Goal: Task Accomplishment & Management: Manage account settings

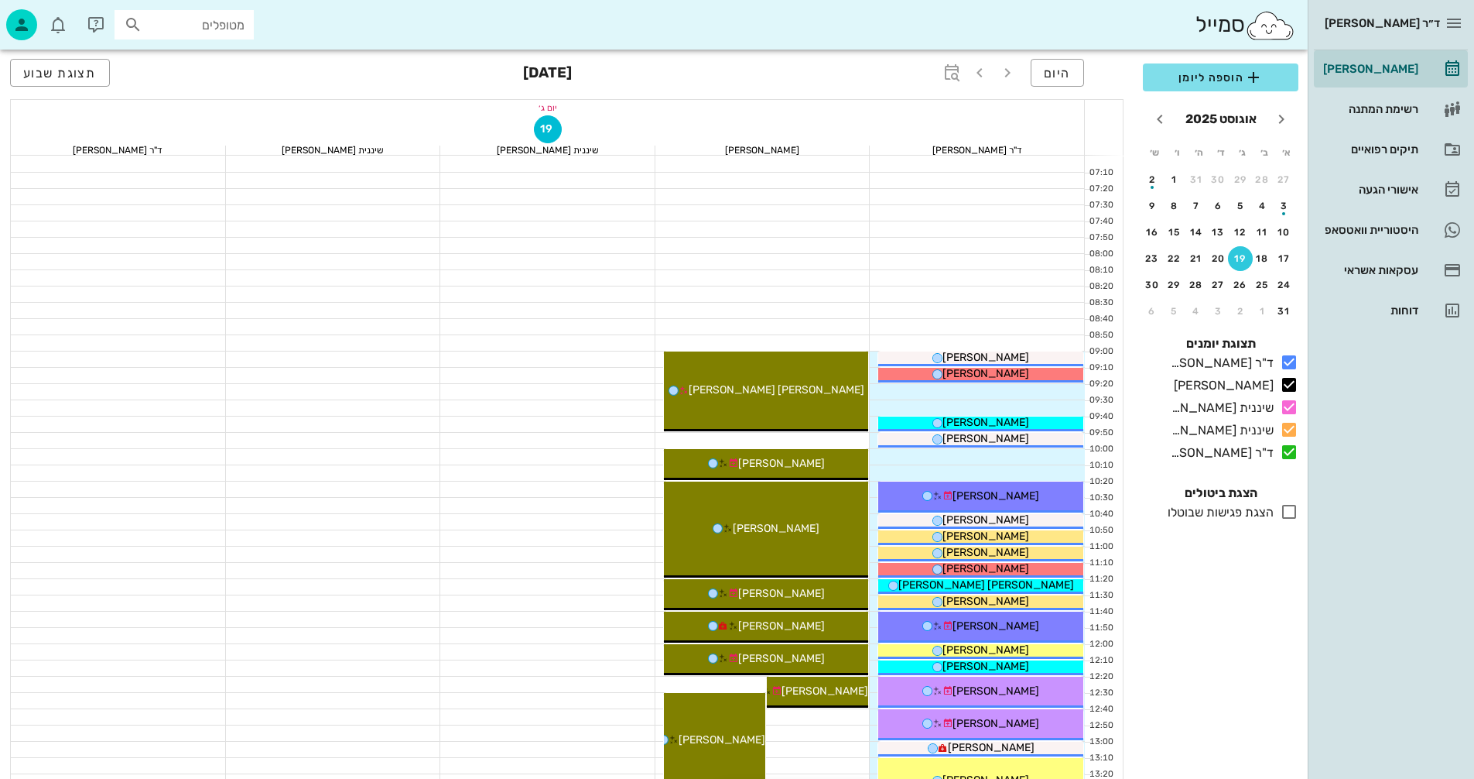
scroll to position [597, 0]
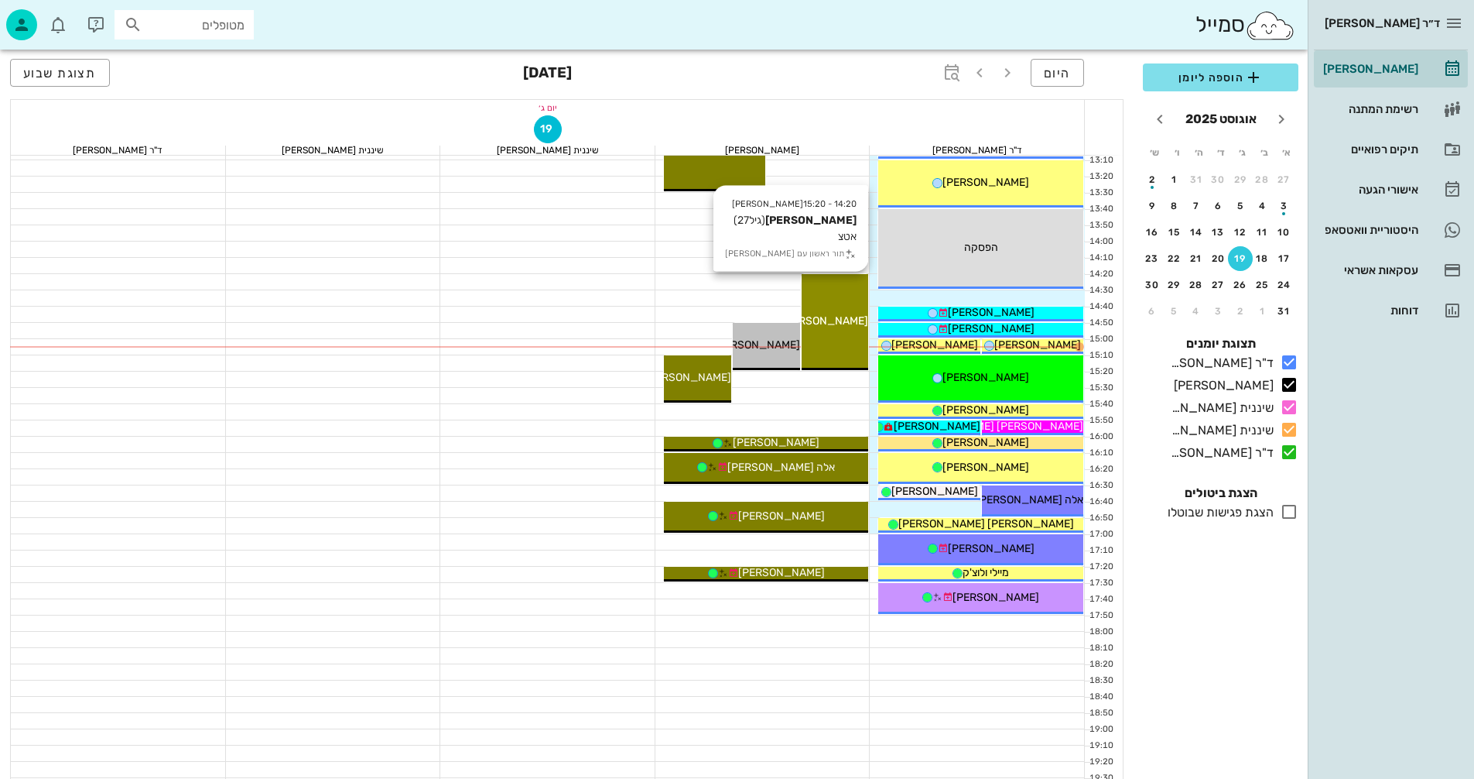
click at [831, 337] on div "14:20 - 15:20 [PERSON_NAME] (גיל 27 ) אטצ תור ראשון עם [PERSON_NAME]" at bounding box center [835, 322] width 67 height 96
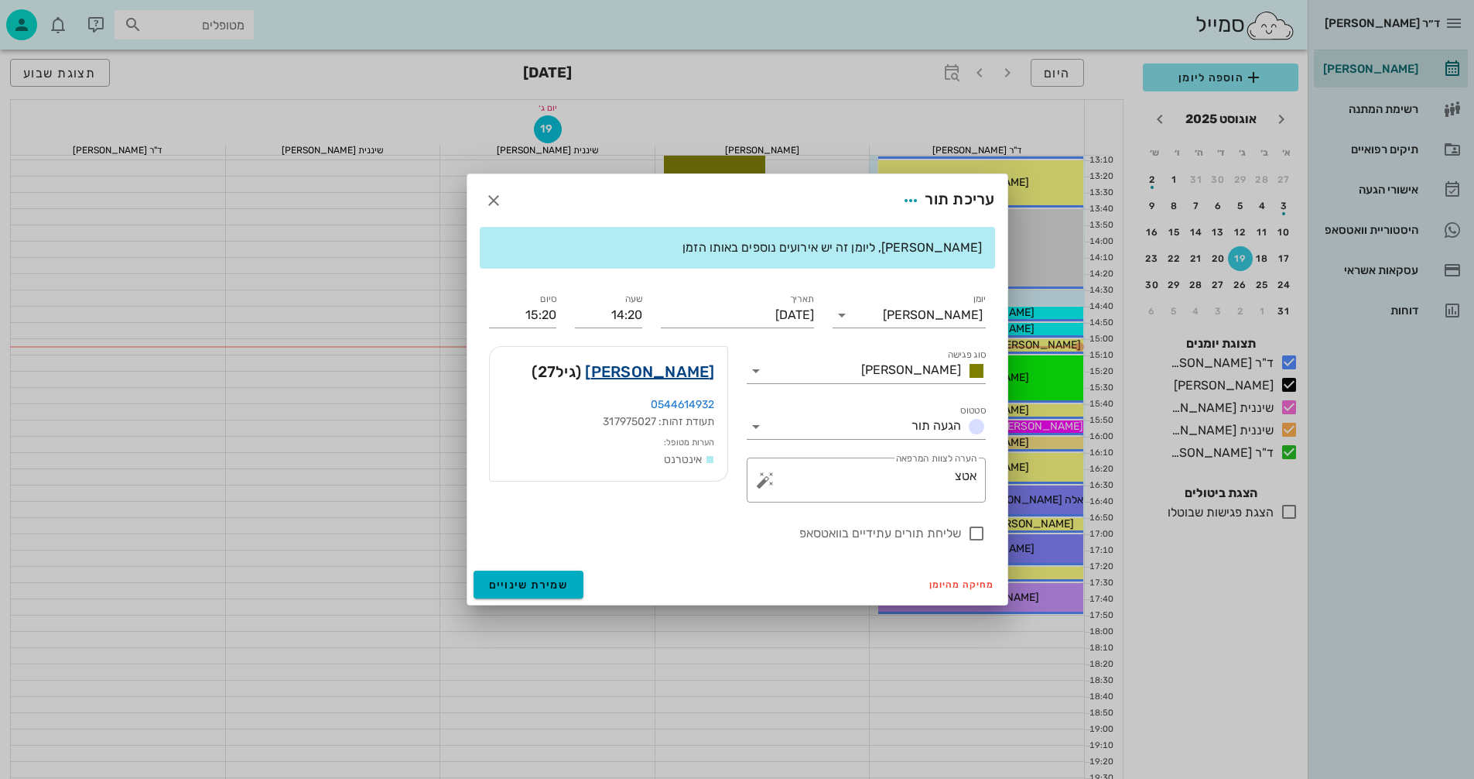
click at [675, 364] on link "[PERSON_NAME]" at bounding box center [649, 371] width 129 height 25
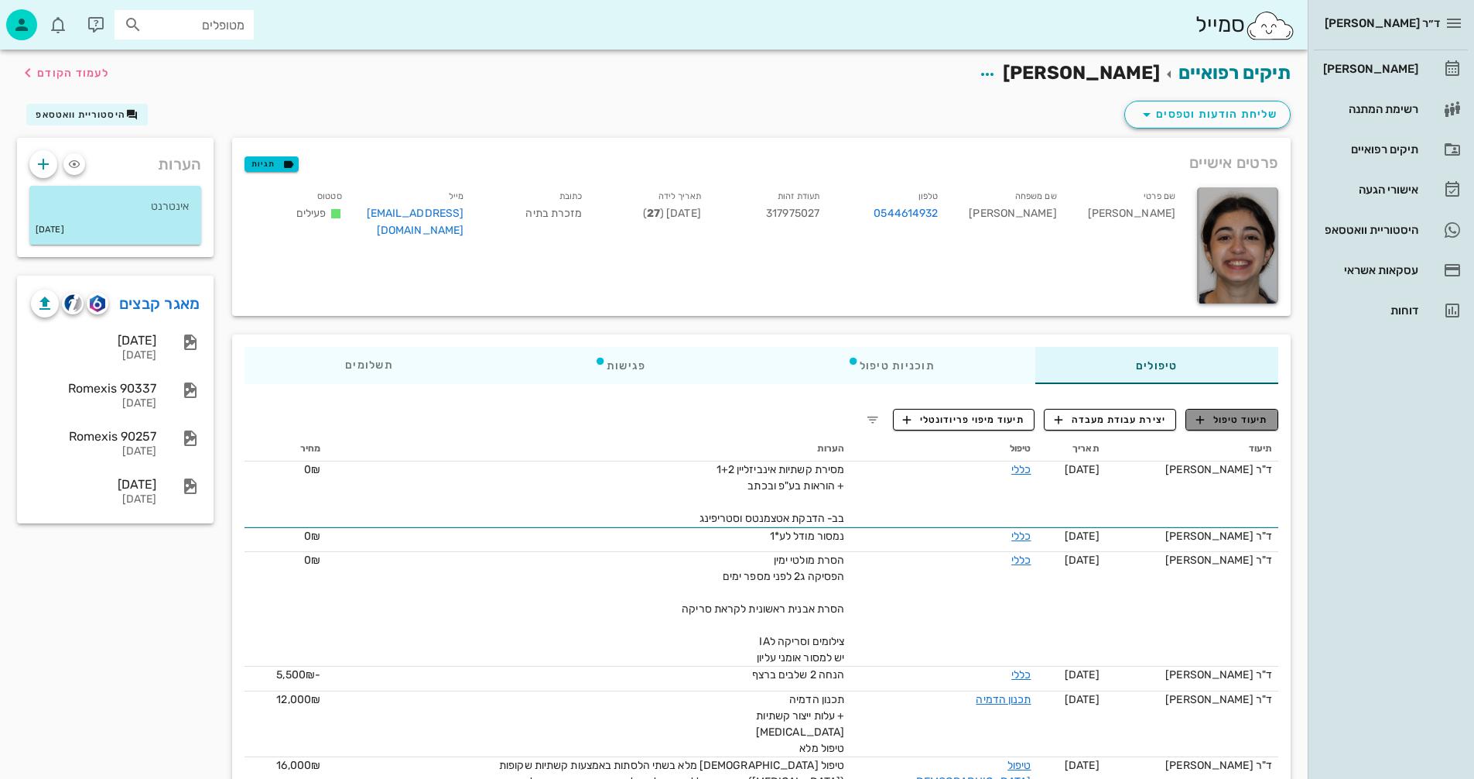
click at [1220, 409] on button "תיעוד טיפול" at bounding box center [1232, 420] width 93 height 22
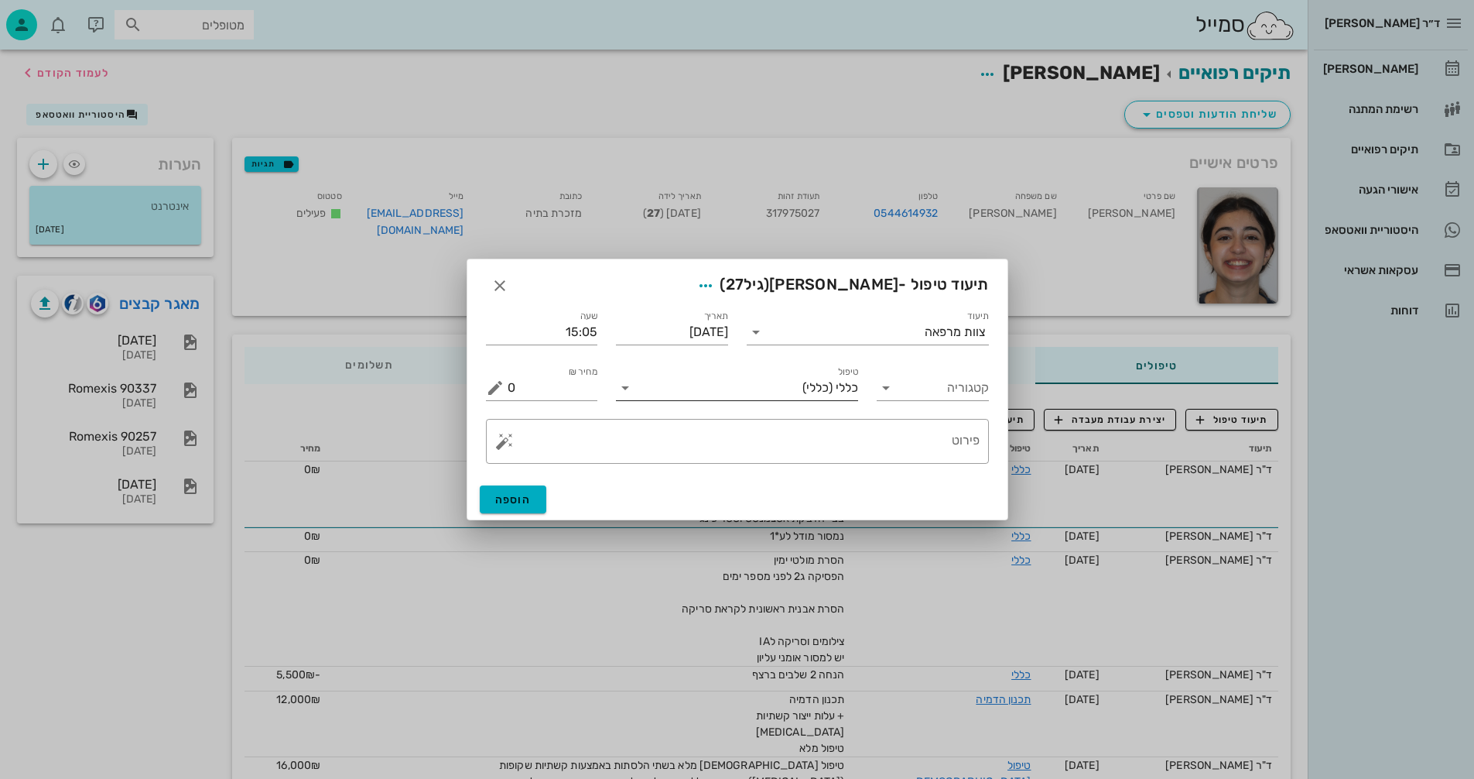
click at [693, 393] on input "טיפול" at bounding box center [720, 387] width 165 height 25
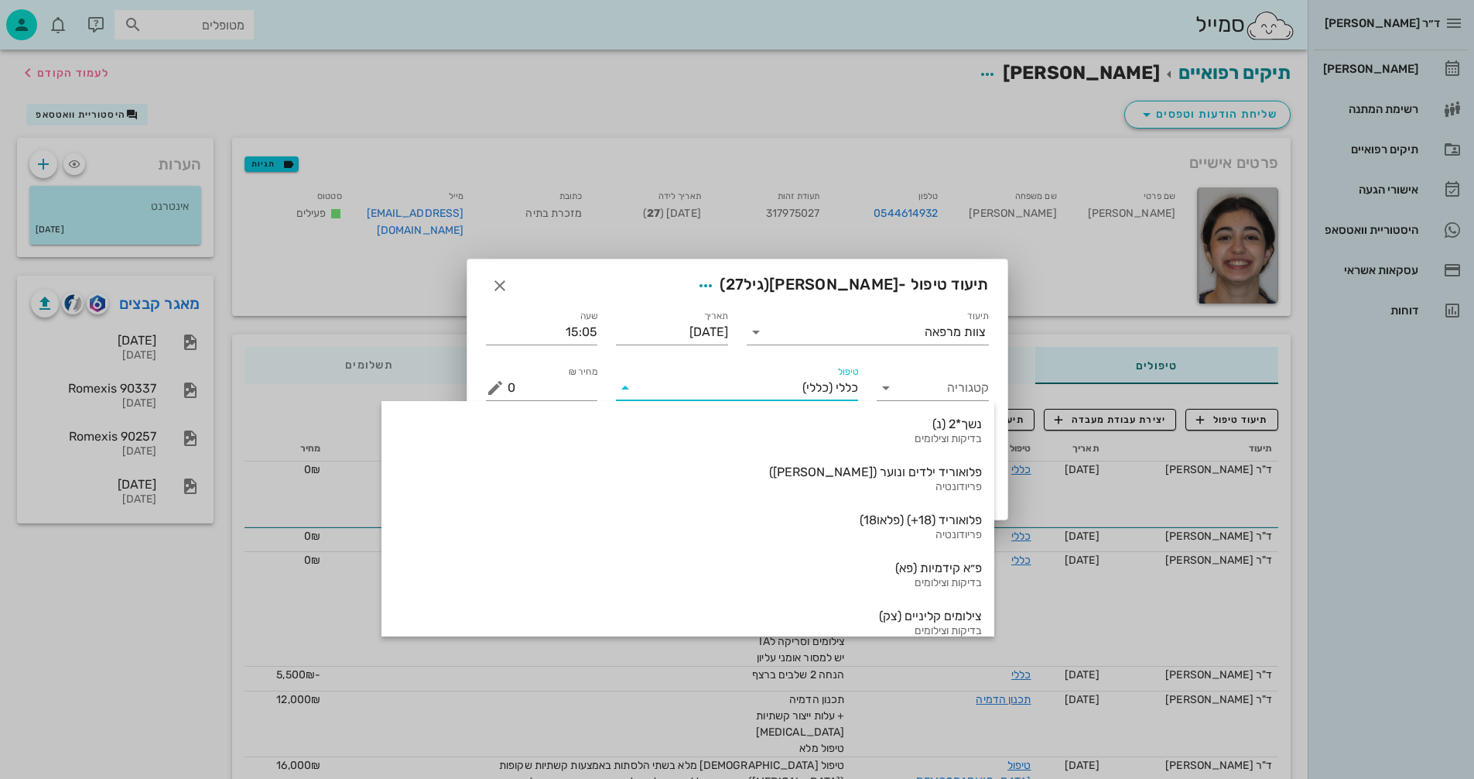
click at [664, 395] on input "טיפול" at bounding box center [720, 387] width 165 height 25
click at [627, 387] on icon at bounding box center [625, 387] width 19 height 19
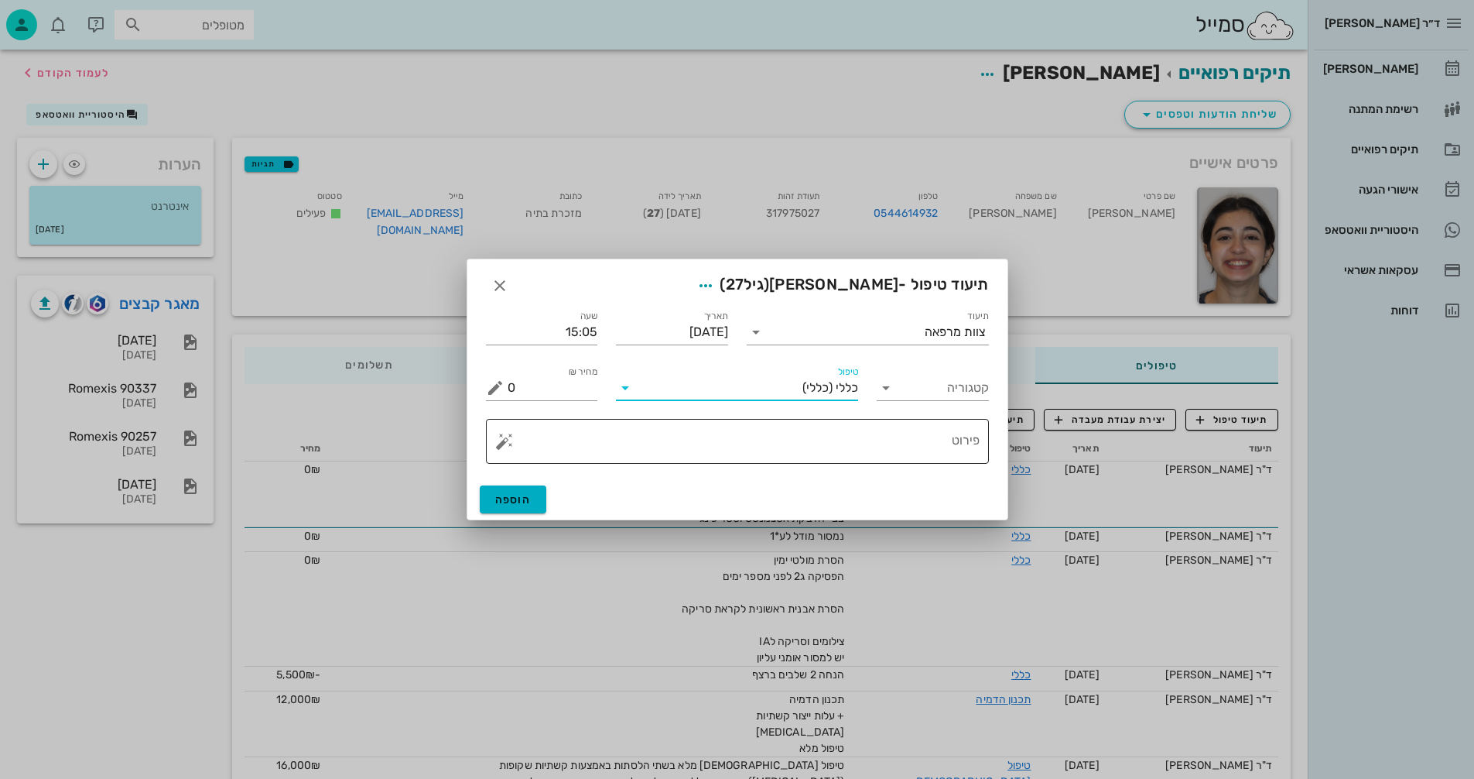
click at [498, 440] on button "button" at bounding box center [504, 441] width 19 height 19
click at [539, 385] on div "[MEDICAL_DATA]" at bounding box center [558, 379] width 126 height 31
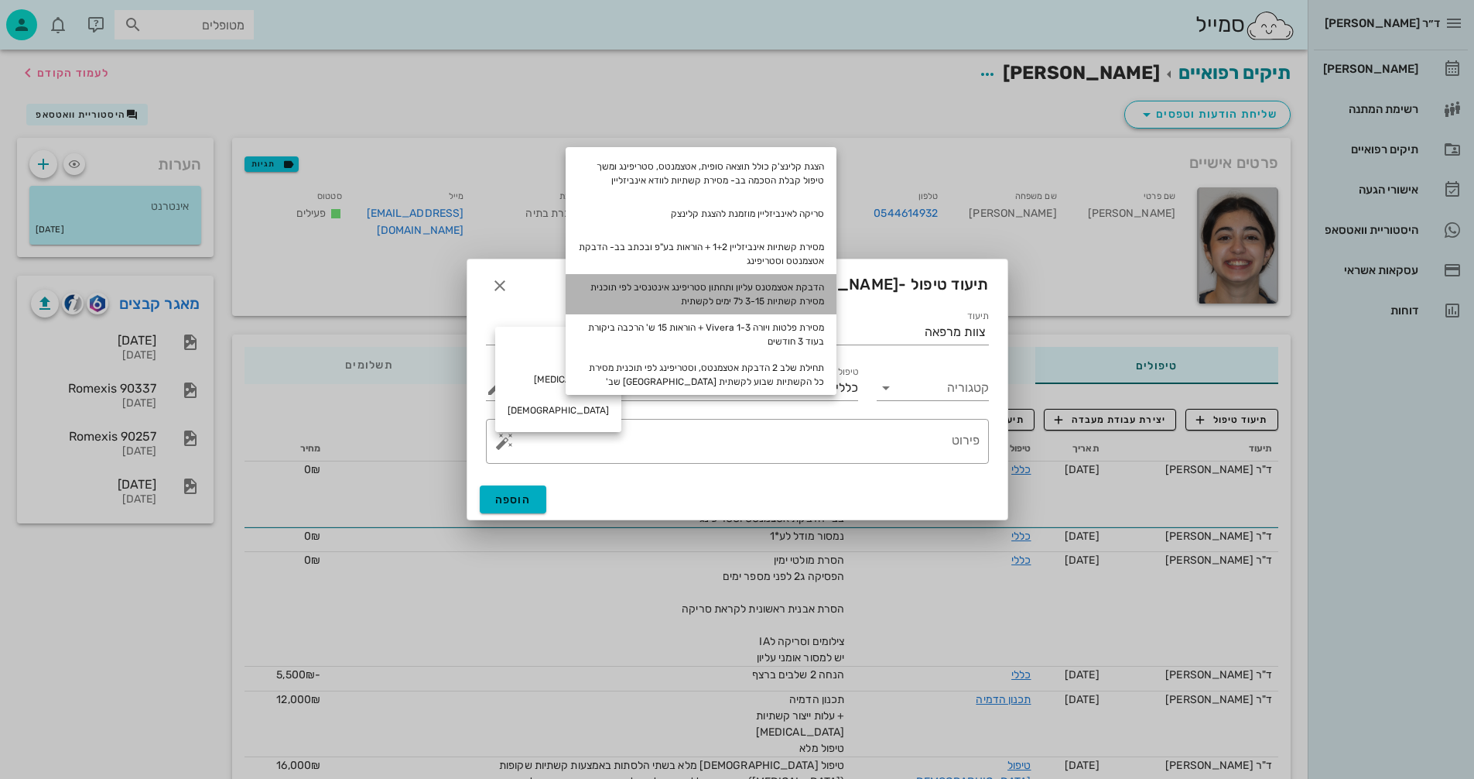
click at [760, 286] on div "הדבקת אטצמטנס עליון ותחתון סטריפינג אינטנסיב לפי תוכנית מסירת קשתיות 3-15 ל7 ימ…" at bounding box center [701, 294] width 271 height 40
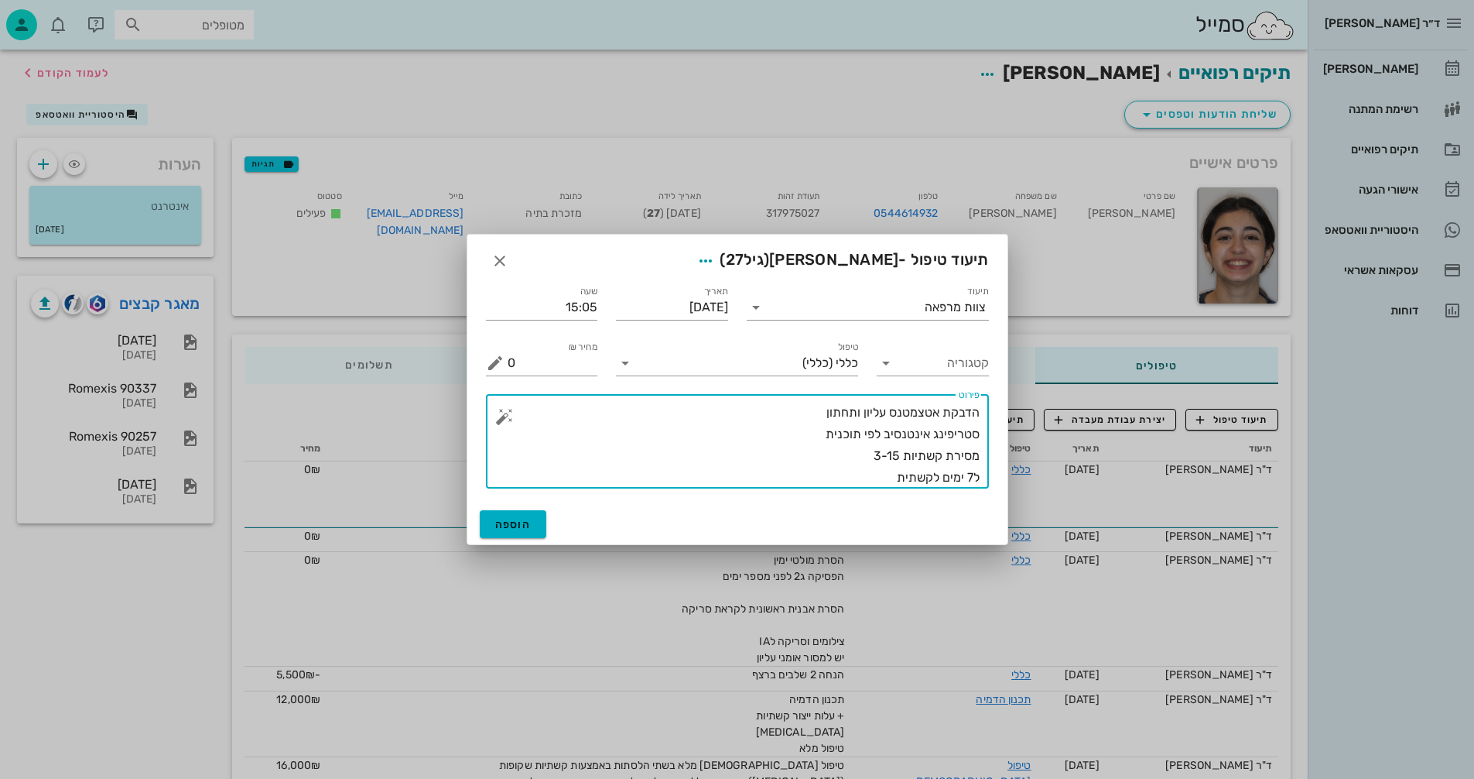
drag, startPoint x: 889, startPoint y: 453, endPoint x: 899, endPoint y: 454, distance: 9.3
click at [899, 454] on textarea "הדבקת אטצמטנס עליון ותחתון סטריפינג אינטנסיב לפי תוכנית מסירת קשתיות 3-15 ל7 ימ…" at bounding box center [744, 445] width 472 height 87
click at [972, 474] on textarea "הדבקת אטצמטנס עליון ותחתון סטריפינג אינטנסיב לפי תוכנית מסירת קשתיות 3-20 ל7 ימ…" at bounding box center [744, 445] width 472 height 87
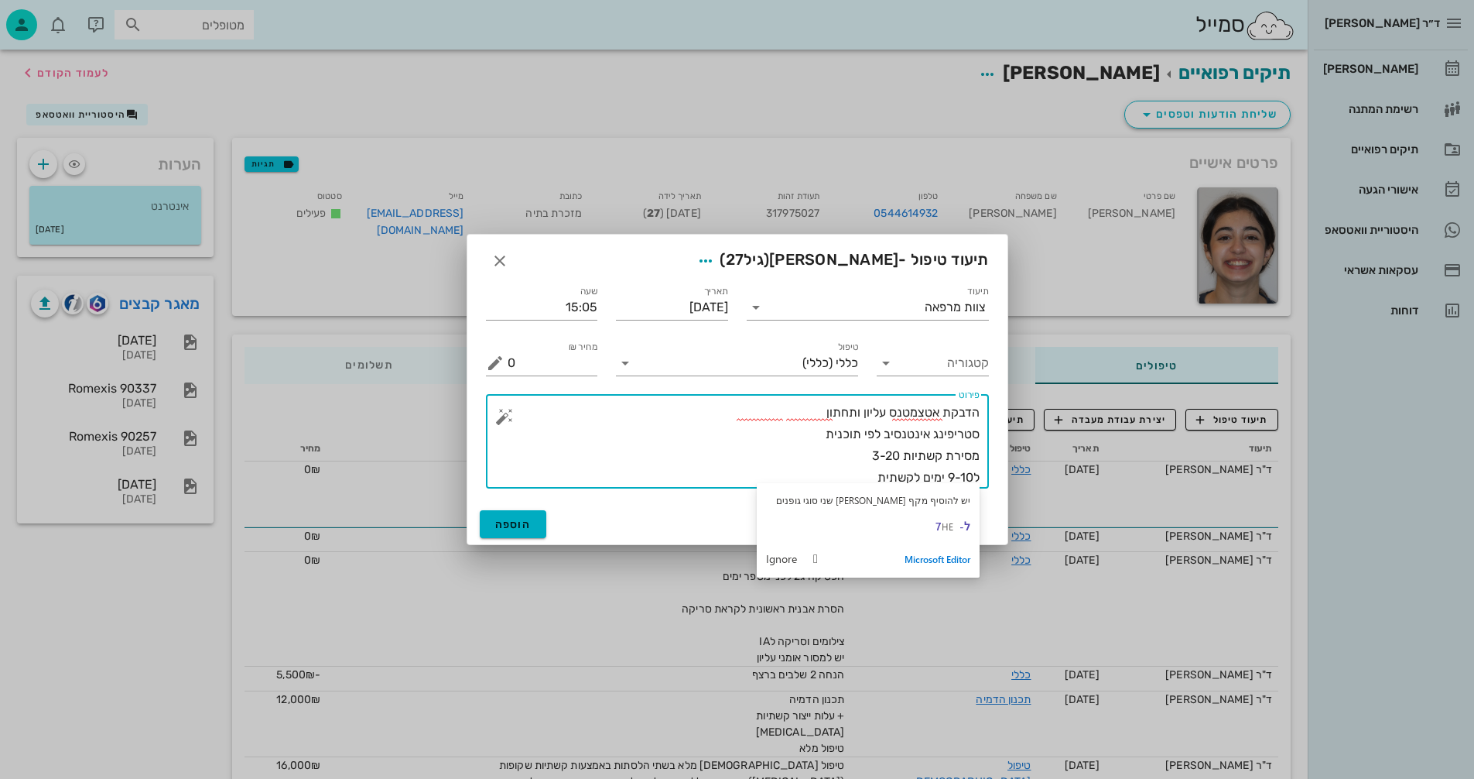
click at [844, 471] on textarea "הדבקת אטצמטנס עליון ותחתון סטריפינג אינטנסיב לפי תוכנית מסירת קשתיות 3-20 ל9-10…" at bounding box center [744, 445] width 472 height 87
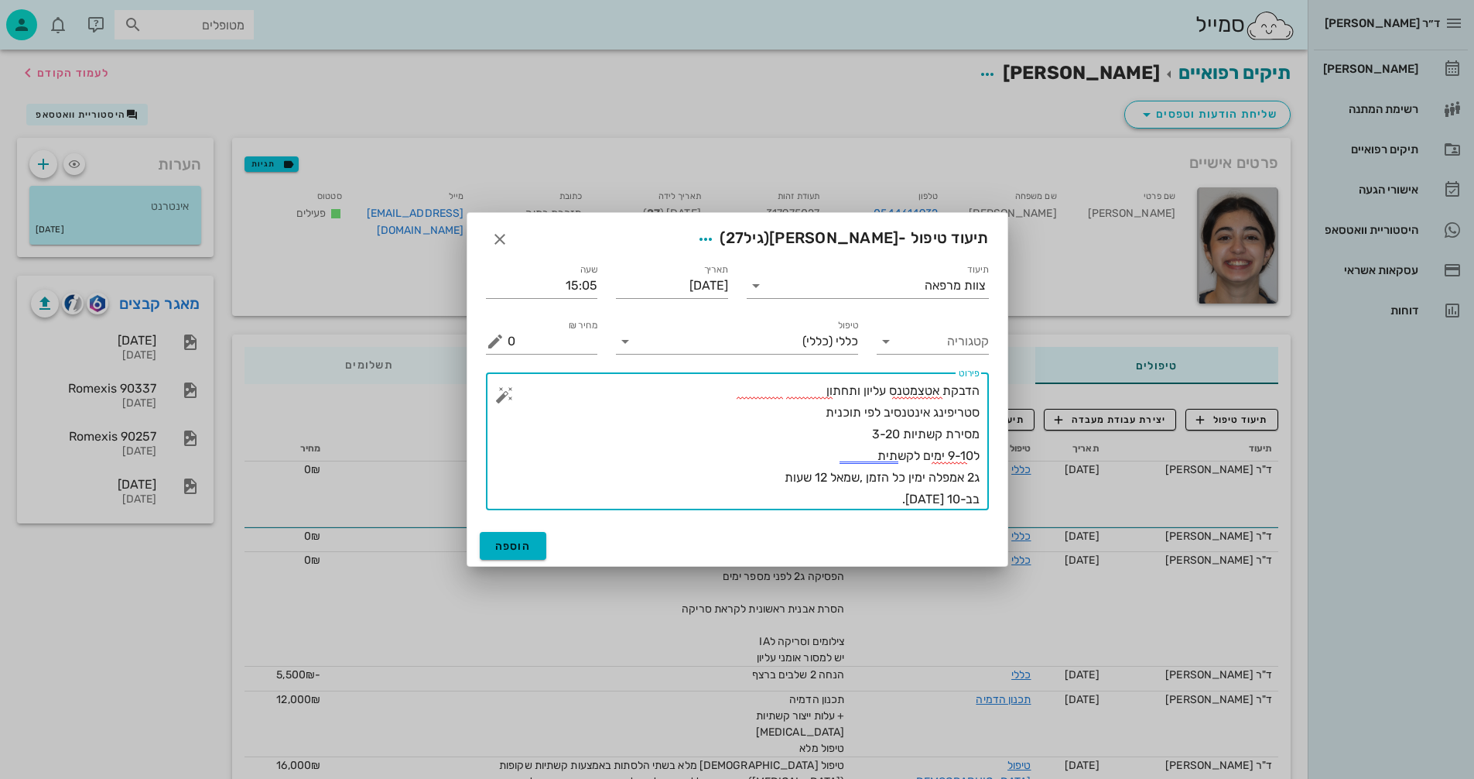
click at [810, 394] on textarea "הדבקת אטצמטנס עליון ותחתון סטריפינג אינטנסיב לפי תוכנית מסירת קשתיות 3-20 ל9-10…" at bounding box center [744, 445] width 472 height 130
type textarea "הדבקת אטצמטנס עליון ותחתון שלב 1 סטריפינג אינטנסיב לפי תוכנית מסירת קשתיות 3-20…"
click at [524, 553] on button "הוספה" at bounding box center [513, 546] width 67 height 28
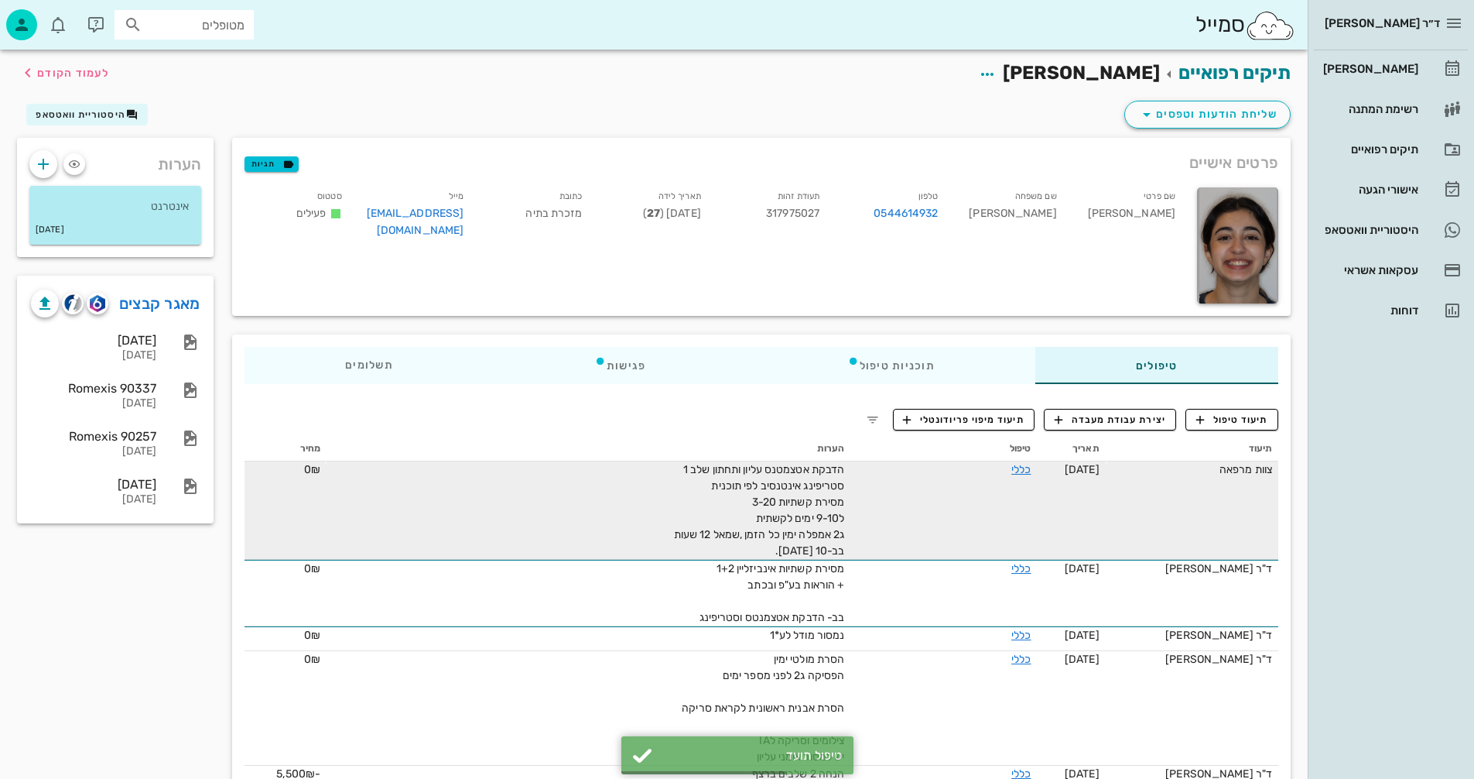
click at [811, 494] on div "הדבקת אטצמטנס עליון ותחתון שלב 1 סטריפינג אינטנסיב לפי תוכנית מסירת קשתיות 3-20…" at bounding box center [670, 510] width 348 height 98
click at [1012, 468] on link "כללי" at bounding box center [1021, 469] width 19 height 13
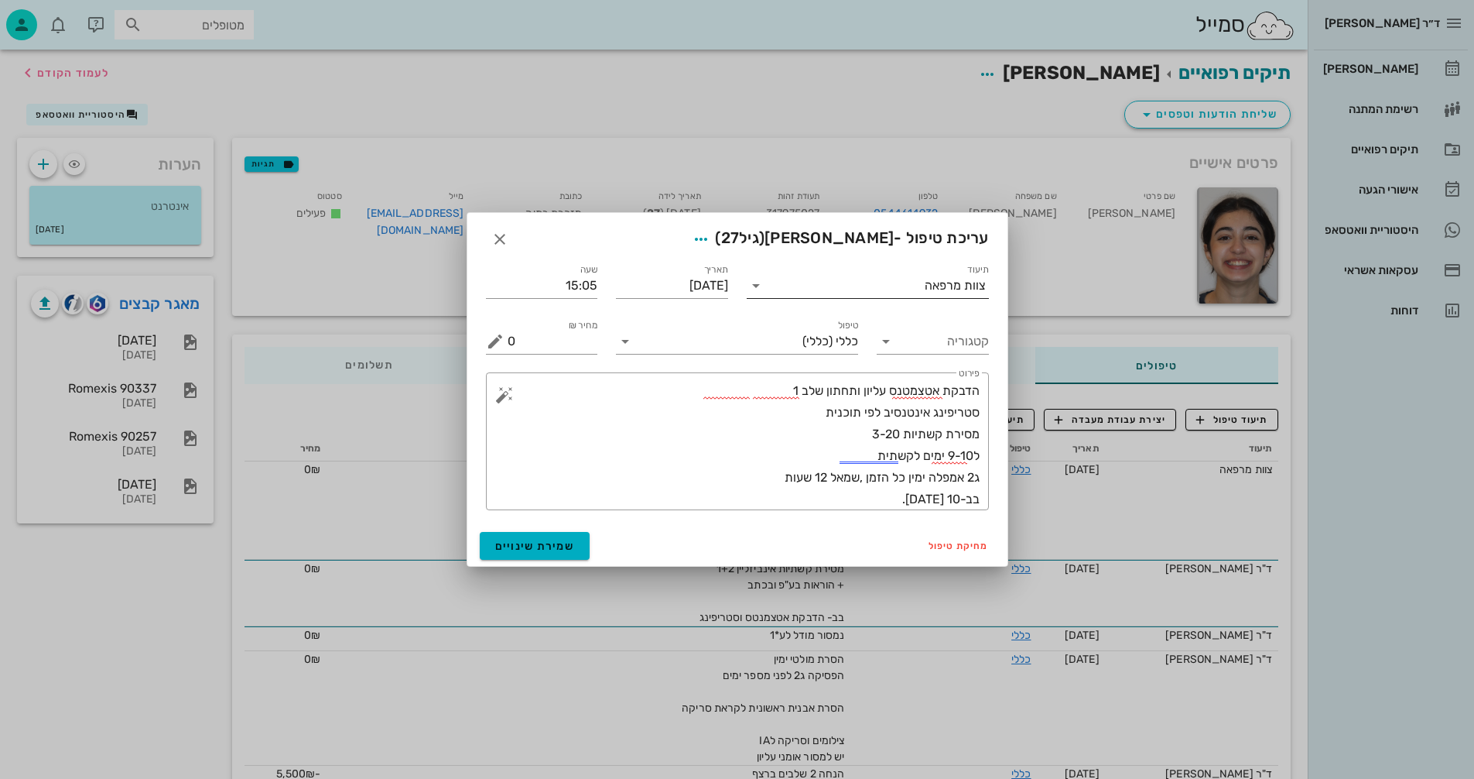
click at [934, 282] on div "צוות מרפאה" at bounding box center [955, 286] width 61 height 14
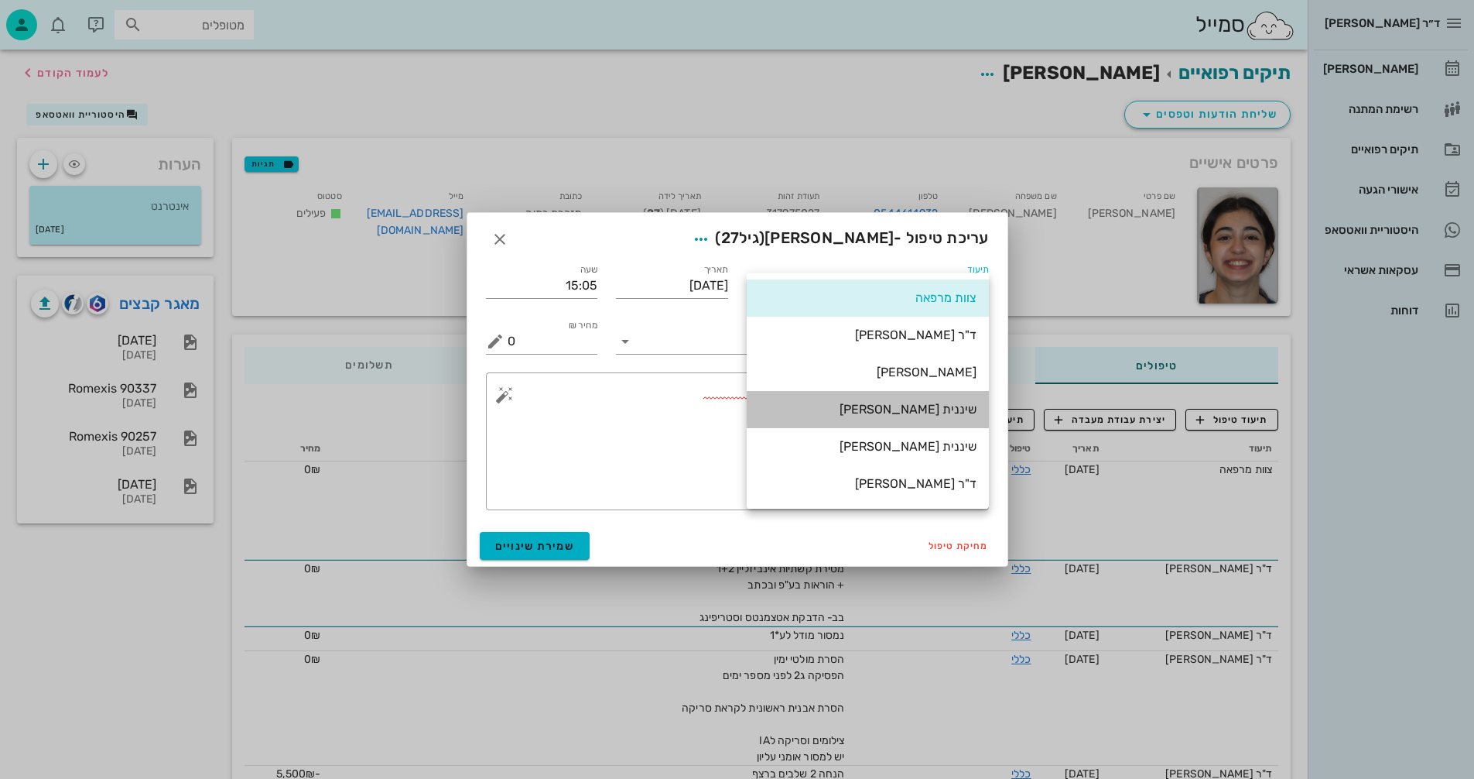
click at [954, 406] on div "שיננית [PERSON_NAME]" at bounding box center [867, 409] width 217 height 15
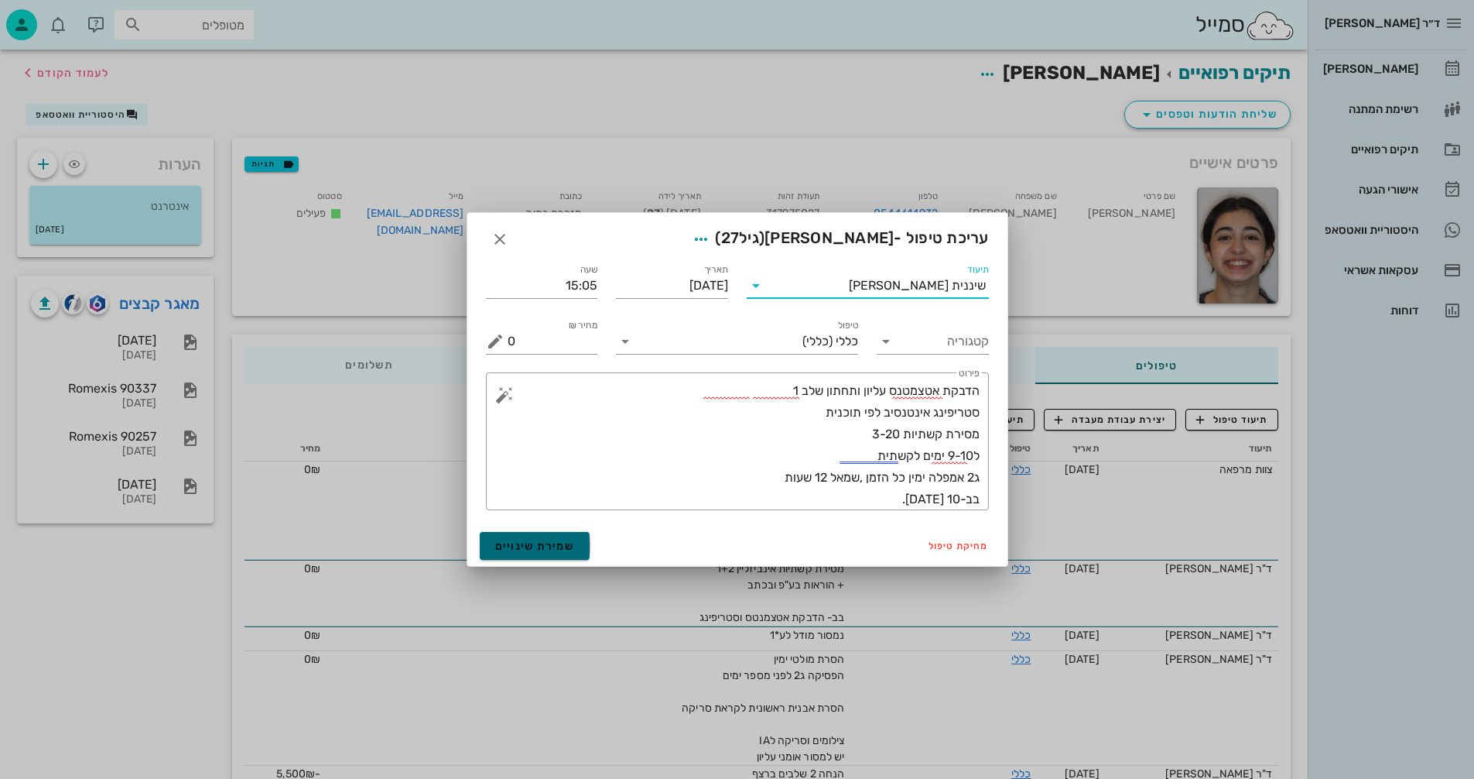
click at [555, 546] on span "שמירת שינויים" at bounding box center [535, 545] width 80 height 13
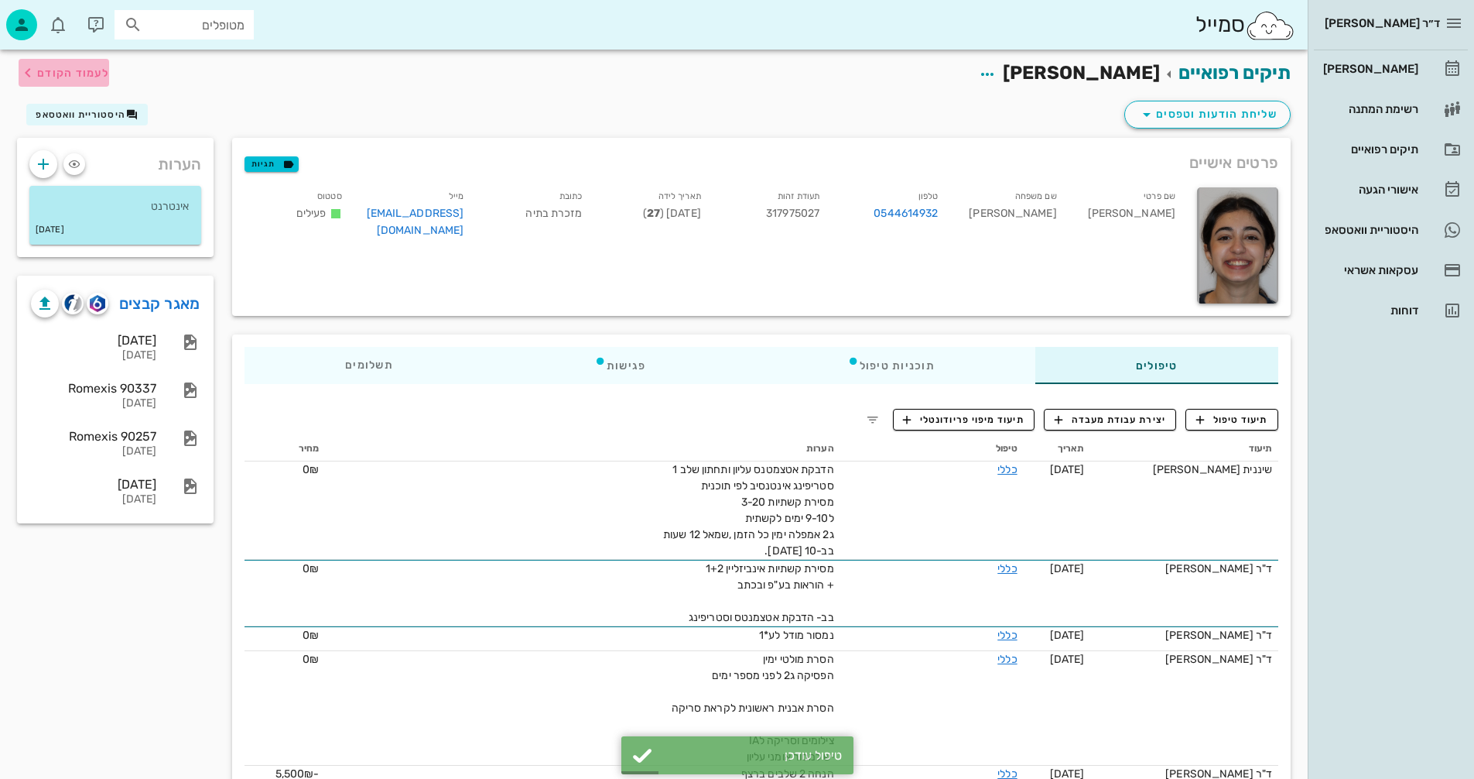
click at [40, 73] on span "לעמוד הקודם" at bounding box center [73, 73] width 72 height 13
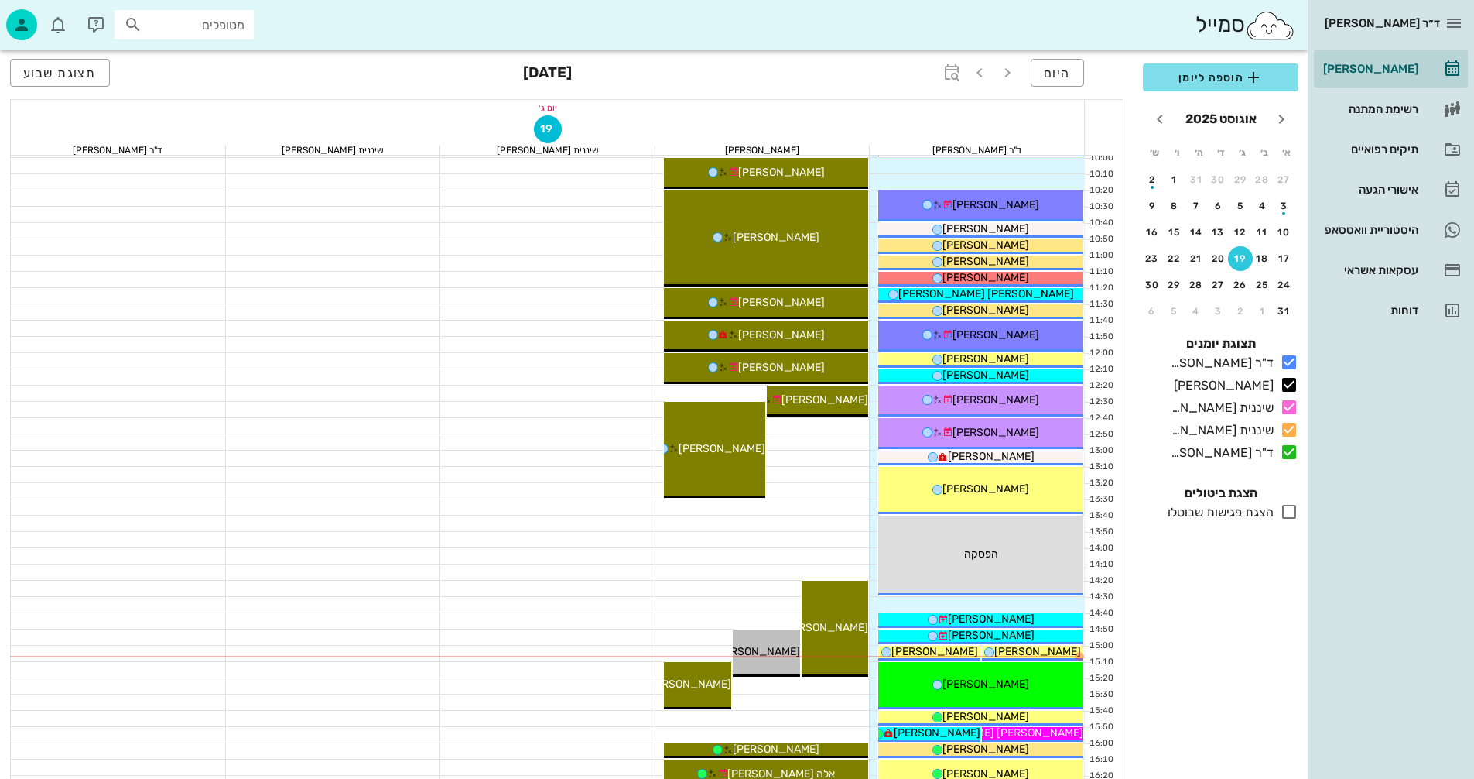
scroll to position [288, 0]
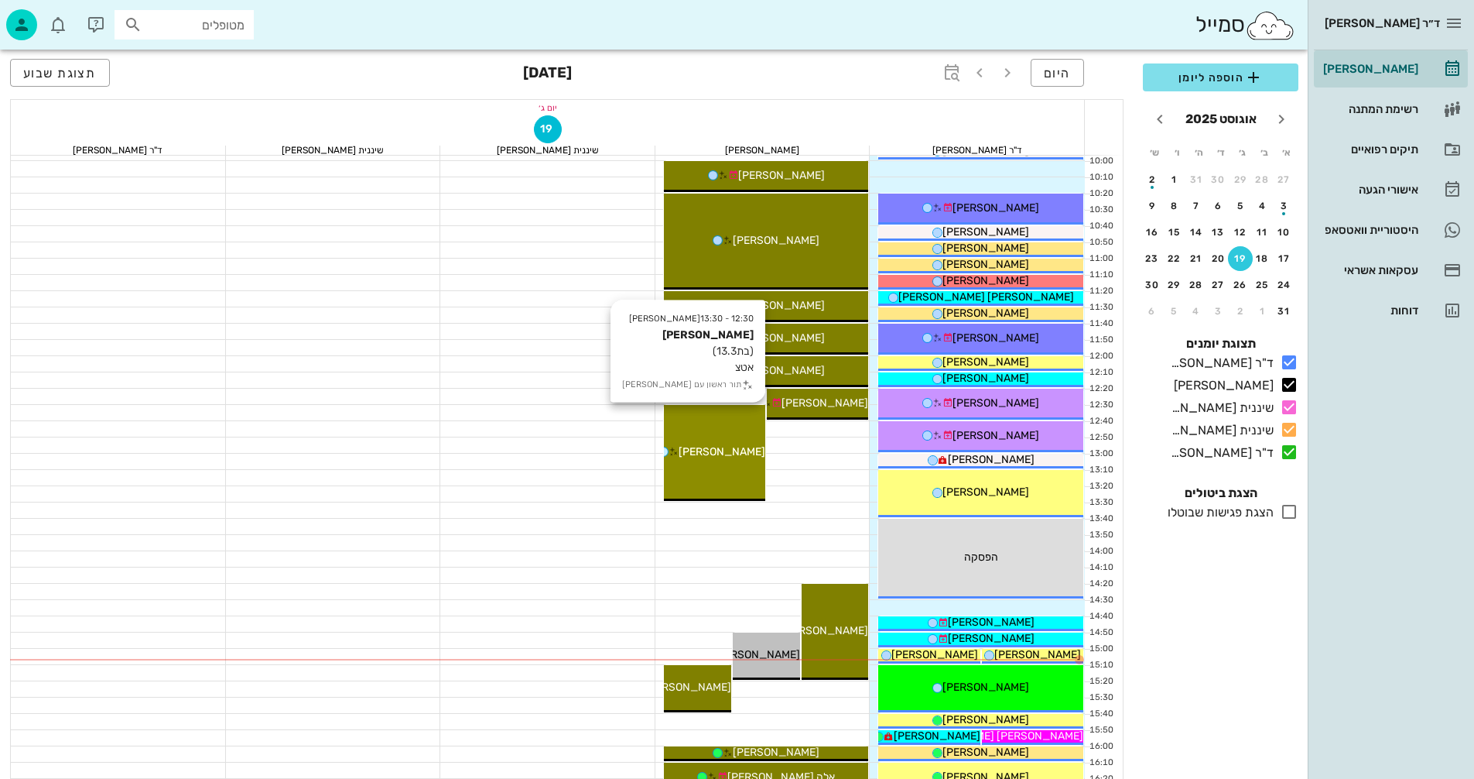
click at [718, 472] on div "12:30 - 13:30 [PERSON_NAME] (בת 13.3 ) אטצ תור ראשון עם [PERSON_NAME]" at bounding box center [714, 453] width 101 height 96
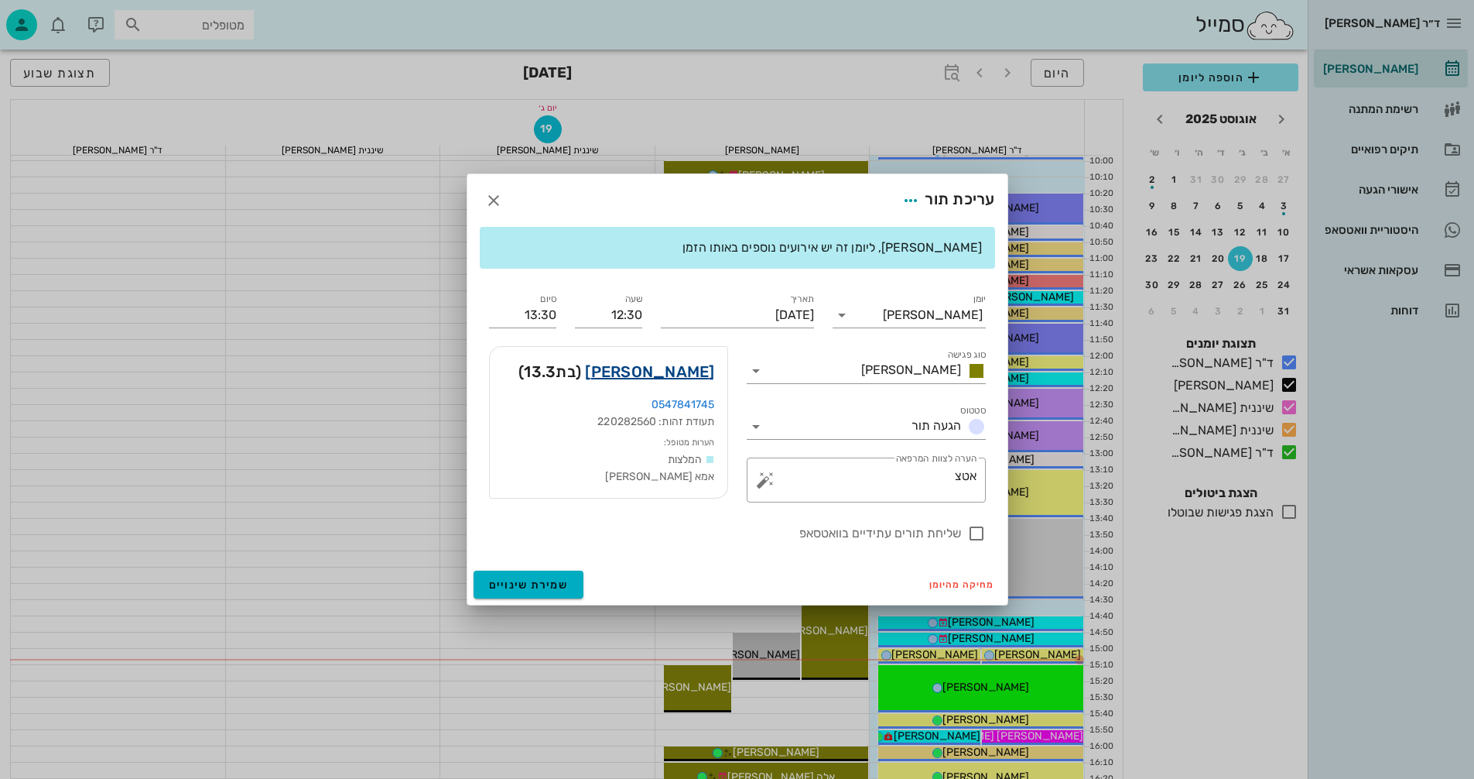
click at [686, 363] on link "[PERSON_NAME]" at bounding box center [649, 371] width 129 height 25
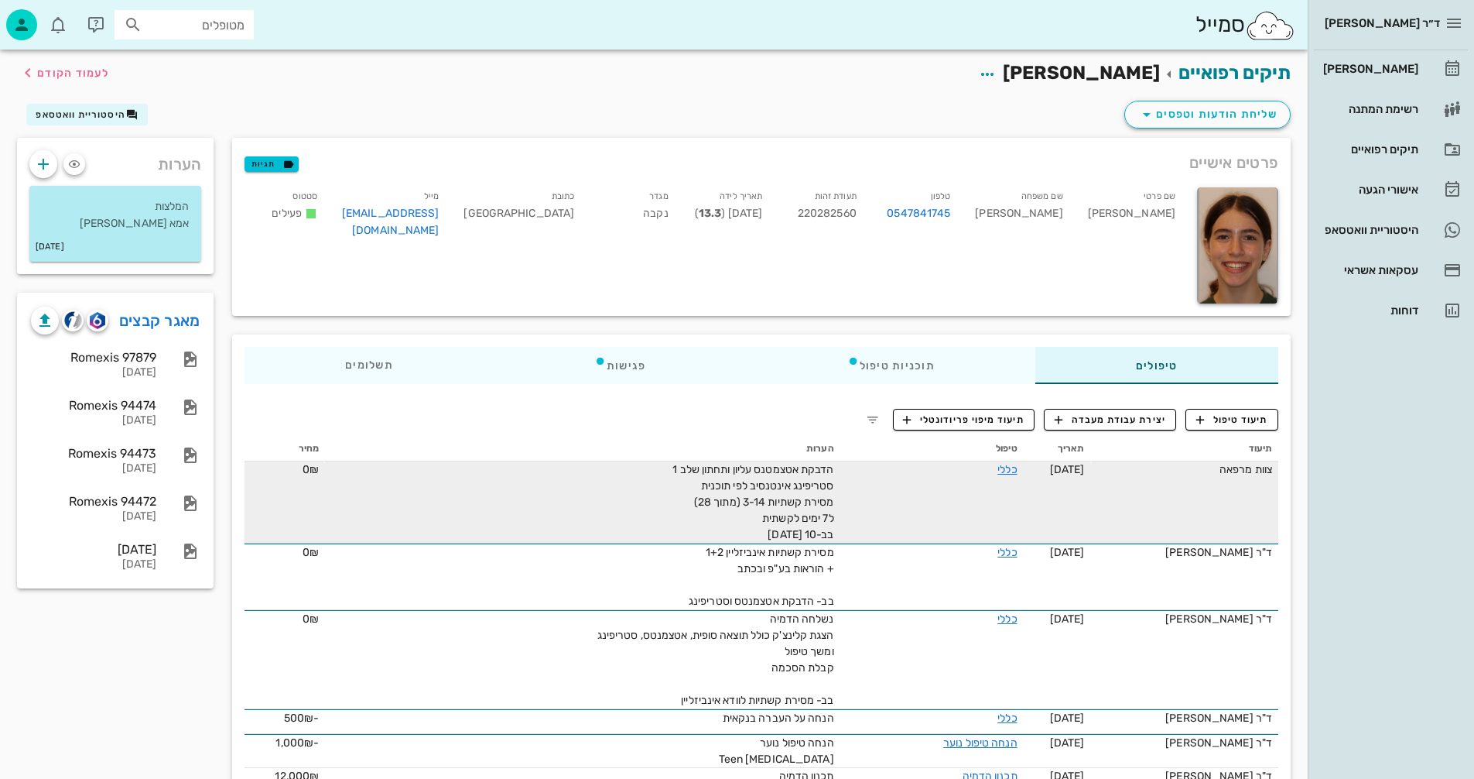
click at [1253, 479] on td "צוות מרפאה" at bounding box center [1184, 502] width 188 height 82
click at [1017, 469] on link "כללי" at bounding box center [1007, 469] width 19 height 13
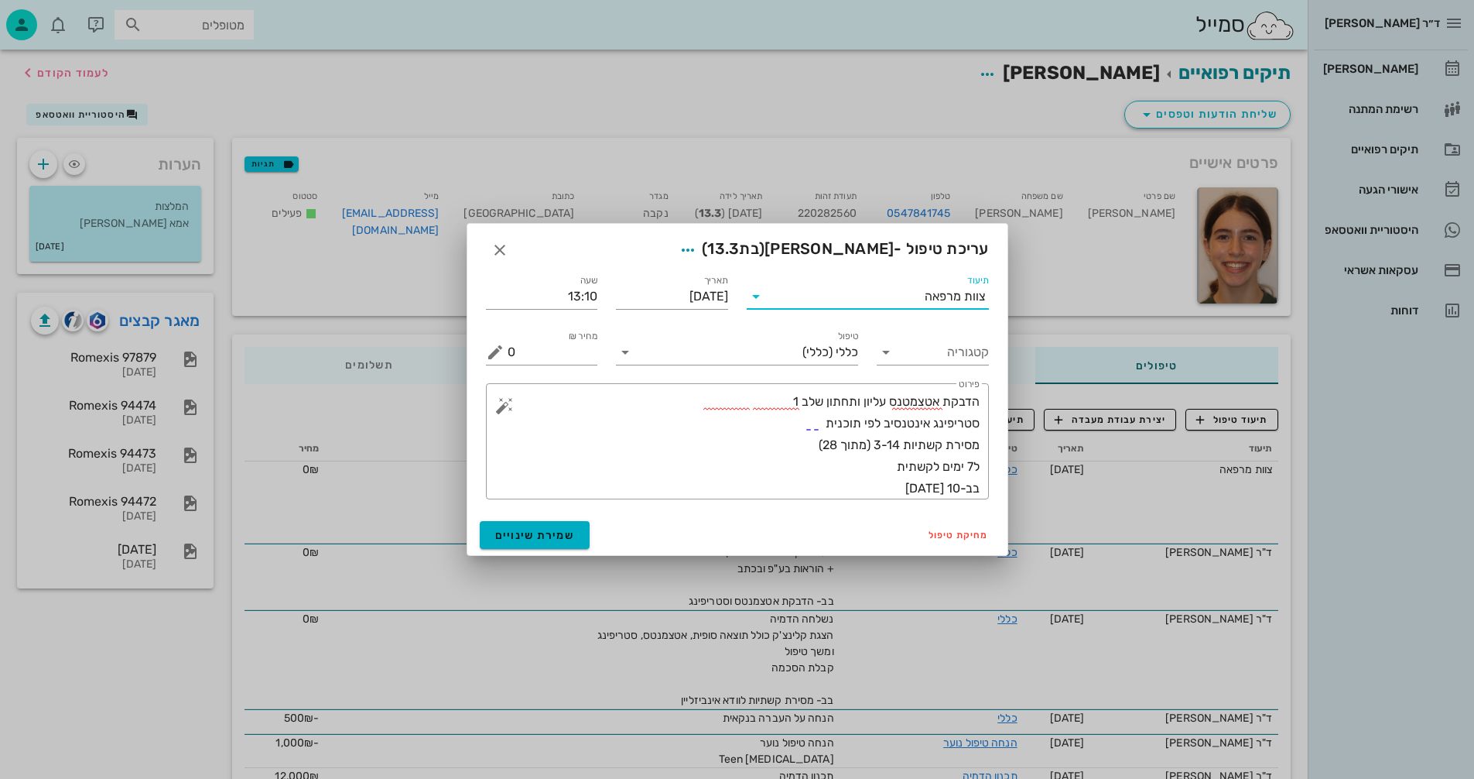
click at [912, 298] on input "תיעוד" at bounding box center [847, 296] width 156 height 25
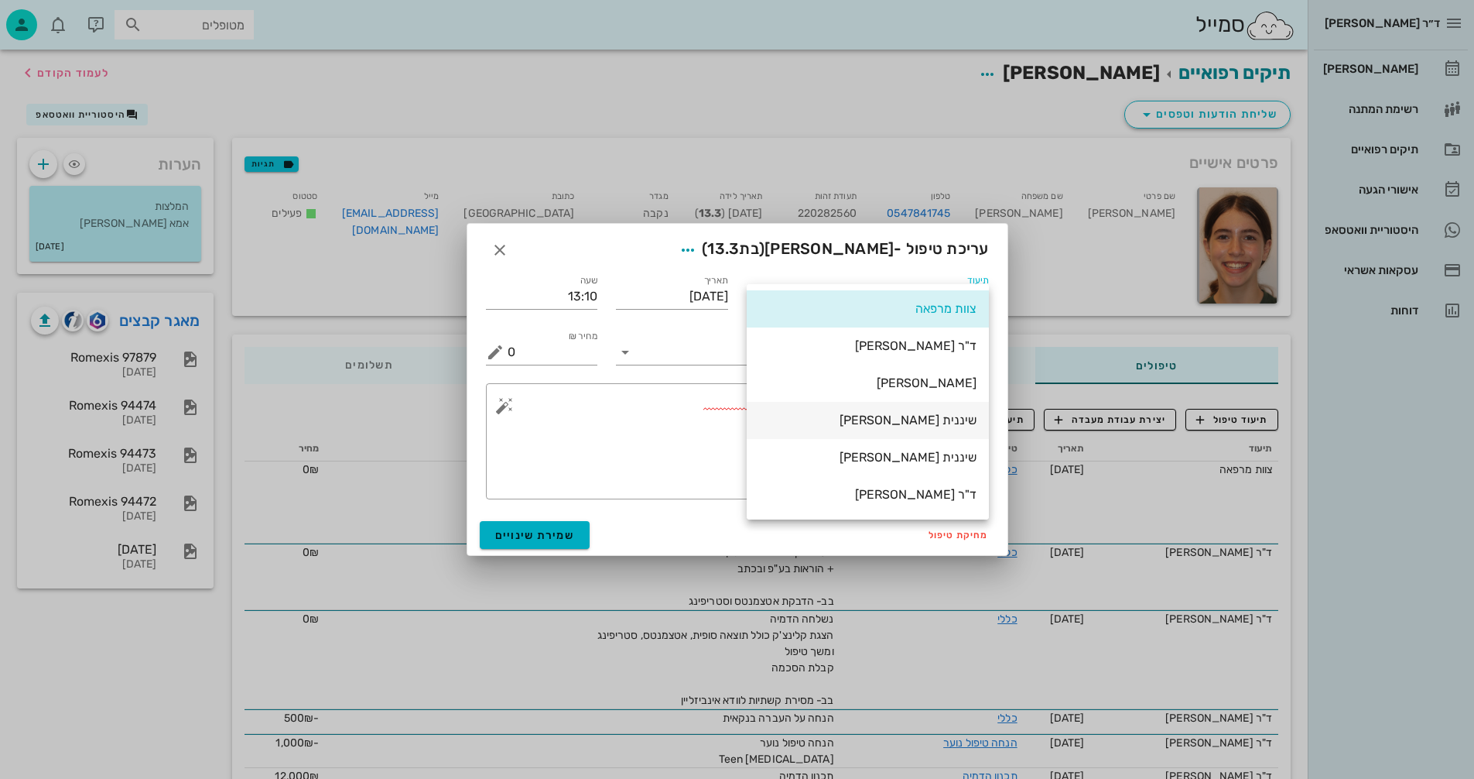
click at [947, 420] on div "שיננית [PERSON_NAME]" at bounding box center [867, 420] width 217 height 15
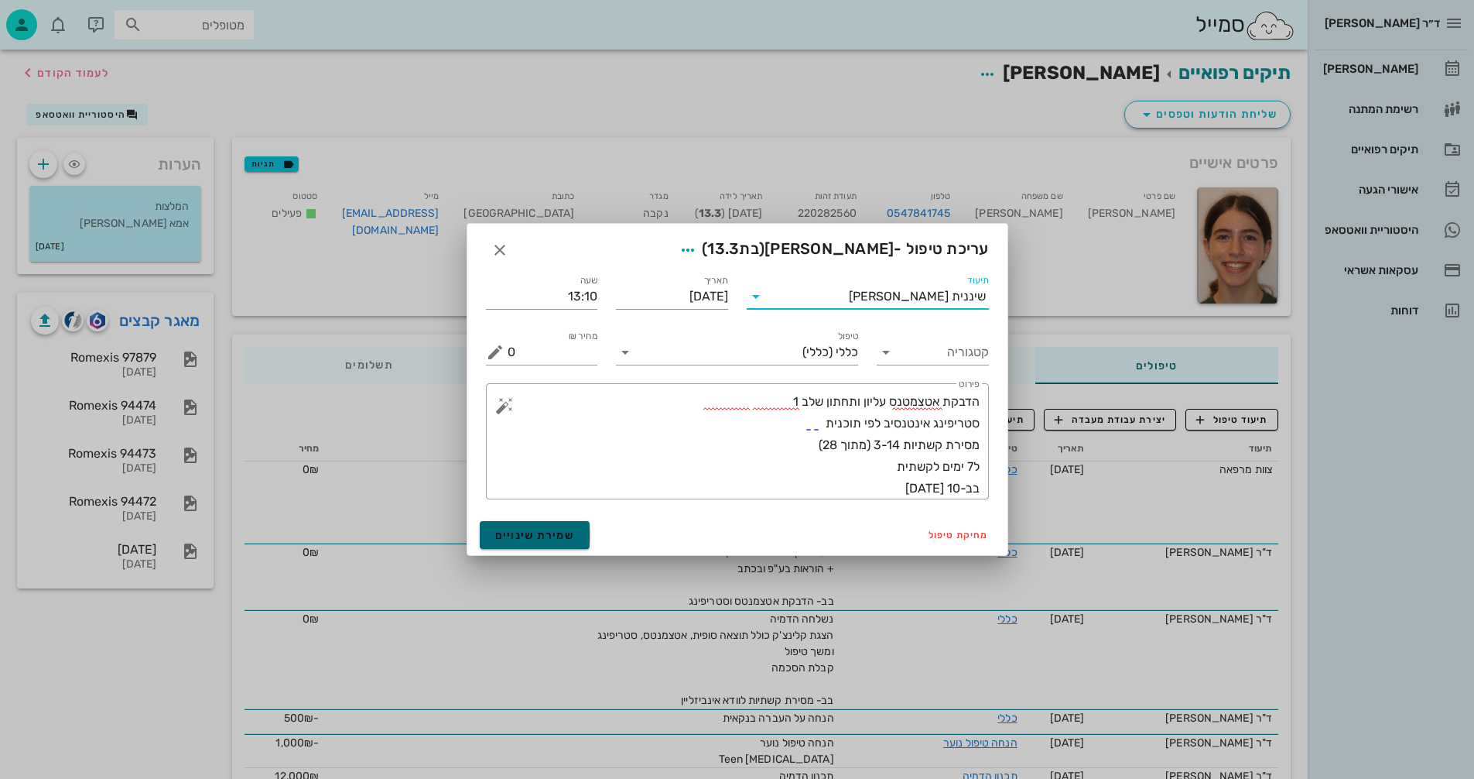
click at [567, 531] on span "שמירת שינויים" at bounding box center [535, 535] width 80 height 13
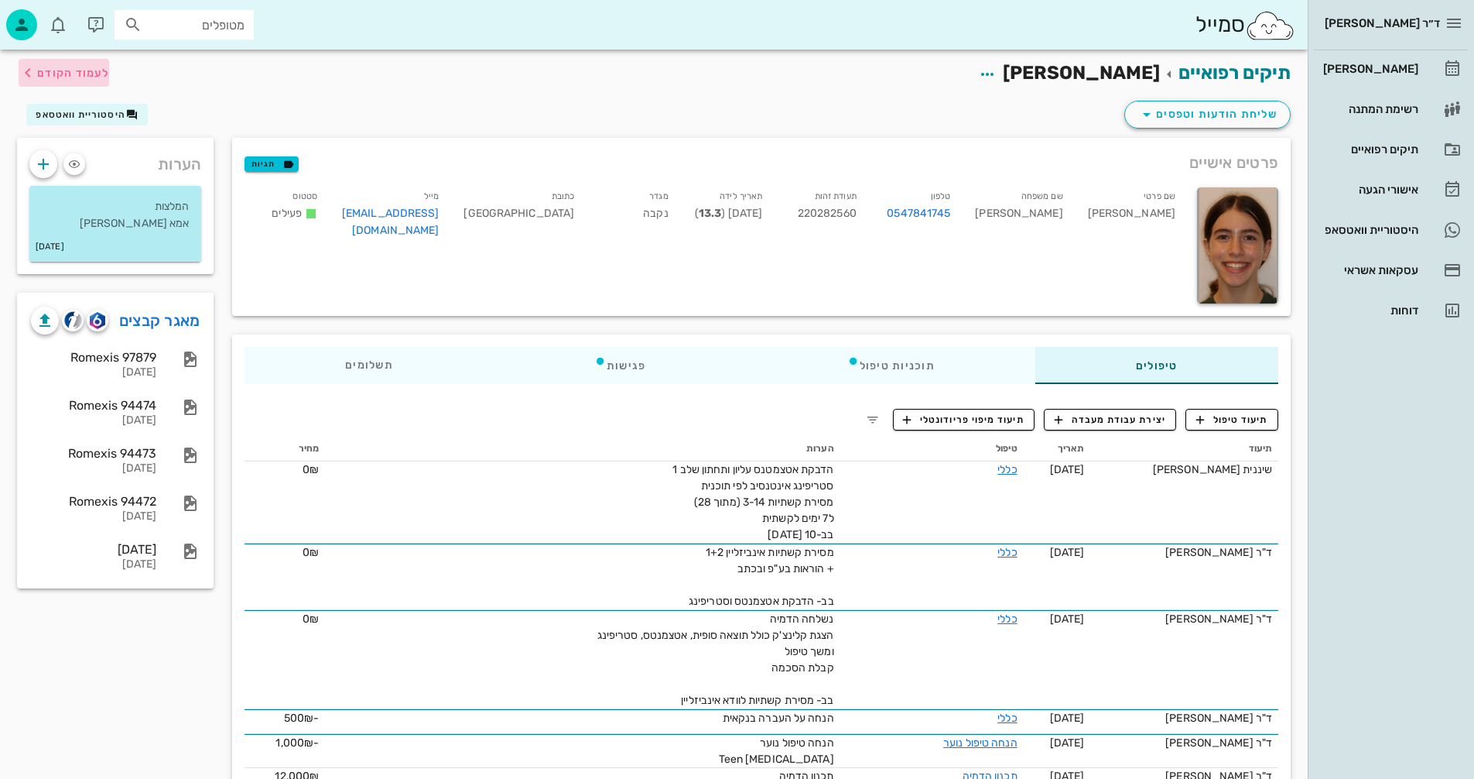
click at [59, 77] on span "לעמוד הקודם" at bounding box center [73, 73] width 72 height 13
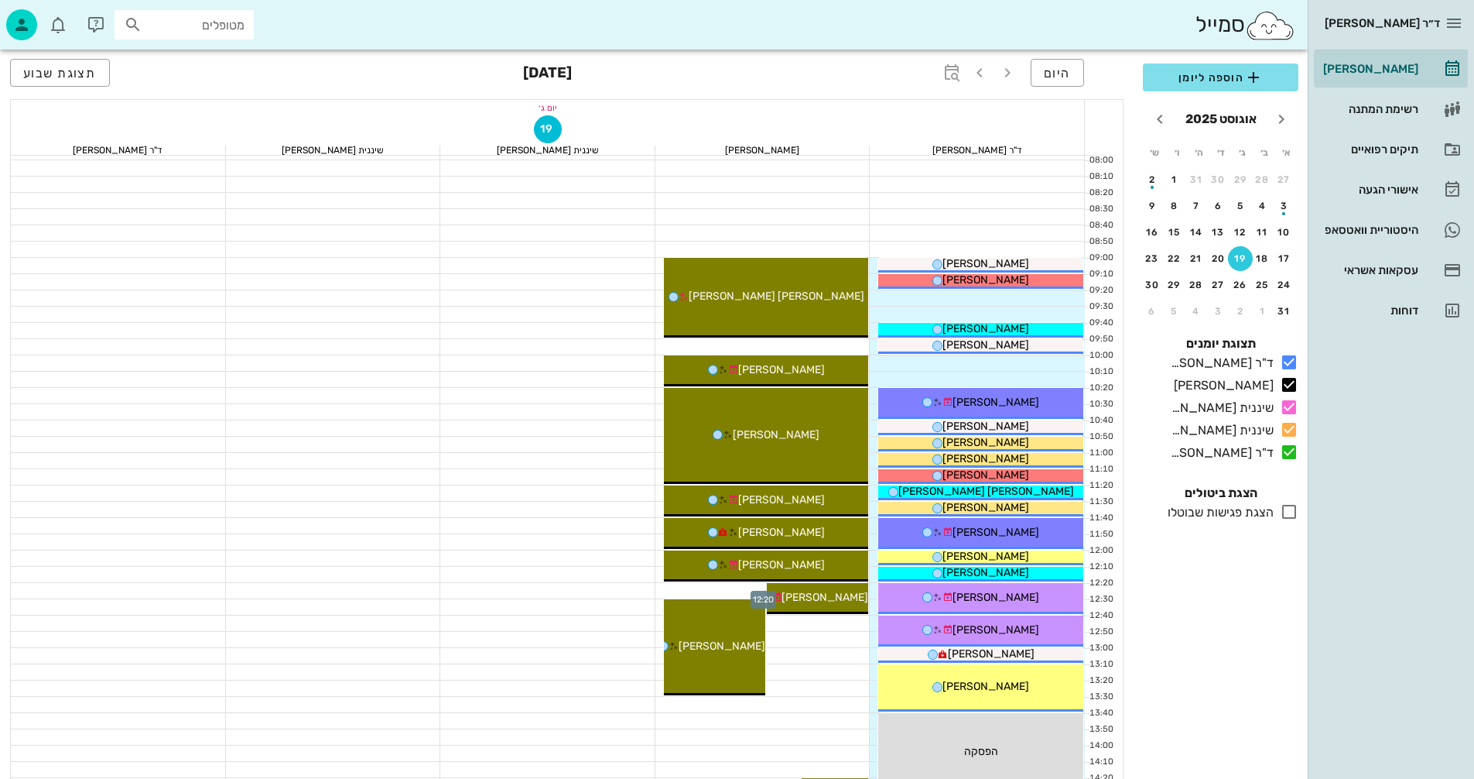
scroll to position [56, 0]
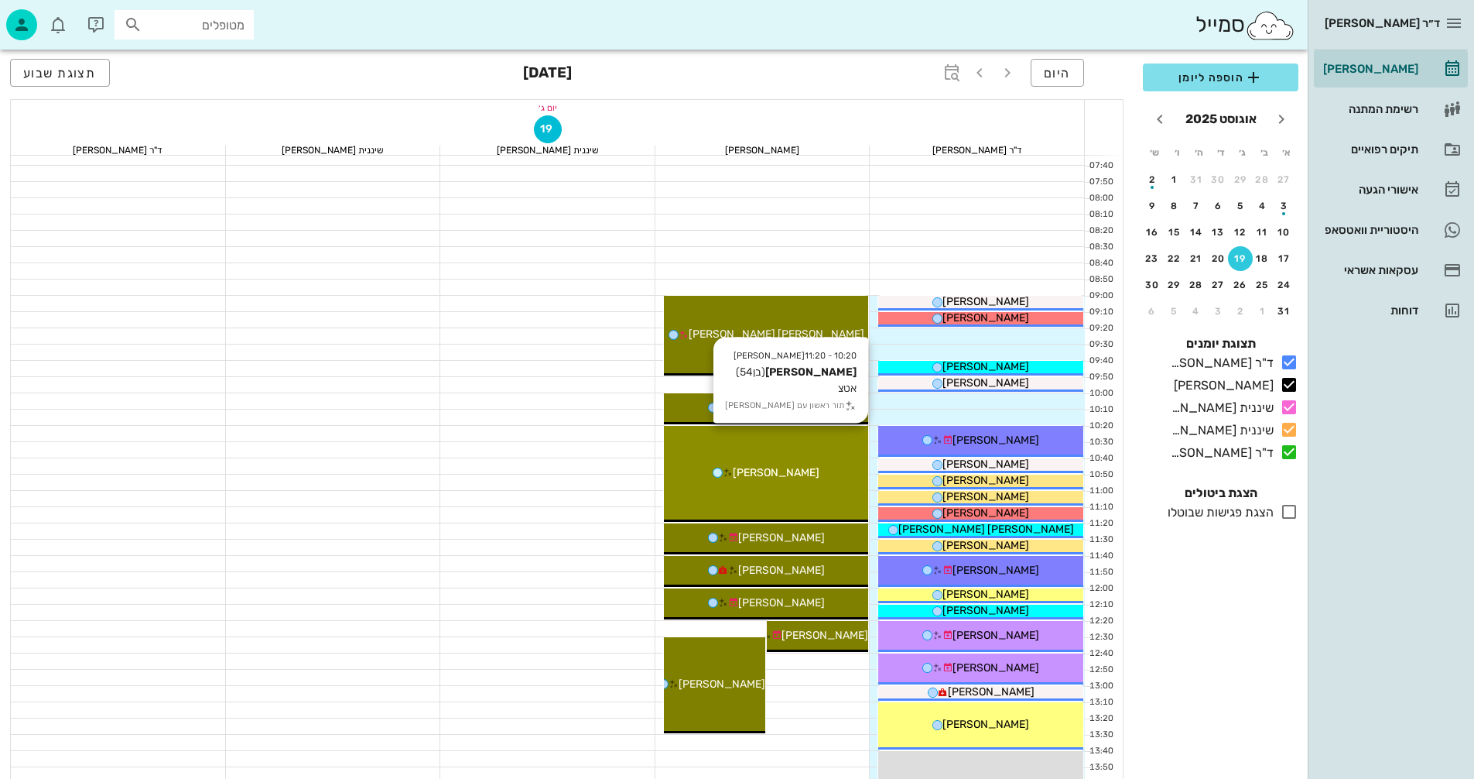
click at [789, 475] on span "[PERSON_NAME]" at bounding box center [776, 472] width 87 height 13
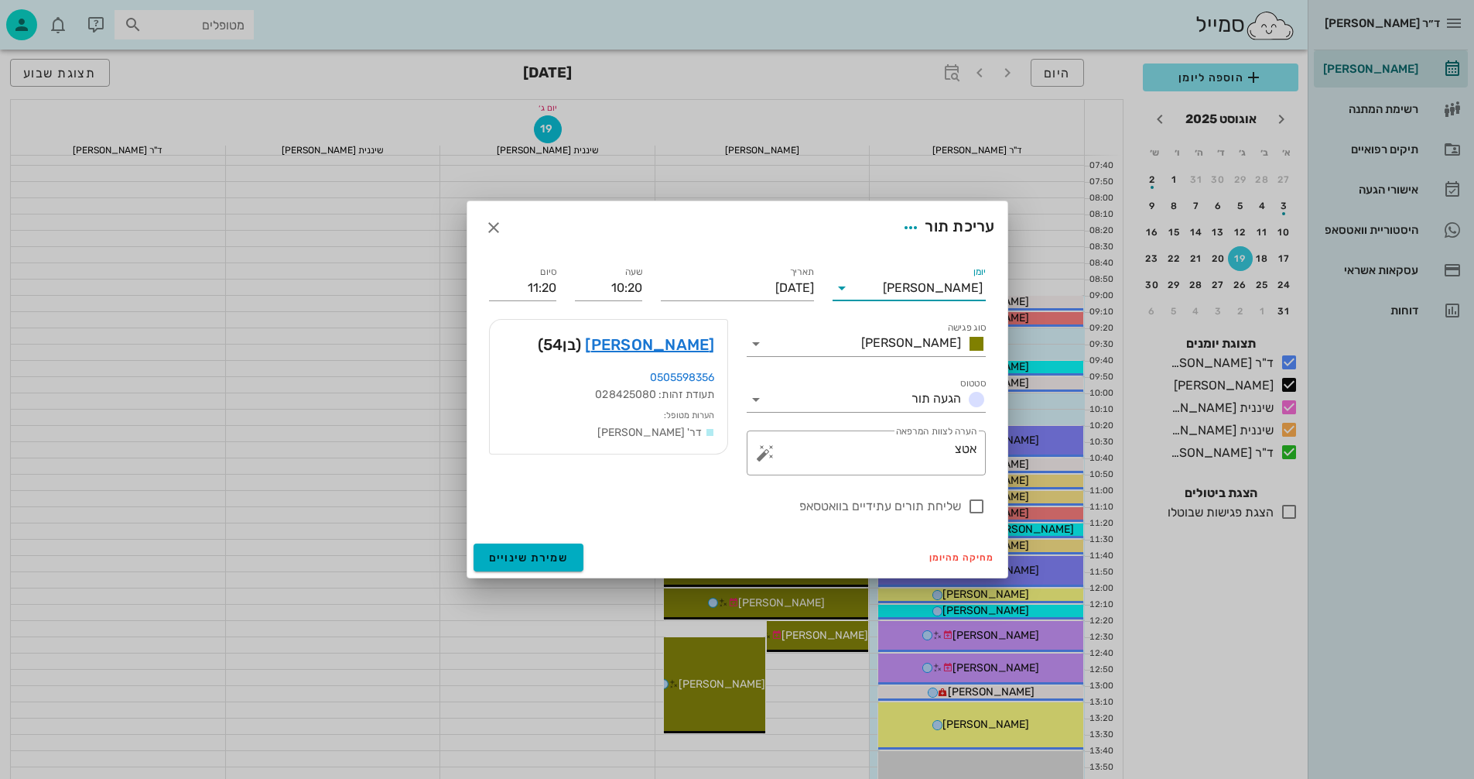
click at [855, 293] on input "יומן" at bounding box center [868, 288] width 29 height 25
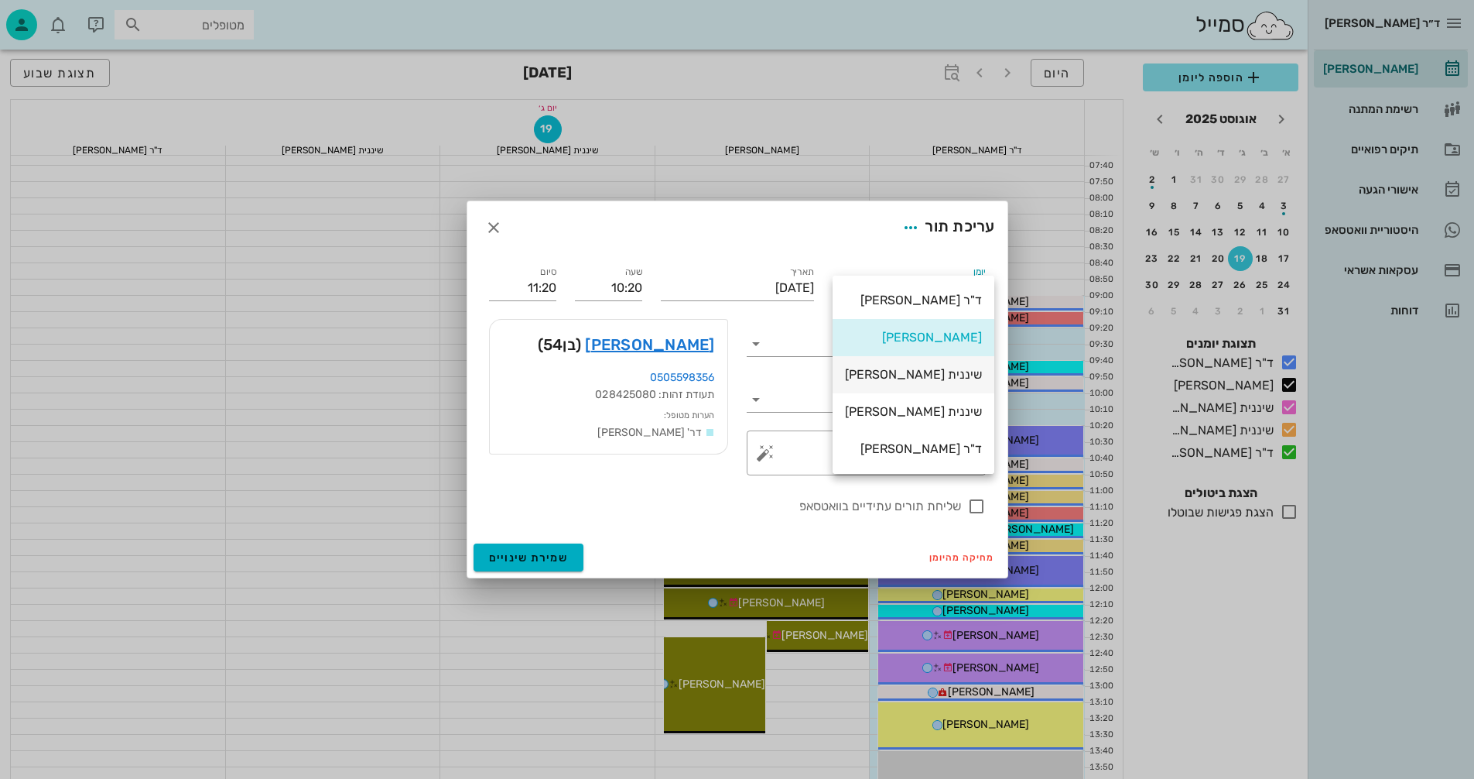
click at [941, 370] on div "שיננית [PERSON_NAME]" at bounding box center [913, 374] width 137 height 15
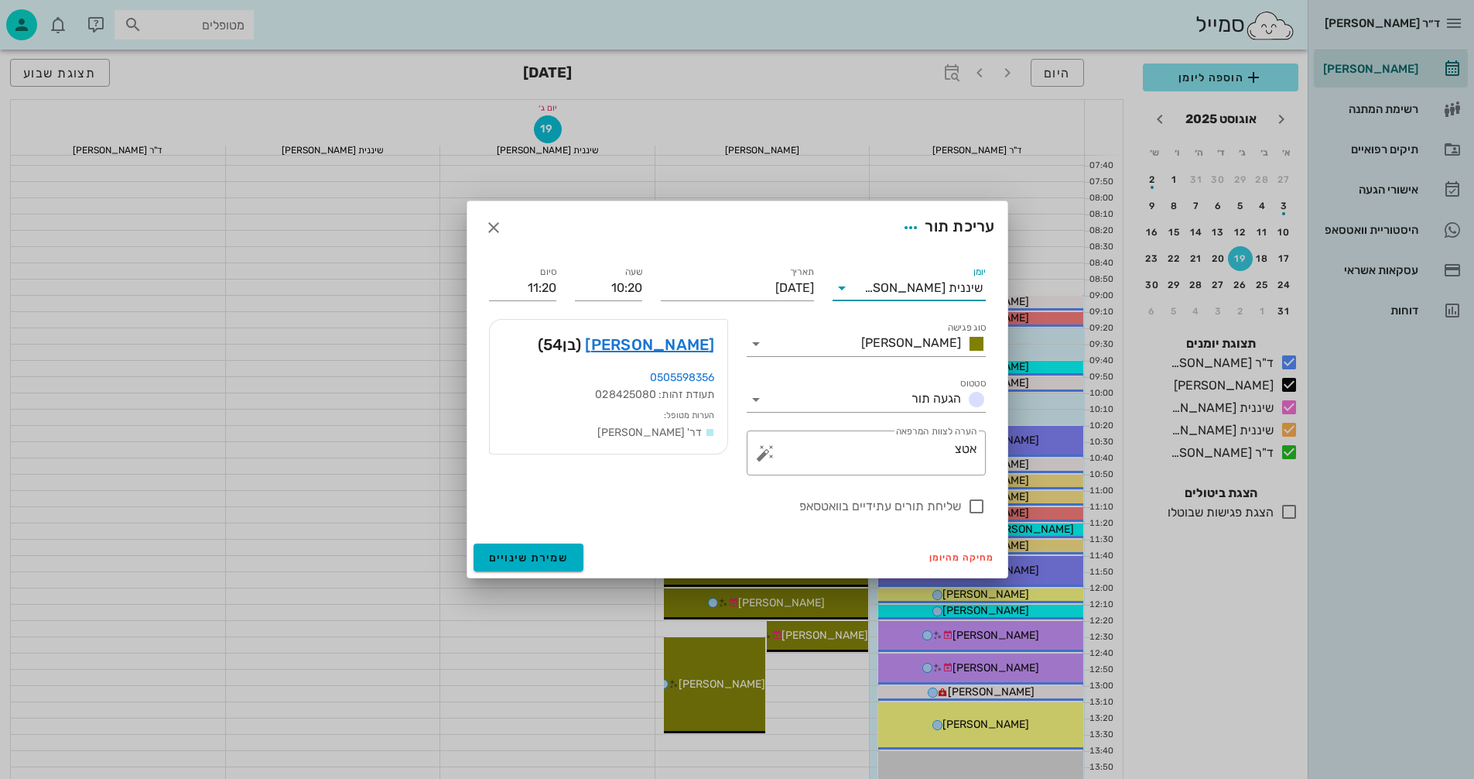
click at [844, 296] on icon at bounding box center [842, 288] width 19 height 19
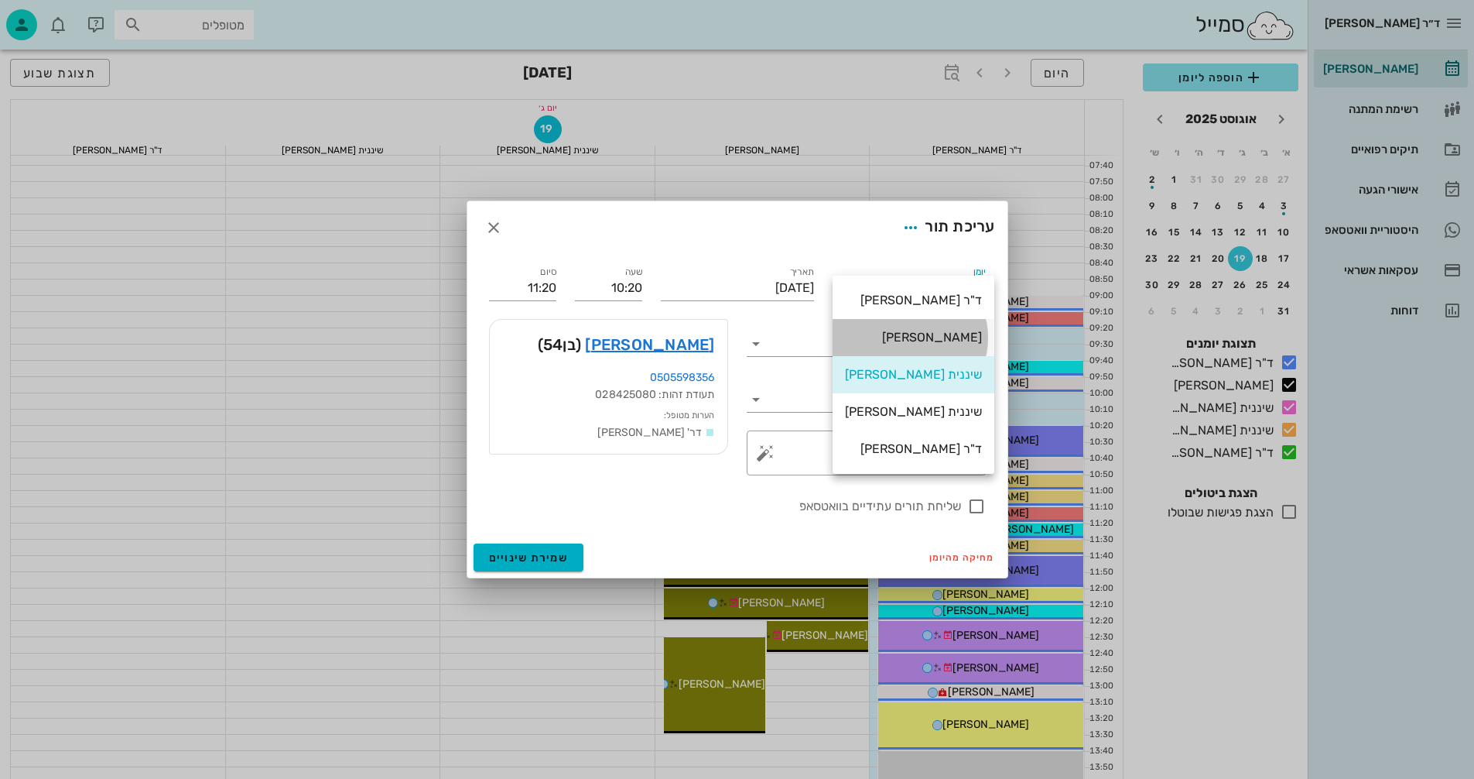
click at [911, 343] on div "[PERSON_NAME]" at bounding box center [913, 337] width 137 height 15
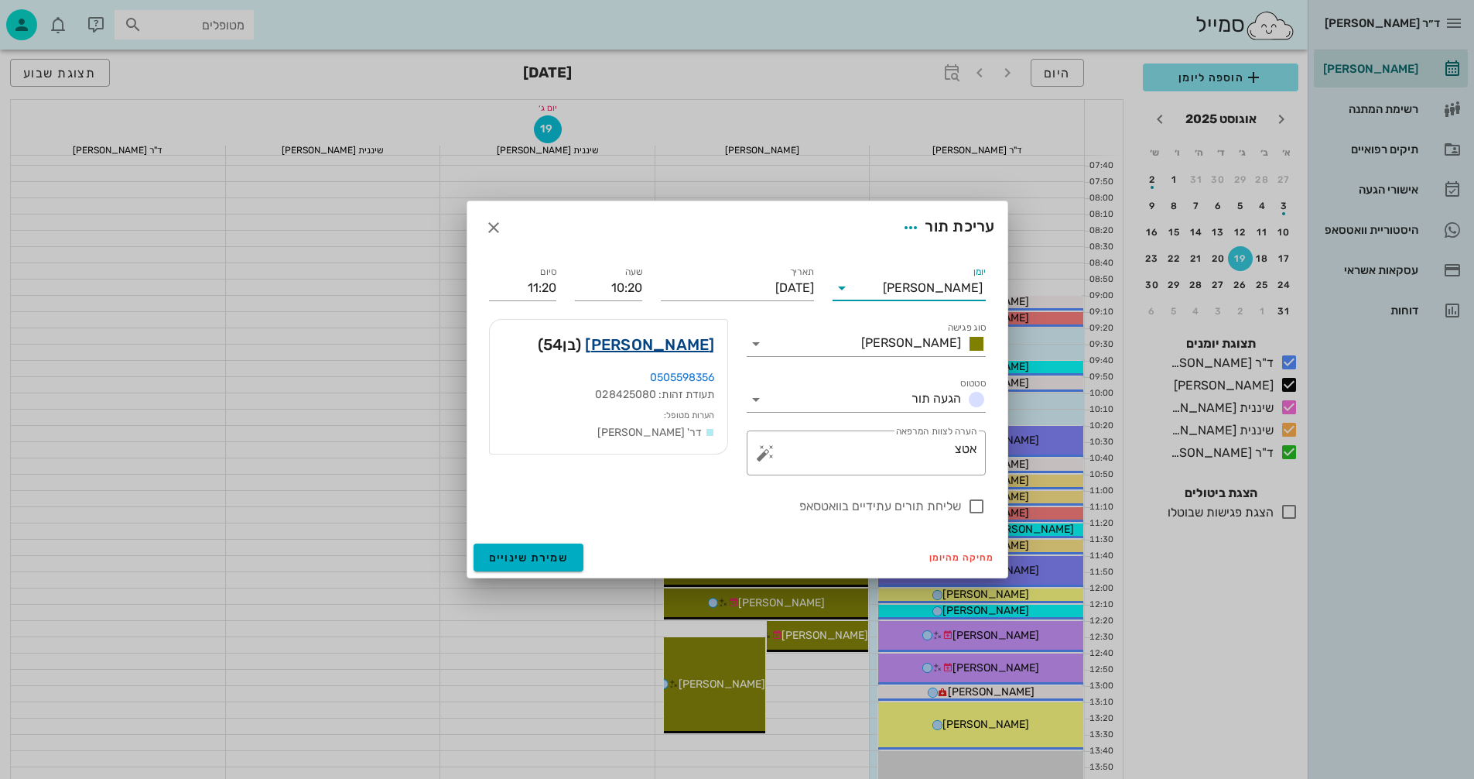
click at [676, 344] on link "[PERSON_NAME]" at bounding box center [649, 344] width 129 height 25
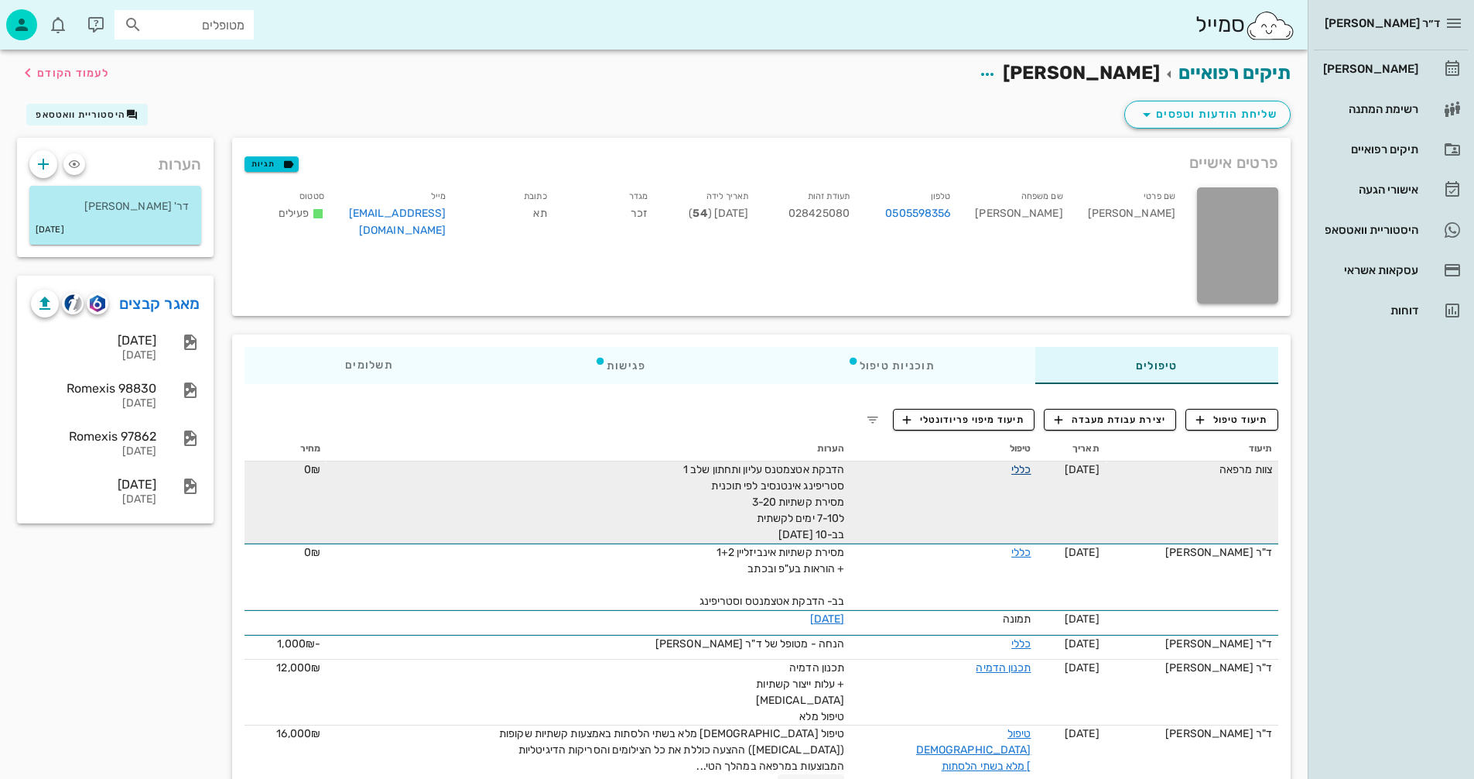
click at [1014, 471] on link "כללי" at bounding box center [1021, 469] width 19 height 13
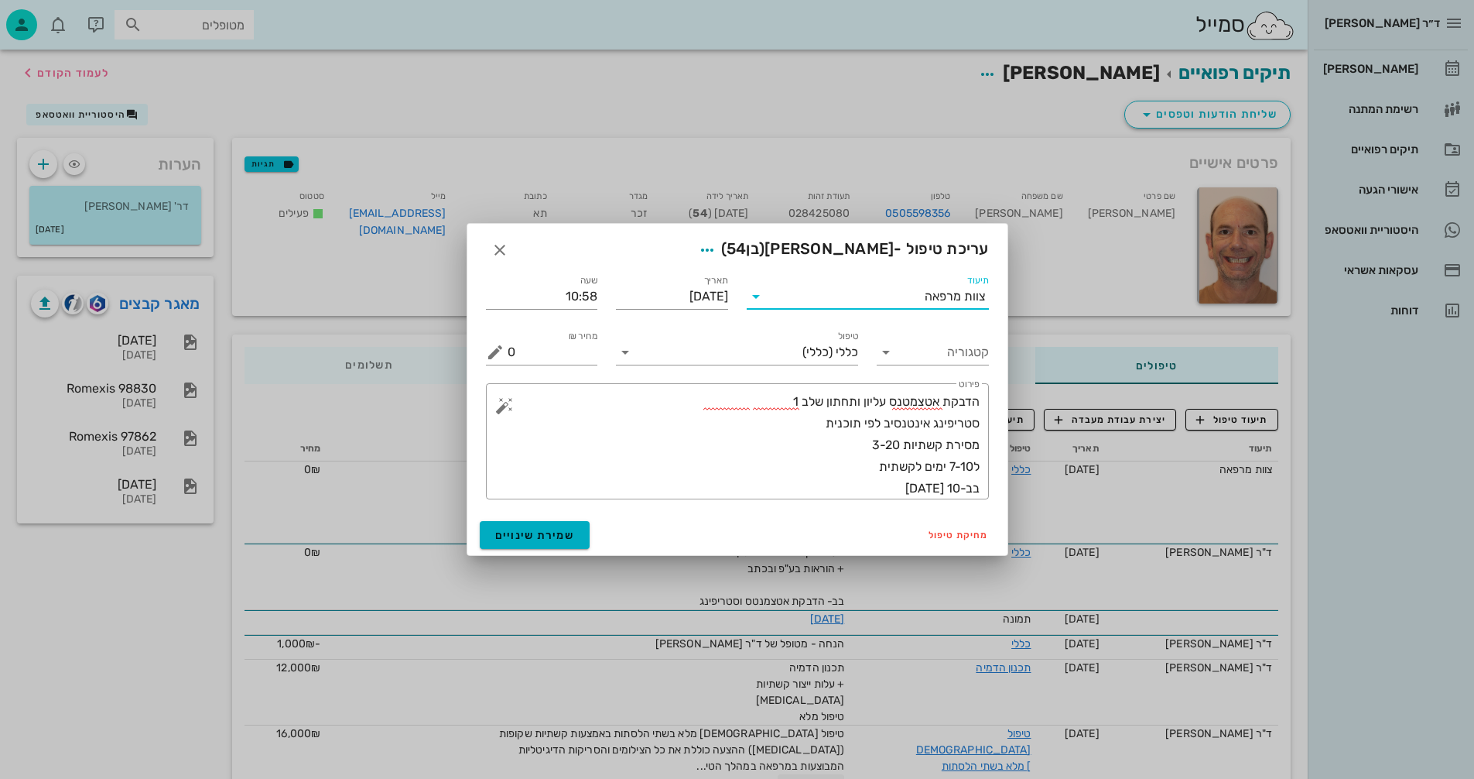
click at [899, 291] on input "תיעוד" at bounding box center [847, 296] width 156 height 25
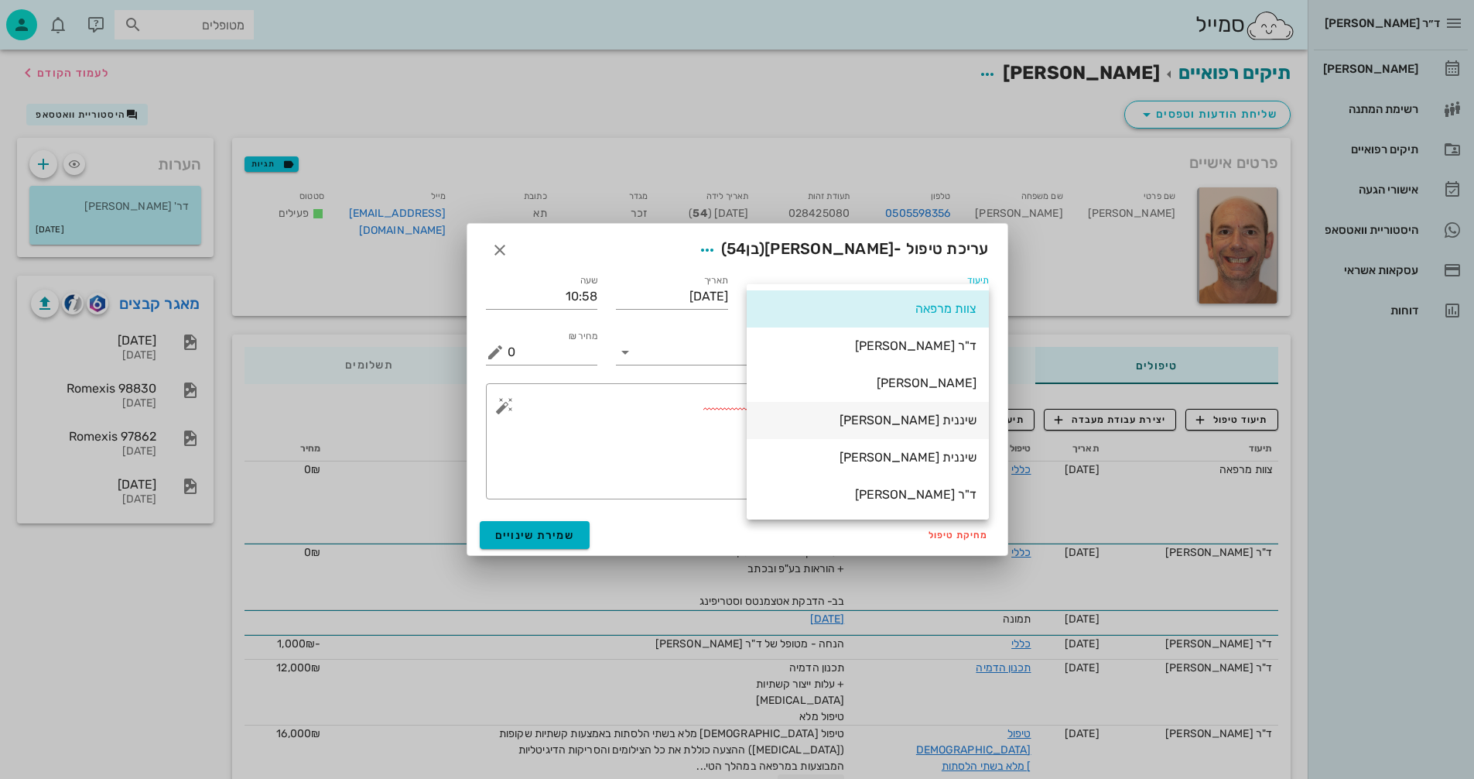
click at [926, 420] on div "שיננית [PERSON_NAME]" at bounding box center [867, 420] width 217 height 15
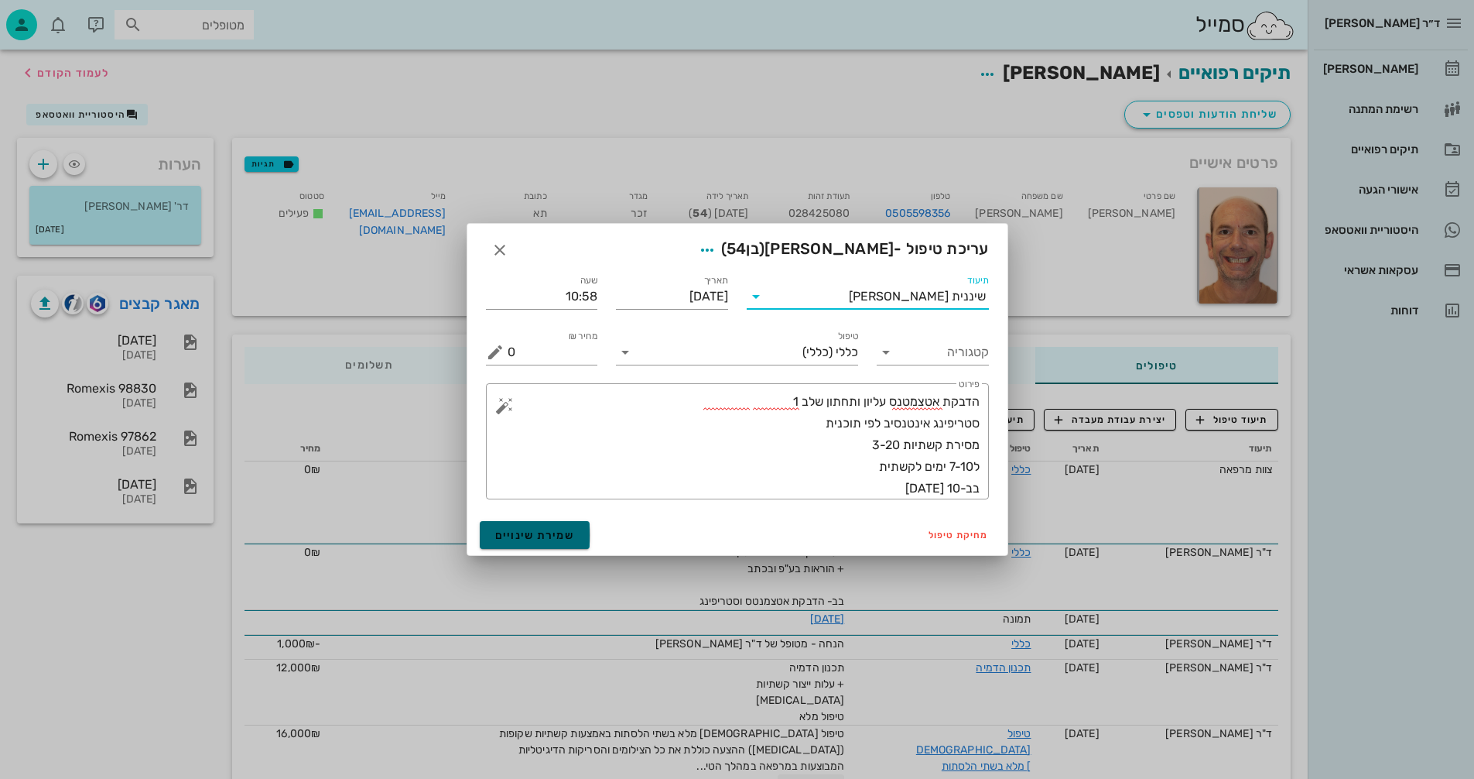
click at [537, 534] on span "שמירת שינויים" at bounding box center [535, 535] width 80 height 13
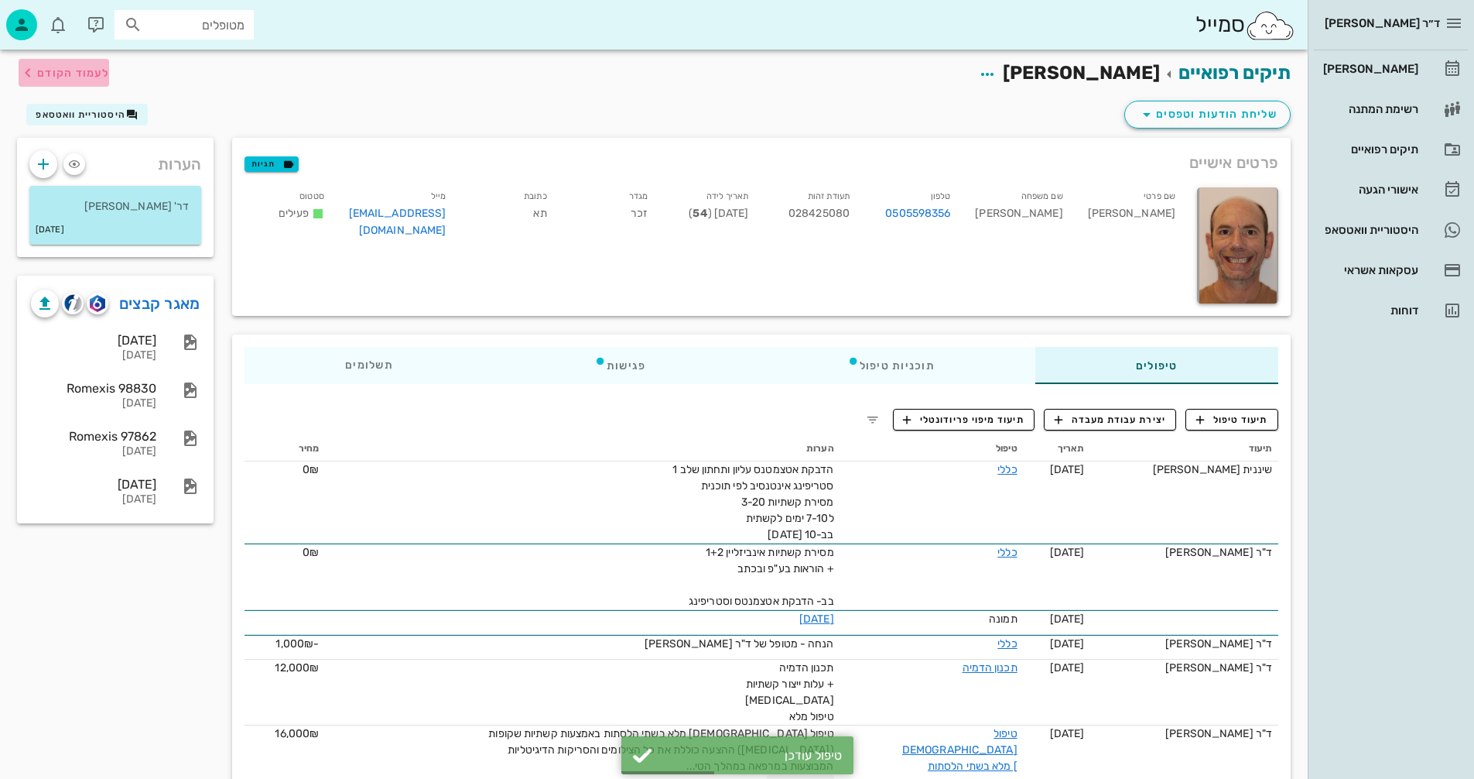
click at [22, 64] on icon "button" at bounding box center [28, 72] width 19 height 19
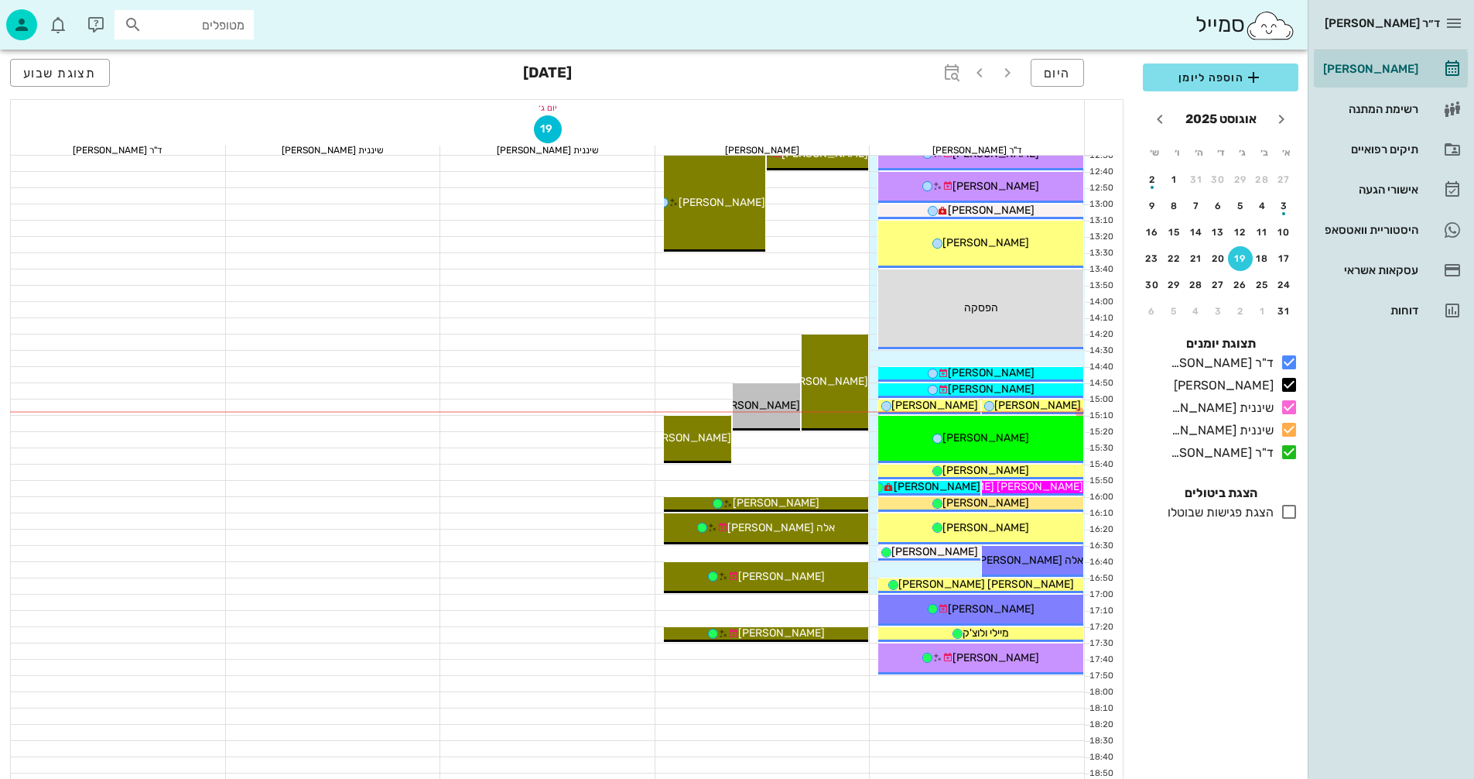
scroll to position [542, 0]
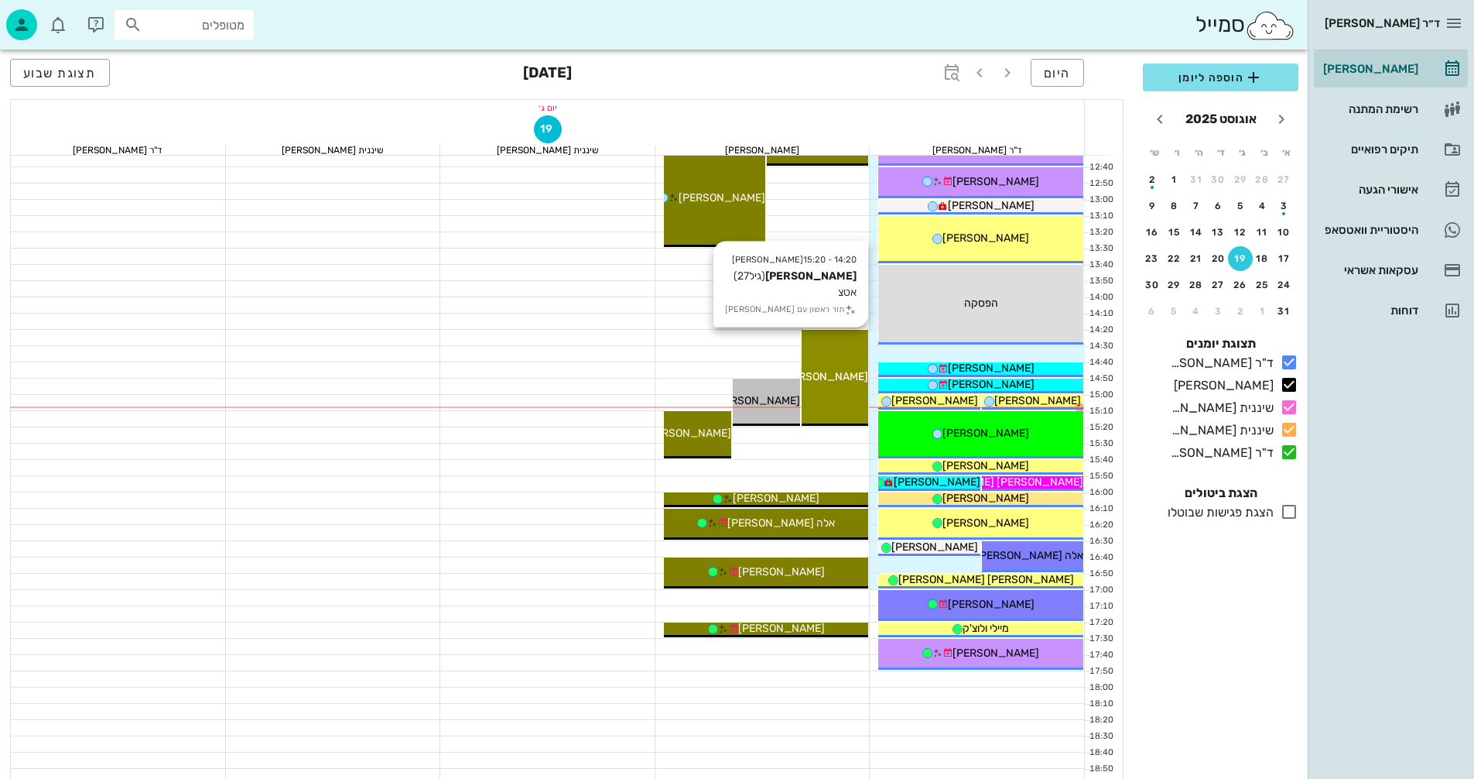
drag, startPoint x: 832, startPoint y: 358, endPoint x: 824, endPoint y: 348, distance: 12.1
click at [825, 348] on div "14:20 - 15:20 [PERSON_NAME] (גיל 27 ) אטצ תור ראשון עם [PERSON_NAME]" at bounding box center [835, 378] width 67 height 96
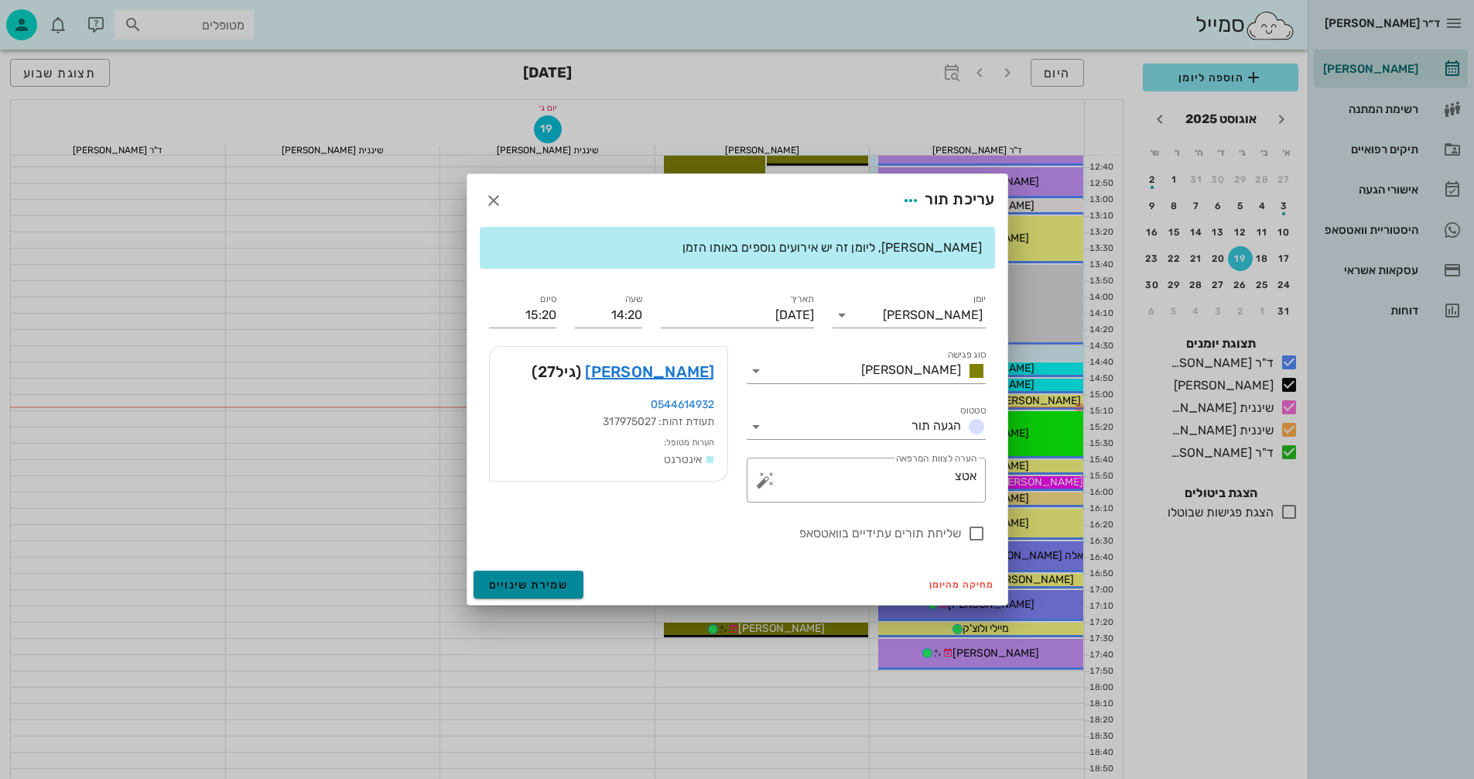
click at [569, 580] on button "שמירת שינויים" at bounding box center [529, 584] width 111 height 28
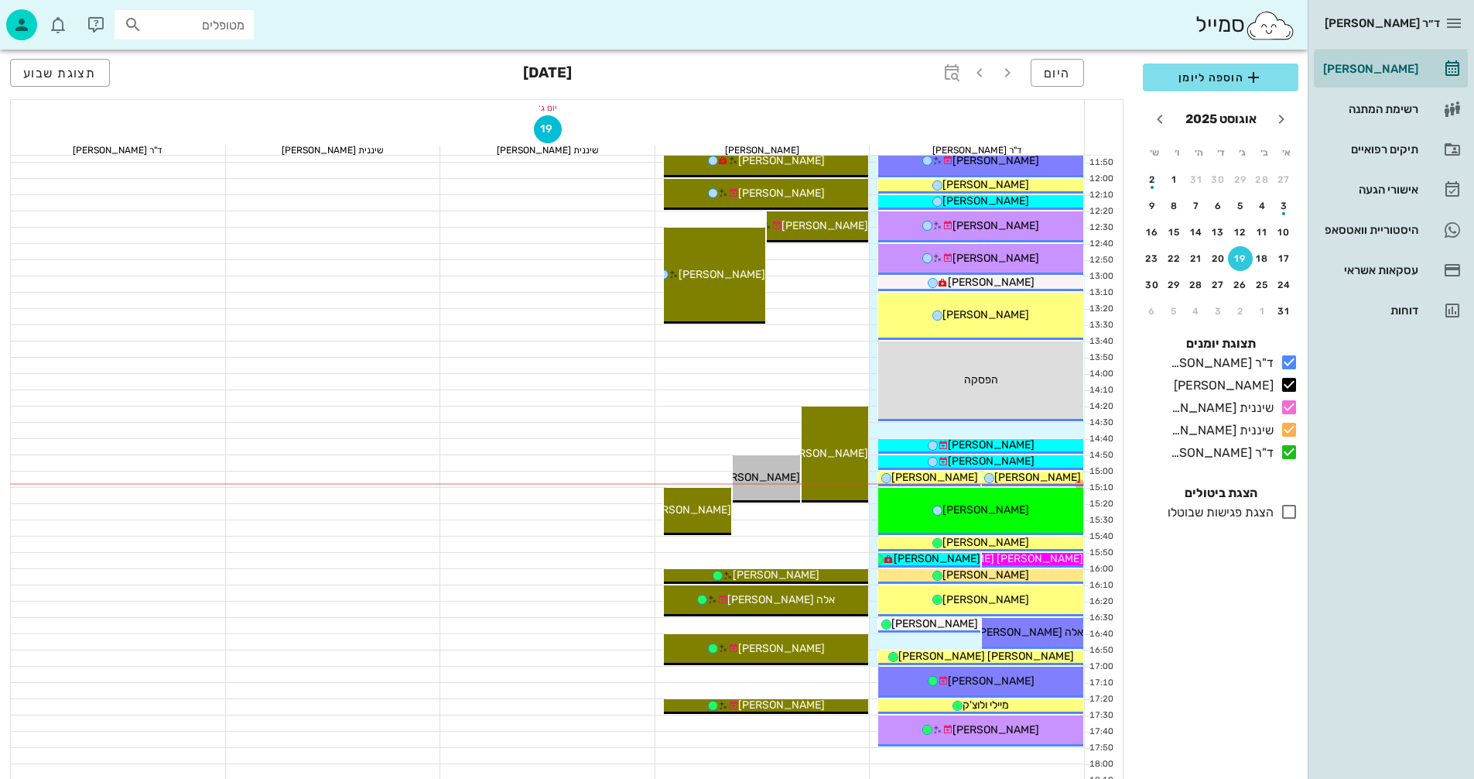
scroll to position [464, 0]
click at [655, 356] on div at bounding box center [547, 349] width 215 height 15
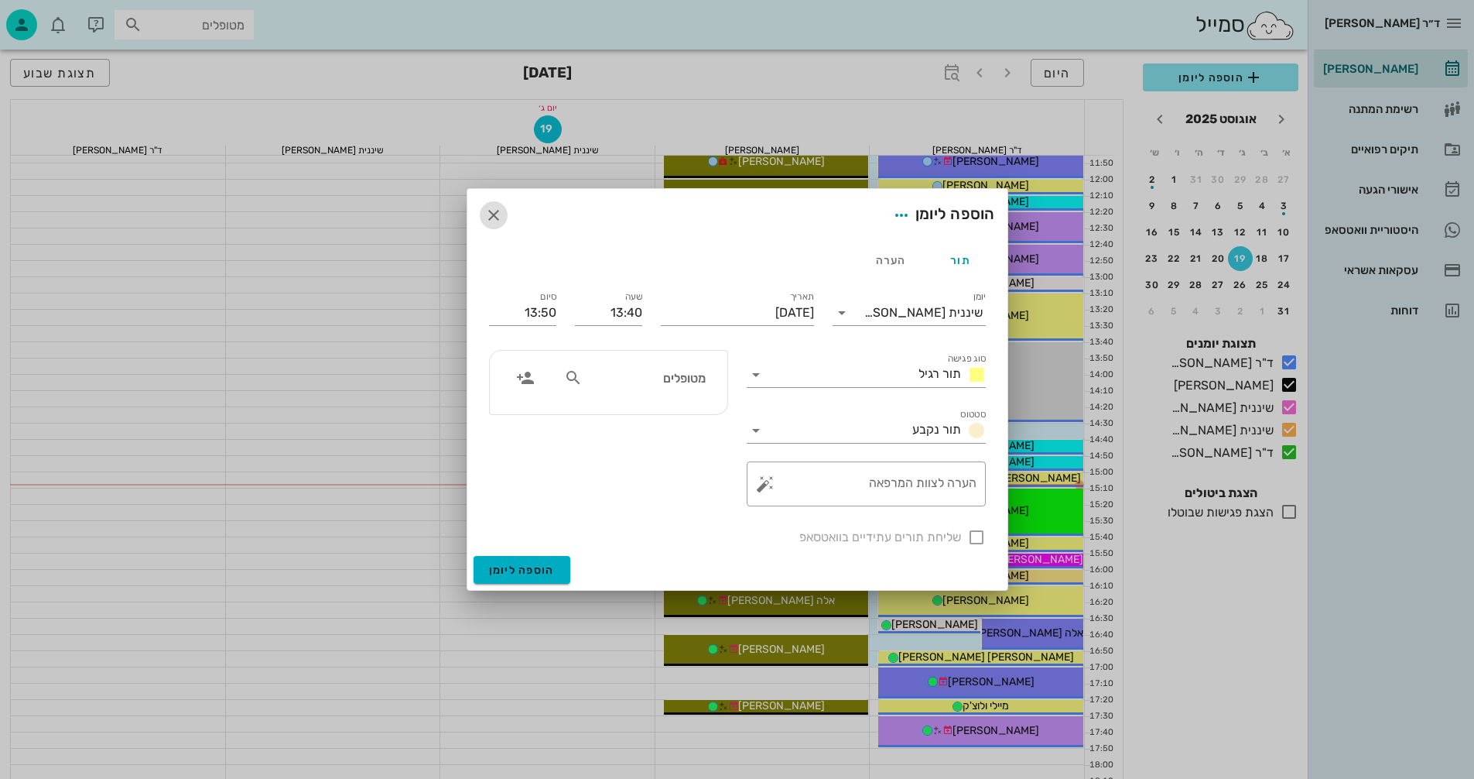
click at [494, 219] on icon "button" at bounding box center [493, 215] width 19 height 19
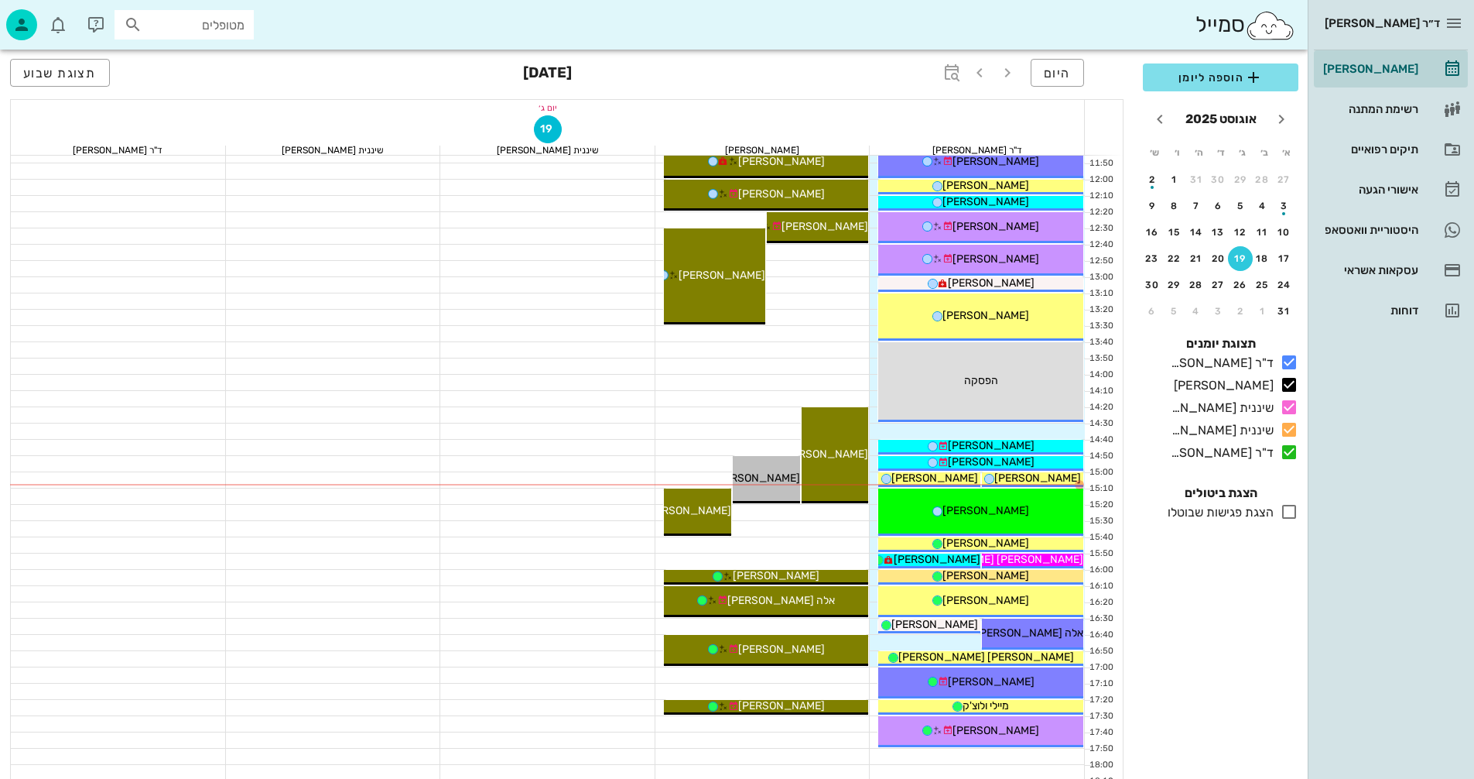
drag, startPoint x: 669, startPoint y: 115, endPoint x: 599, endPoint y: 115, distance: 70.4
click at [599, 115] on div "19" at bounding box center [547, 130] width 1073 height 30
click at [75, 74] on span "תצוגת שבוע" at bounding box center [60, 73] width 74 height 15
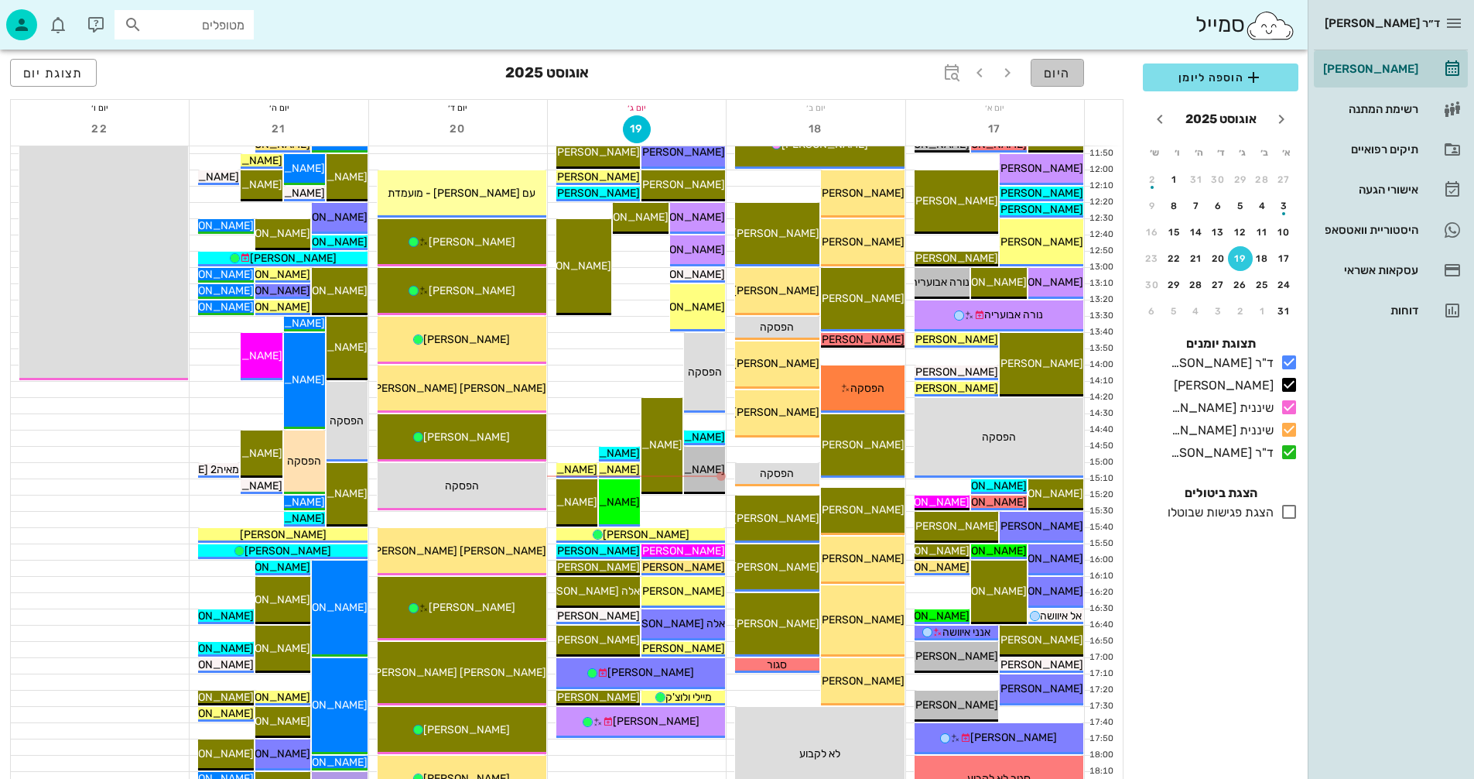
click at [1060, 72] on span "היום" at bounding box center [1057, 73] width 27 height 15
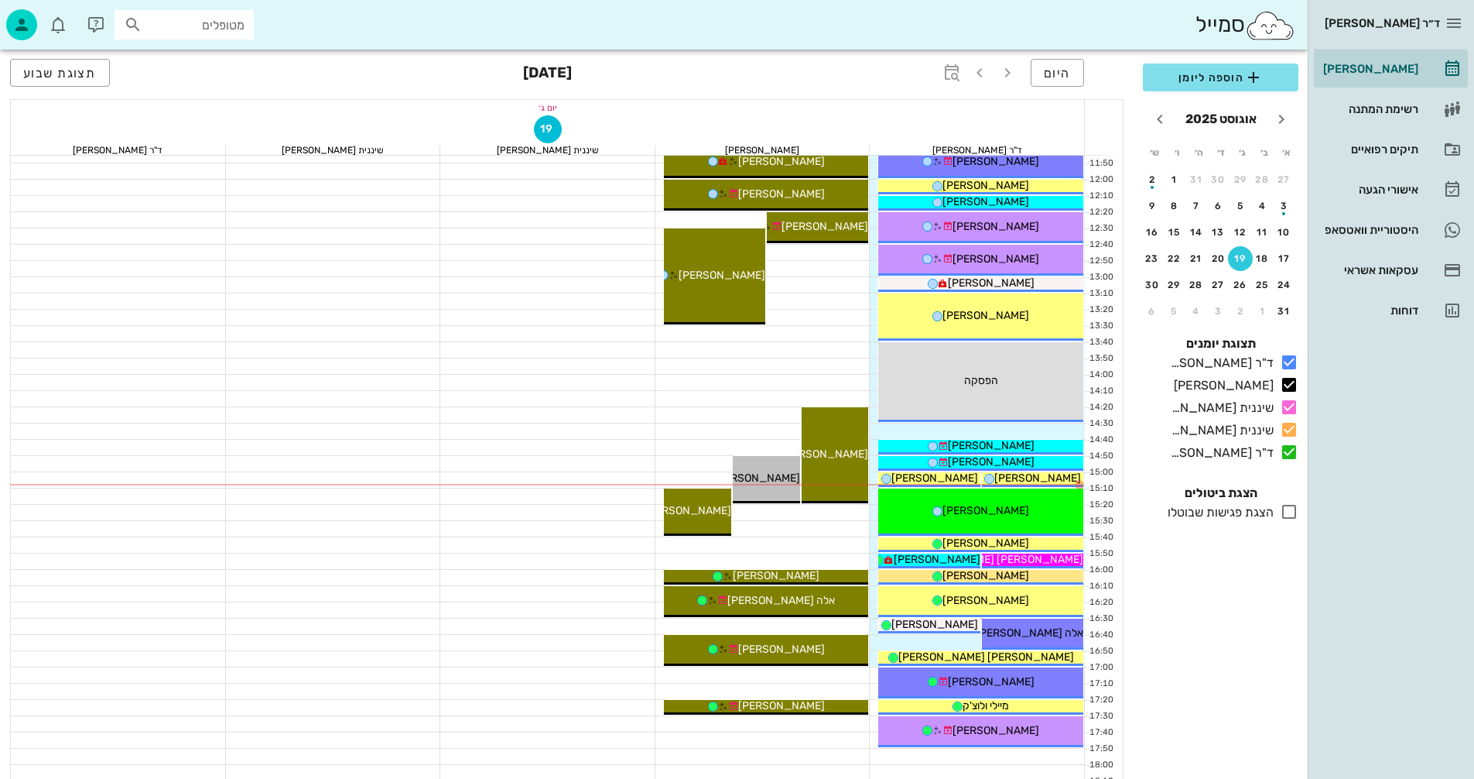
click at [764, 127] on div "19" at bounding box center [547, 130] width 1073 height 30
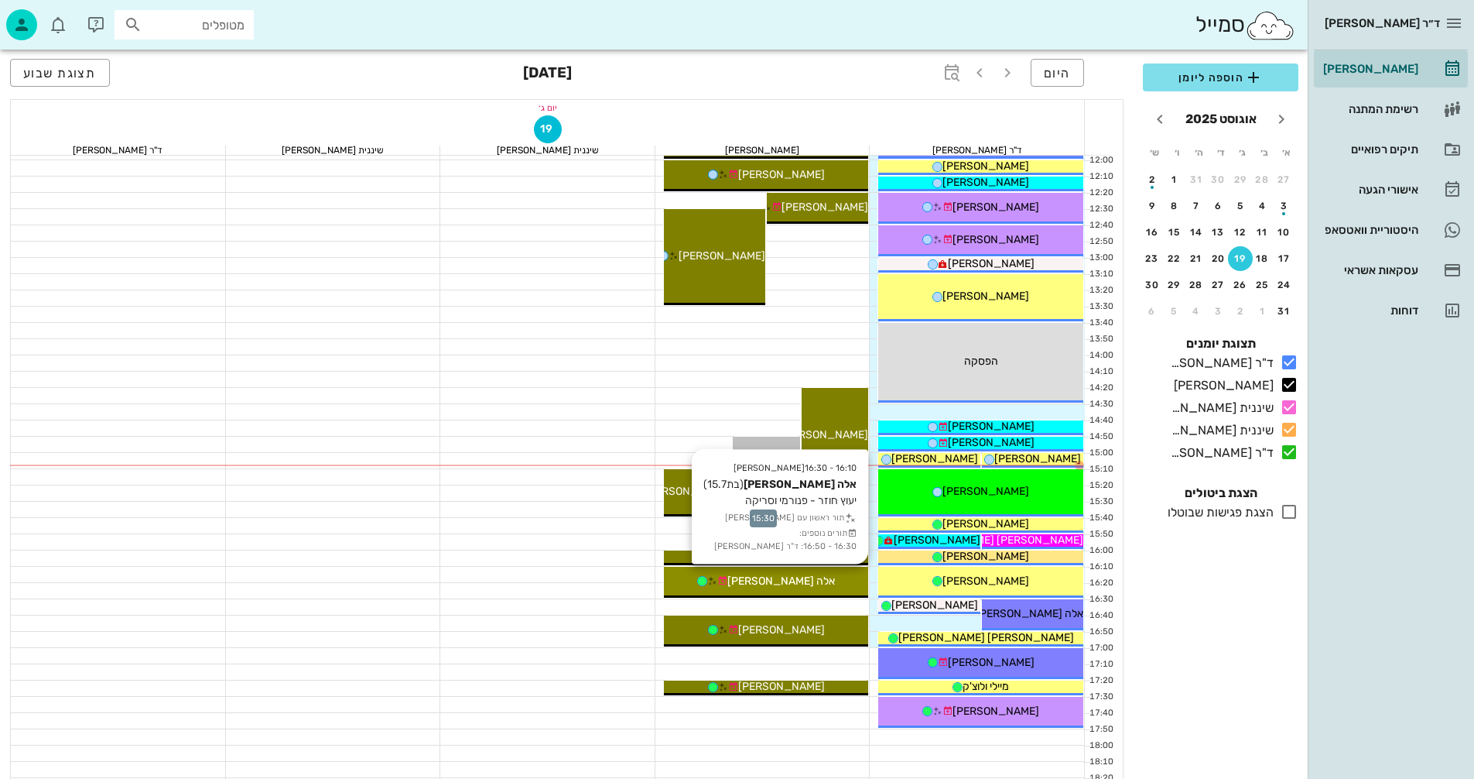
scroll to position [511, 0]
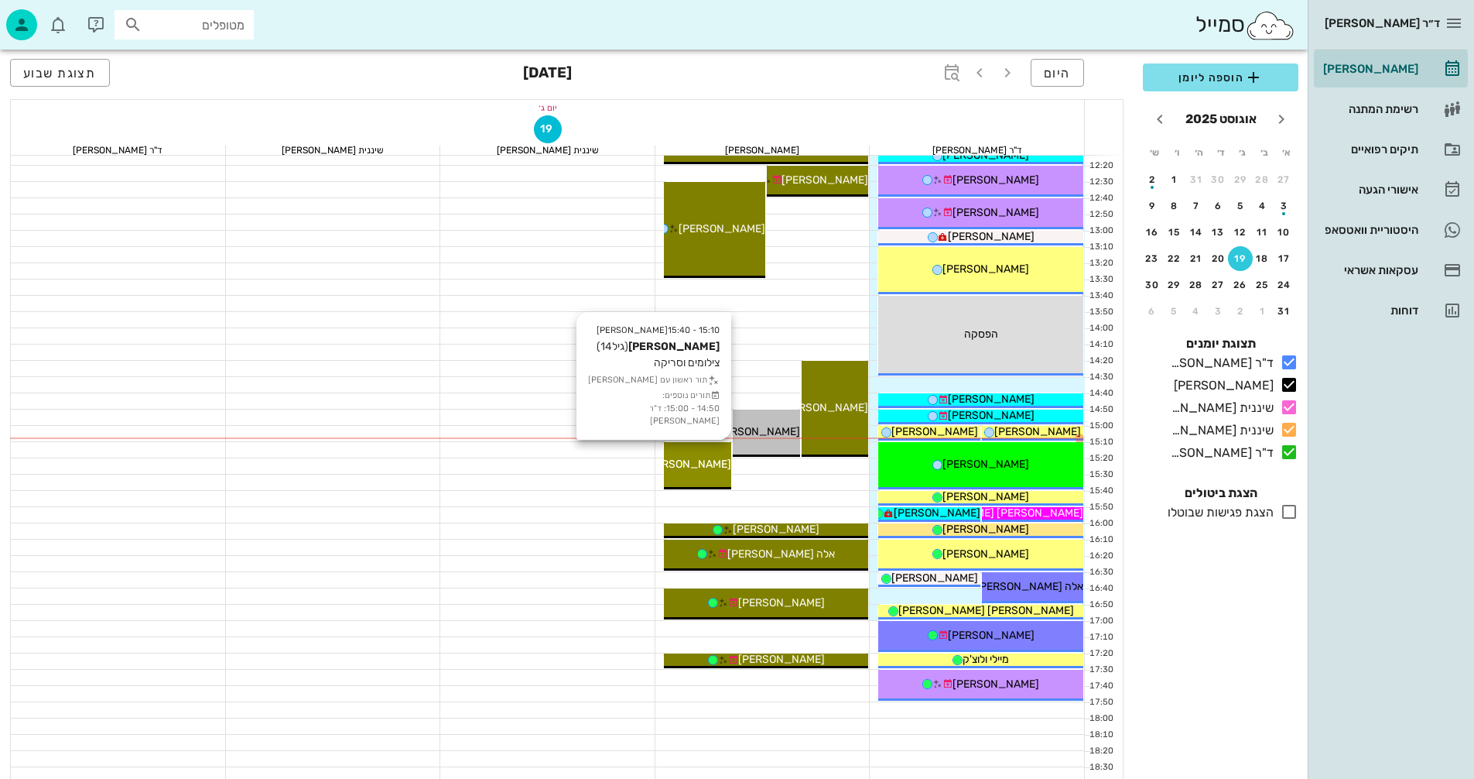
click at [700, 472] on div "15:10 - 15:40 [PERSON_NAME] (גיל 14 ) צילומים וסריקה תור ראשון עם [PERSON_NAME]…" at bounding box center [697, 465] width 67 height 47
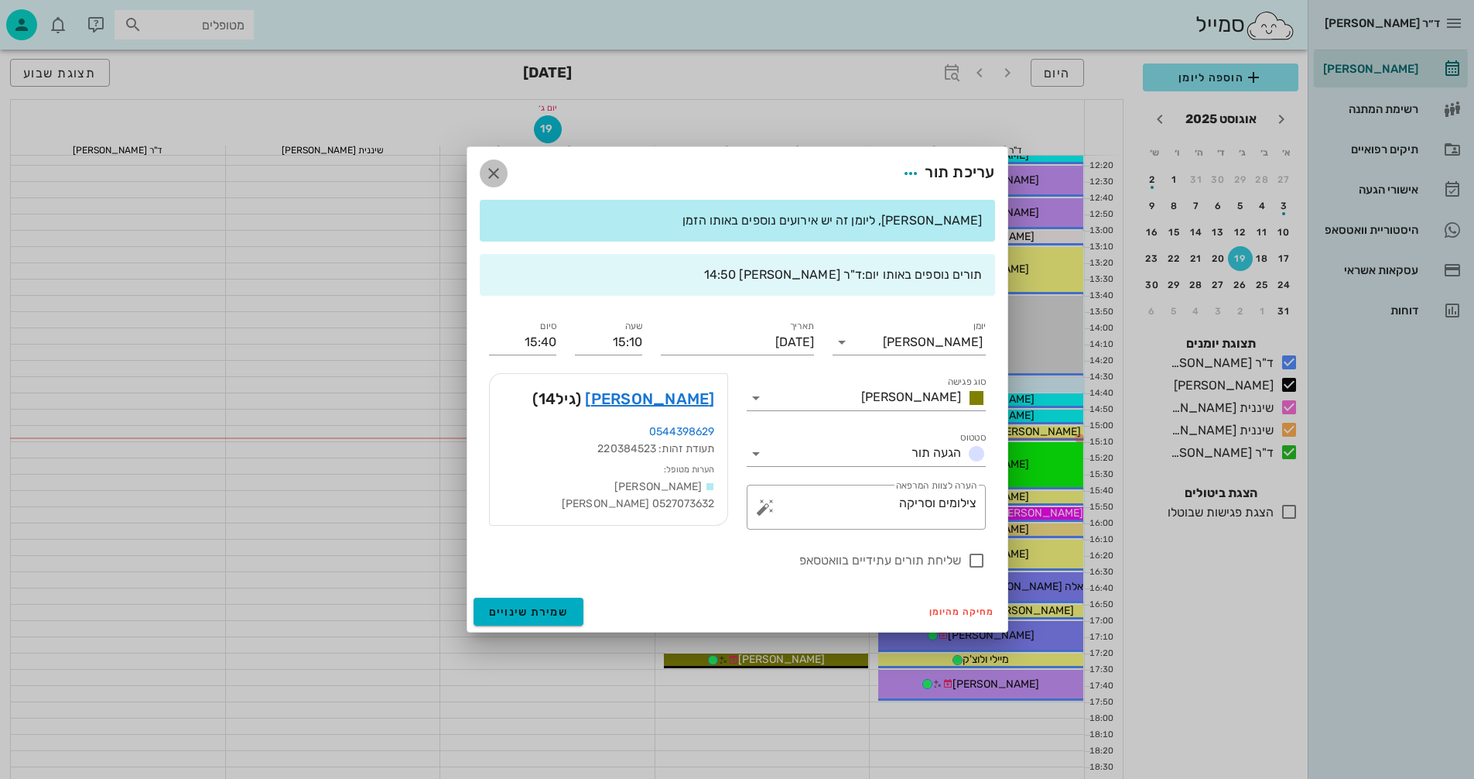
click at [493, 174] on icon "button" at bounding box center [493, 173] width 19 height 19
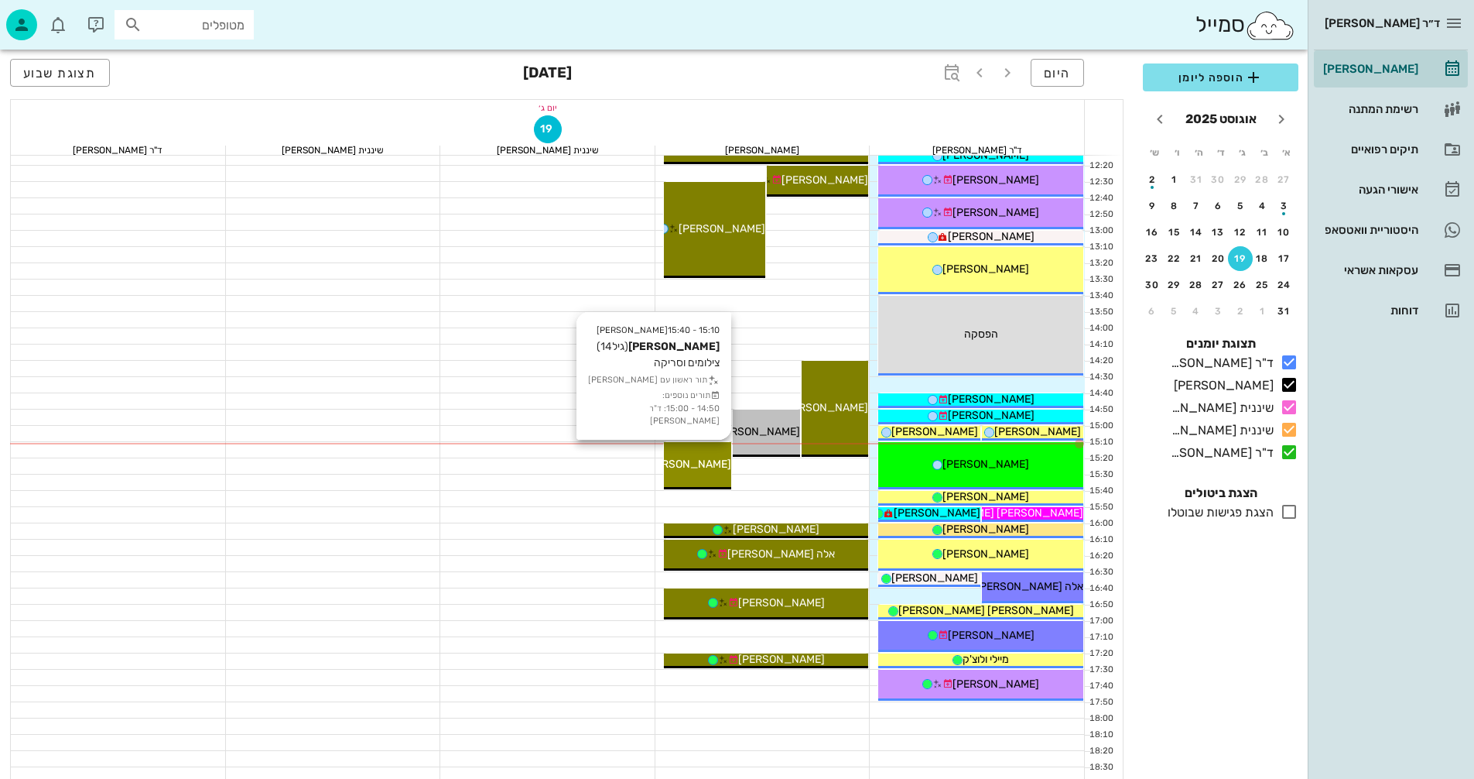
click at [702, 462] on span "[PERSON_NAME]" at bounding box center [688, 463] width 87 height 13
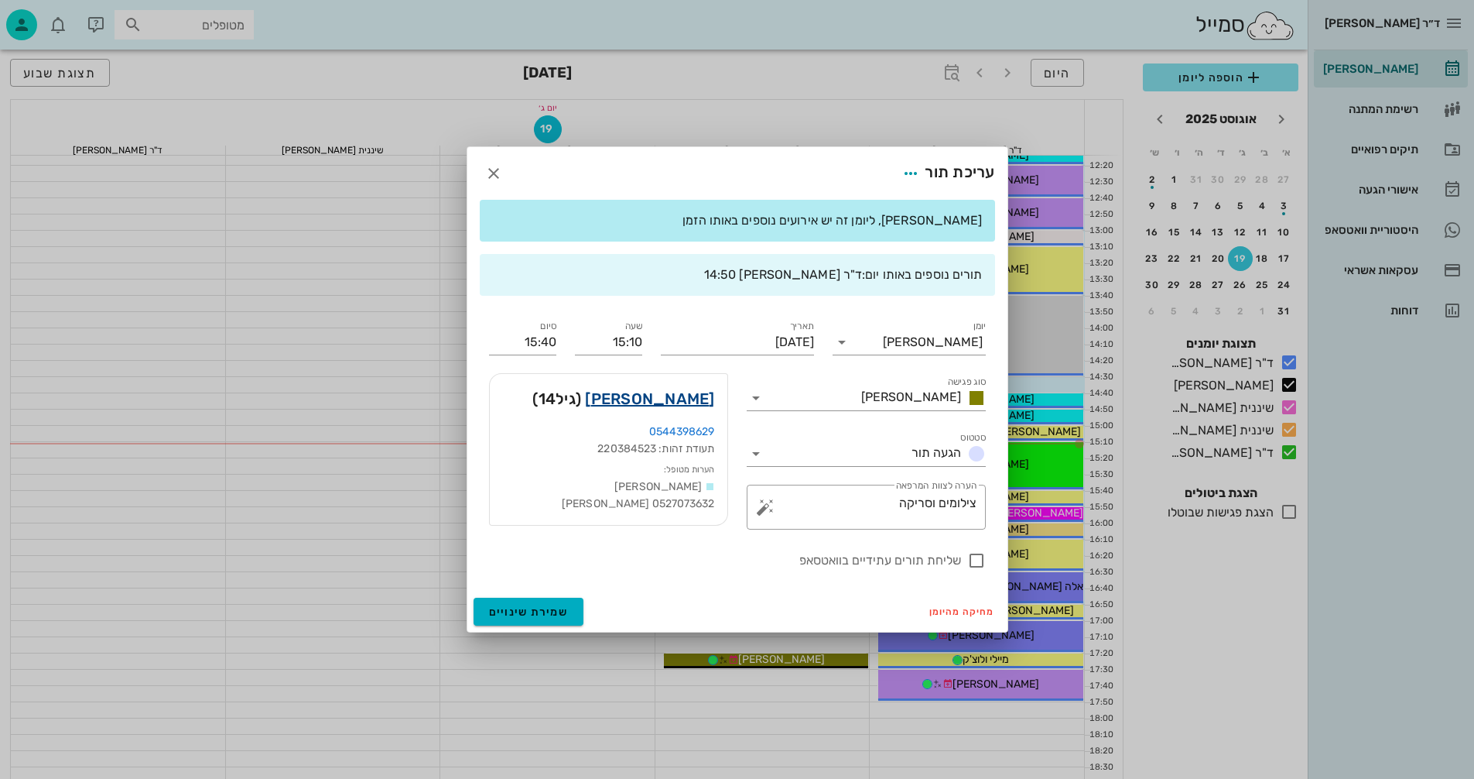
click at [679, 402] on link "[PERSON_NAME]" at bounding box center [649, 398] width 129 height 25
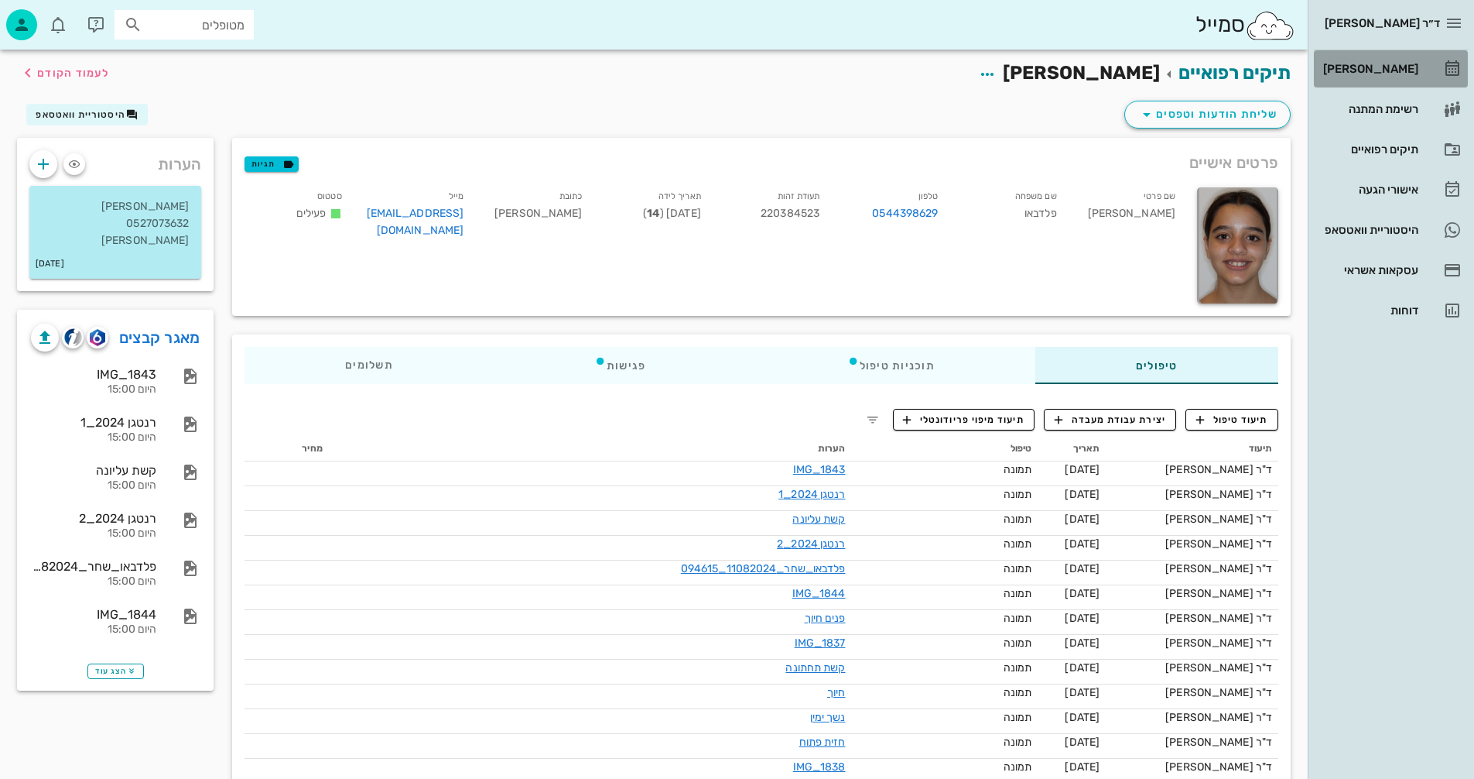
click at [1388, 61] on div "[PERSON_NAME]" at bounding box center [1369, 68] width 98 height 25
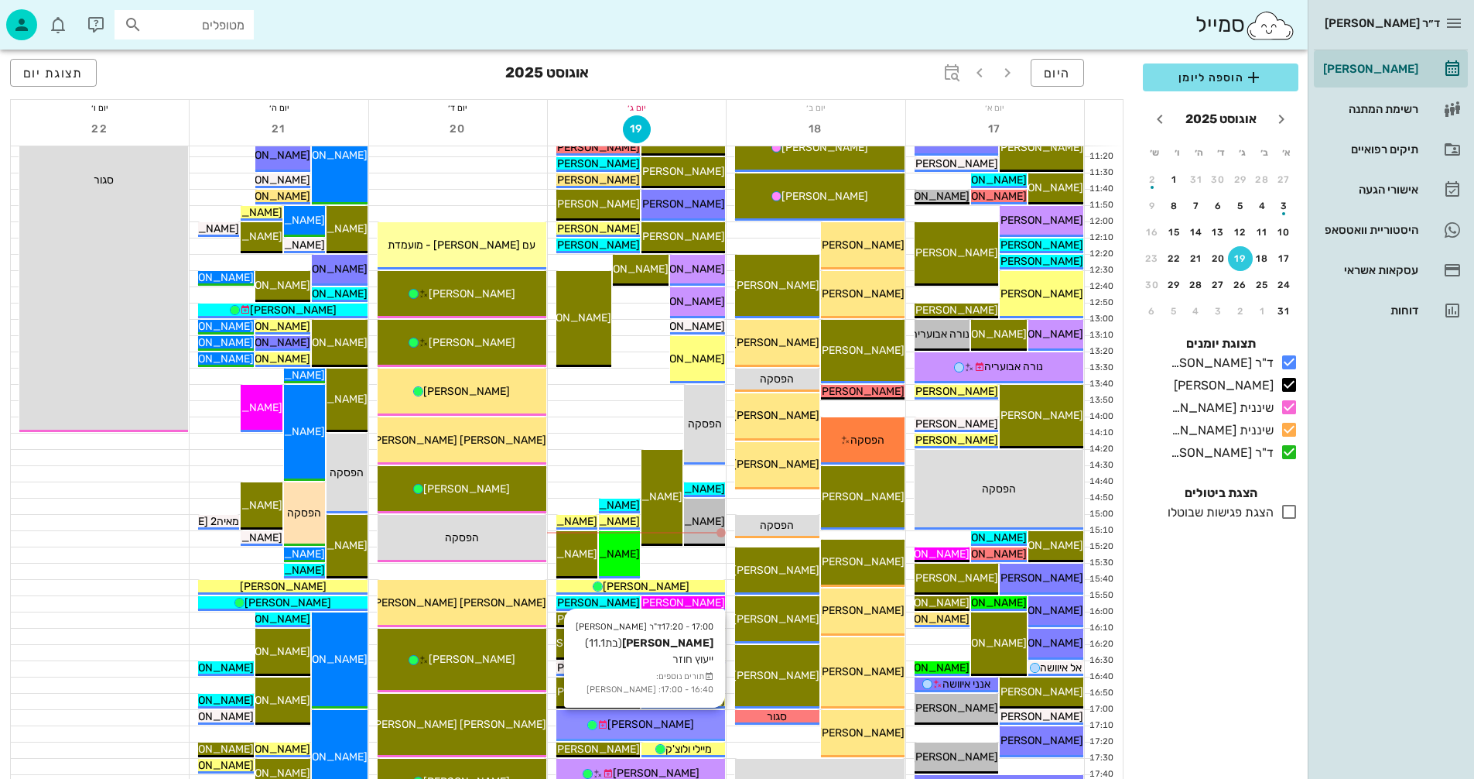
scroll to position [387, 0]
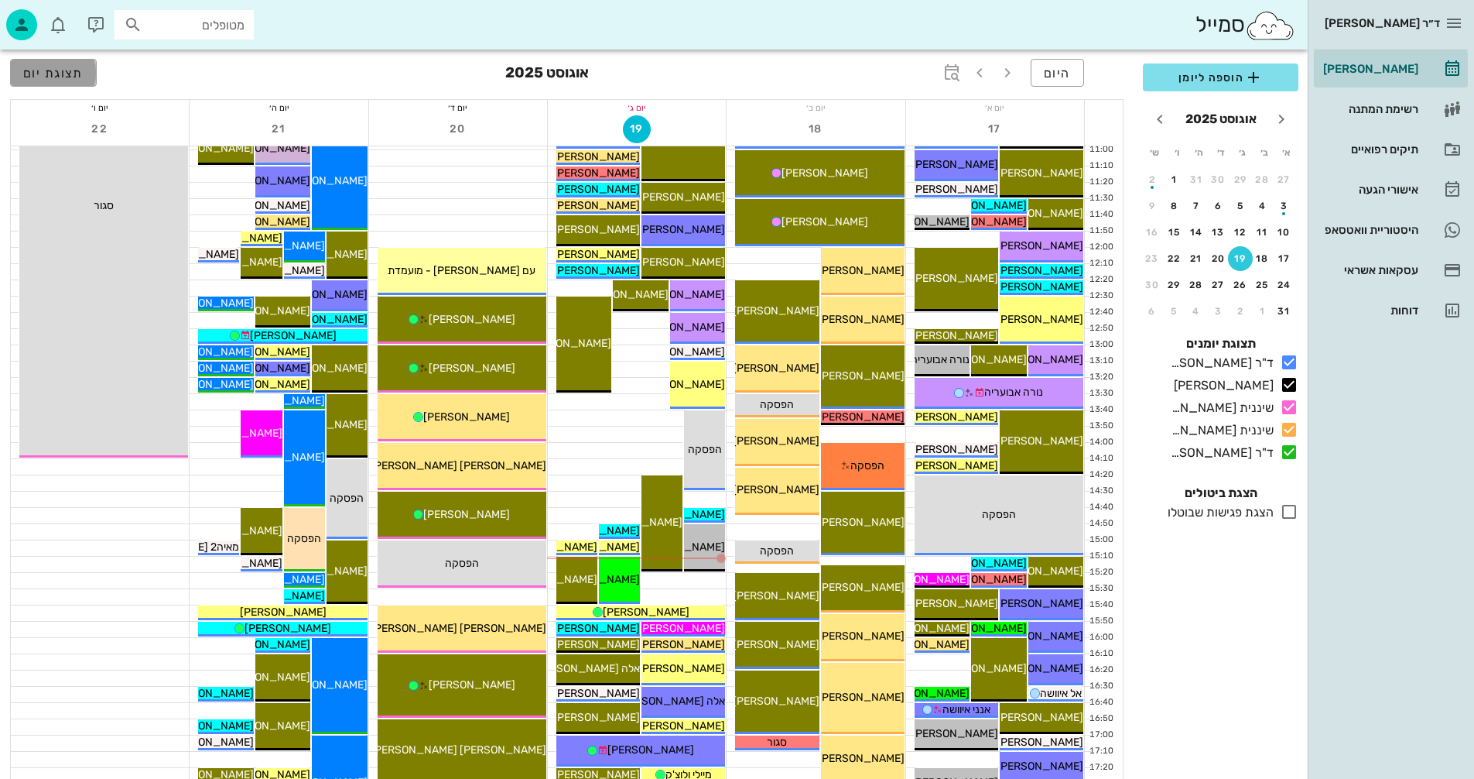
click at [62, 75] on span "תצוגת יום" at bounding box center [53, 73] width 60 height 15
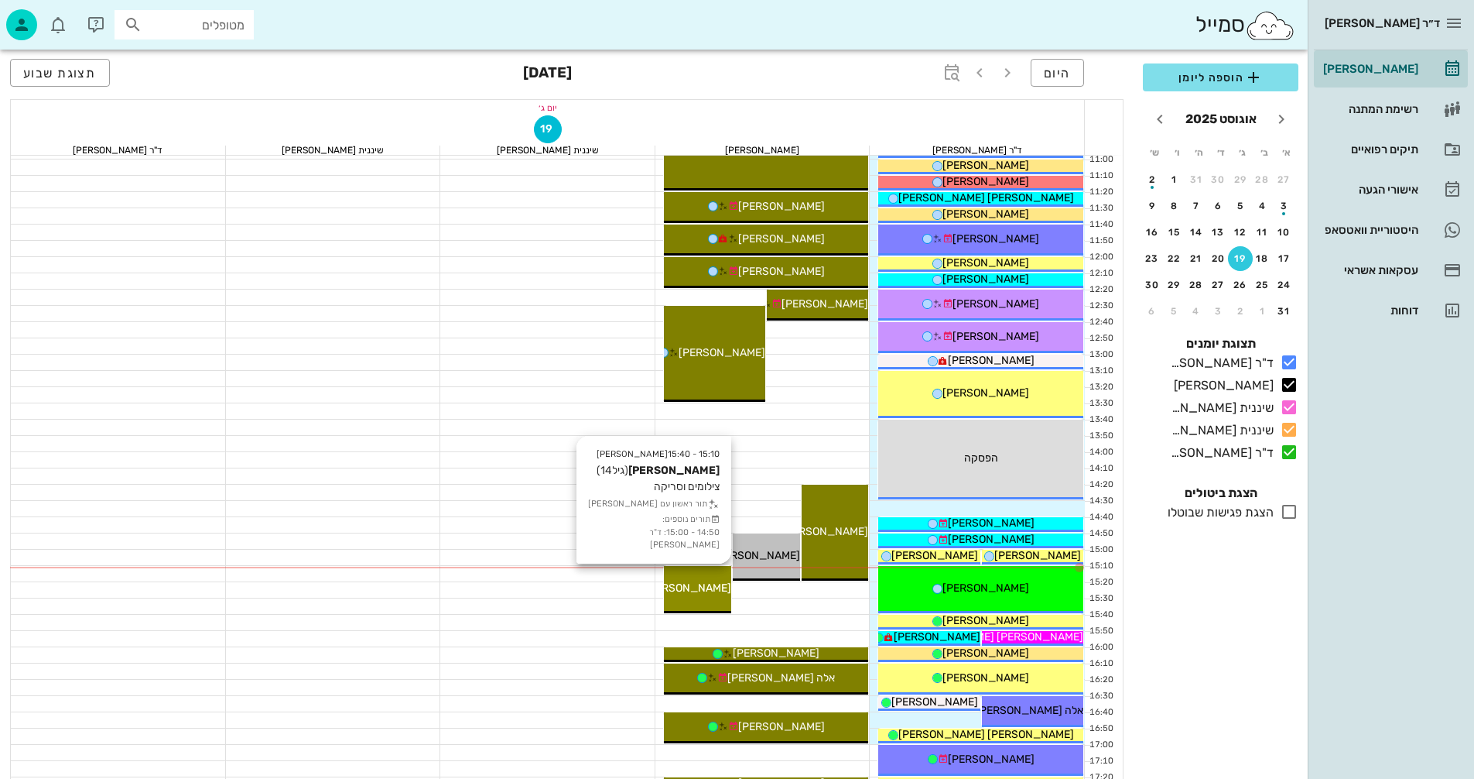
click at [700, 587] on span "[PERSON_NAME]" at bounding box center [688, 587] width 87 height 13
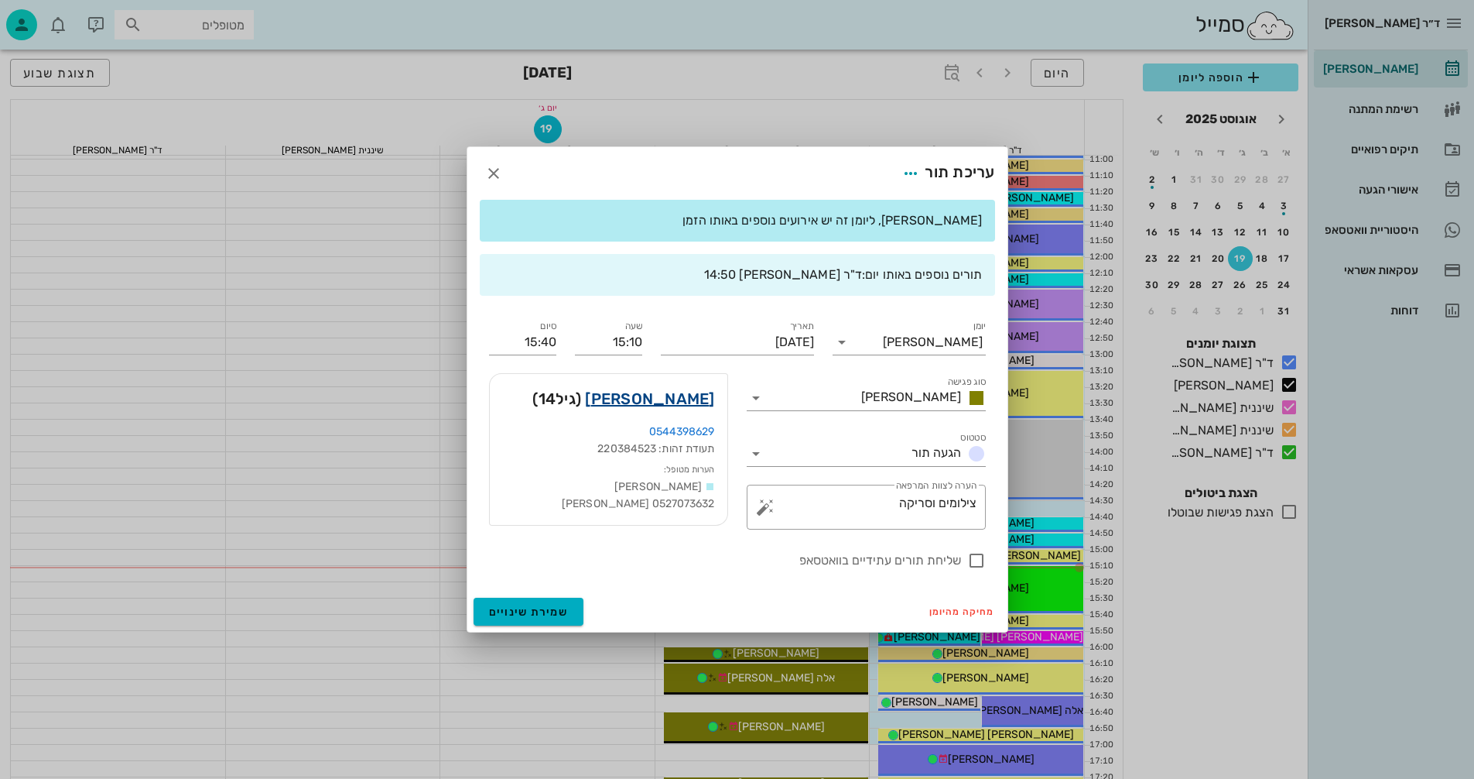
click at [687, 395] on link "[PERSON_NAME]" at bounding box center [649, 398] width 129 height 25
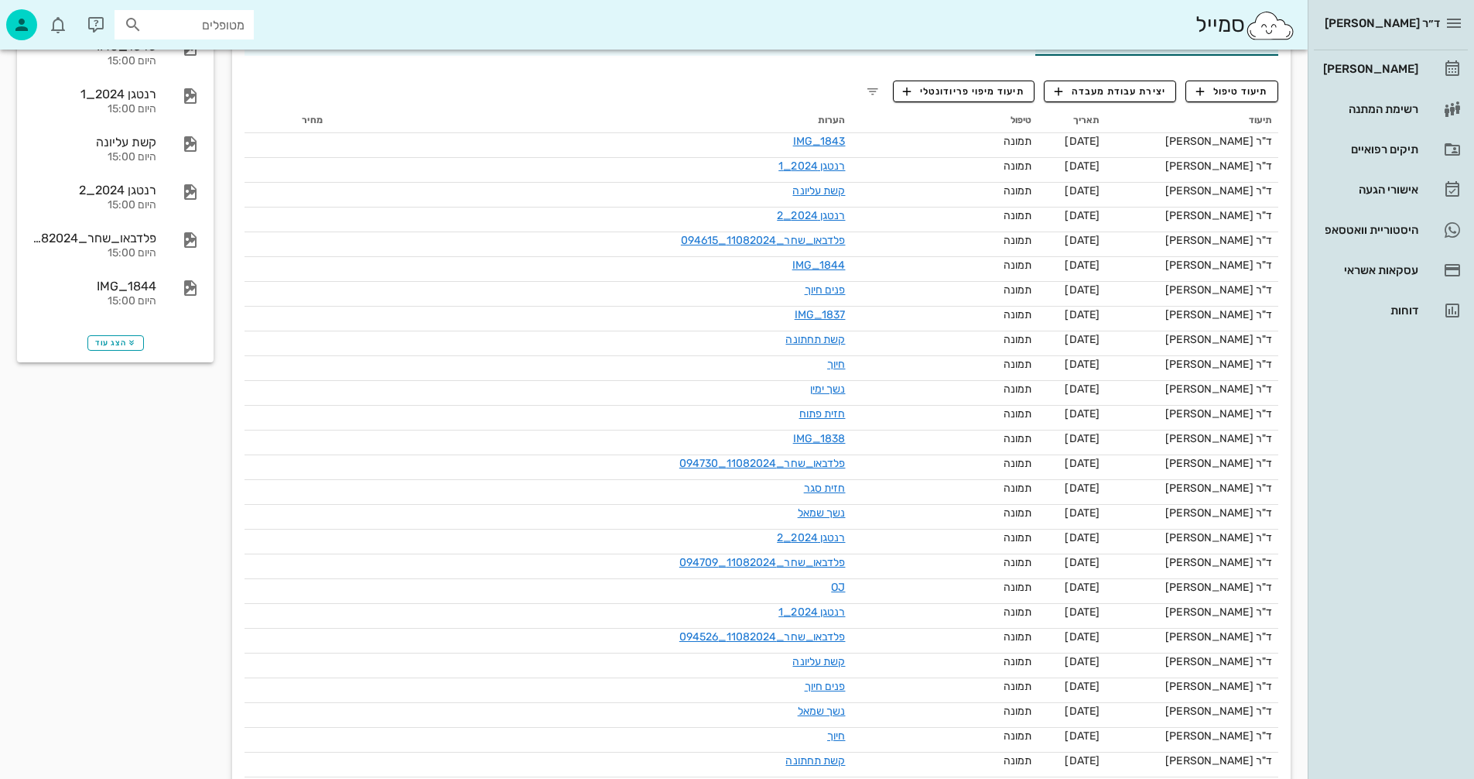
scroll to position [310, 0]
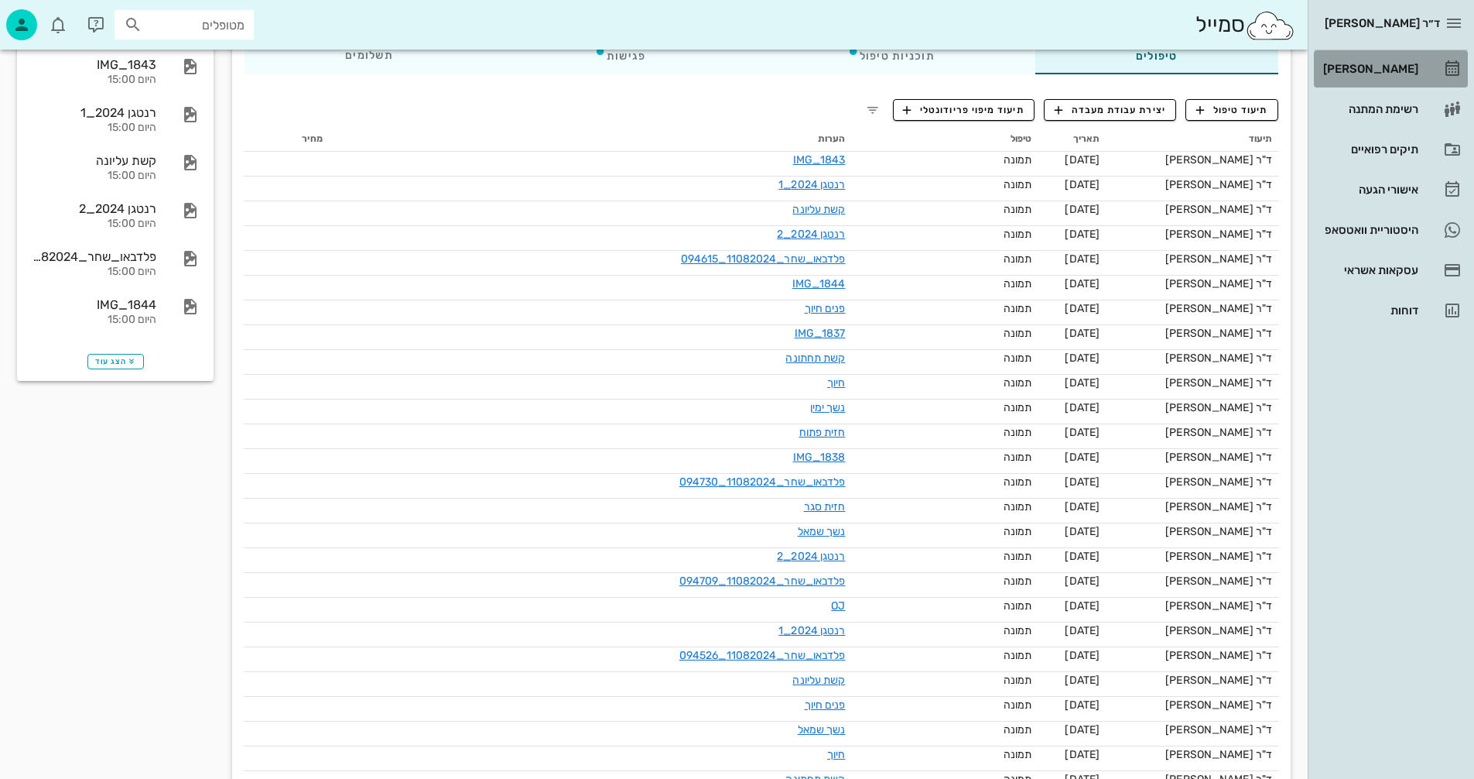
click at [1405, 67] on div "[PERSON_NAME]" at bounding box center [1369, 69] width 98 height 12
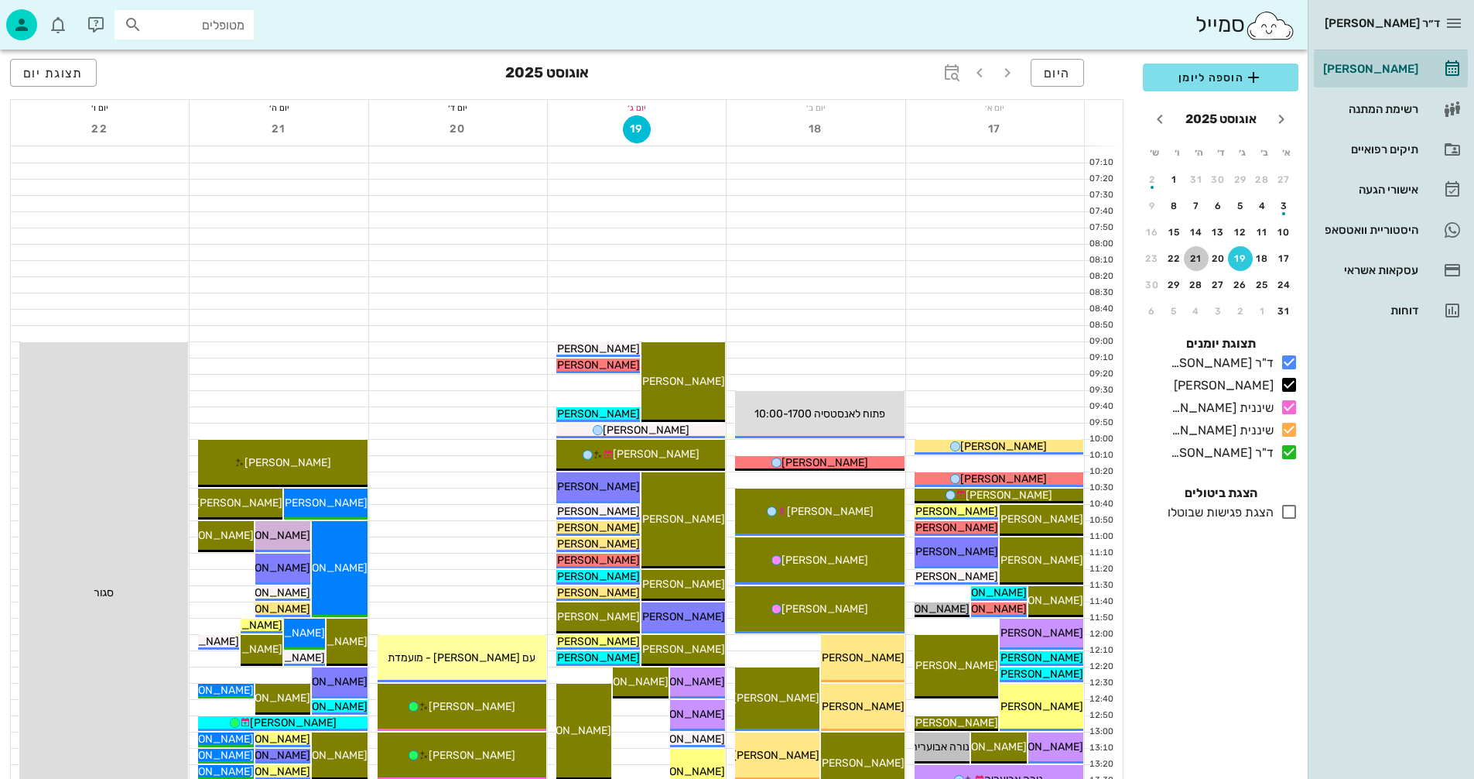
click at [1197, 255] on div "21" at bounding box center [1196, 258] width 25 height 11
click at [312, 112] on div "יום ה׳" at bounding box center [279, 107] width 178 height 15
click at [286, 128] on span "21" at bounding box center [279, 128] width 28 height 13
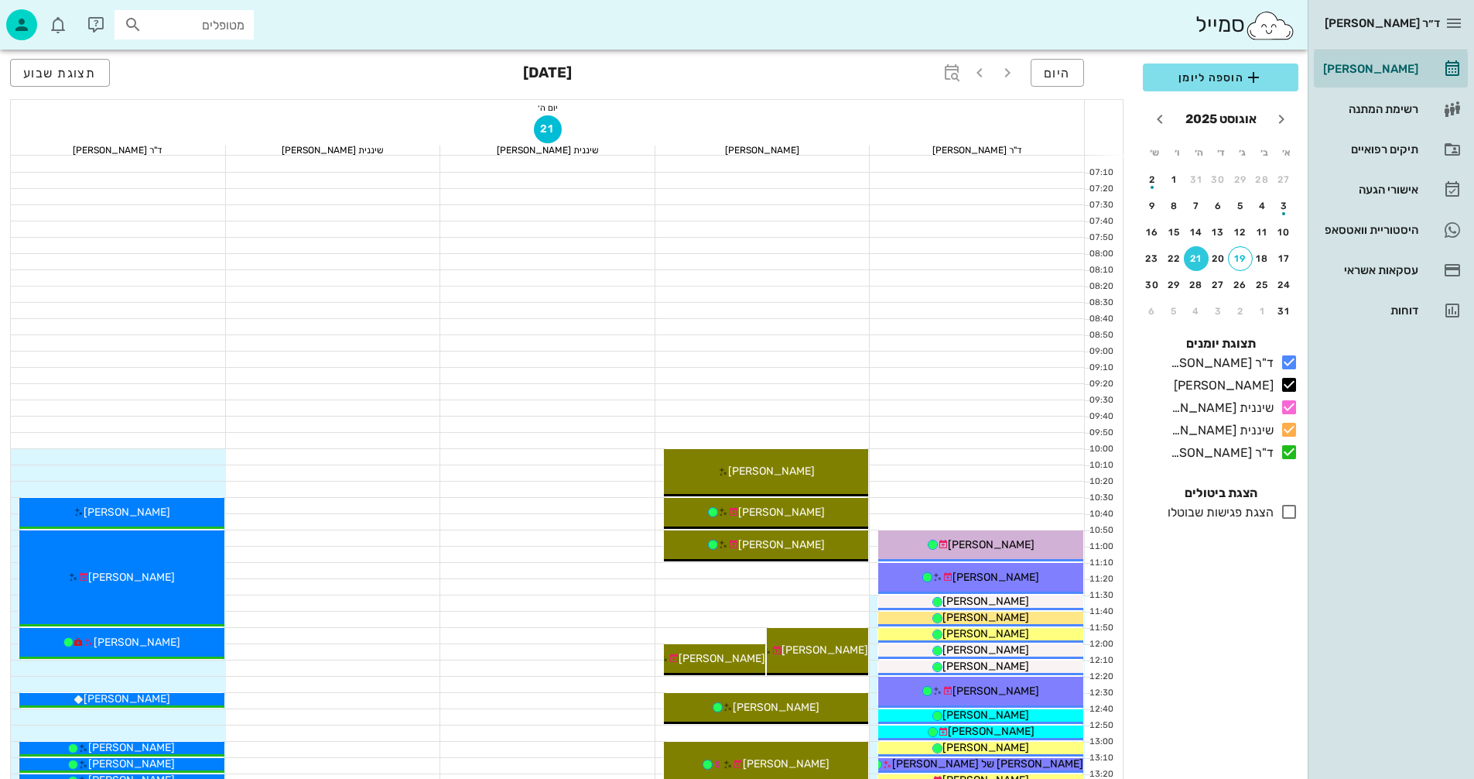
drag, startPoint x: 512, startPoint y: 445, endPoint x: 491, endPoint y: 399, distance: 50.6
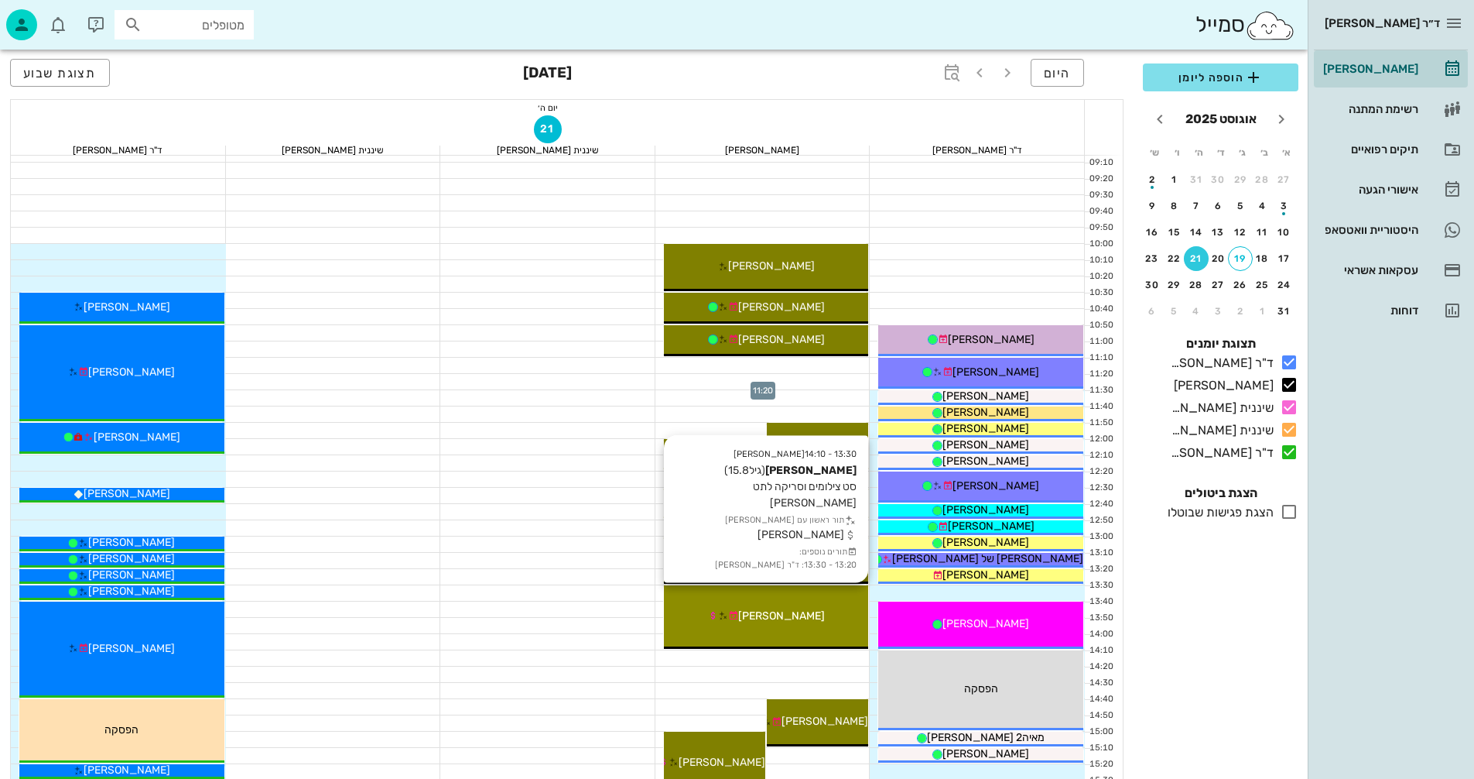
scroll to position [232, 0]
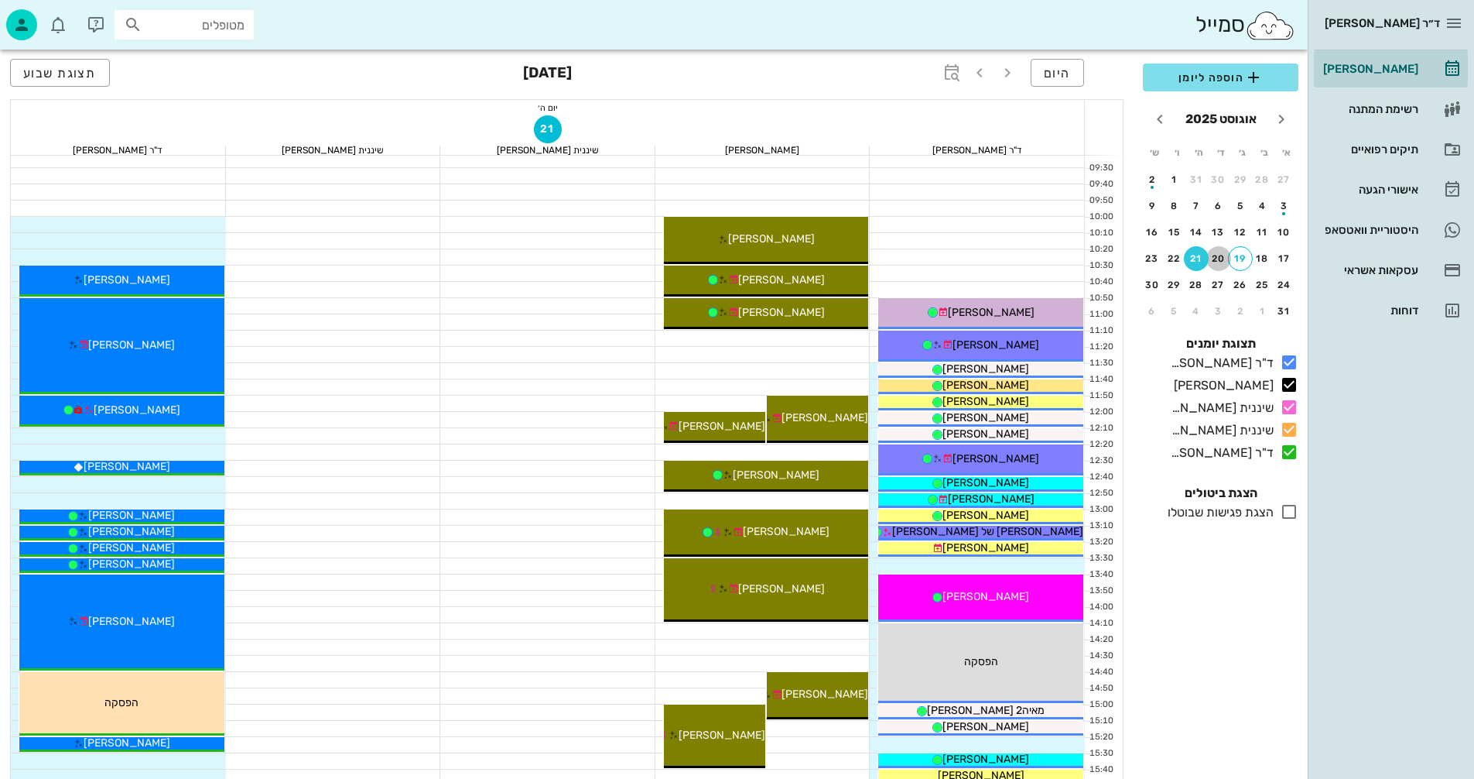
click at [1223, 262] on div "20" at bounding box center [1219, 258] width 25 height 11
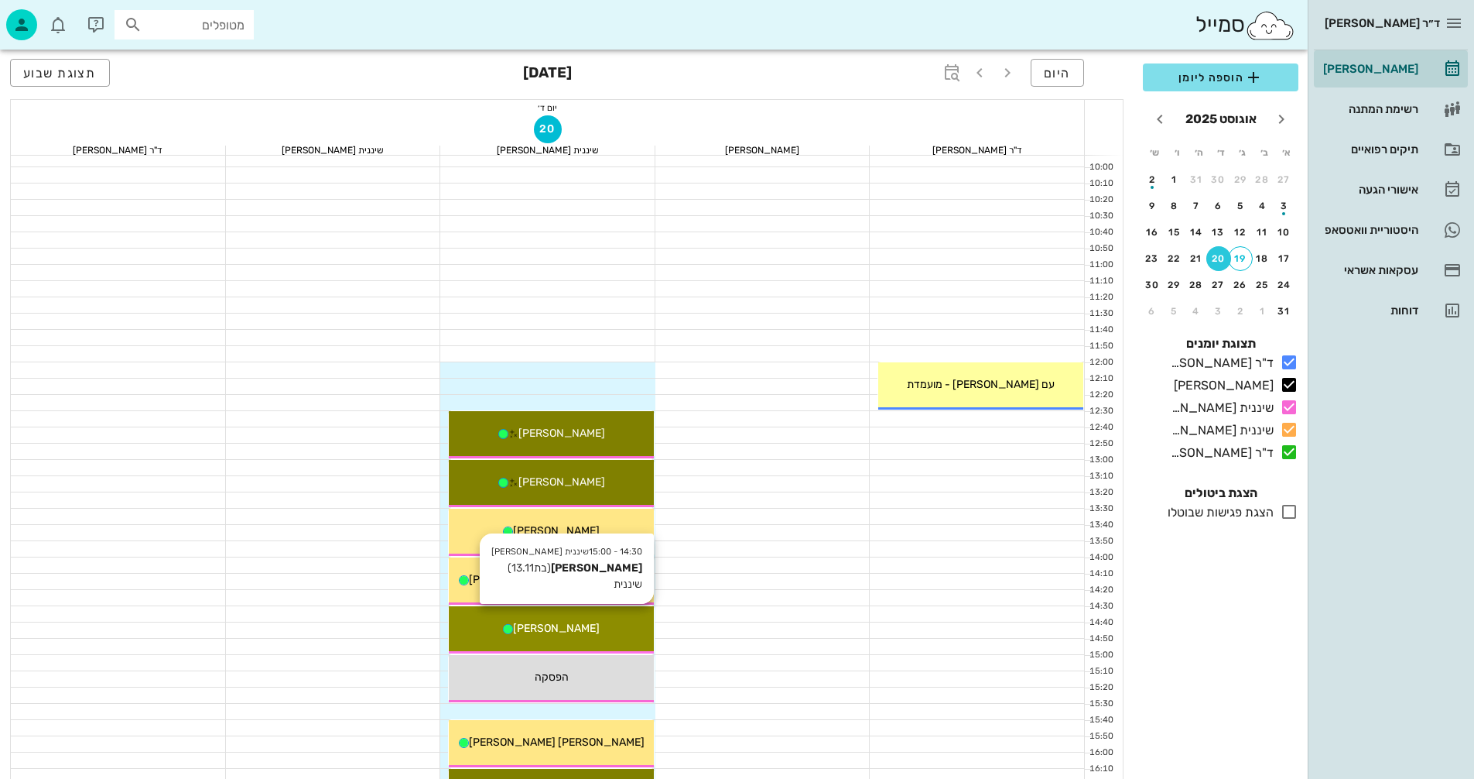
scroll to position [279, 0]
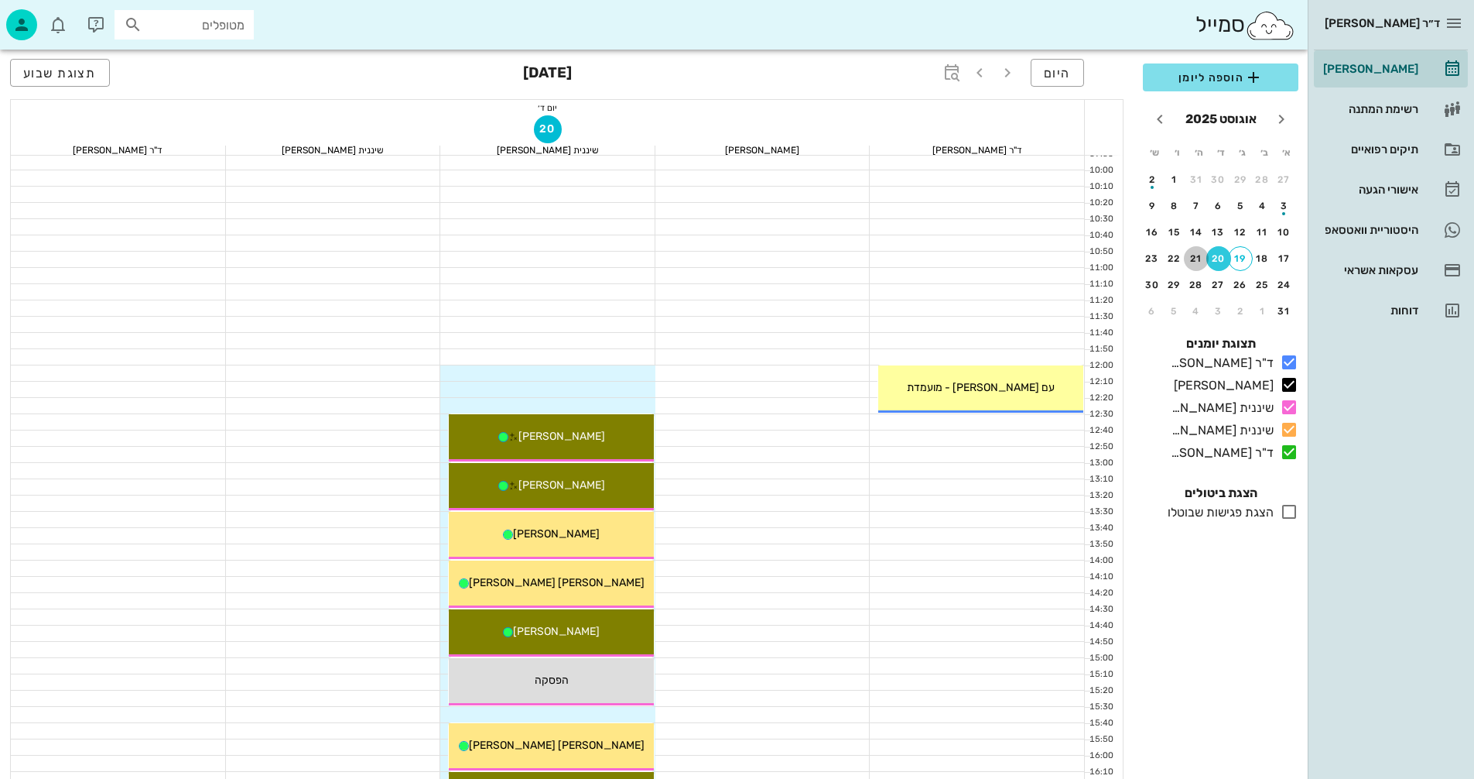
click at [1200, 255] on div "21" at bounding box center [1196, 258] width 25 height 11
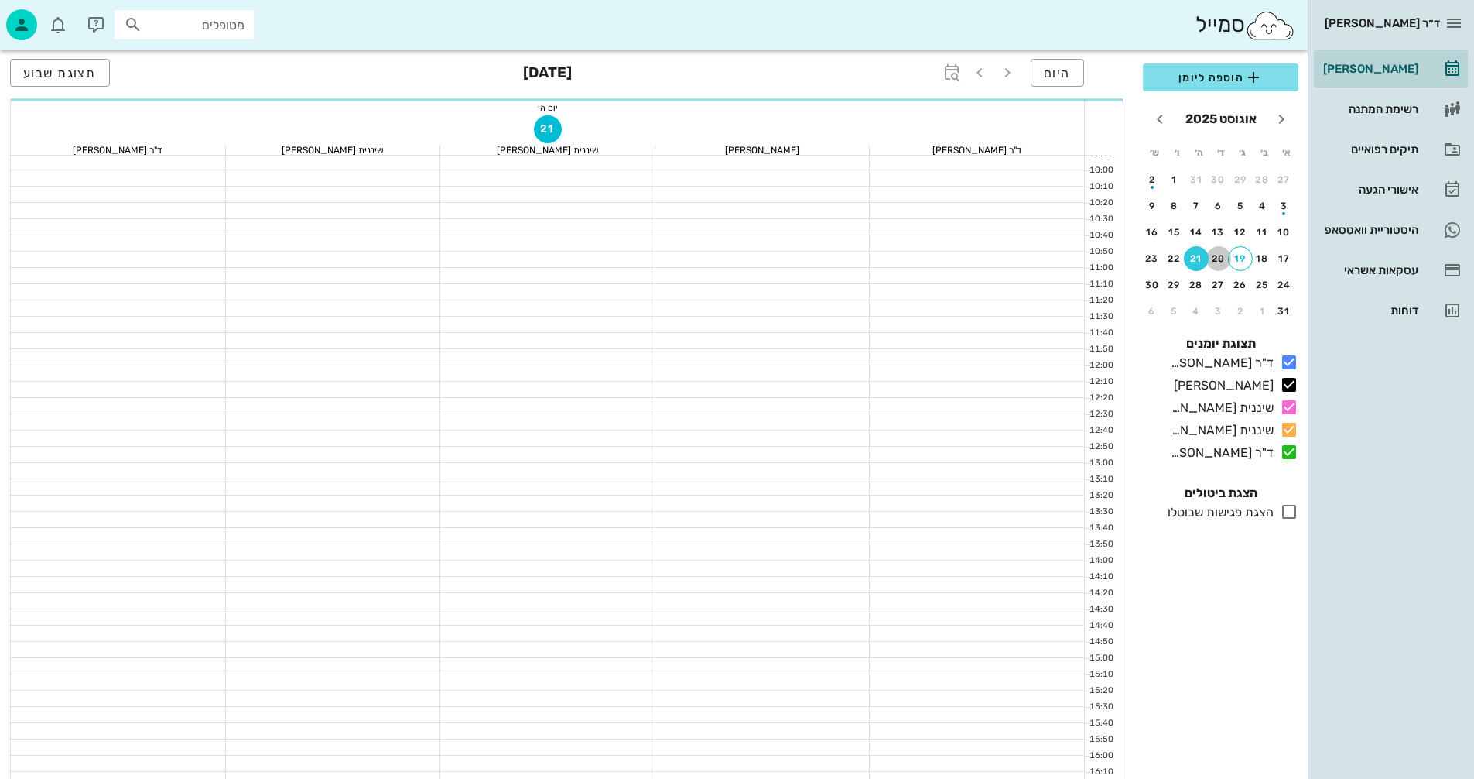
click at [1221, 255] on div "20" at bounding box center [1219, 258] width 25 height 11
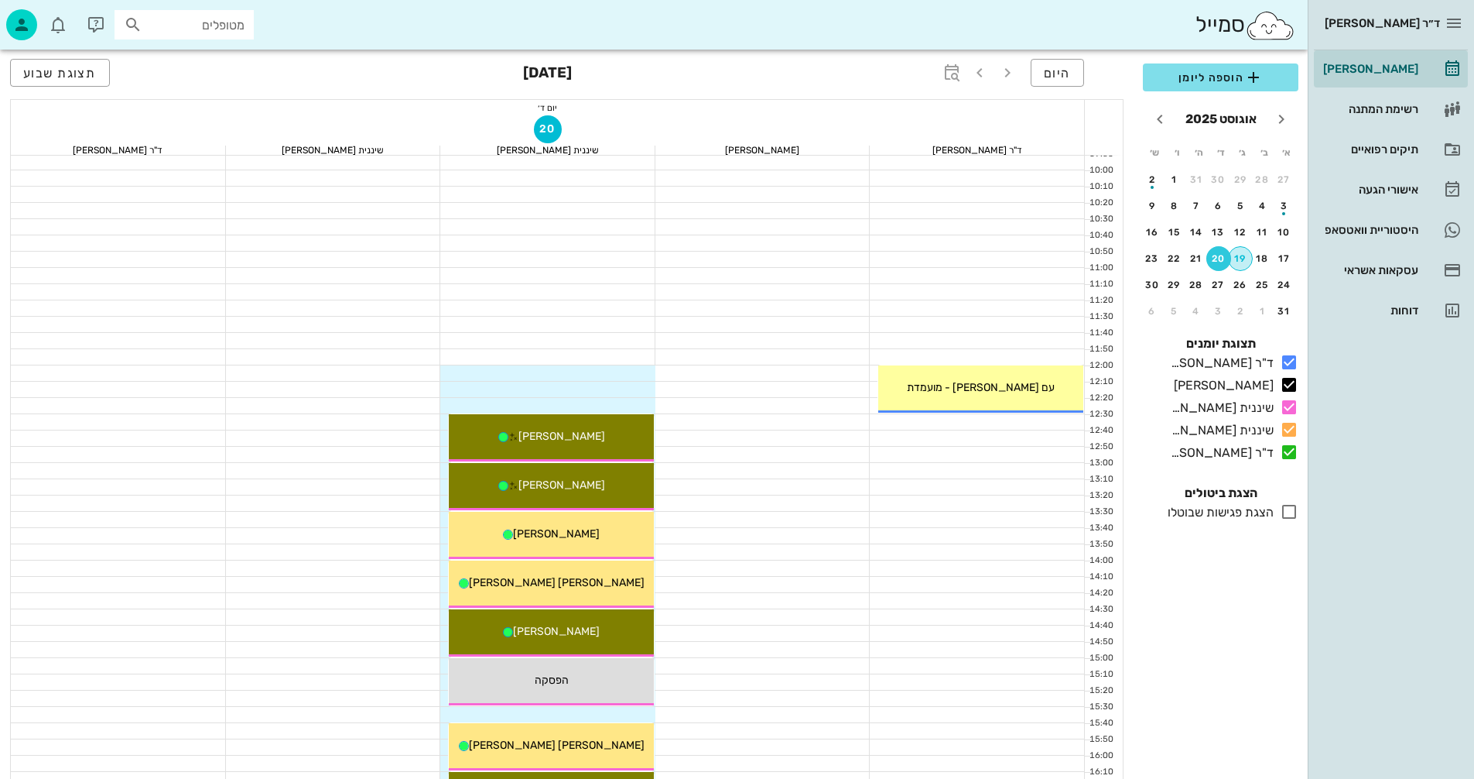
click at [1250, 259] on div "19" at bounding box center [1240, 258] width 23 height 11
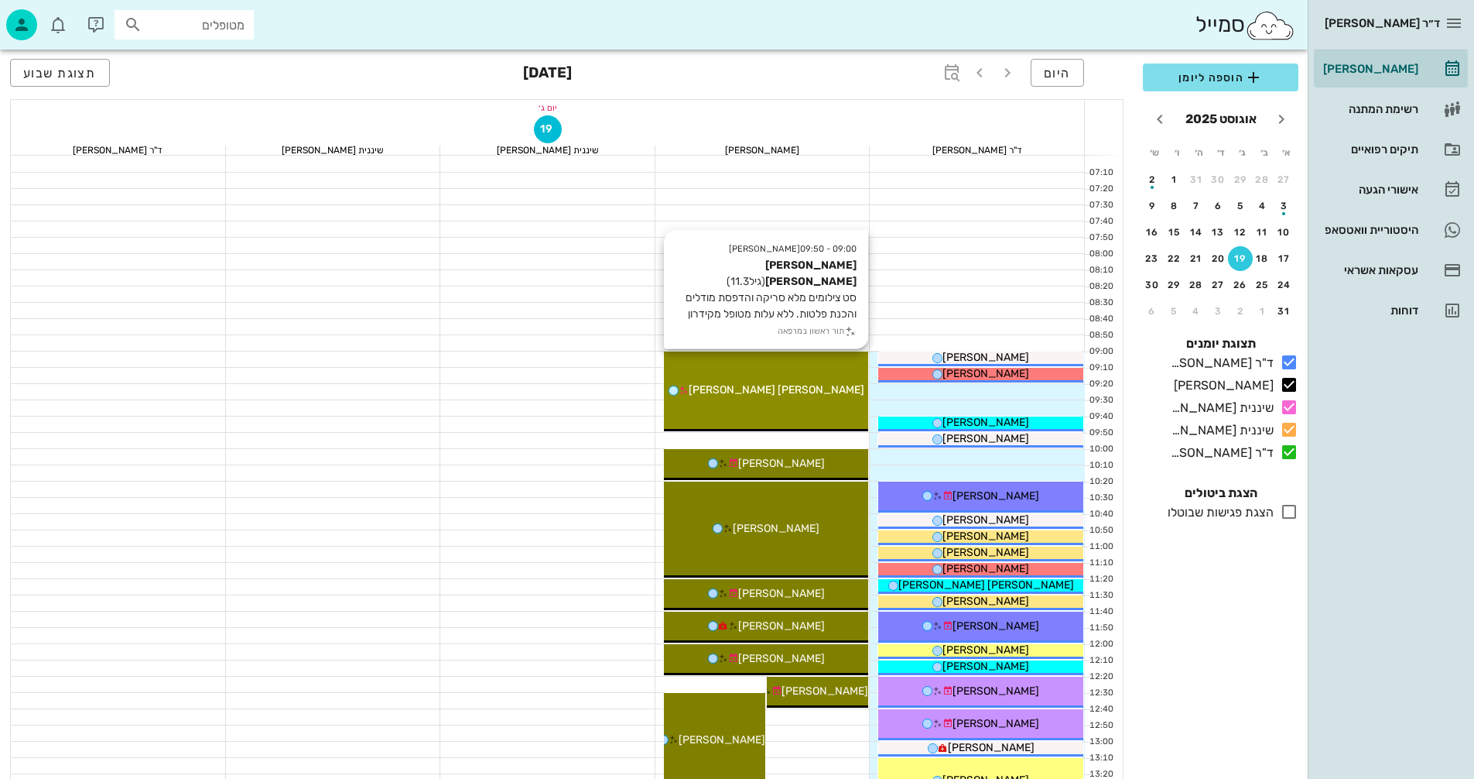
click at [809, 384] on div "[PERSON_NAME] [PERSON_NAME]" at bounding box center [766, 390] width 205 height 16
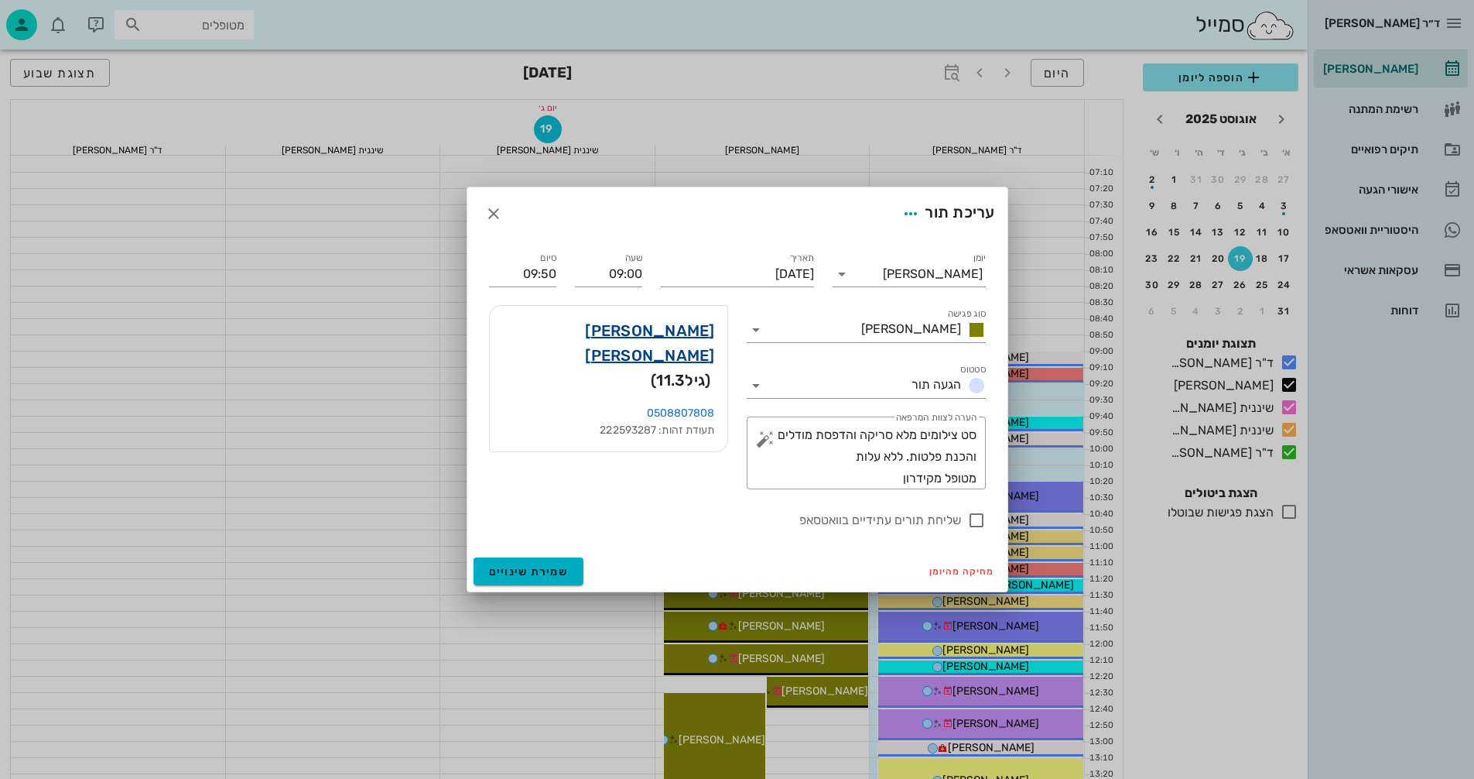
click at [668, 330] on link "[PERSON_NAME] [PERSON_NAME]" at bounding box center [608, 343] width 213 height 50
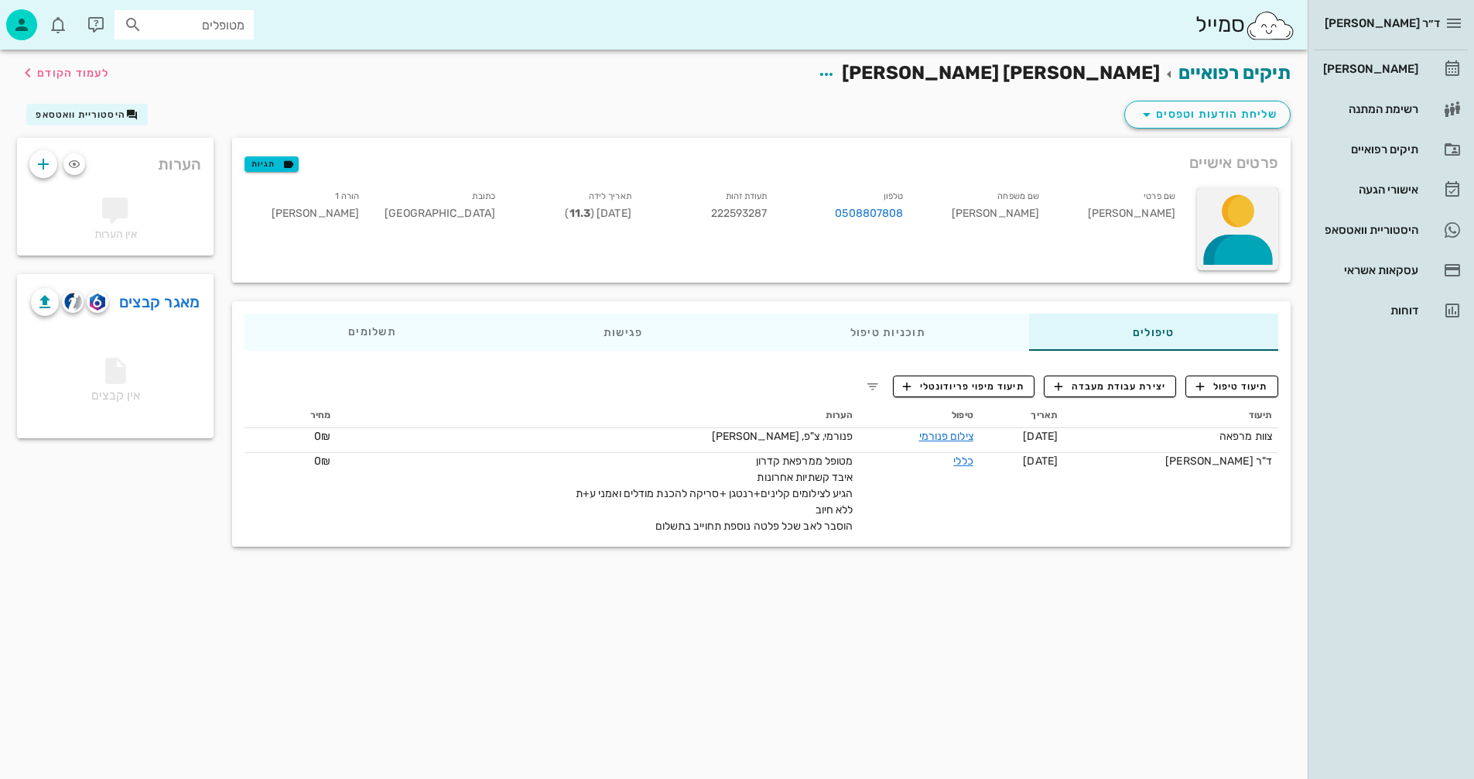
click at [1215, 221] on div at bounding box center [1237, 228] width 81 height 83
click at [1215, 221] on div "העלאת תמונה" at bounding box center [1231, 224] width 72 height 15
click at [74, 73] on span "לעמוד הקודם" at bounding box center [73, 73] width 72 height 13
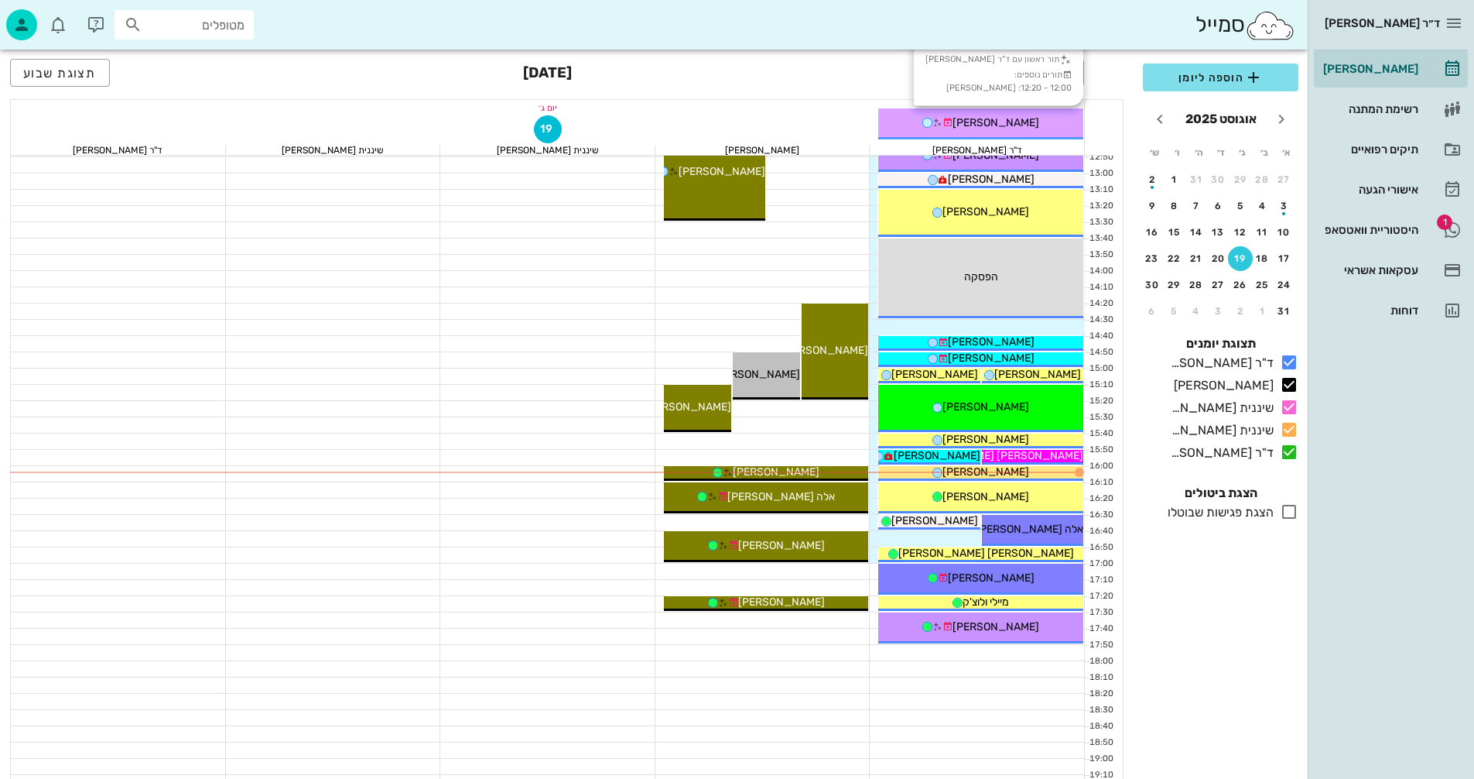
scroll to position [619, 0]
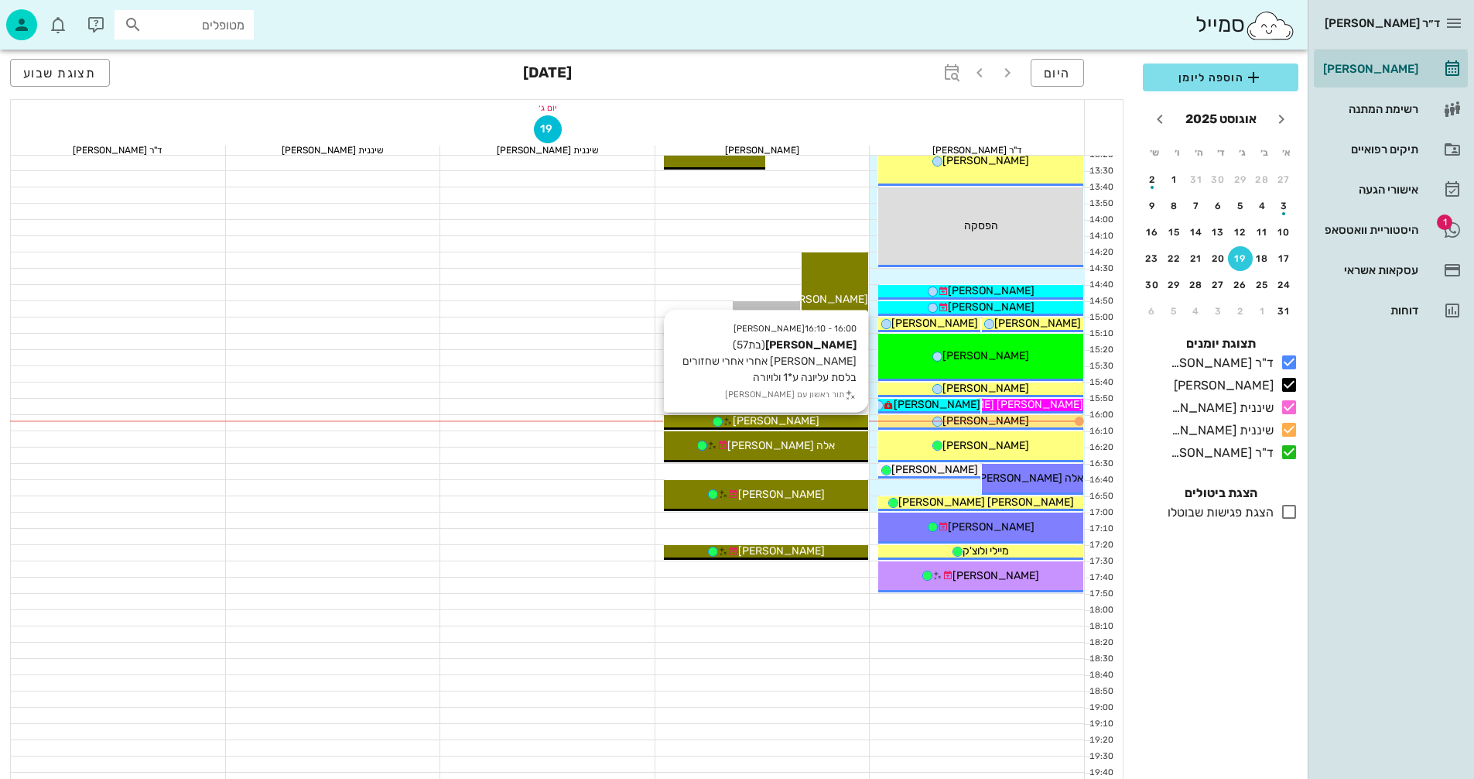
click at [788, 419] on span "[PERSON_NAME]" at bounding box center [776, 420] width 87 height 13
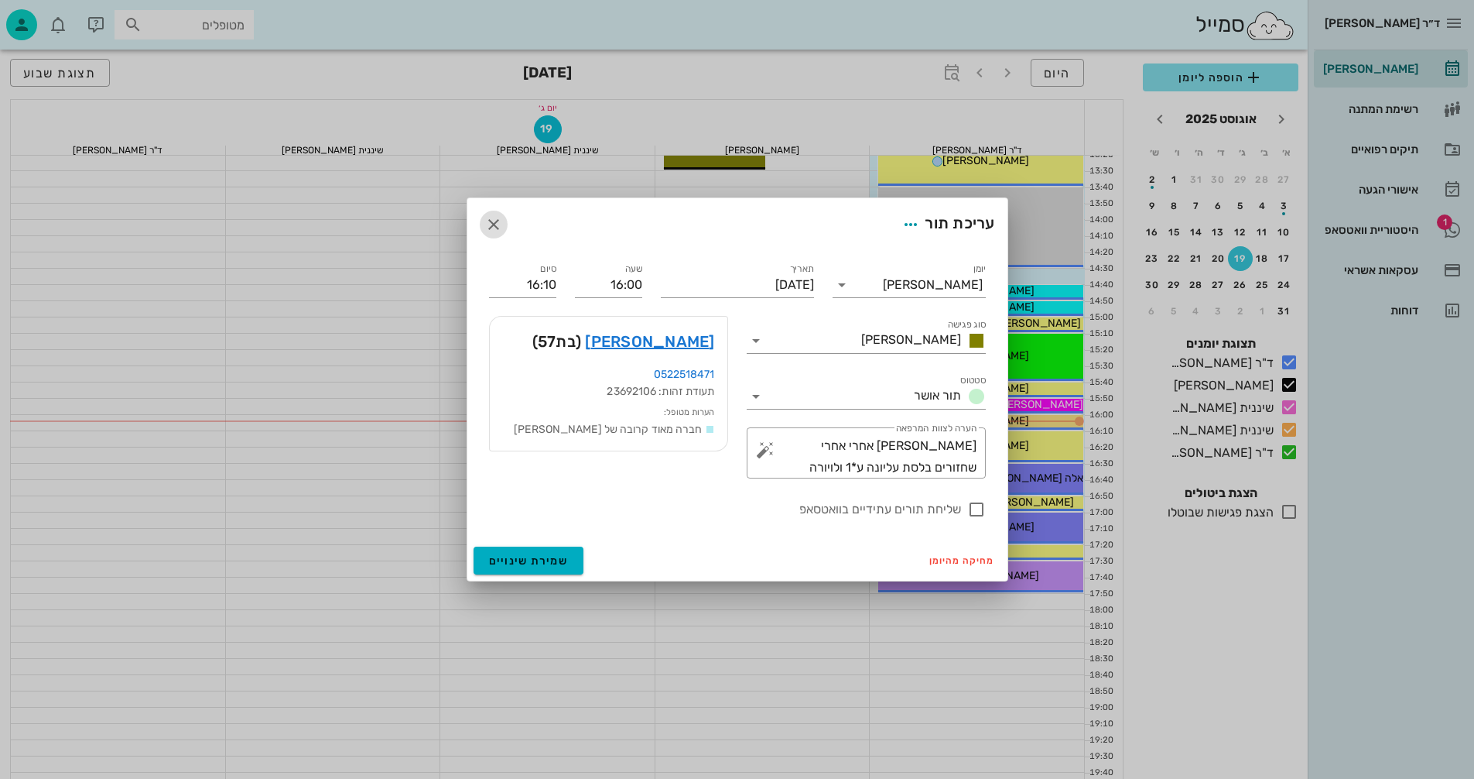
click at [494, 224] on icon "button" at bounding box center [493, 224] width 19 height 19
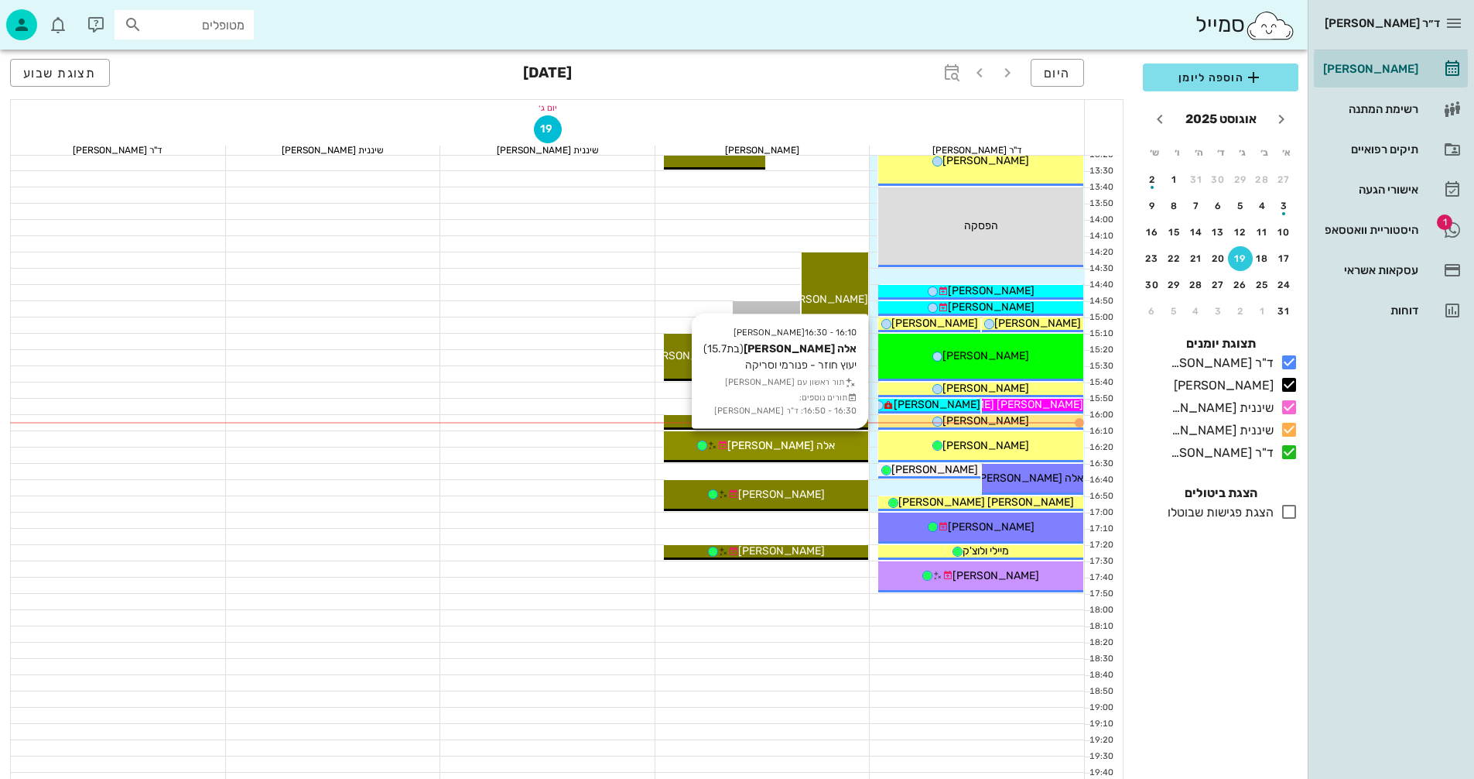
click at [843, 453] on div "אלה [PERSON_NAME]" at bounding box center [766, 445] width 205 height 16
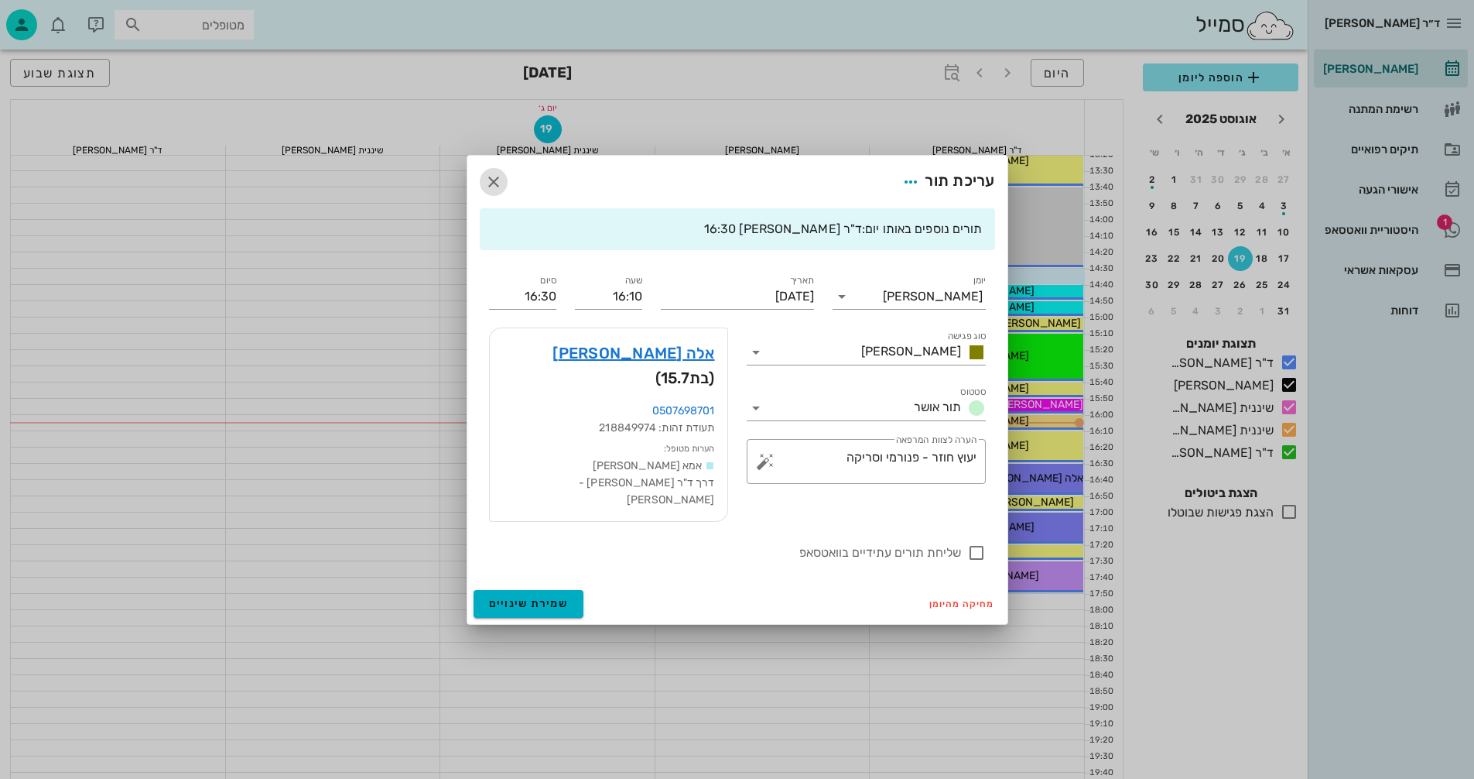
click at [491, 191] on icon "button" at bounding box center [493, 182] width 19 height 19
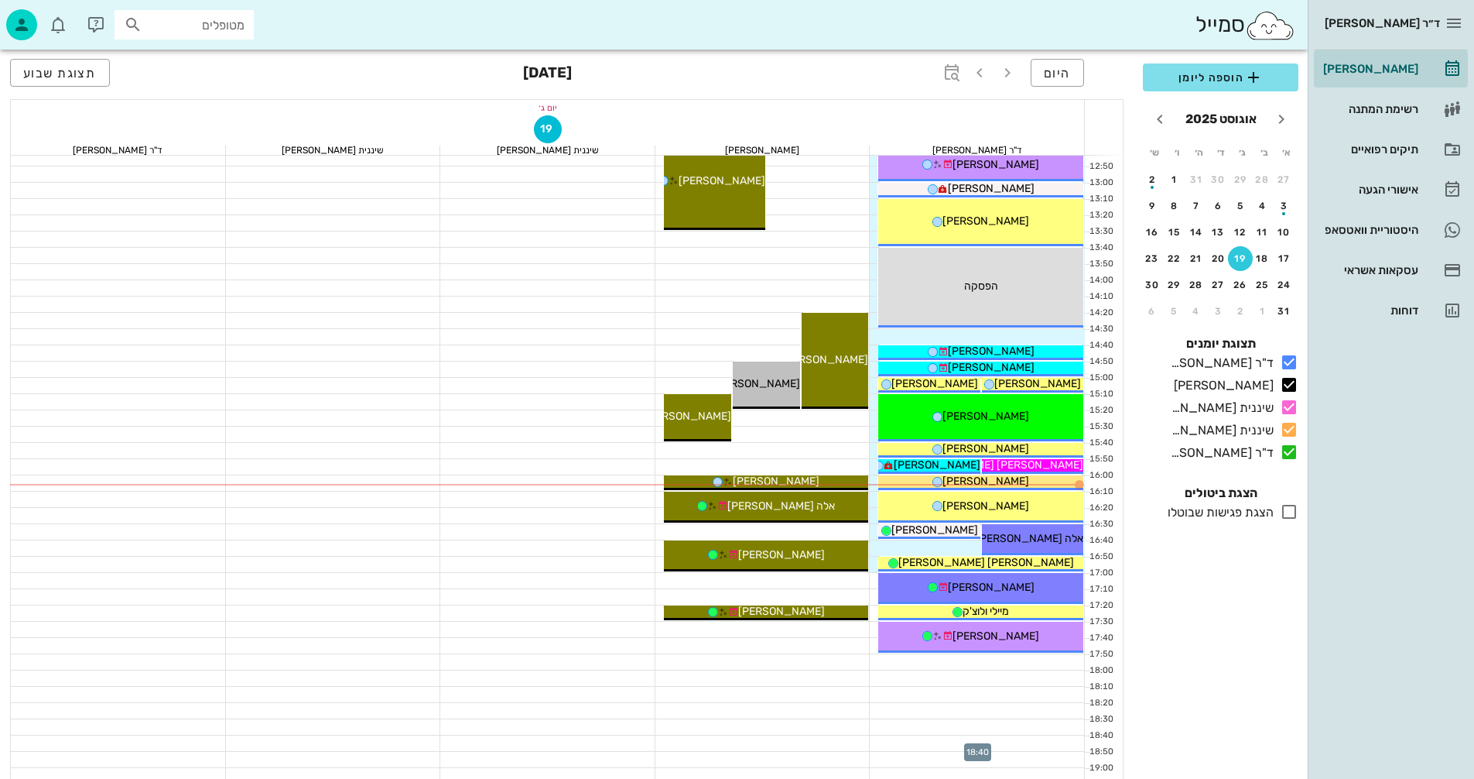
scroll to position [464, 0]
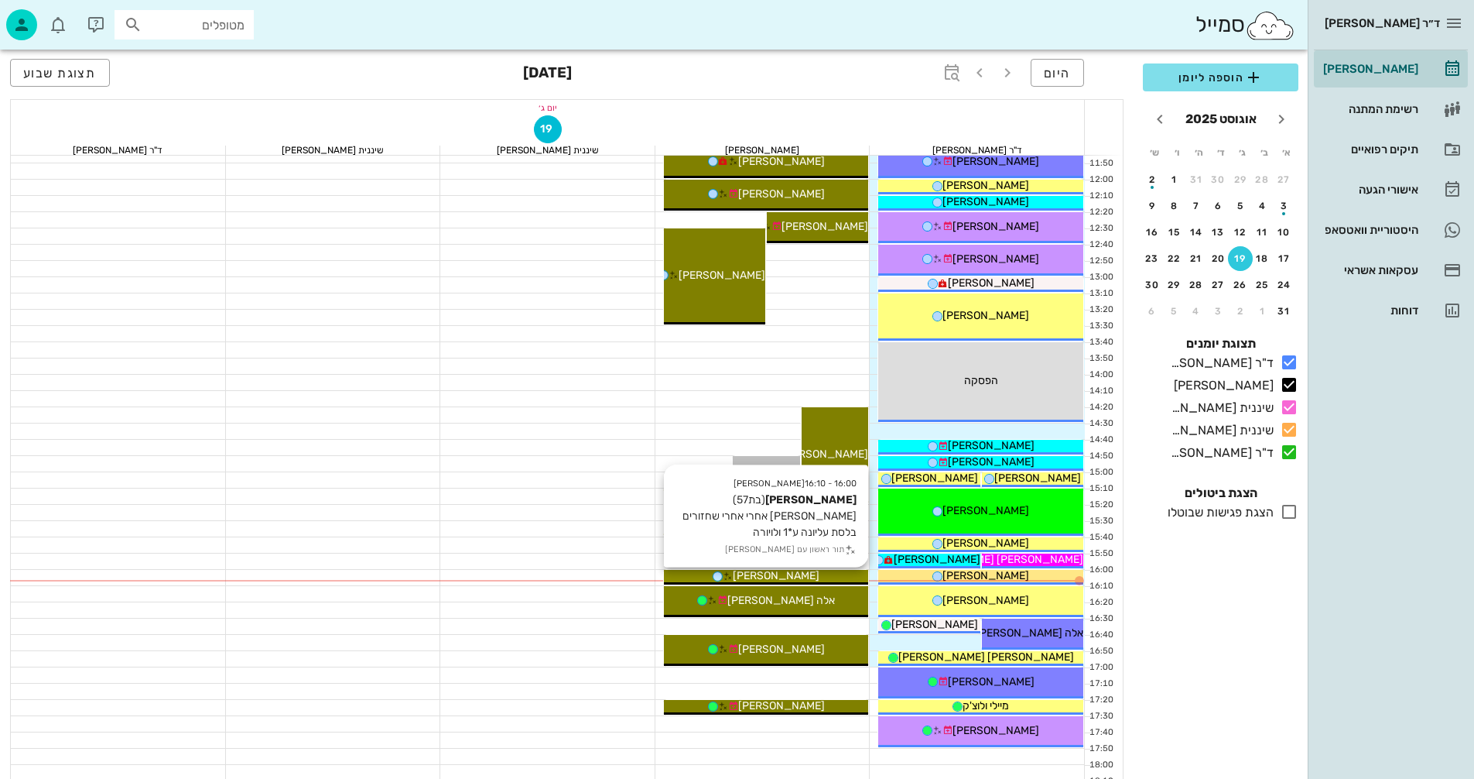
click at [792, 574] on span "[PERSON_NAME]" at bounding box center [776, 575] width 87 height 13
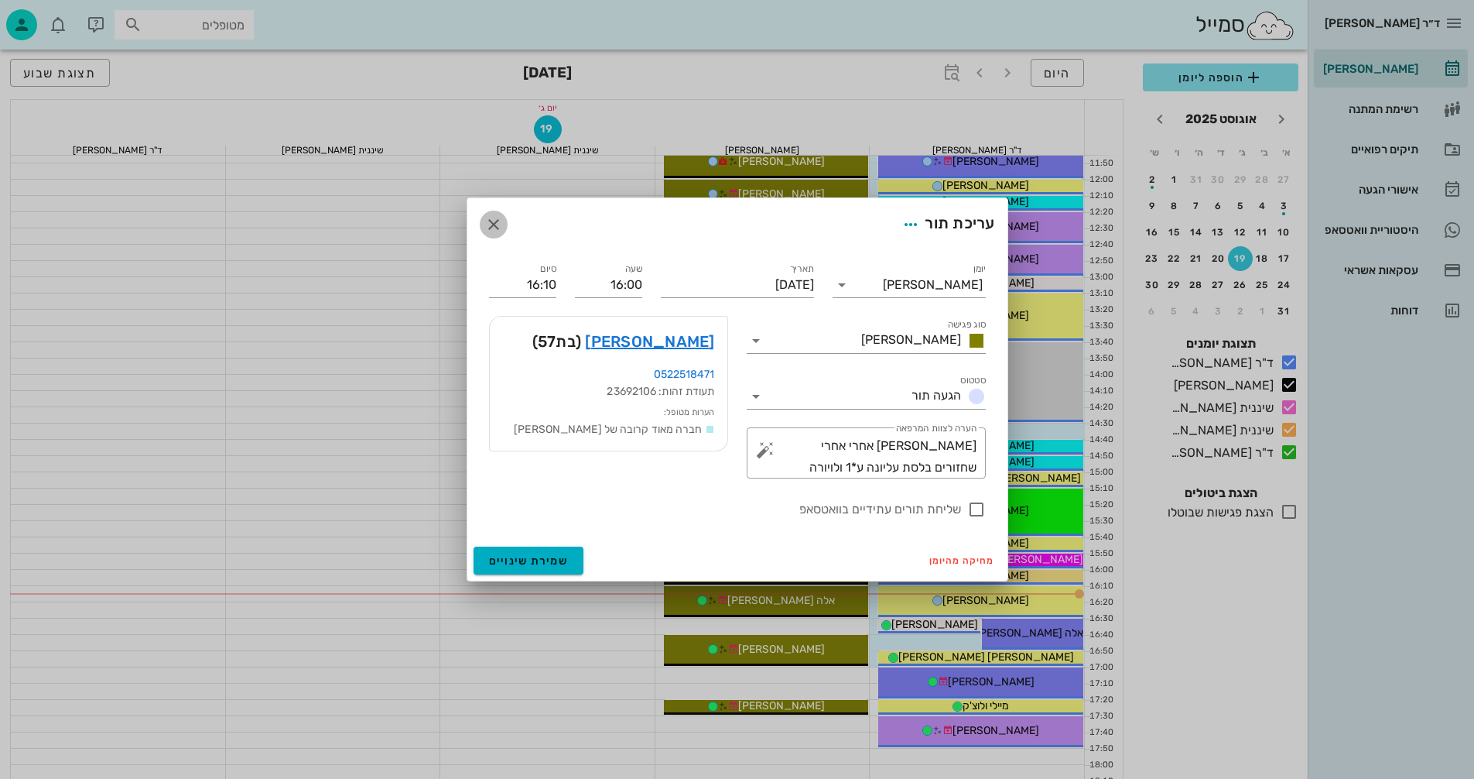
click at [493, 217] on icon "button" at bounding box center [493, 224] width 19 height 19
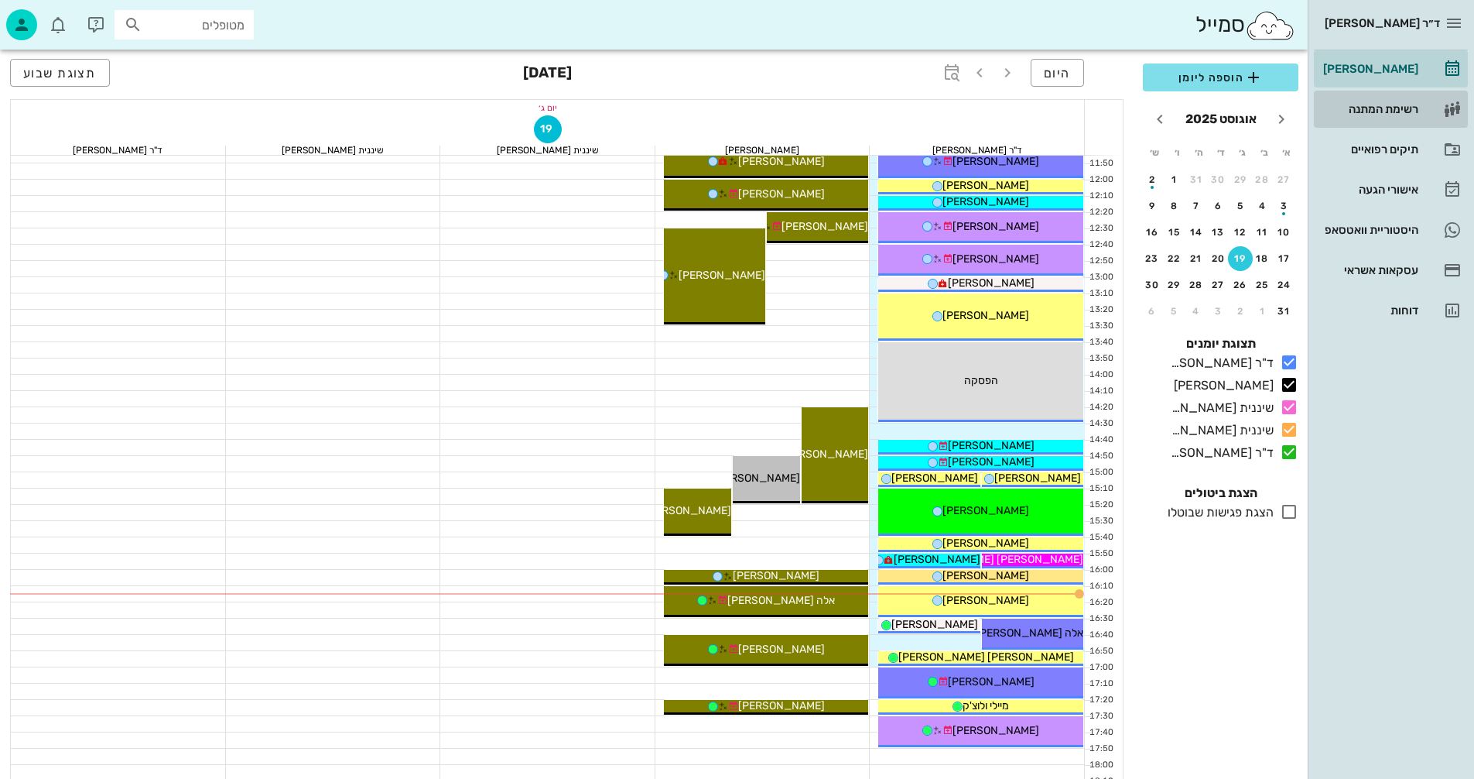
click at [1405, 101] on div "רשימת המתנה" at bounding box center [1369, 109] width 98 height 25
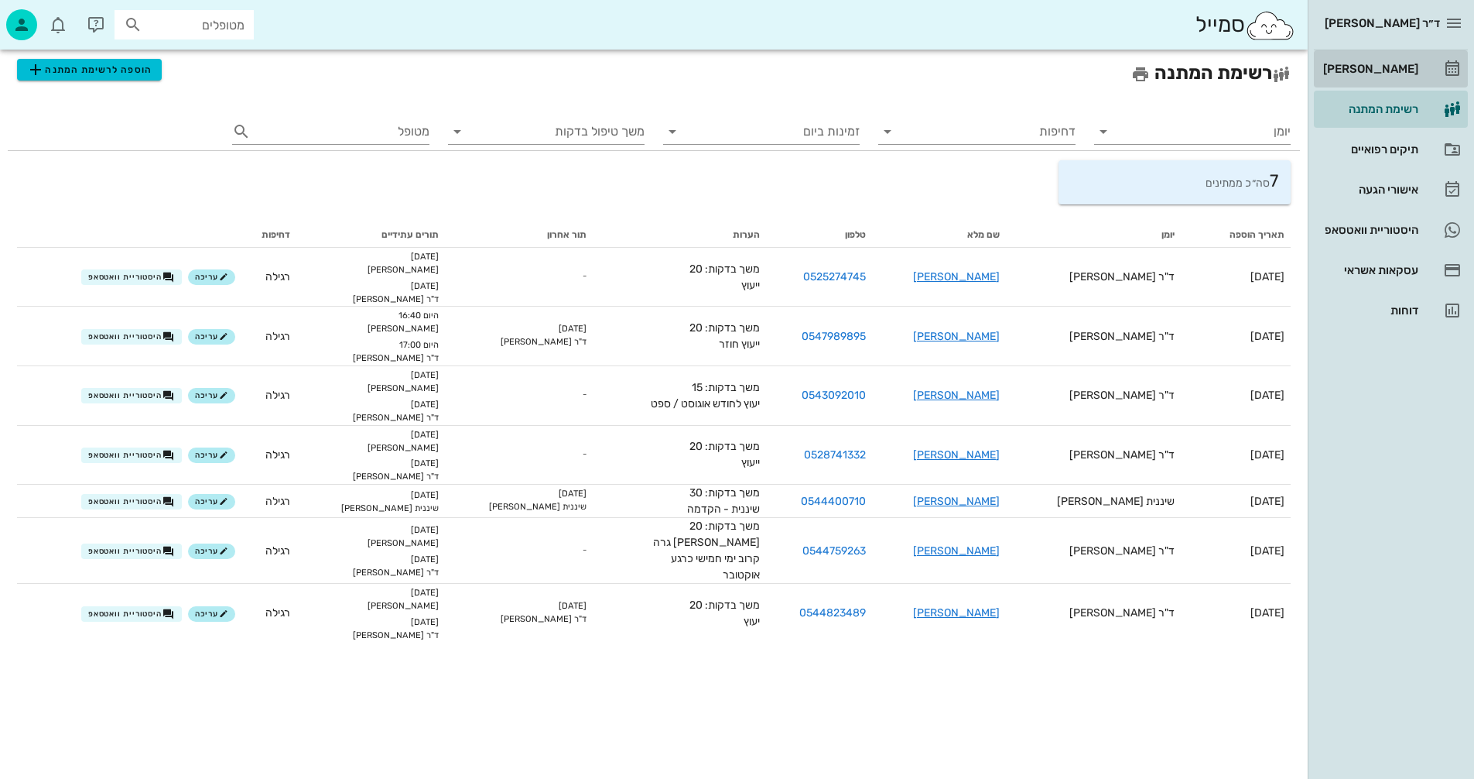
click at [1410, 67] on div "[PERSON_NAME]" at bounding box center [1369, 69] width 98 height 12
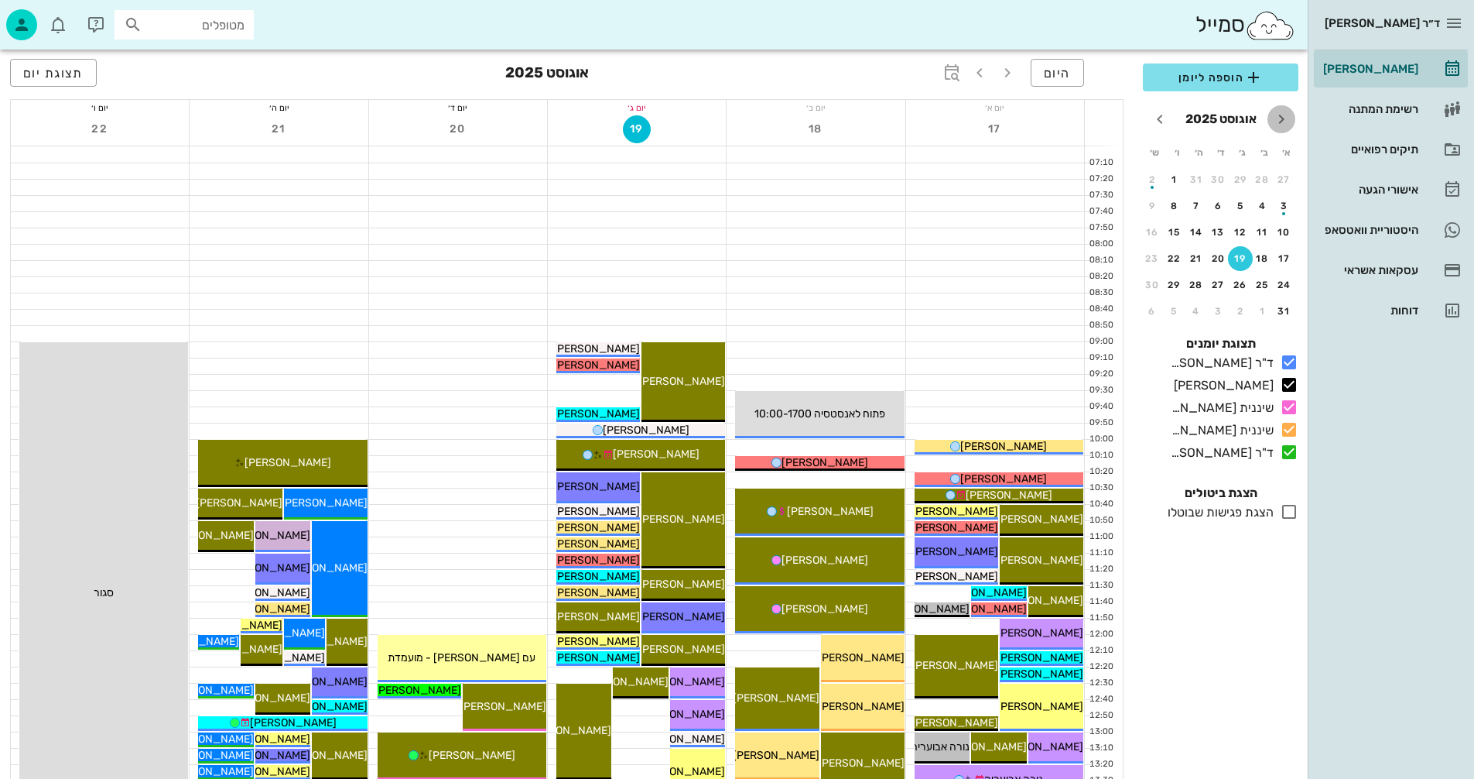
click at [1281, 115] on icon "חודש שעבר" at bounding box center [1281, 119] width 19 height 19
click at [1163, 115] on icon "חודש הבא" at bounding box center [1160, 119] width 19 height 19
click at [1196, 255] on div "25" at bounding box center [1196, 258] width 25 height 11
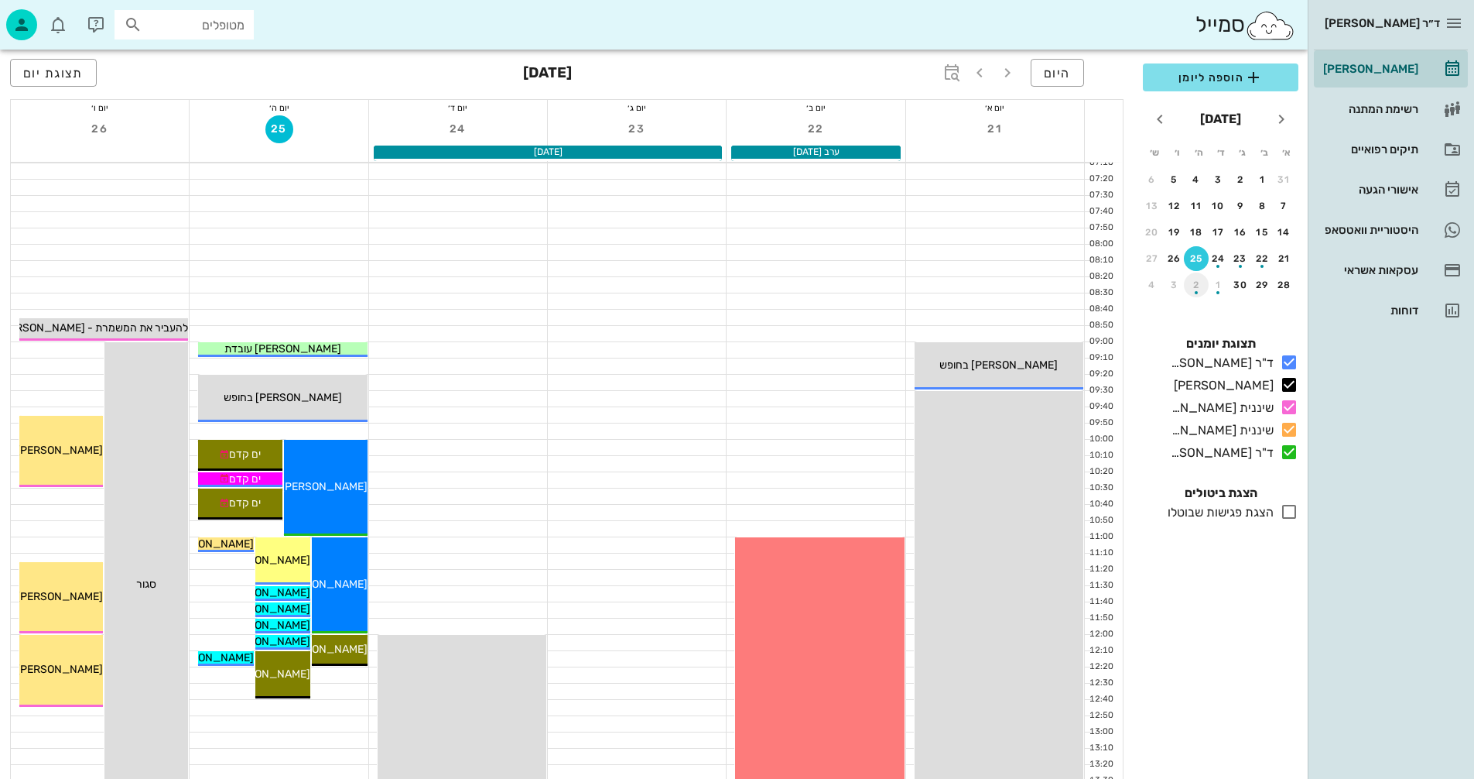
click at [1196, 286] on div "button" at bounding box center [1196, 288] width 25 height 9
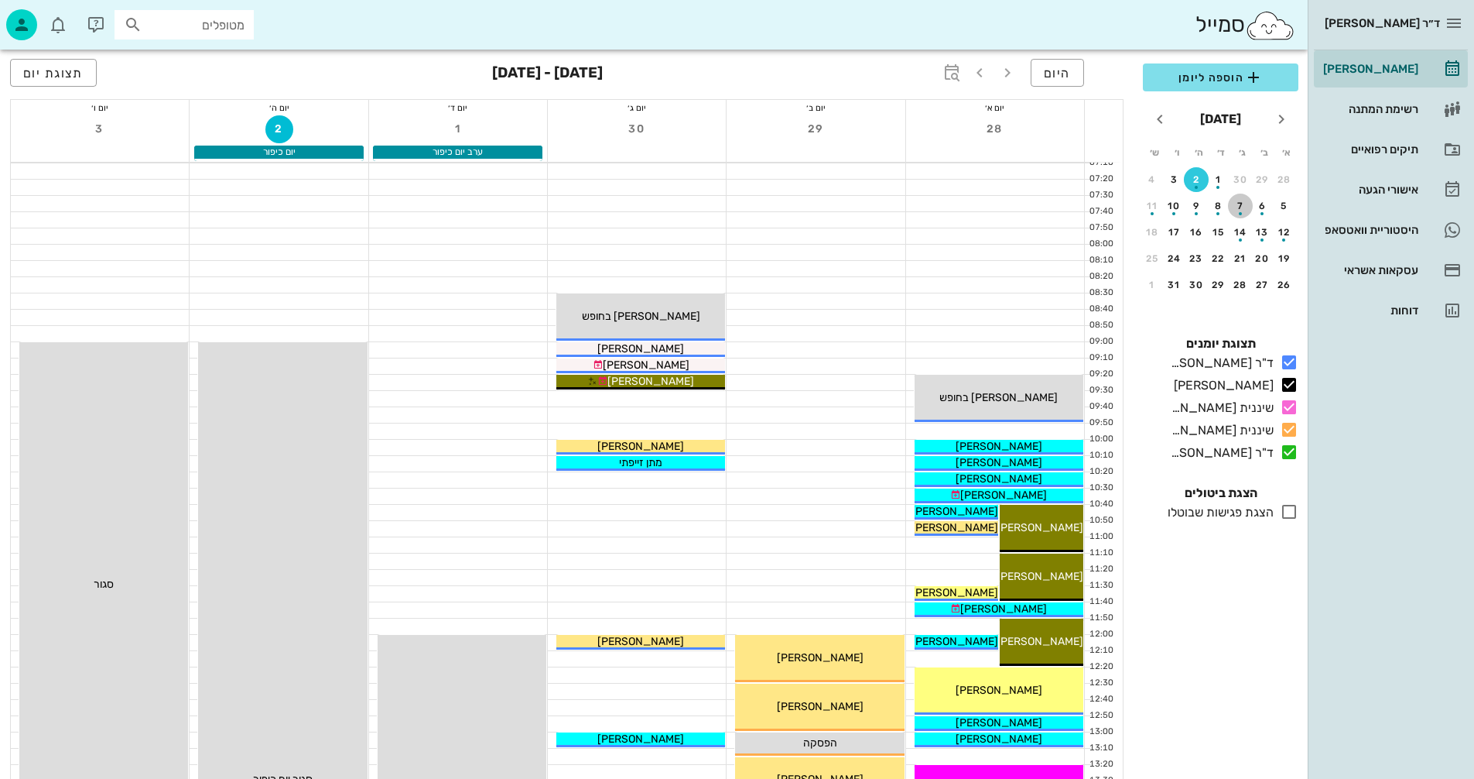
click at [1242, 207] on div "button" at bounding box center [1240, 209] width 25 height 9
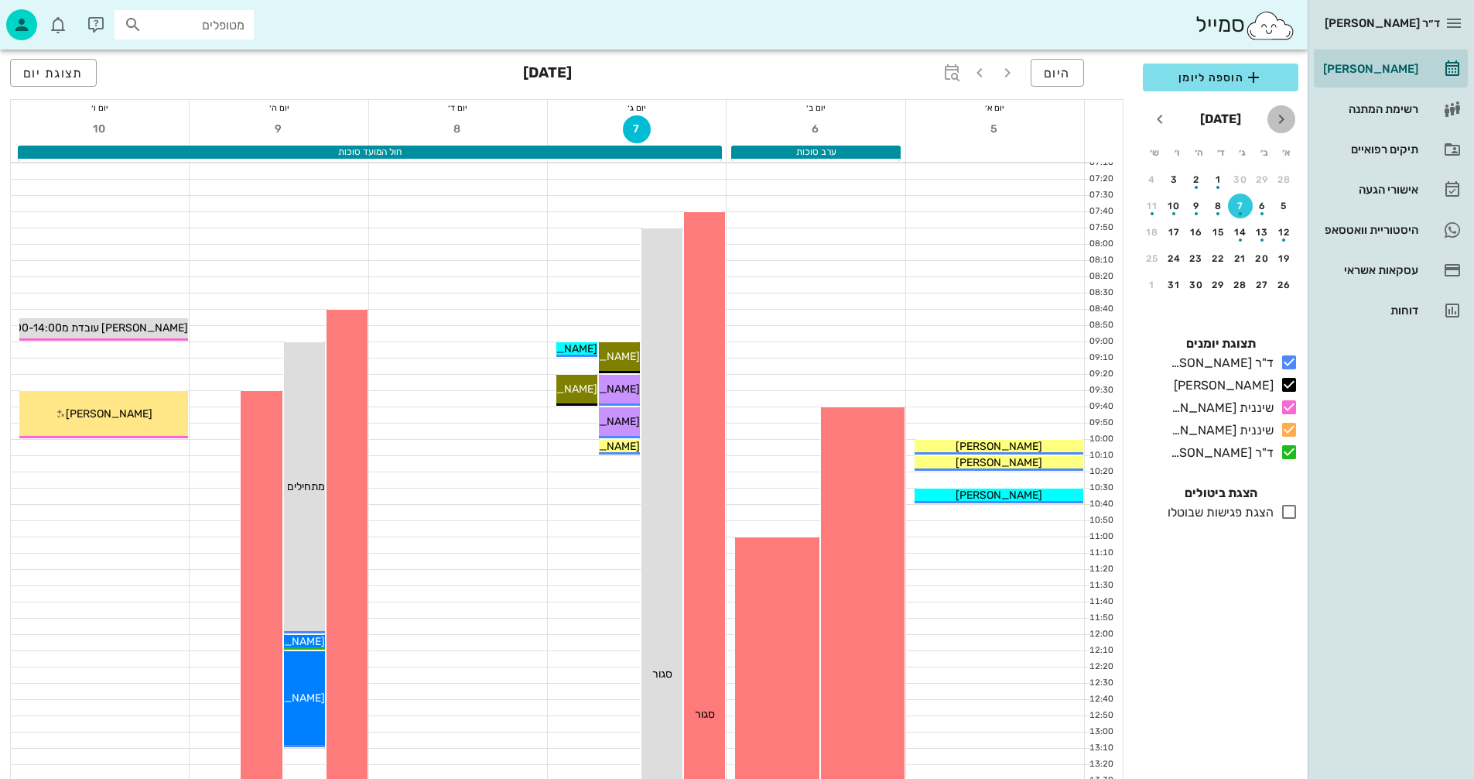
click at [1283, 117] on icon "חודש שעבר" at bounding box center [1281, 119] width 19 height 19
click at [1159, 118] on icon "חודש הבא" at bounding box center [1160, 119] width 19 height 19
click at [1162, 115] on icon "חודש הבא" at bounding box center [1160, 119] width 19 height 19
click at [979, 72] on icon "button" at bounding box center [980, 72] width 19 height 19
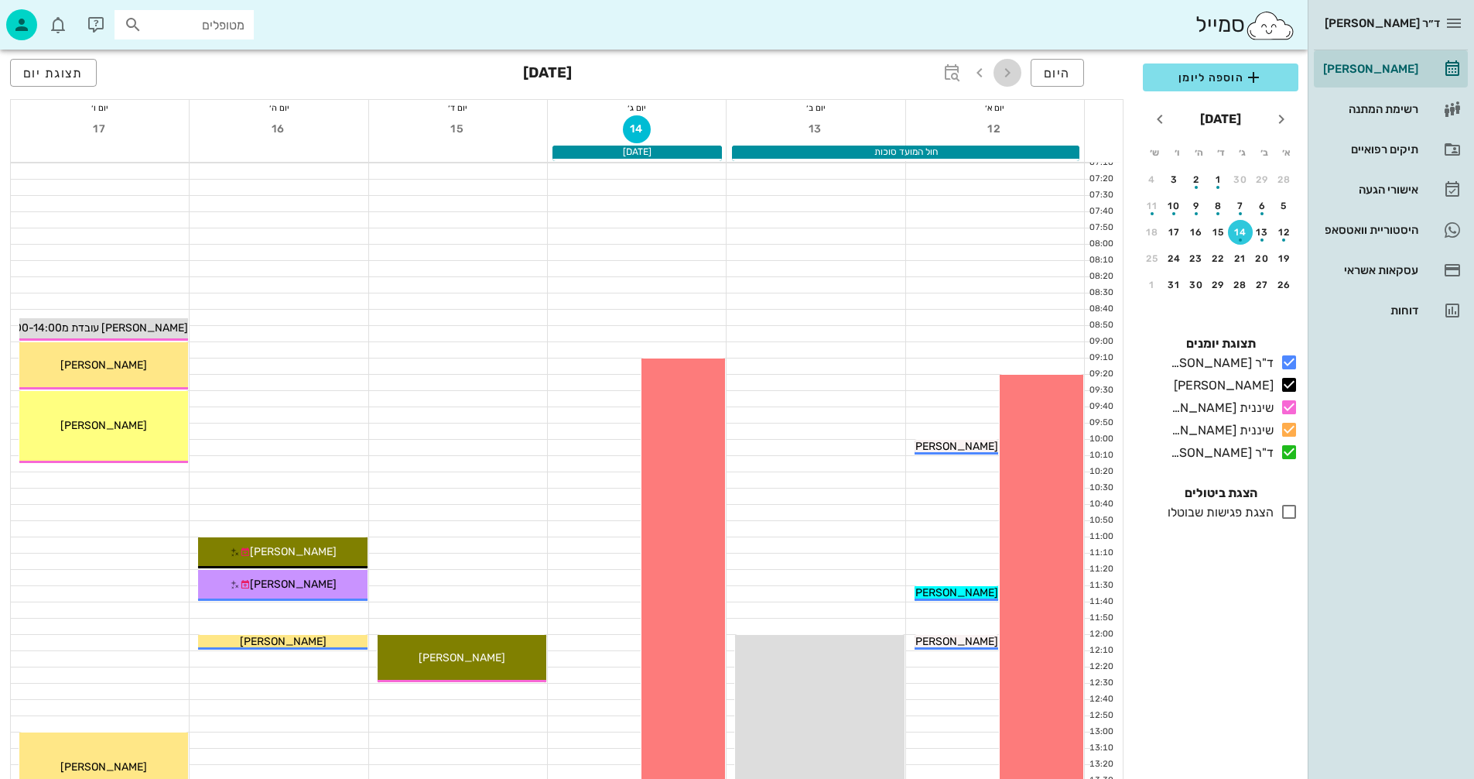
click at [1010, 74] on icon "button" at bounding box center [1007, 72] width 19 height 19
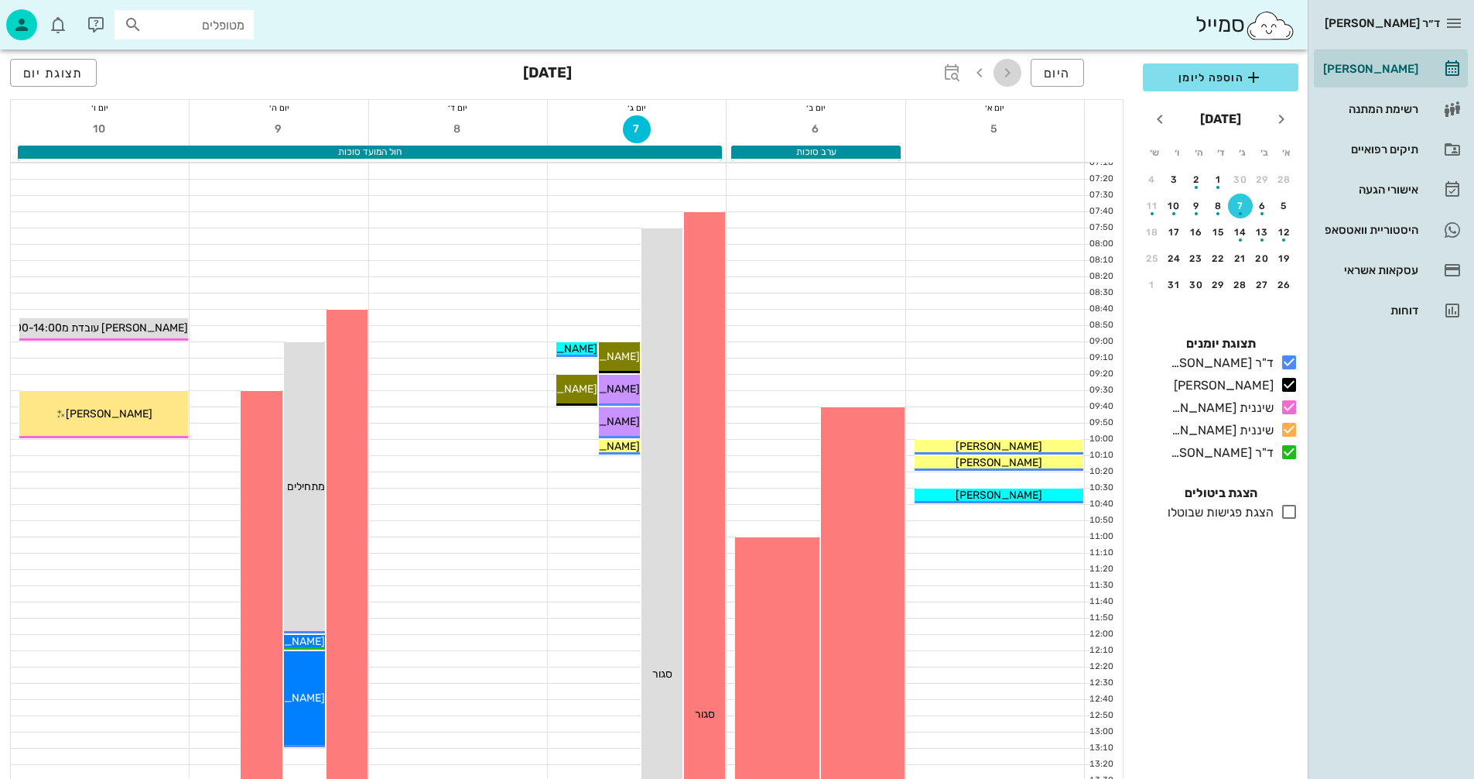
click at [1010, 74] on icon "button" at bounding box center [1007, 72] width 19 height 19
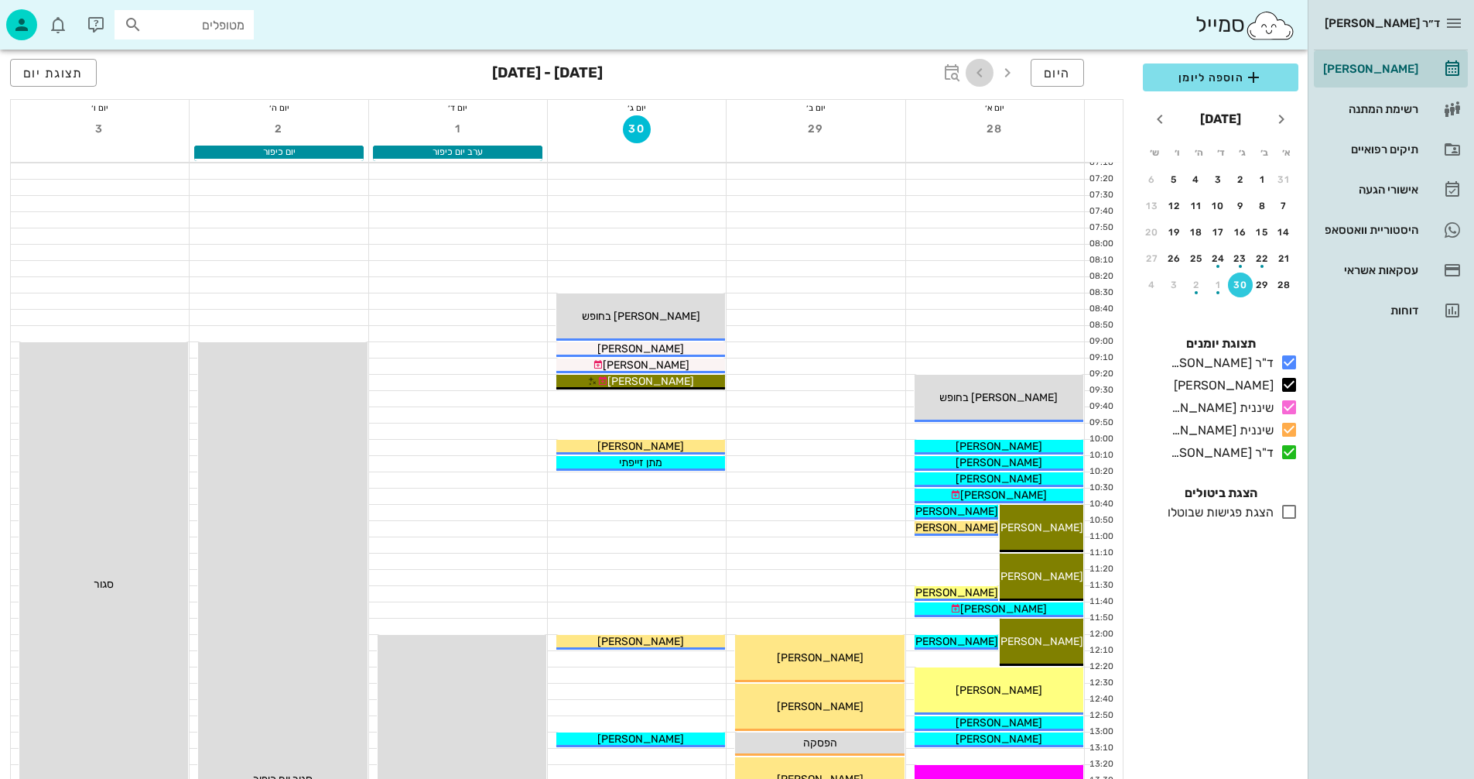
click at [982, 70] on icon "button" at bounding box center [980, 72] width 19 height 19
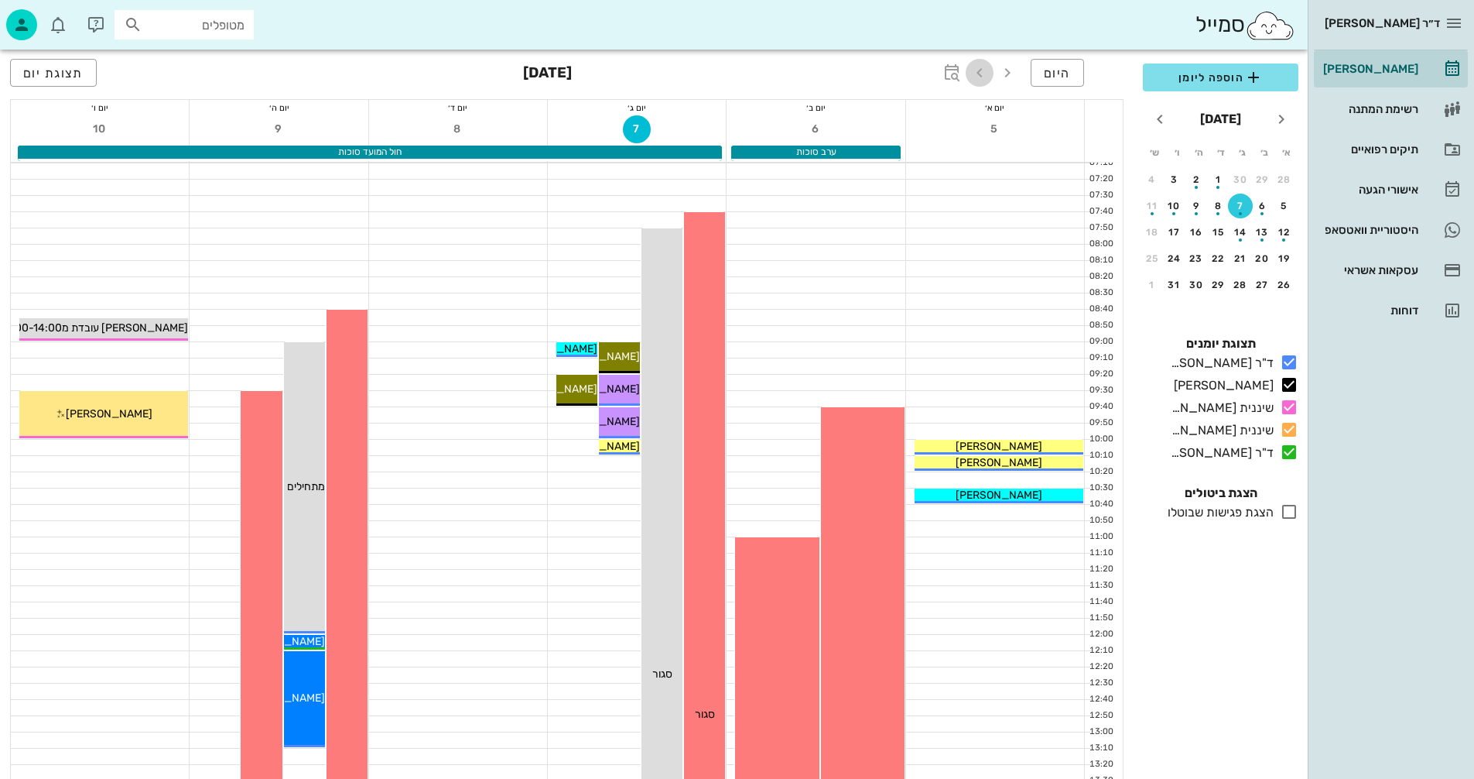
click at [983, 70] on icon "button" at bounding box center [980, 72] width 19 height 19
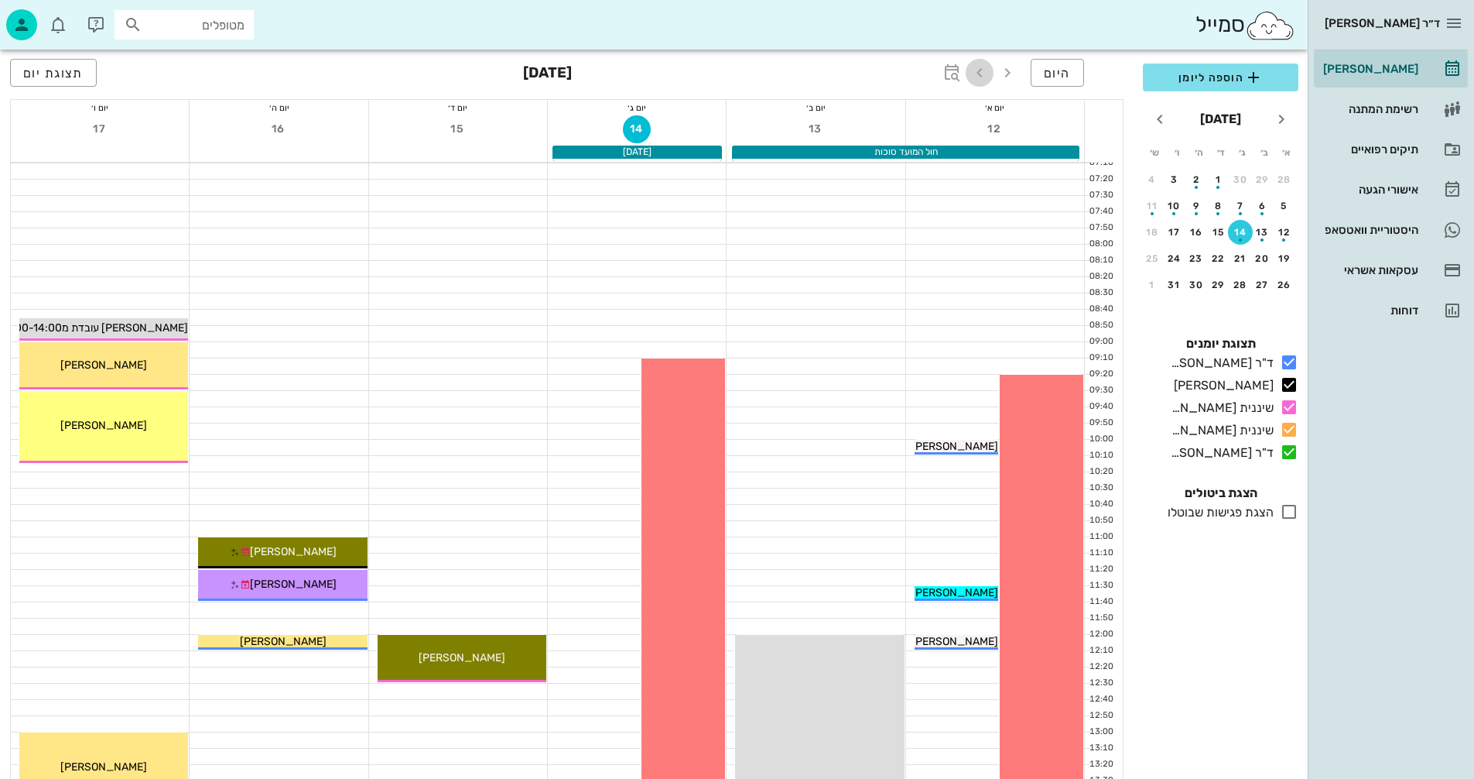
click at [978, 71] on icon "button" at bounding box center [980, 72] width 19 height 19
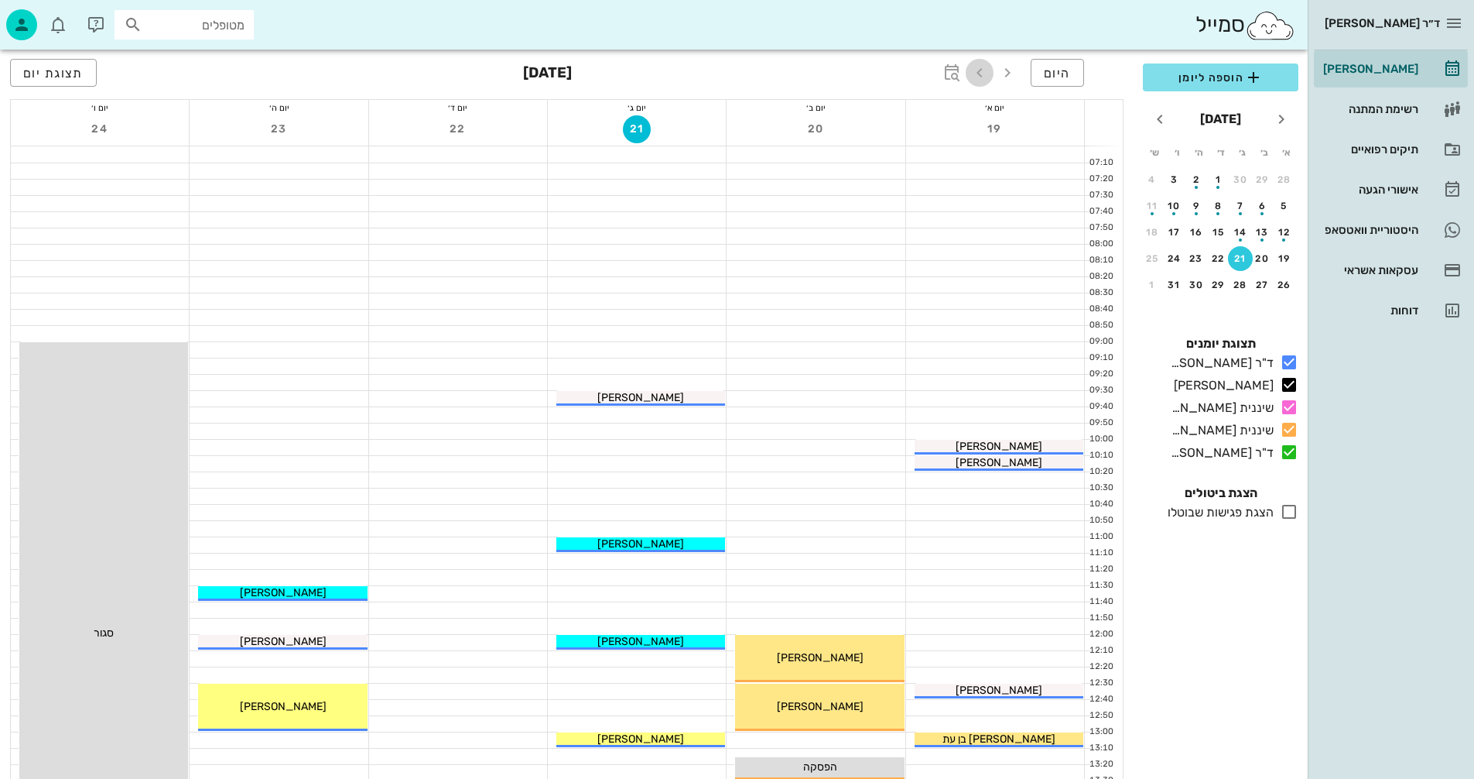
click at [978, 71] on icon "button" at bounding box center [980, 72] width 19 height 19
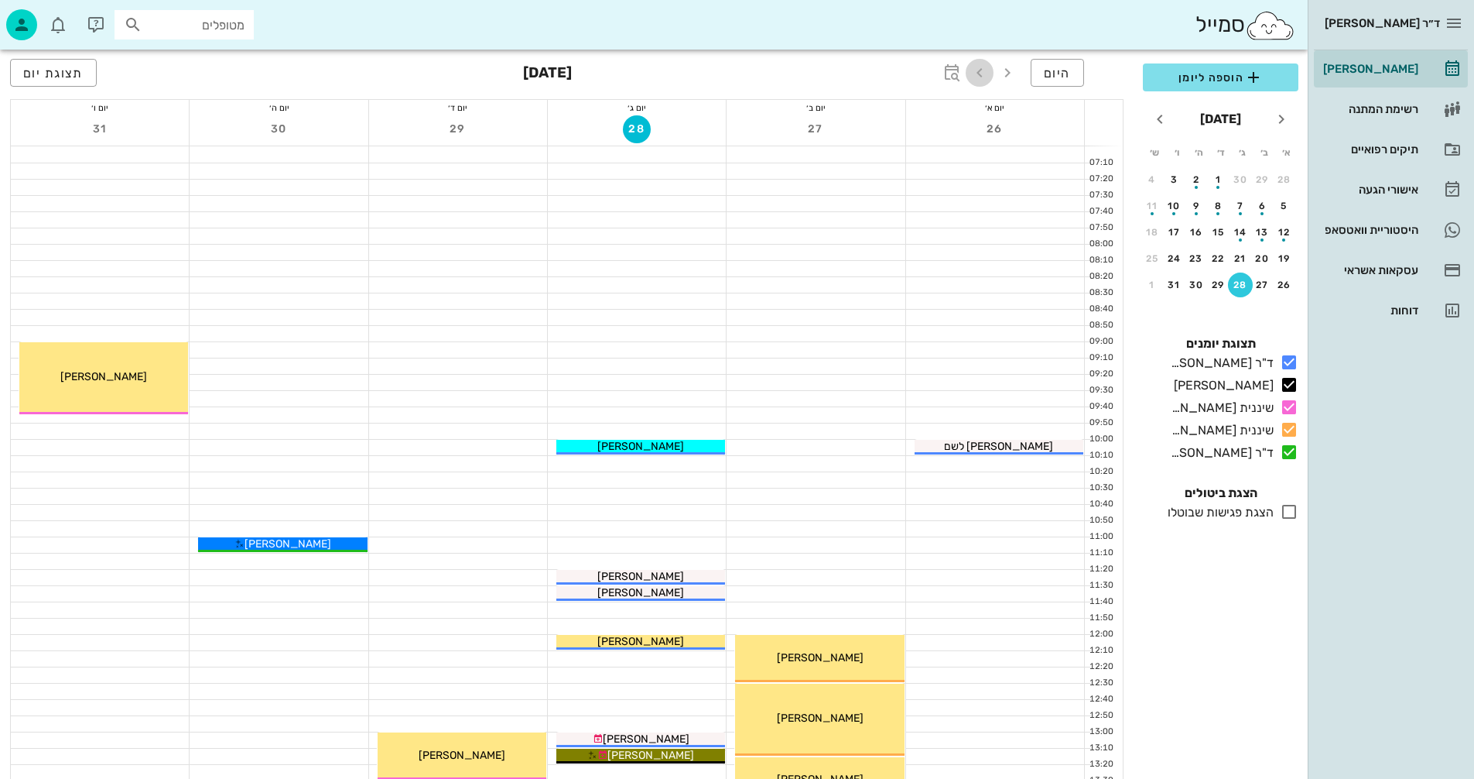
click at [978, 71] on icon "button" at bounding box center [980, 72] width 19 height 19
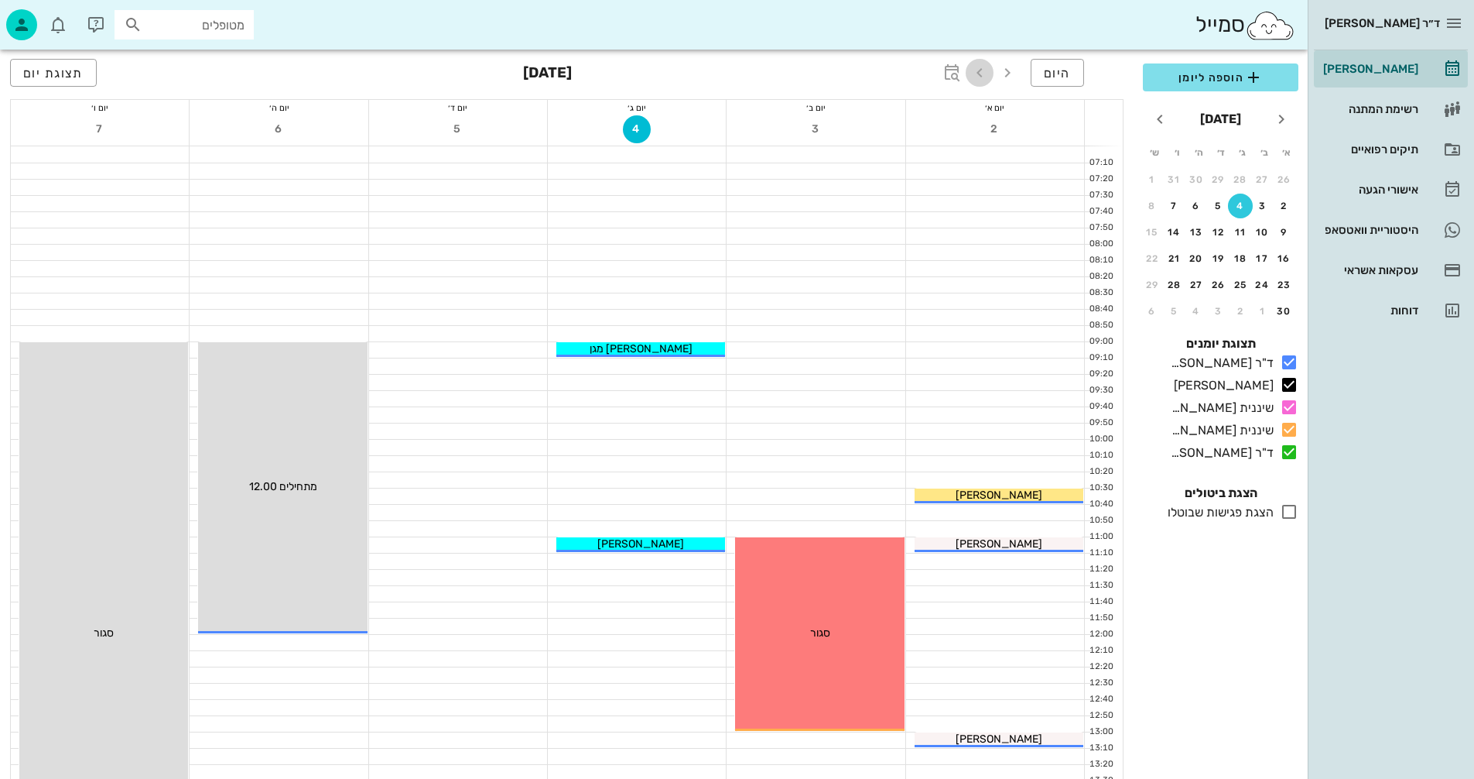
click at [977, 72] on icon "button" at bounding box center [980, 72] width 19 height 19
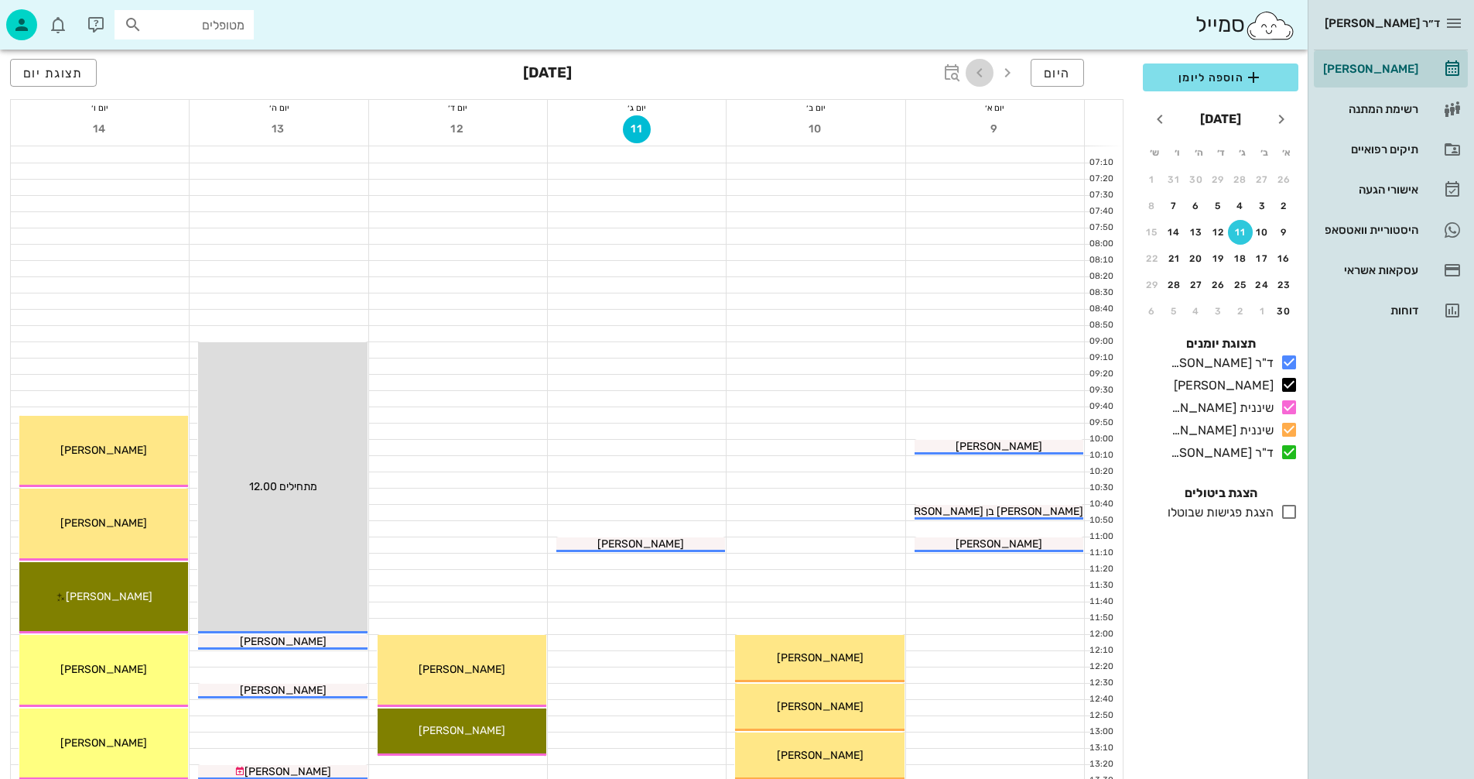
click at [977, 72] on icon "button" at bounding box center [980, 72] width 19 height 19
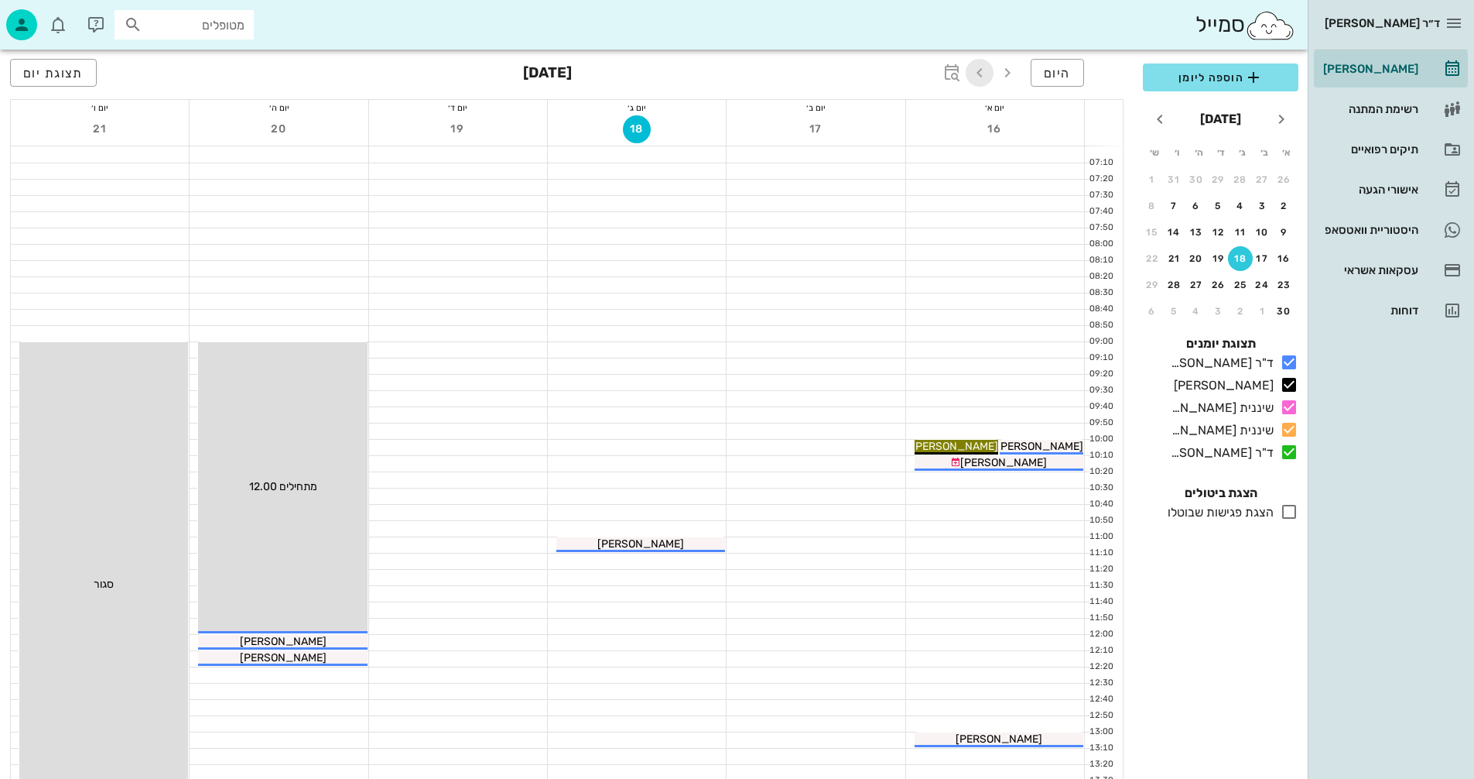
click at [977, 72] on icon "button" at bounding box center [980, 72] width 19 height 19
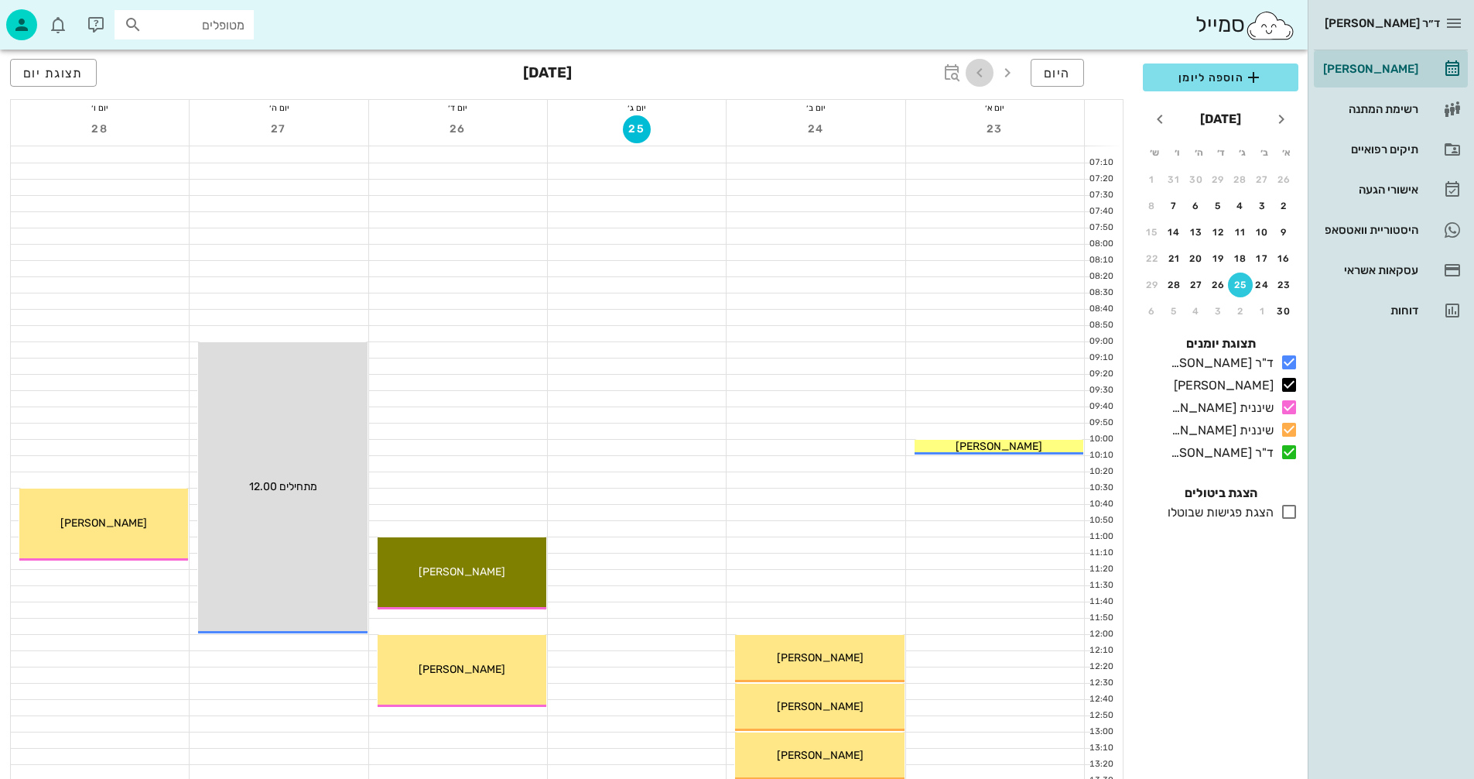
click at [977, 72] on icon "button" at bounding box center [980, 72] width 19 height 19
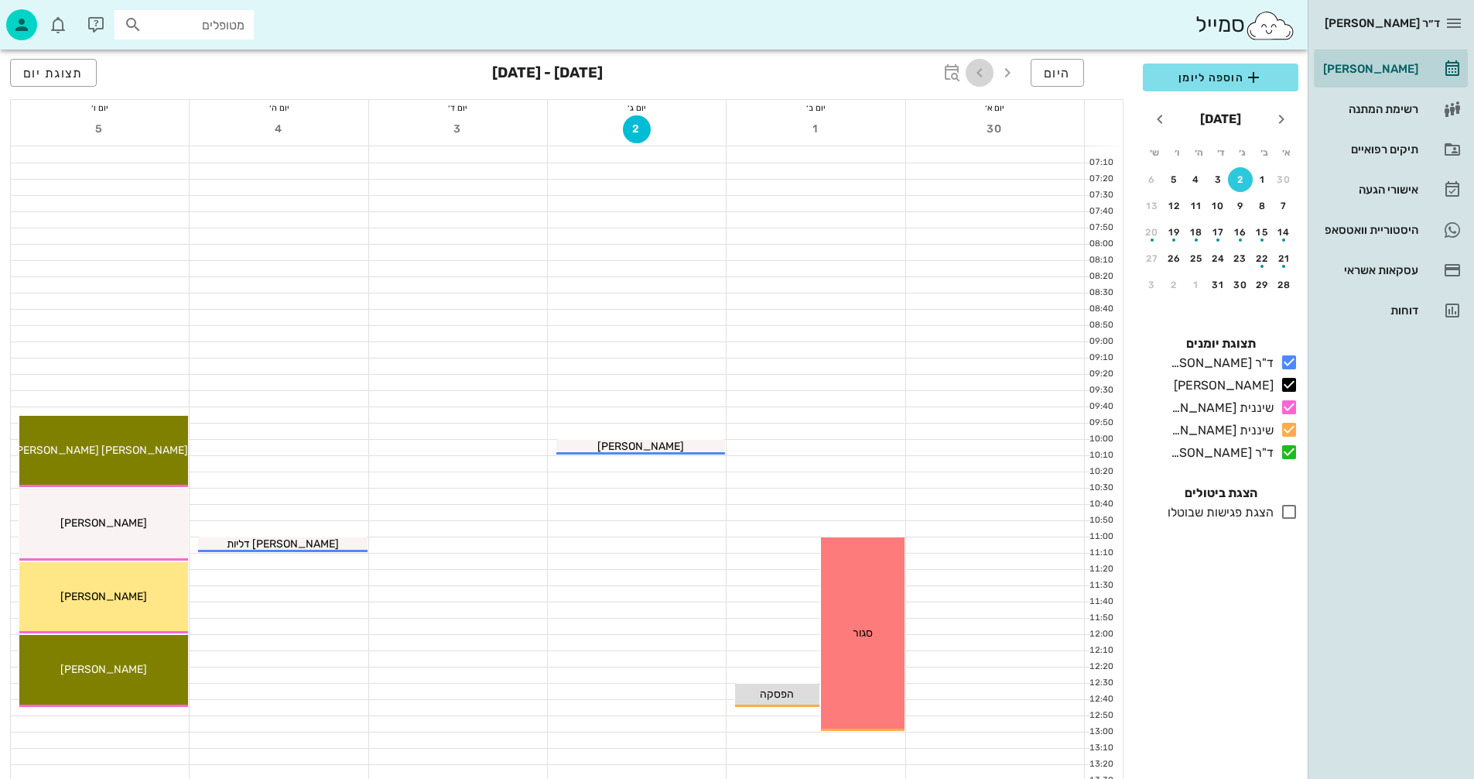
click at [977, 72] on icon "button" at bounding box center [980, 72] width 19 height 19
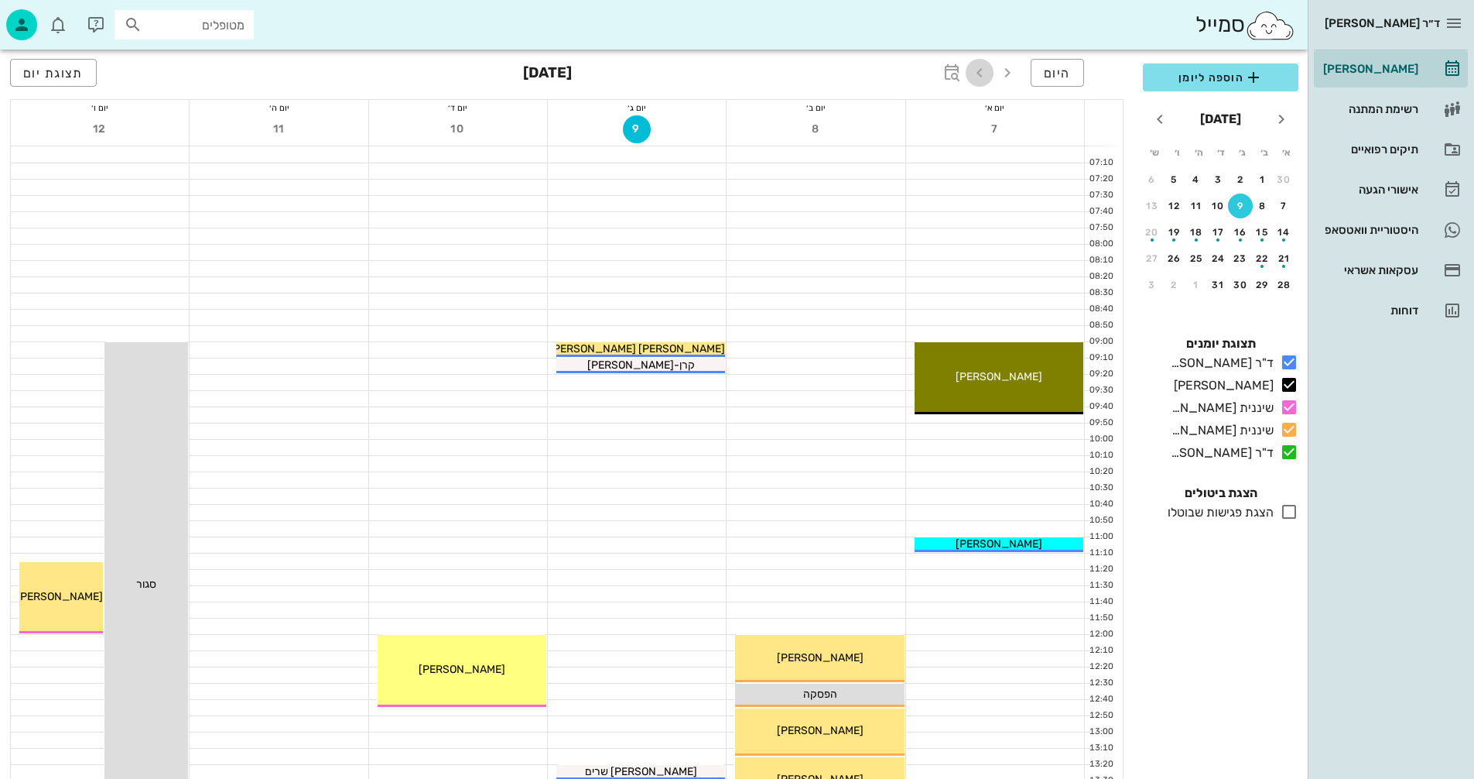
click at [977, 72] on icon "button" at bounding box center [980, 72] width 19 height 19
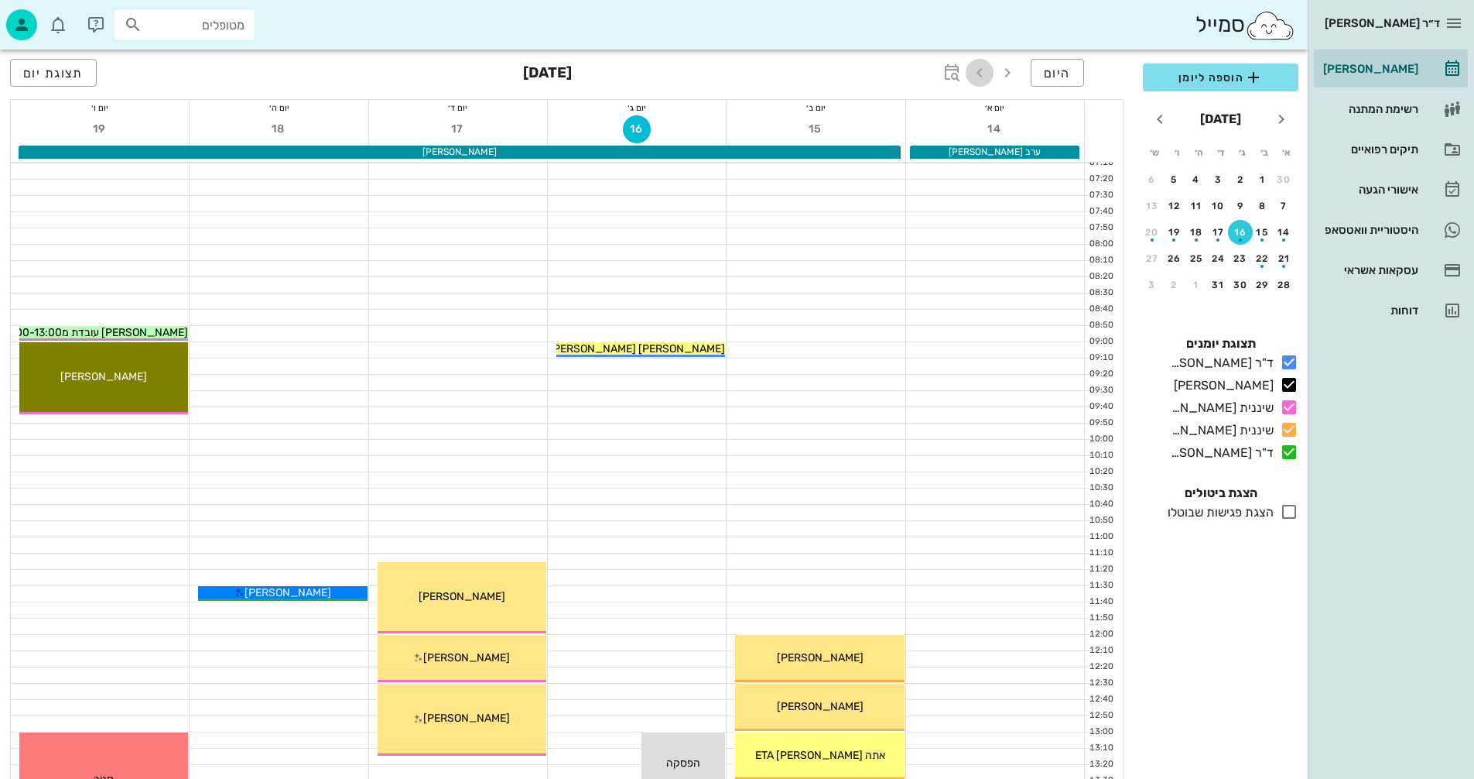
click at [977, 72] on icon "button" at bounding box center [980, 72] width 19 height 19
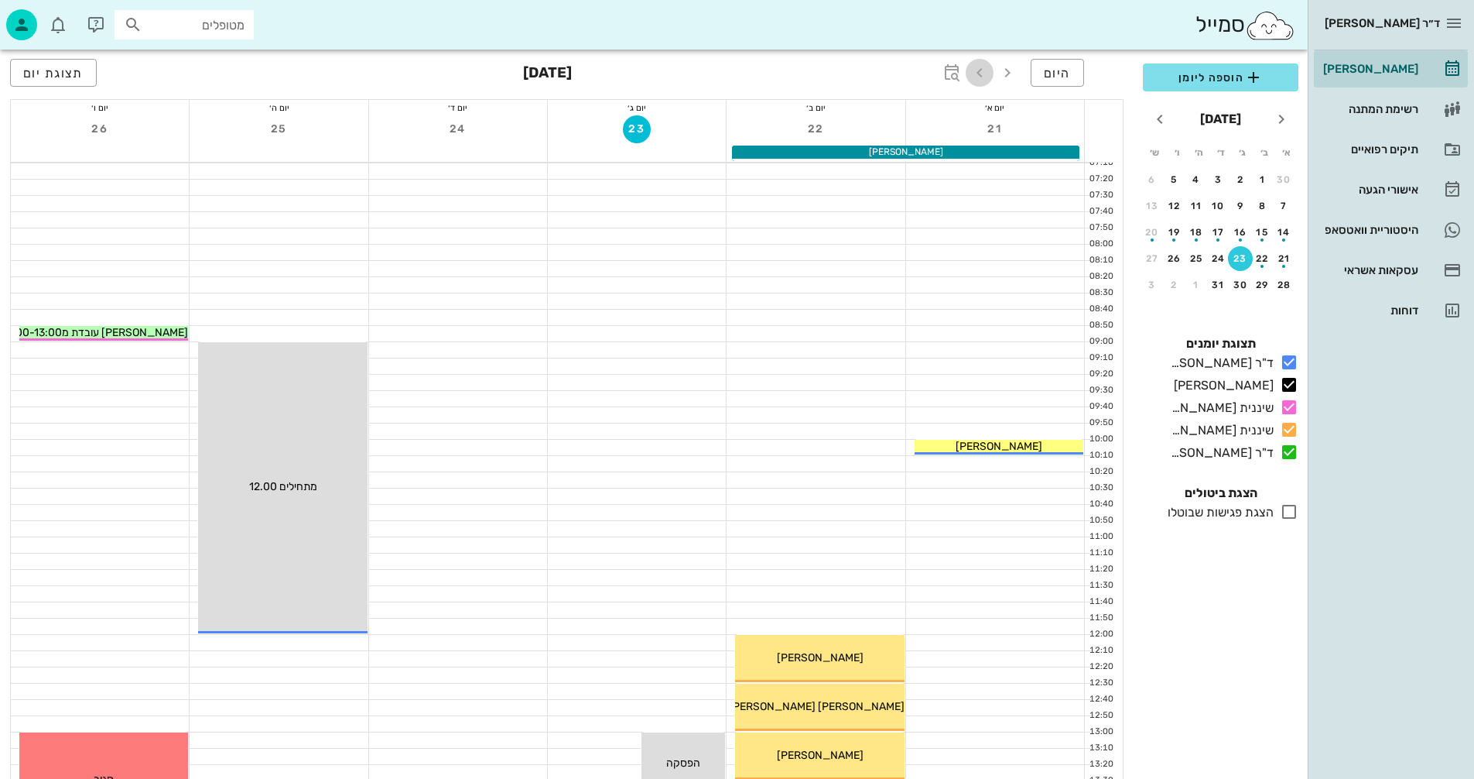
click at [984, 74] on icon "button" at bounding box center [980, 72] width 19 height 19
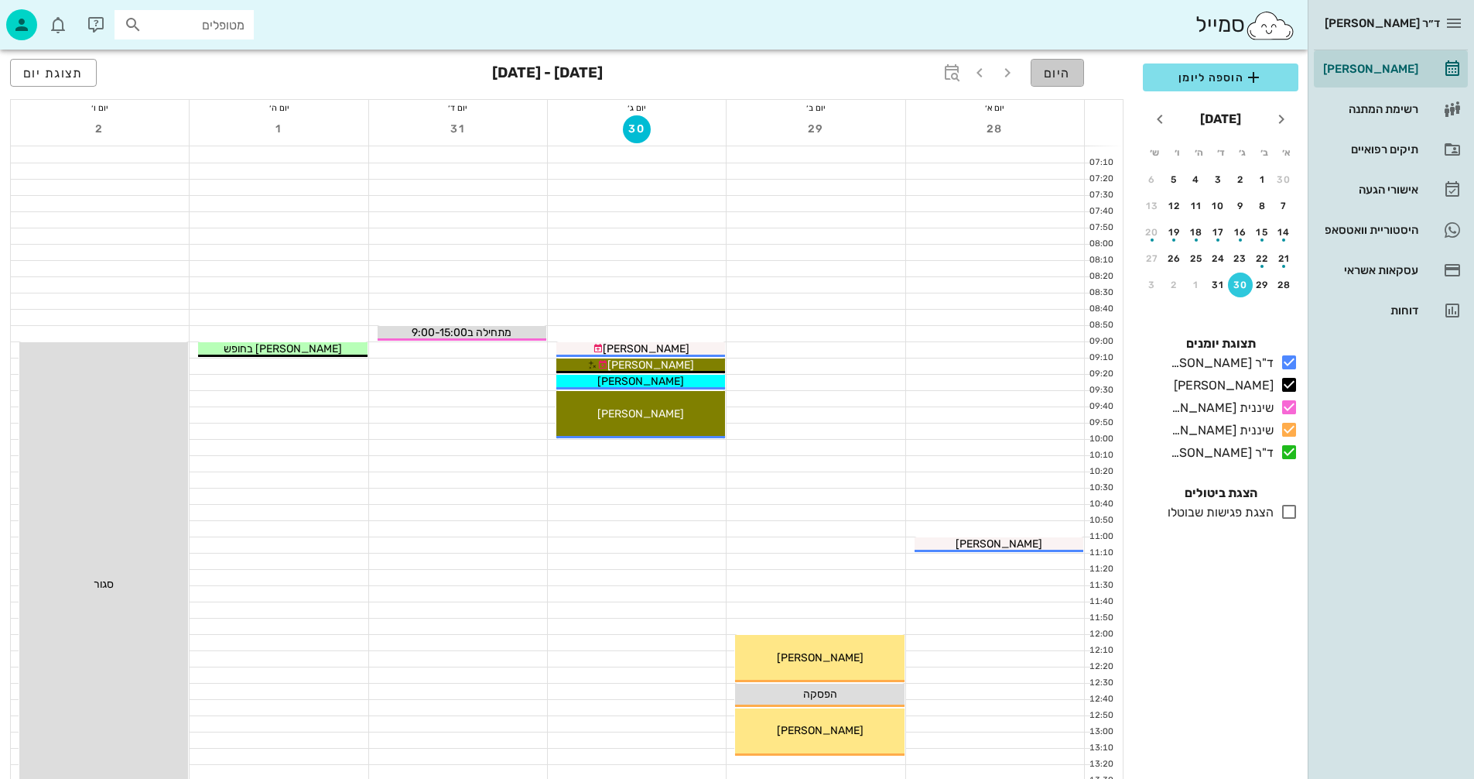
click at [1060, 73] on span "היום" at bounding box center [1057, 73] width 27 height 15
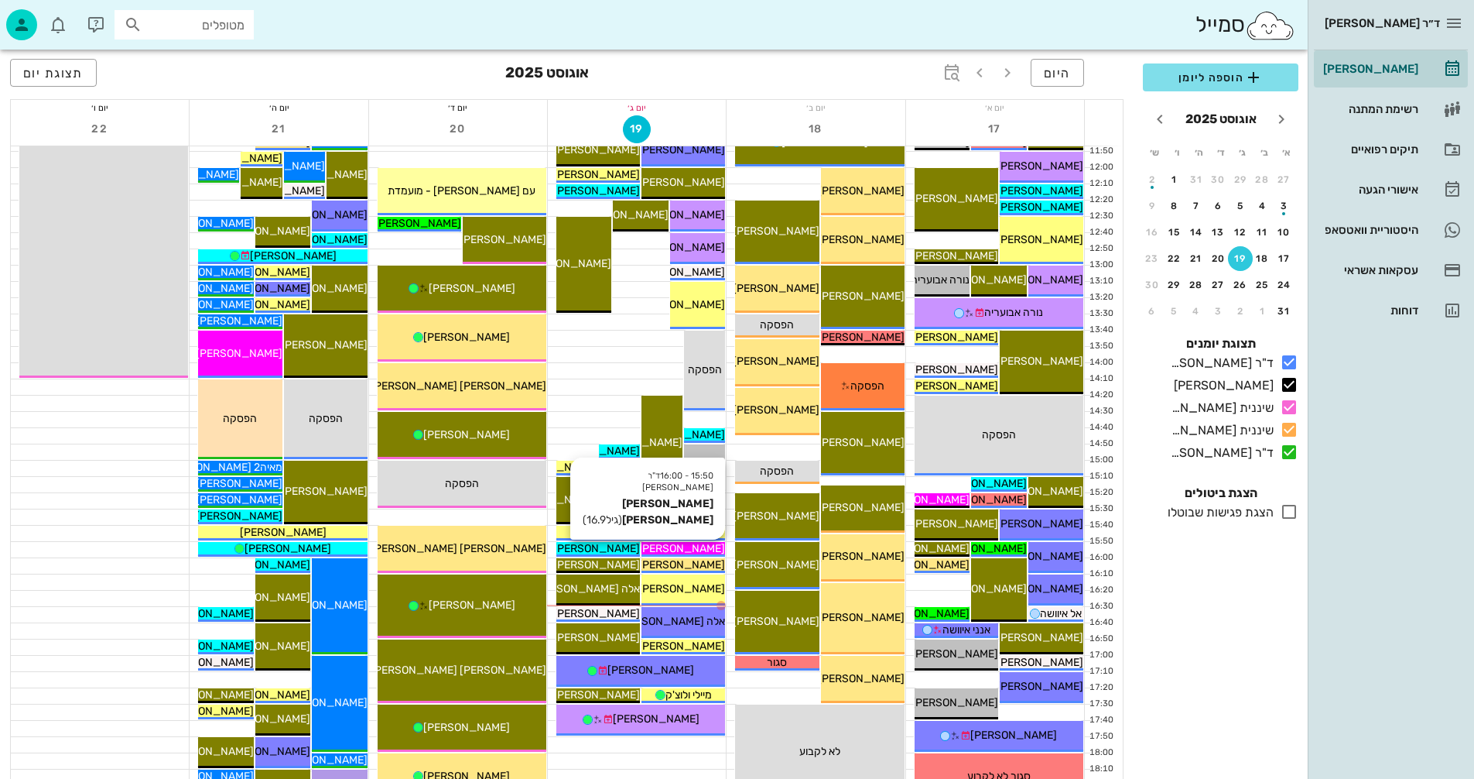
scroll to position [542, 0]
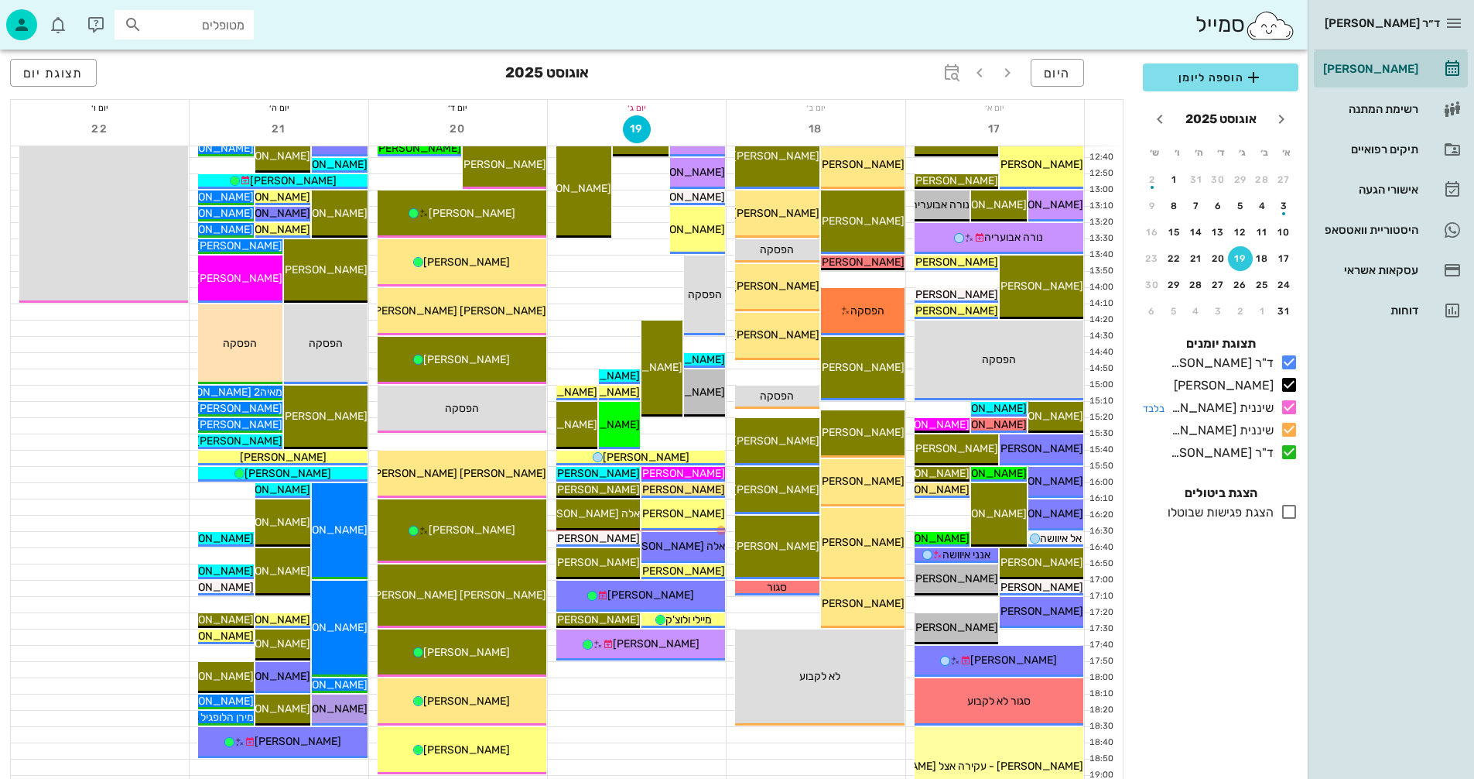
click at [1251, 402] on div "שיננית [PERSON_NAME]" at bounding box center [1219, 408] width 109 height 19
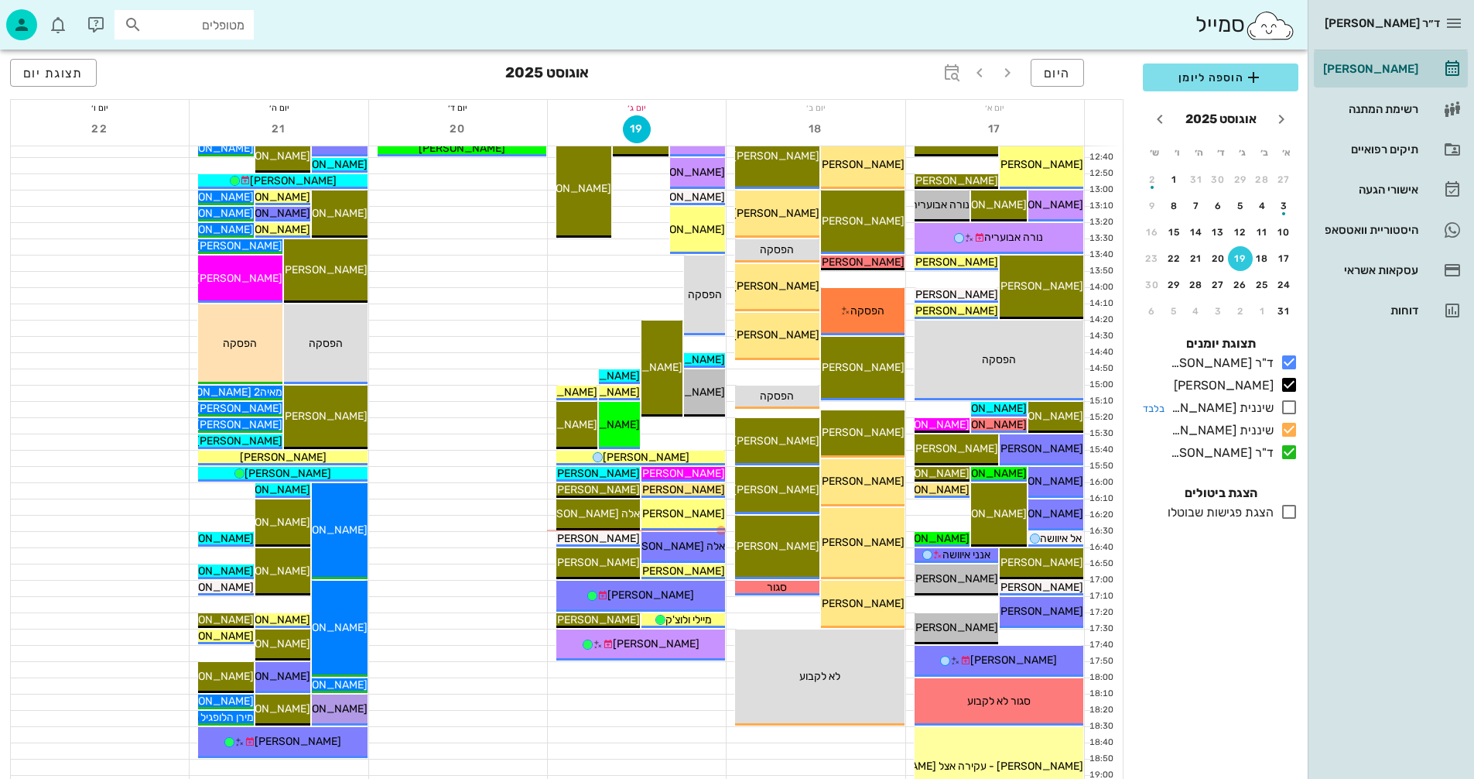
click at [1296, 406] on icon at bounding box center [1289, 407] width 19 height 19
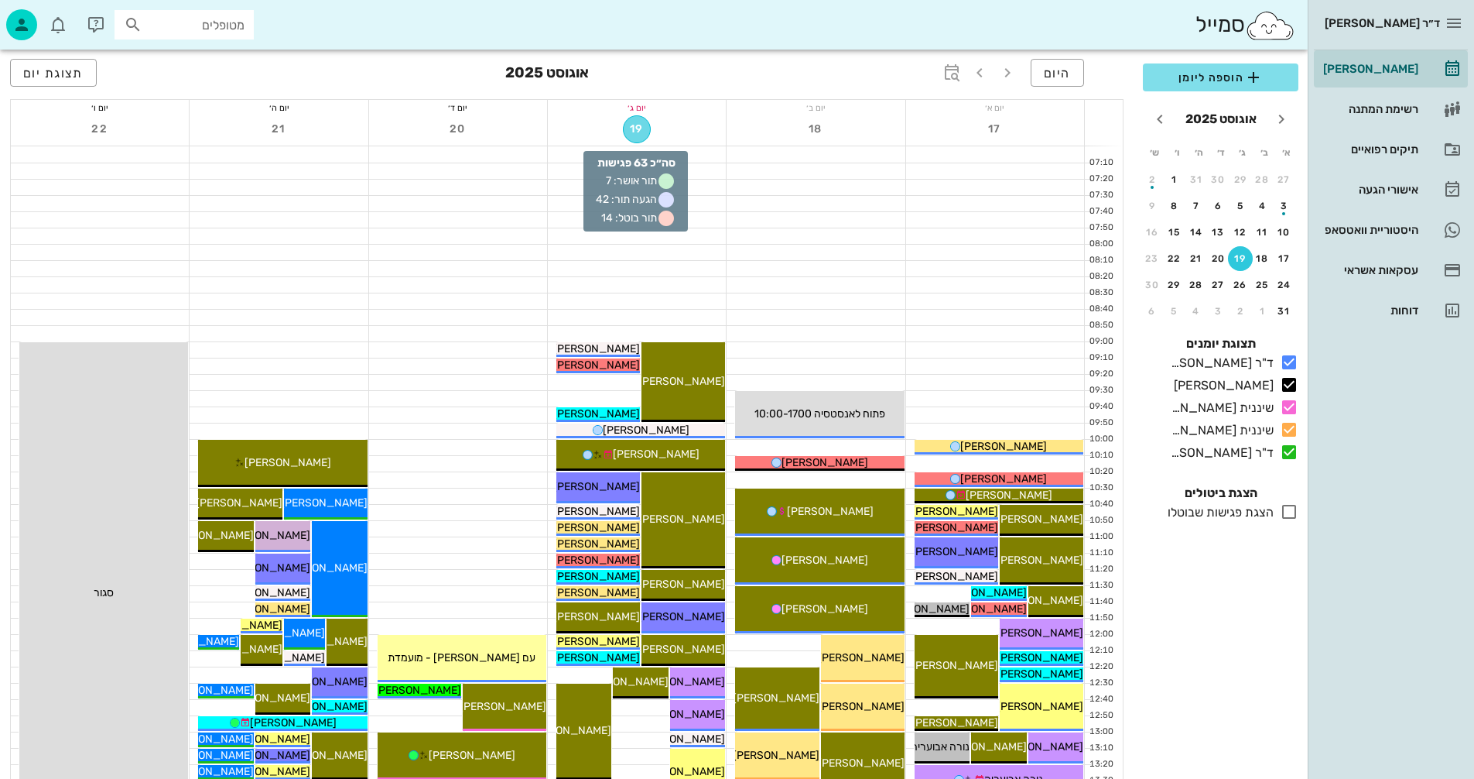
click at [637, 123] on span "19" at bounding box center [637, 128] width 26 height 13
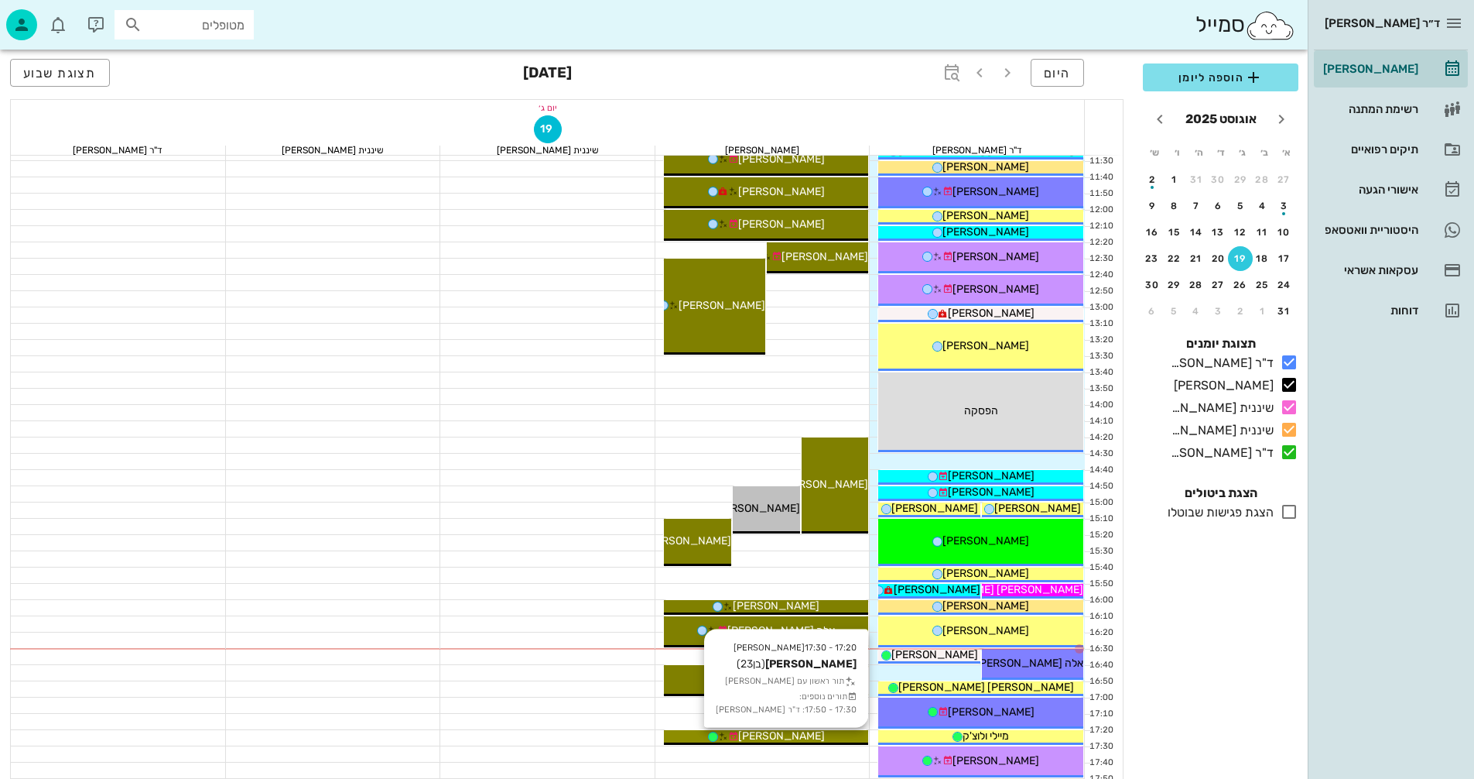
scroll to position [464, 0]
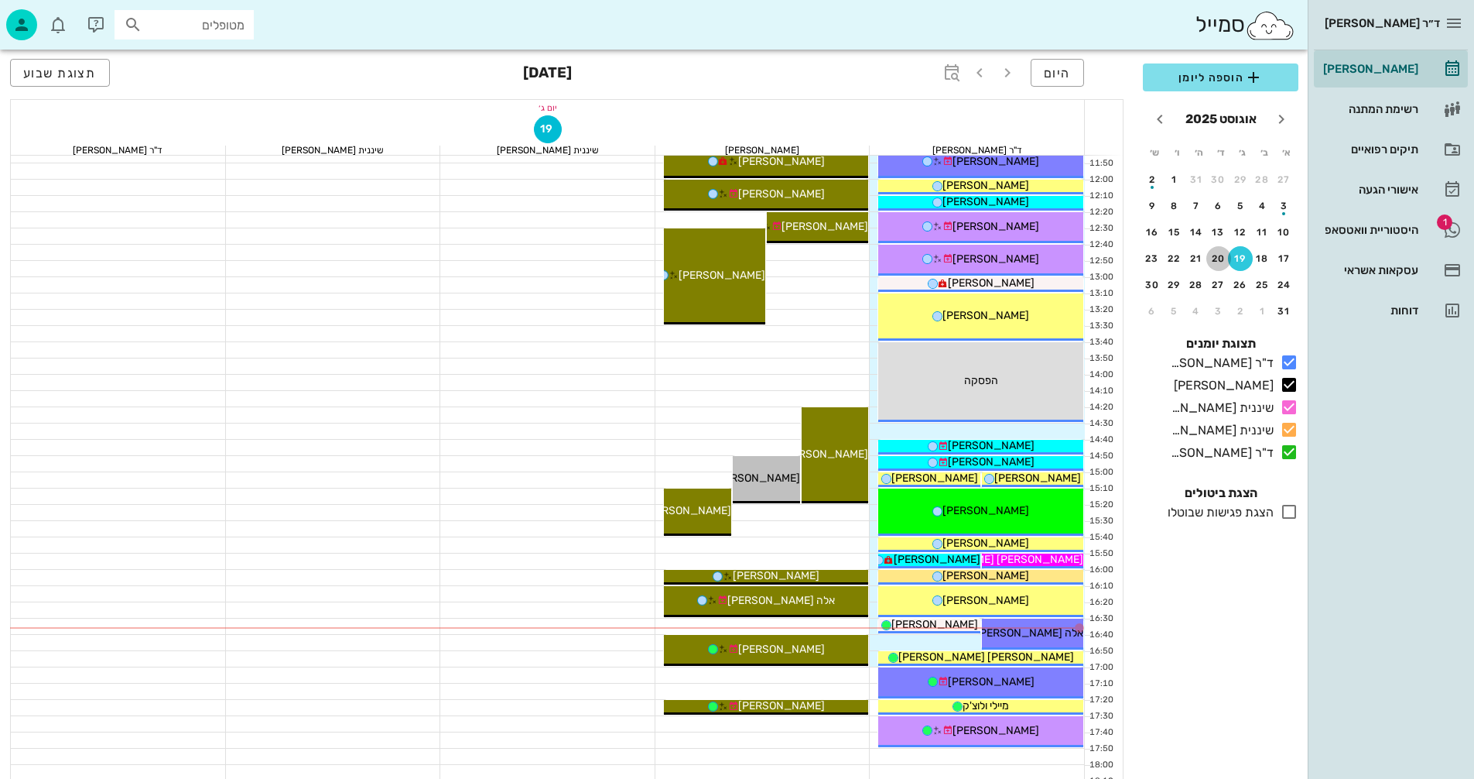
click at [1221, 260] on div "20" at bounding box center [1219, 258] width 25 height 11
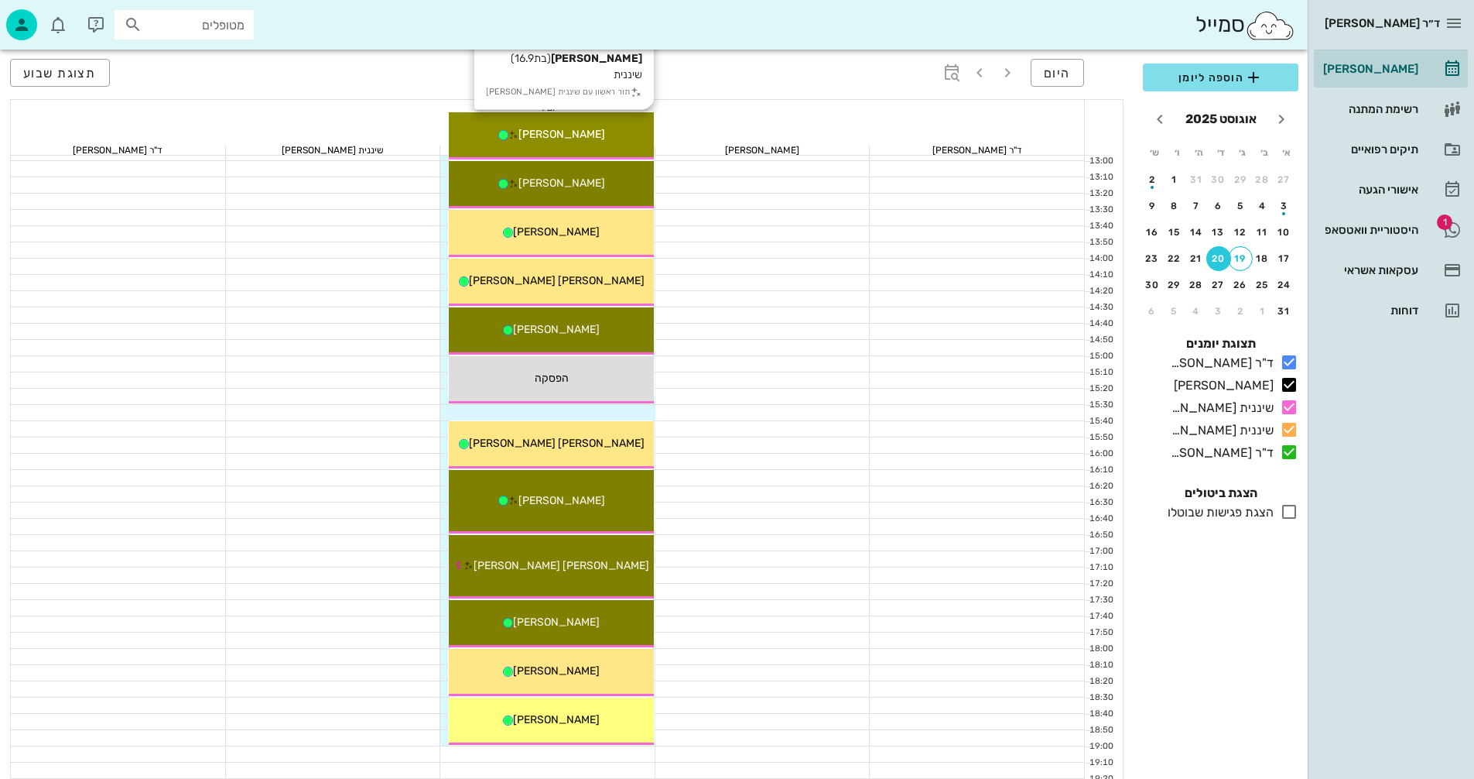
scroll to position [619, 0]
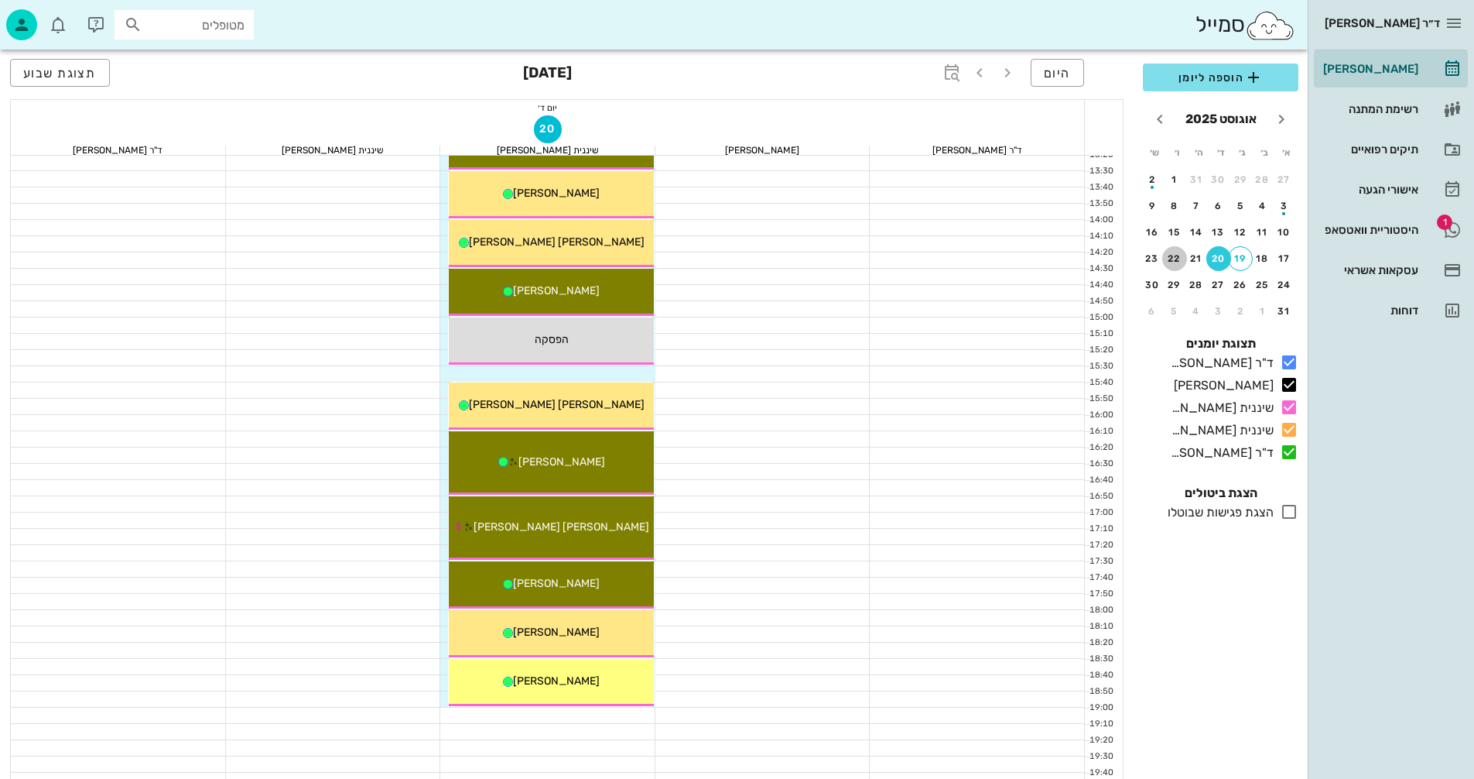
click at [1172, 261] on div "22" at bounding box center [1174, 258] width 25 height 11
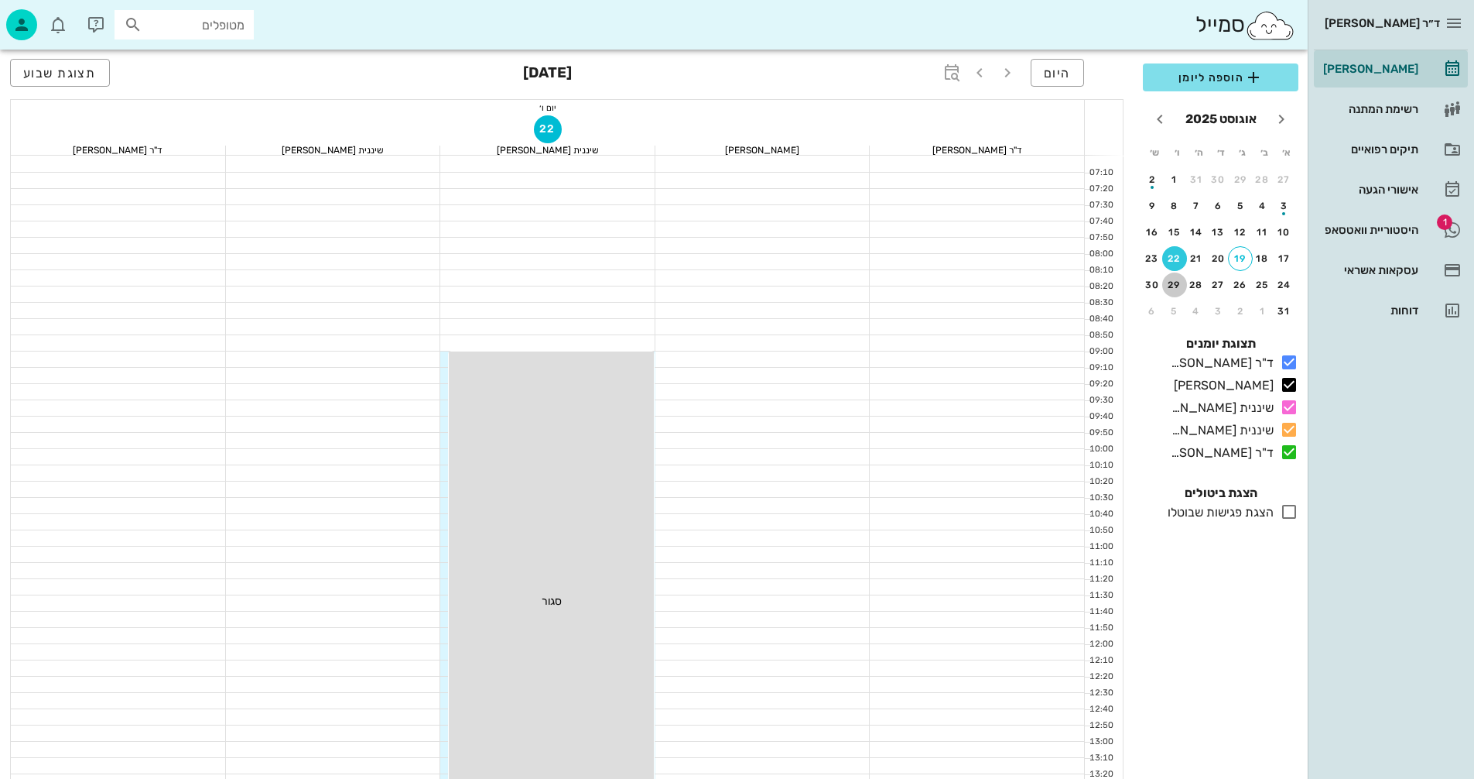
click at [1170, 282] on div "29" at bounding box center [1174, 284] width 25 height 11
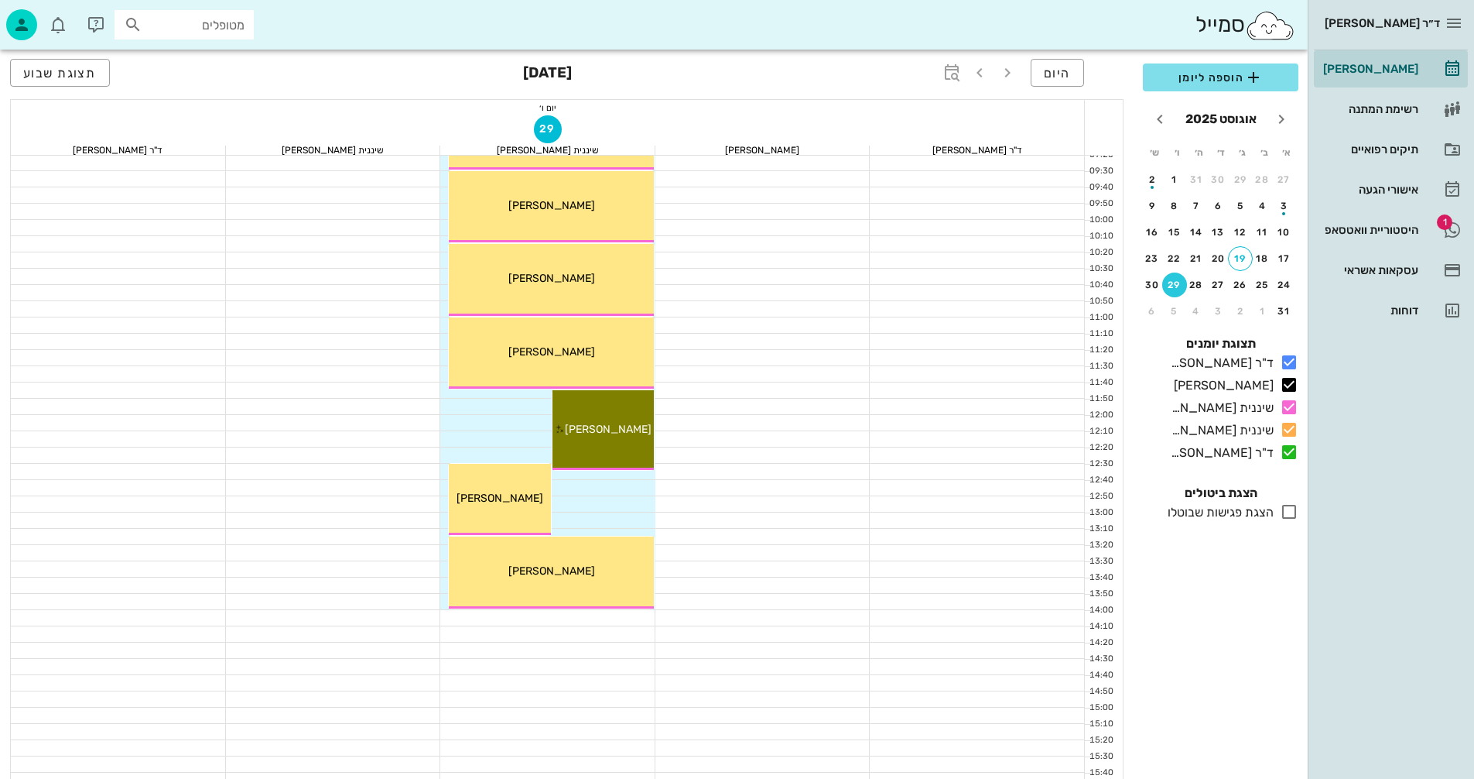
scroll to position [232, 0]
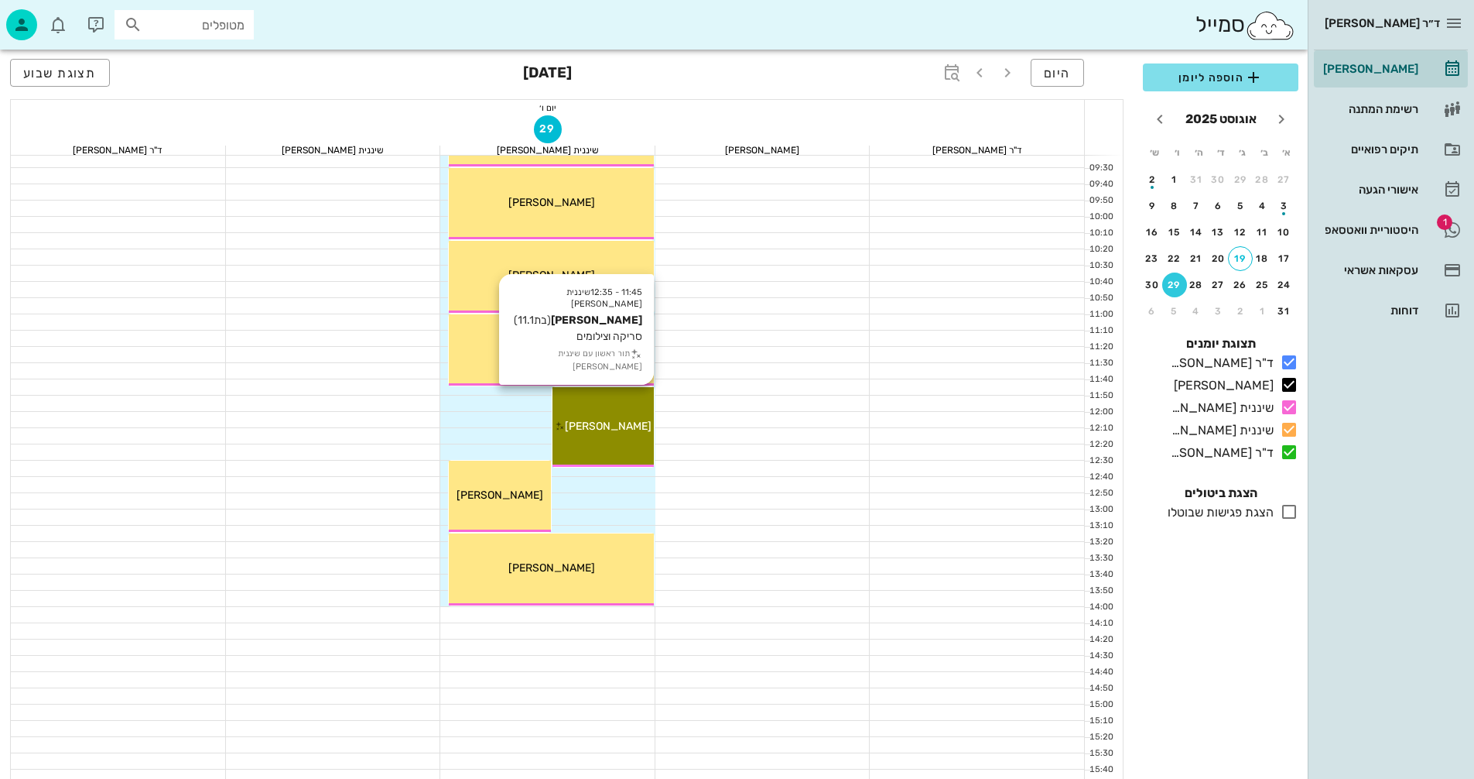
click at [604, 448] on div "11:45 - 12:35 שיננית אנסטסיה מיכל צ'רמן (בת 11.1 ) סריקה וצילומים תור ראשון עם …" at bounding box center [603, 427] width 101 height 80
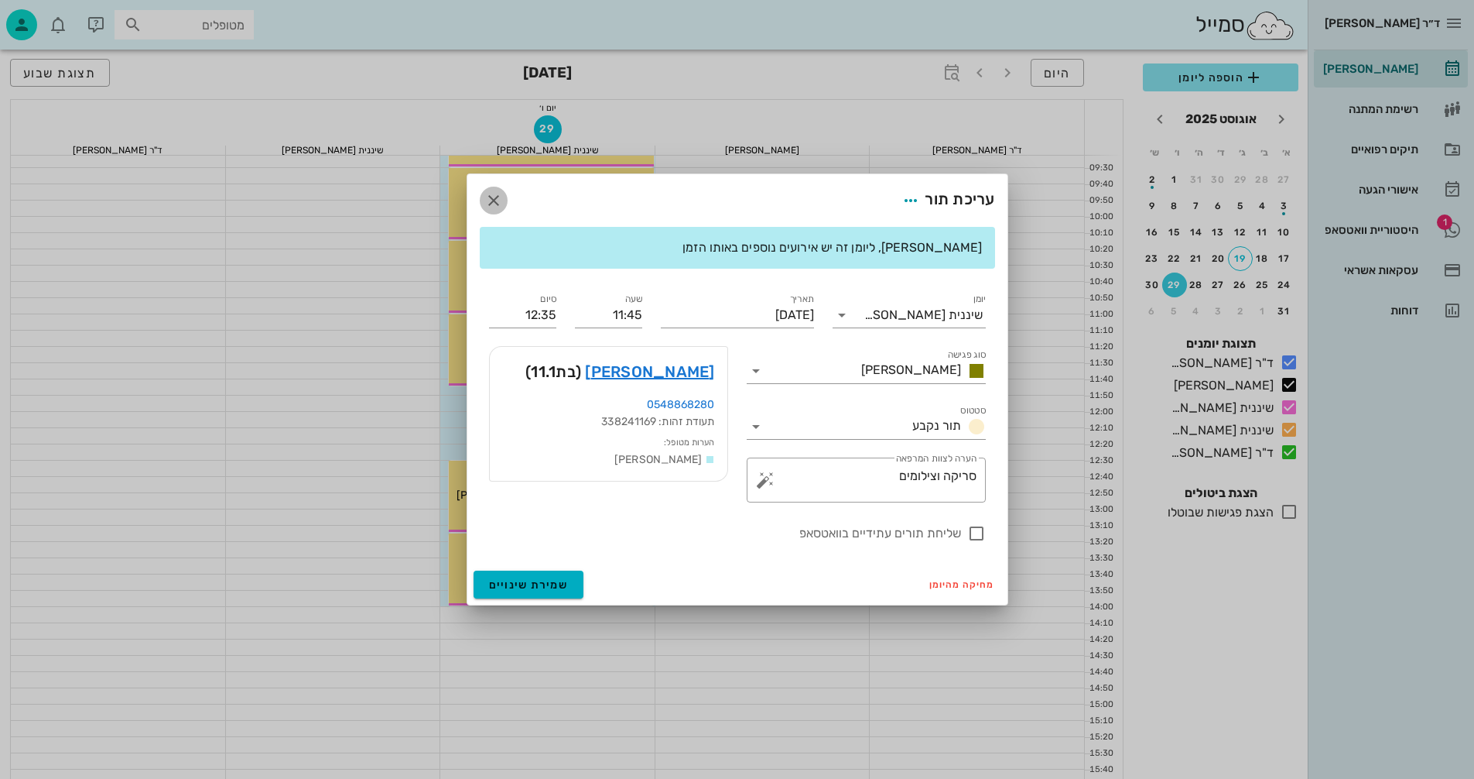
click at [495, 204] on icon "button" at bounding box center [493, 200] width 19 height 19
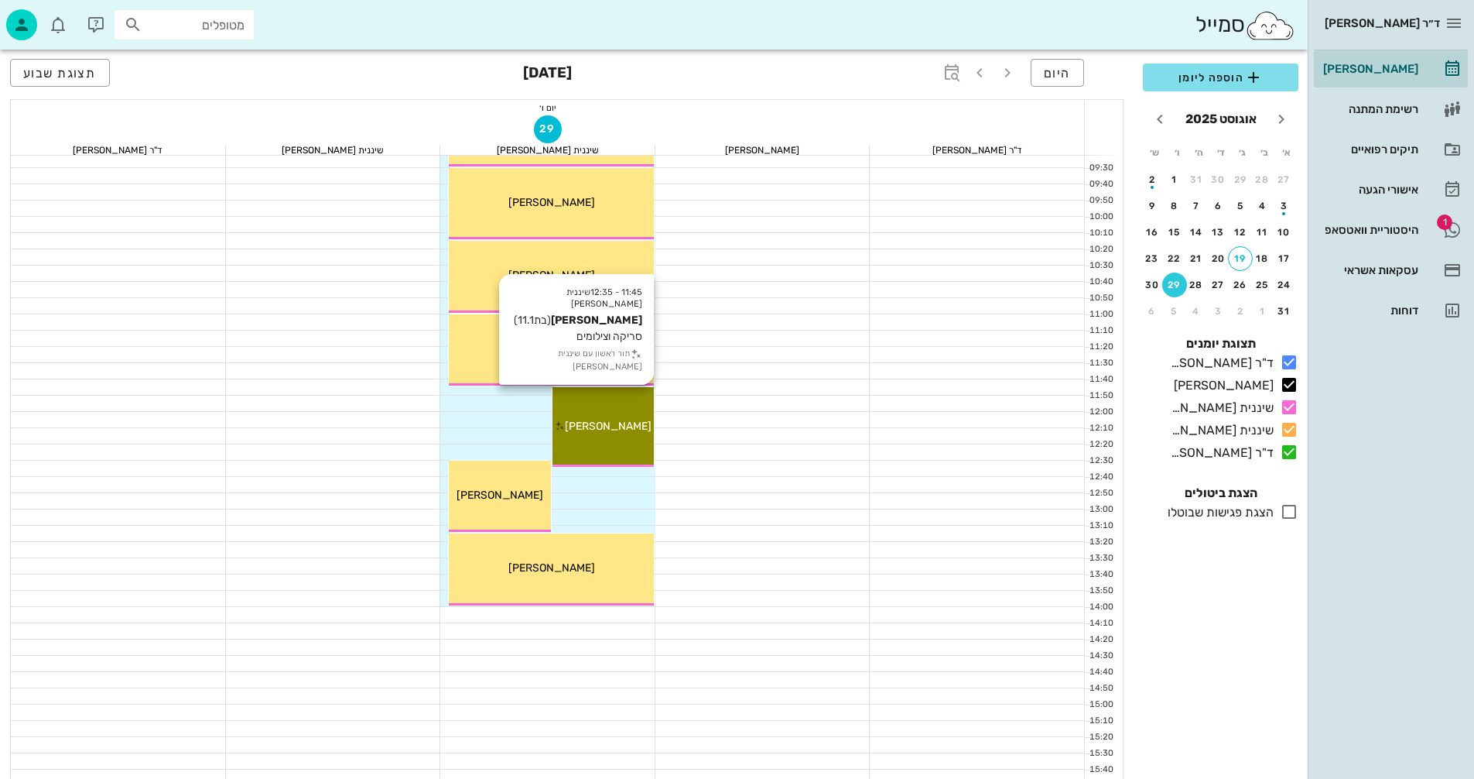
click at [613, 439] on div "11:45 - 12:35 שיננית אנסטסיה מיכל צ'רמן (בת 11.1 ) סריקה וצילומים תור ראשון עם …" at bounding box center [603, 427] width 101 height 80
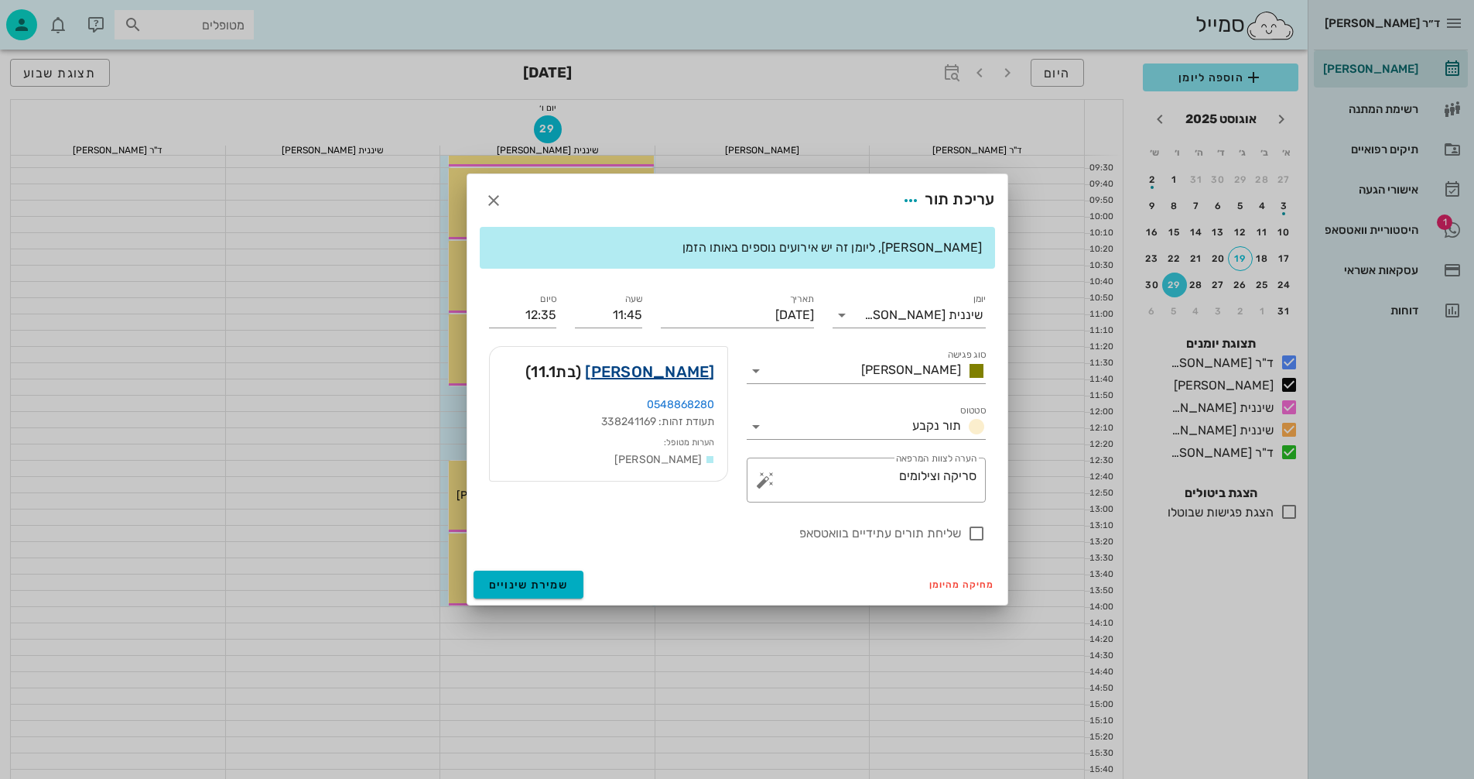
click at [673, 366] on link "מיכל צ'רמן" at bounding box center [649, 371] width 129 height 25
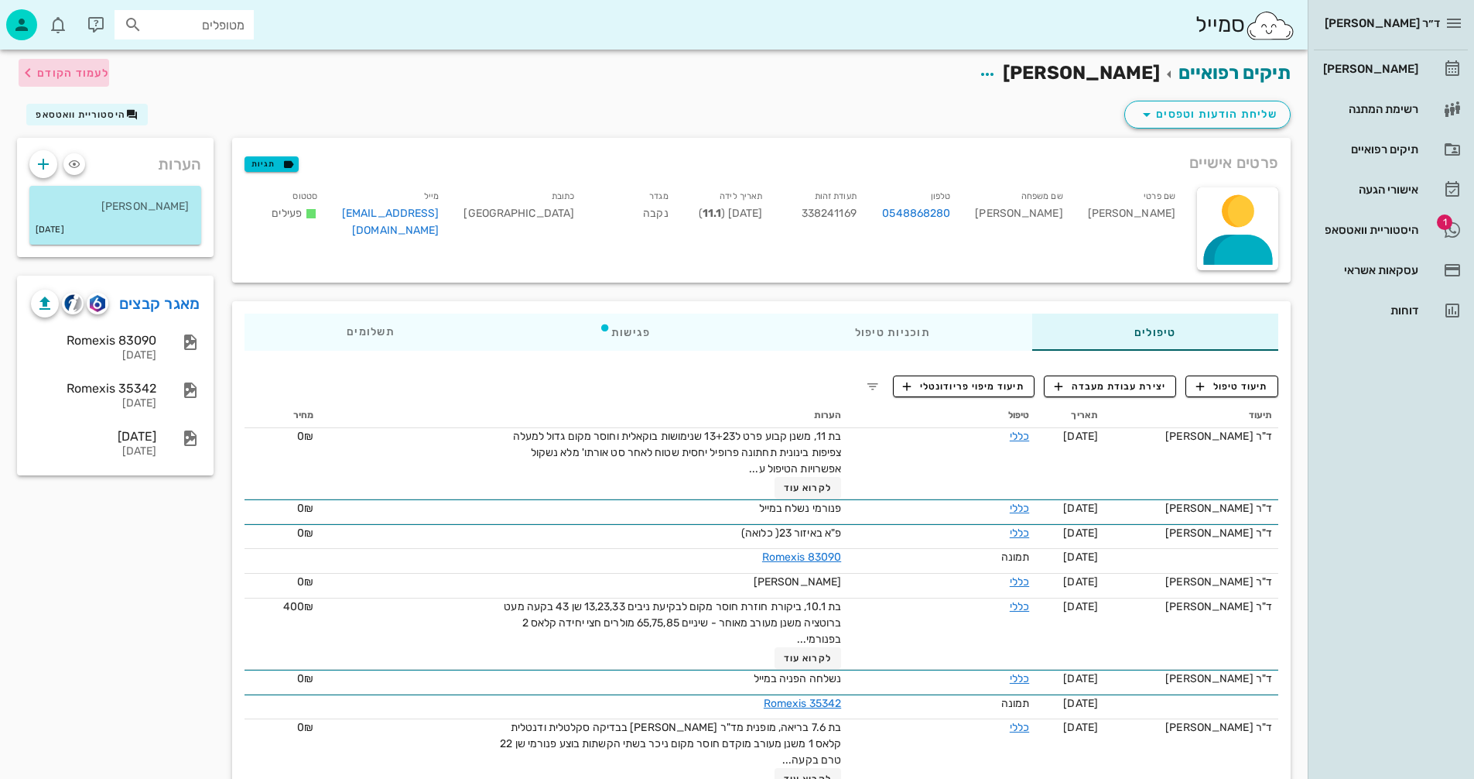
click at [60, 71] on span "לעמוד הקודם" at bounding box center [73, 73] width 72 height 13
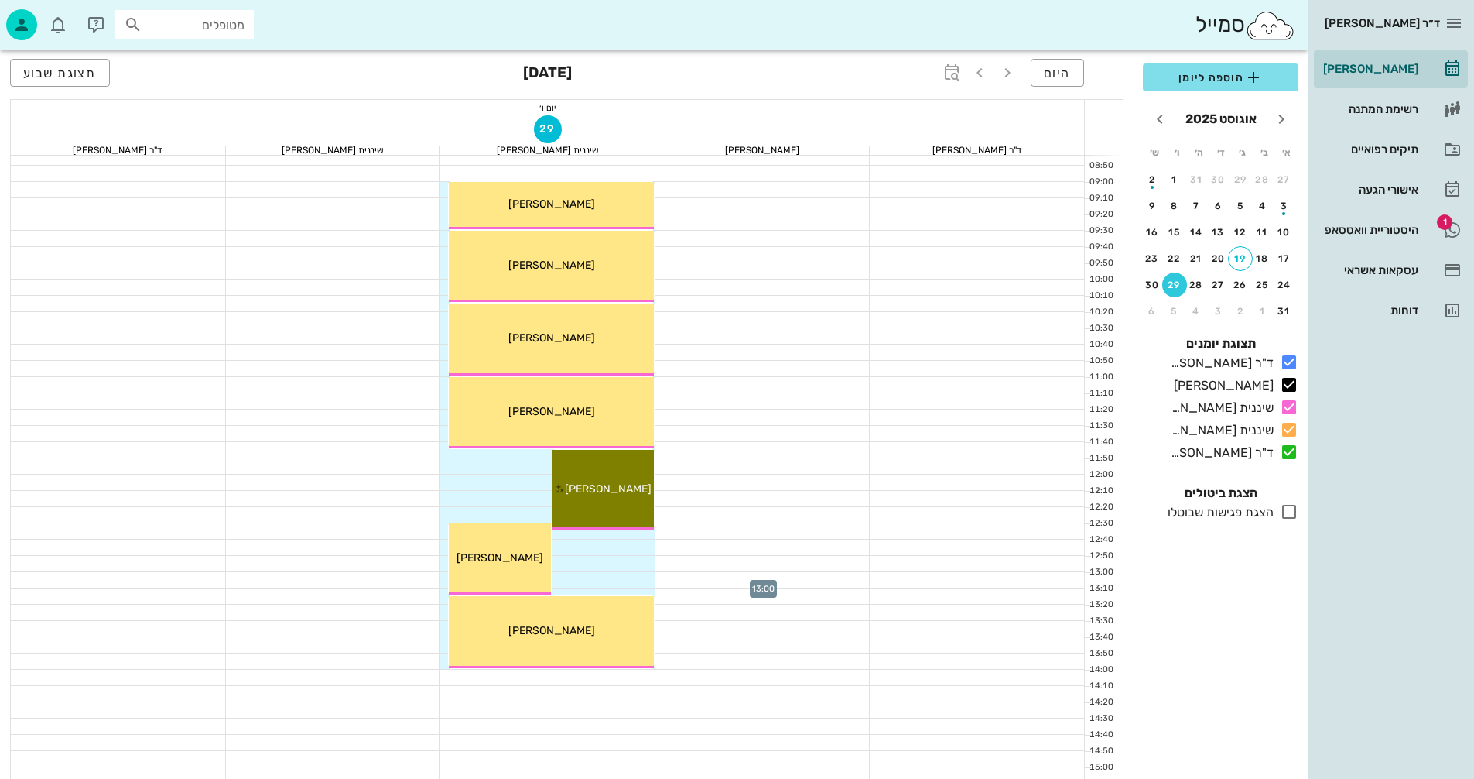
scroll to position [77, 0]
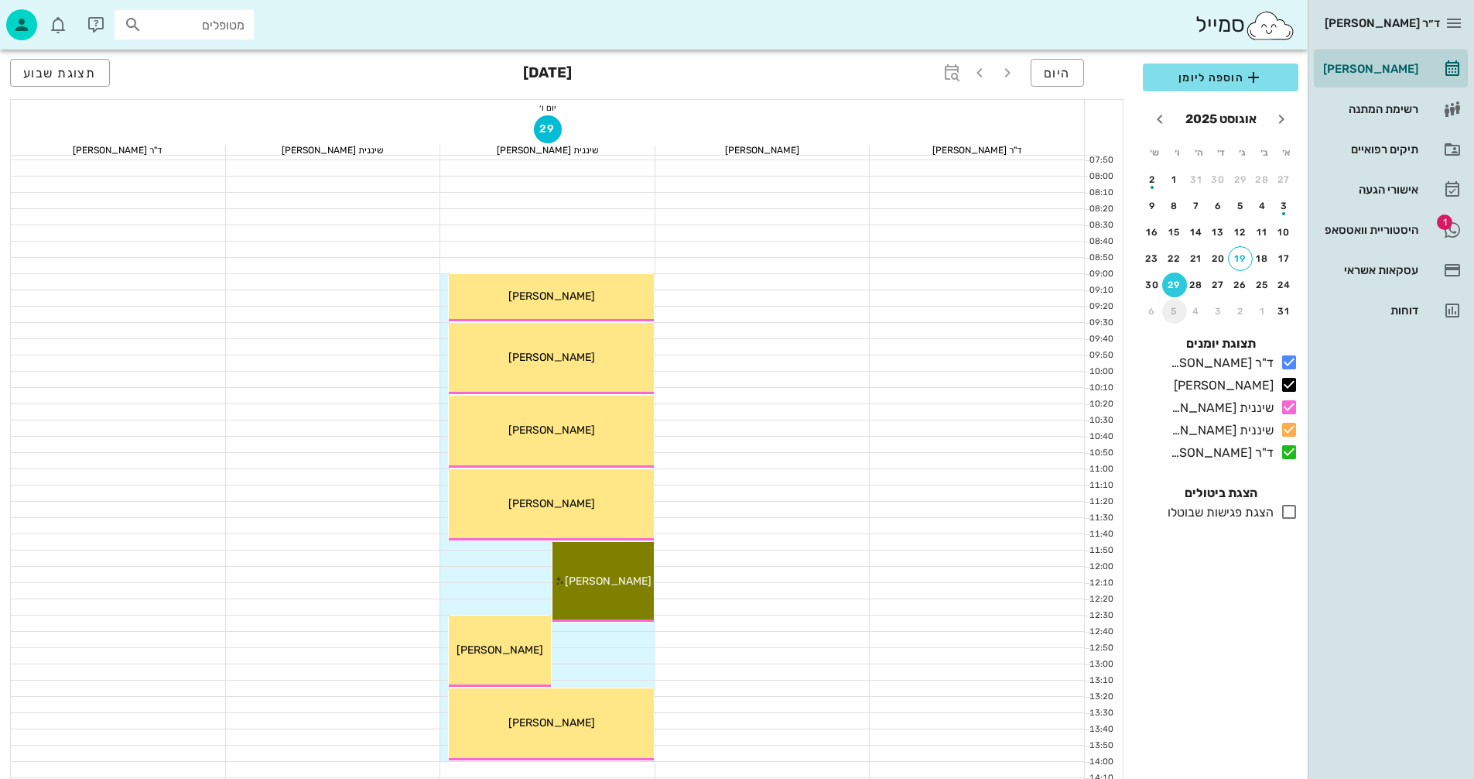
click at [1171, 305] on button "5" at bounding box center [1174, 311] width 25 height 25
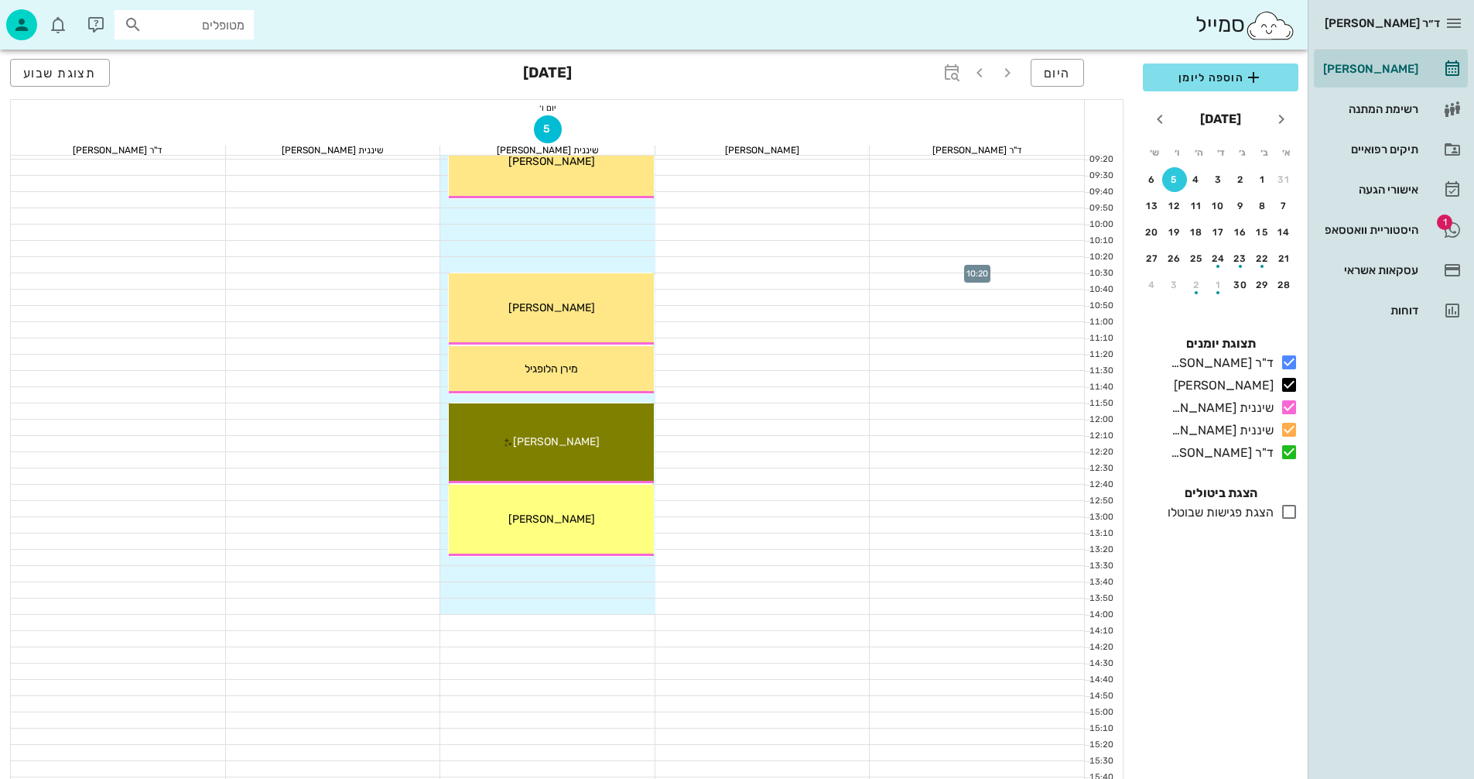
scroll to position [232, 0]
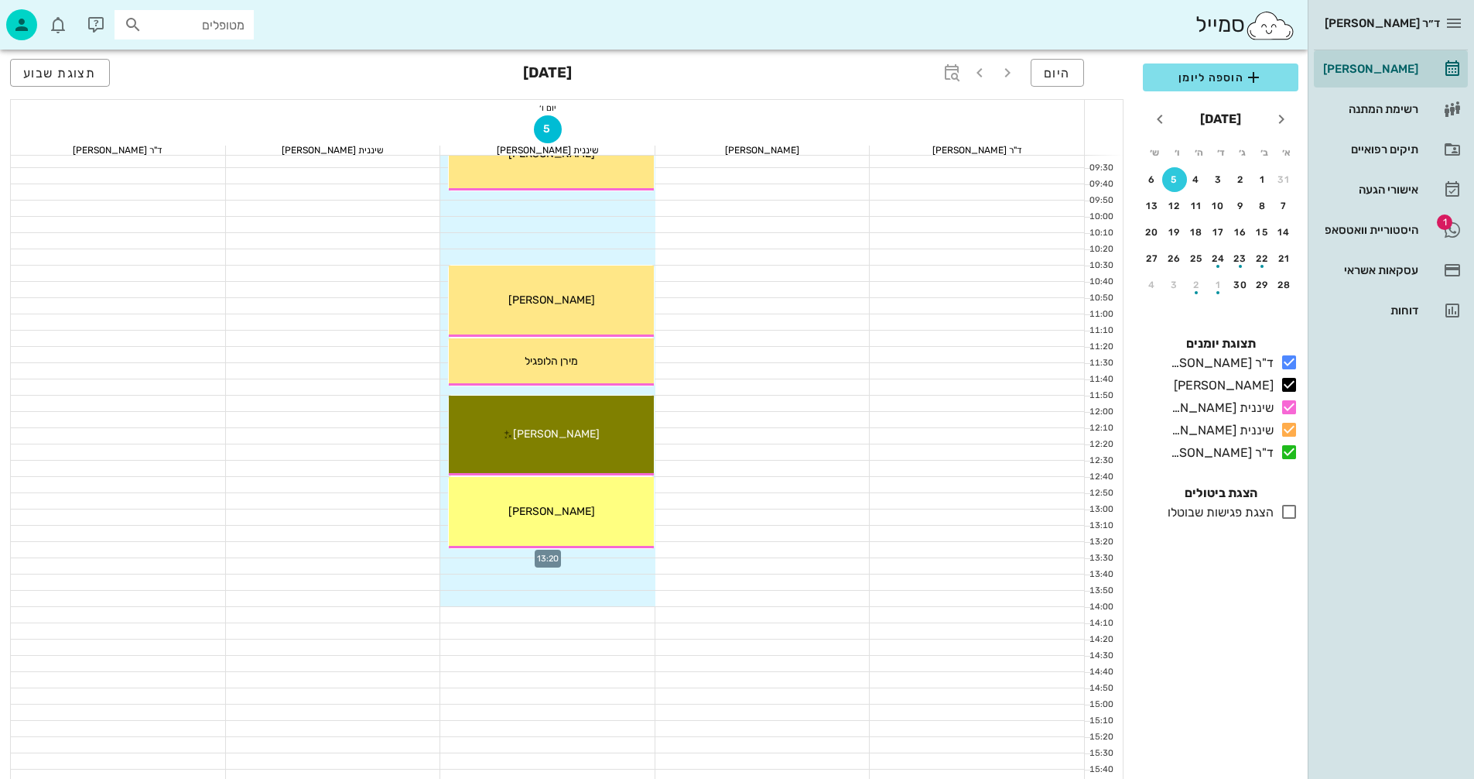
click at [636, 551] on div at bounding box center [547, 549] width 215 height 15
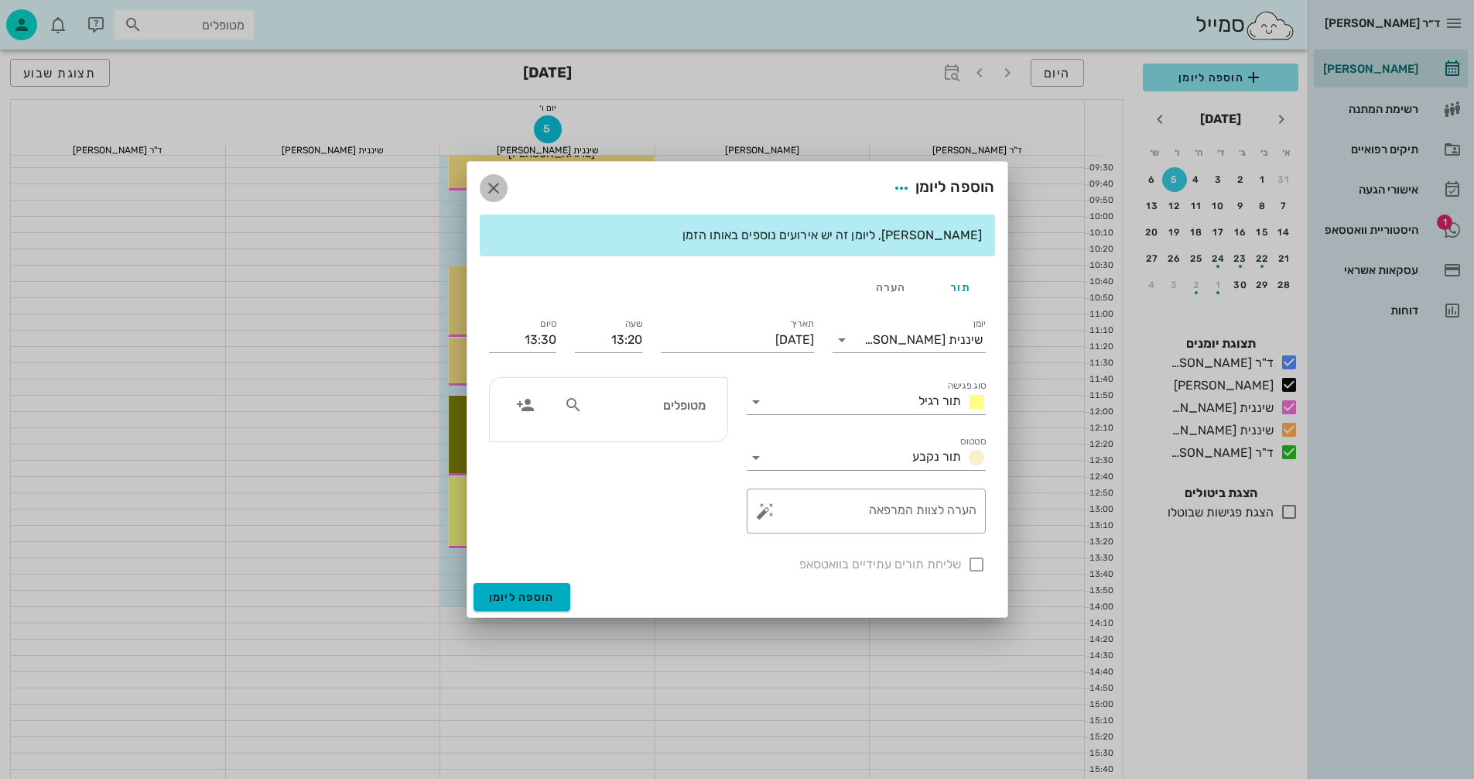
click at [491, 187] on icon "button" at bounding box center [493, 188] width 19 height 19
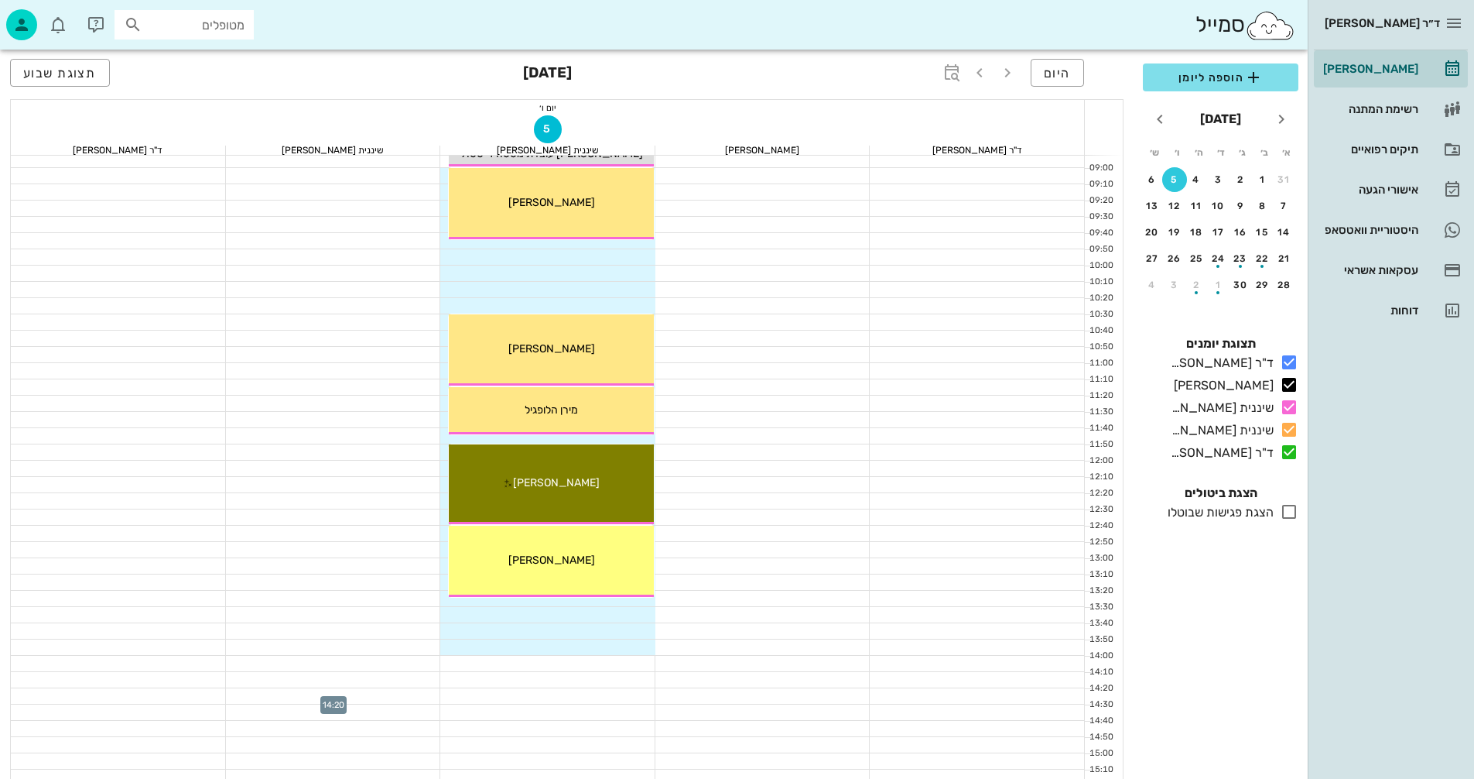
scroll to position [155, 0]
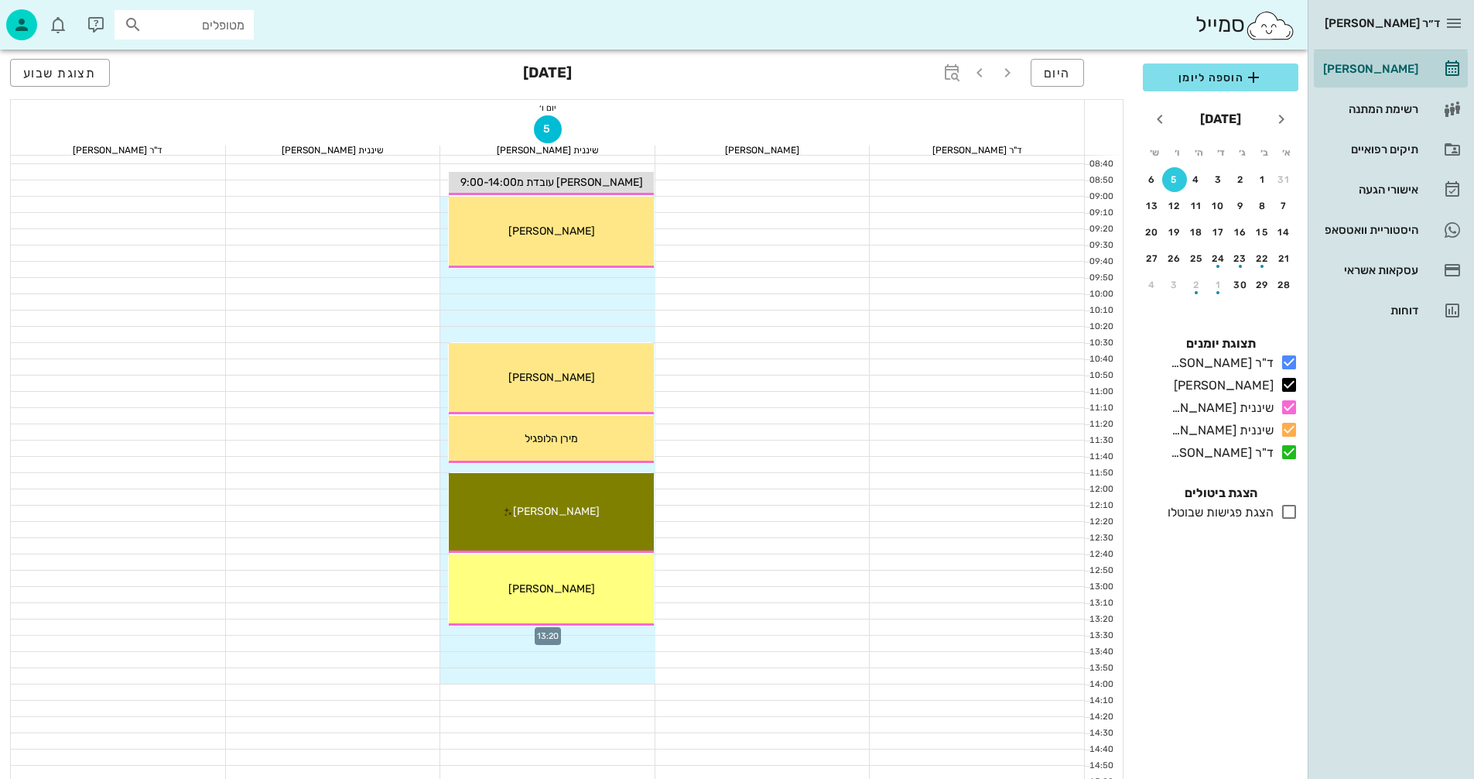
drag, startPoint x: 626, startPoint y: 628, endPoint x: 616, endPoint y: 628, distance: 10.1
click at [616, 628] on div at bounding box center [547, 626] width 215 height 15
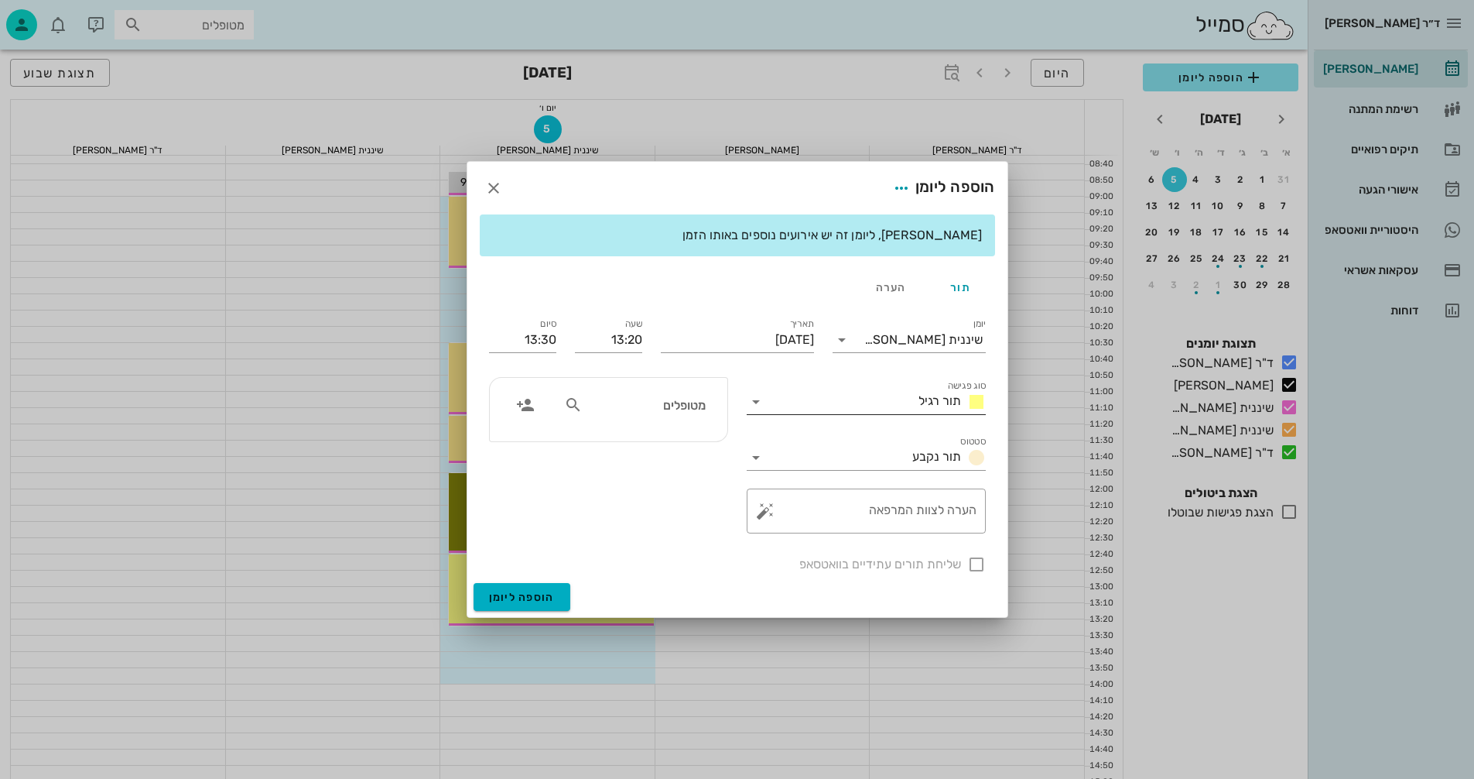
click at [755, 409] on icon at bounding box center [756, 401] width 19 height 19
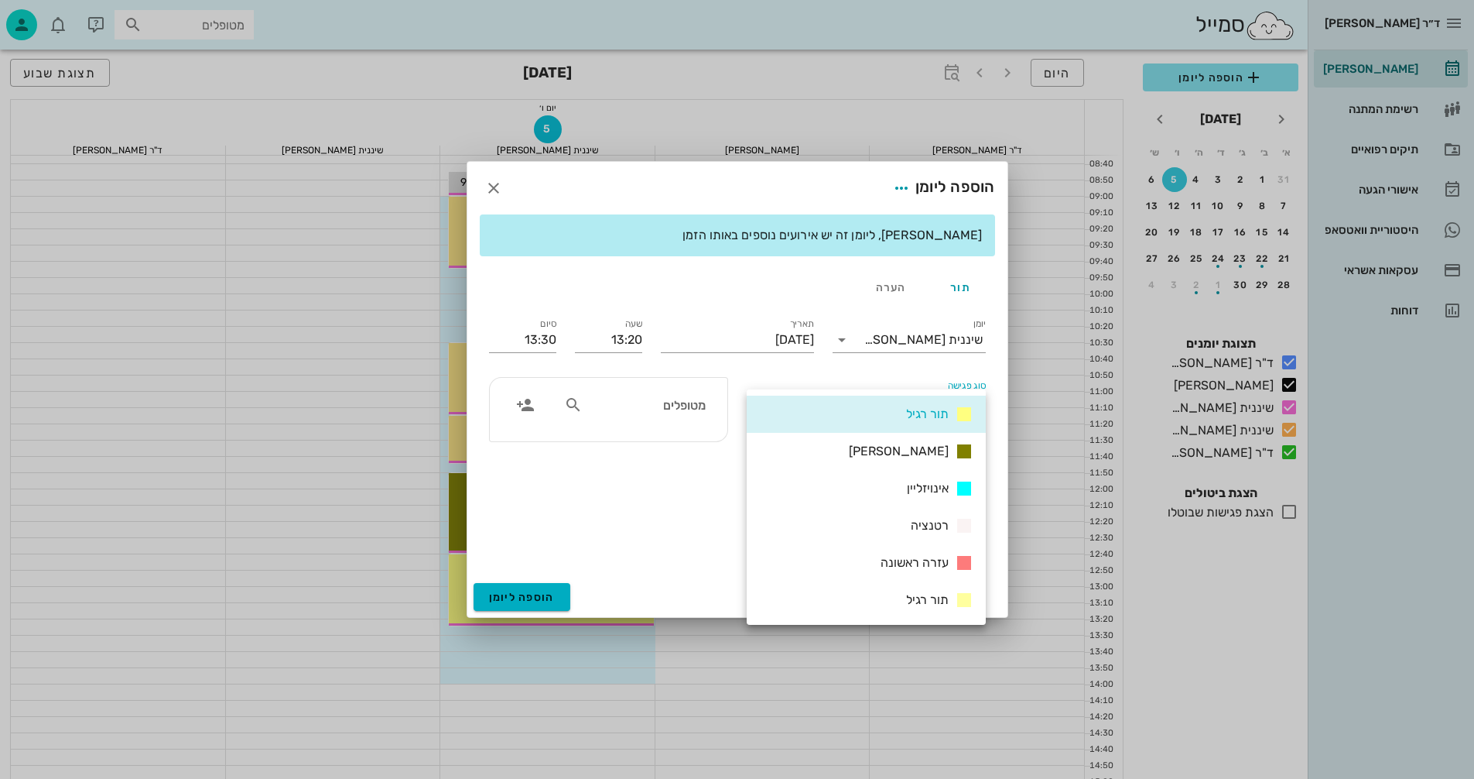
click at [621, 526] on div "מטופלים" at bounding box center [609, 455] width 258 height 175
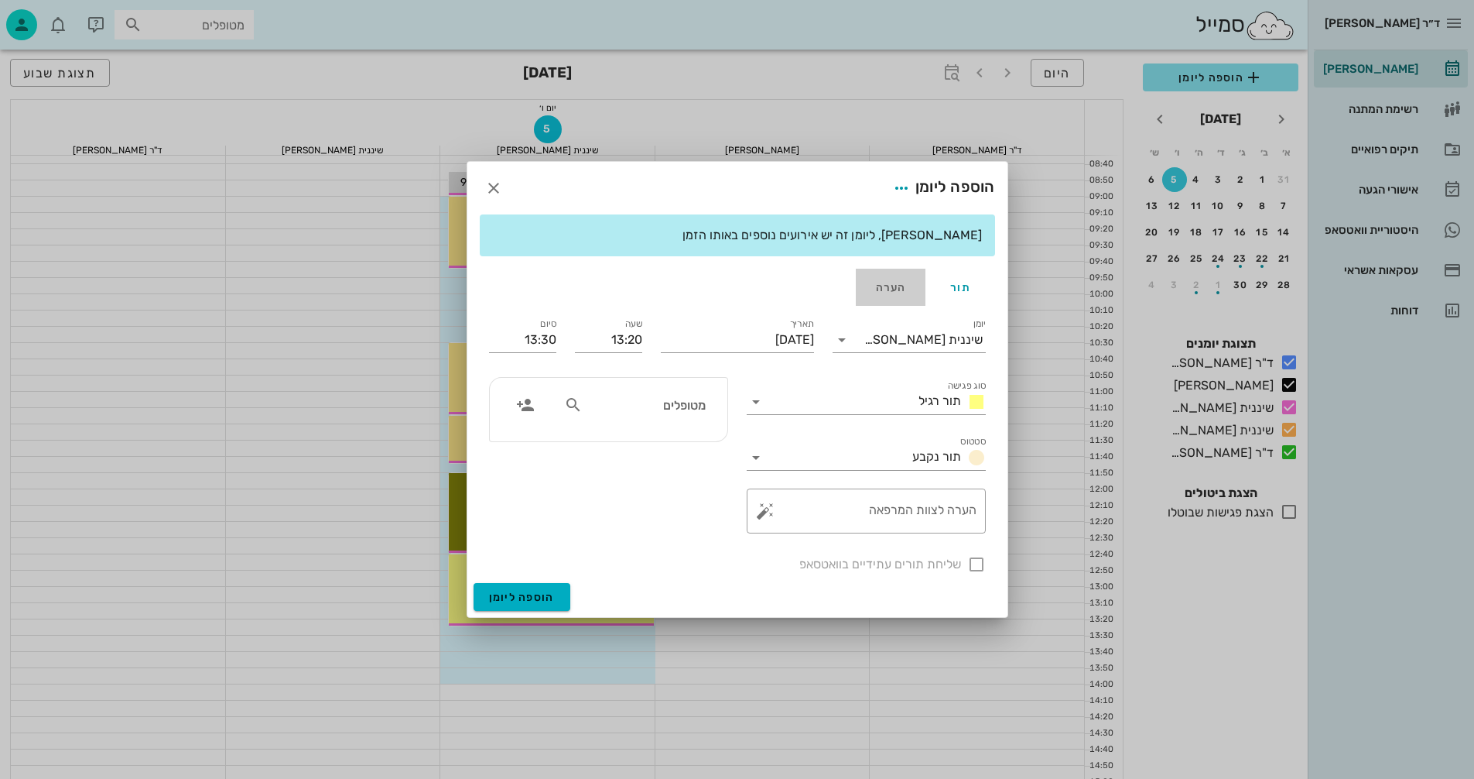
click at [898, 289] on div "הערה" at bounding box center [891, 287] width 70 height 37
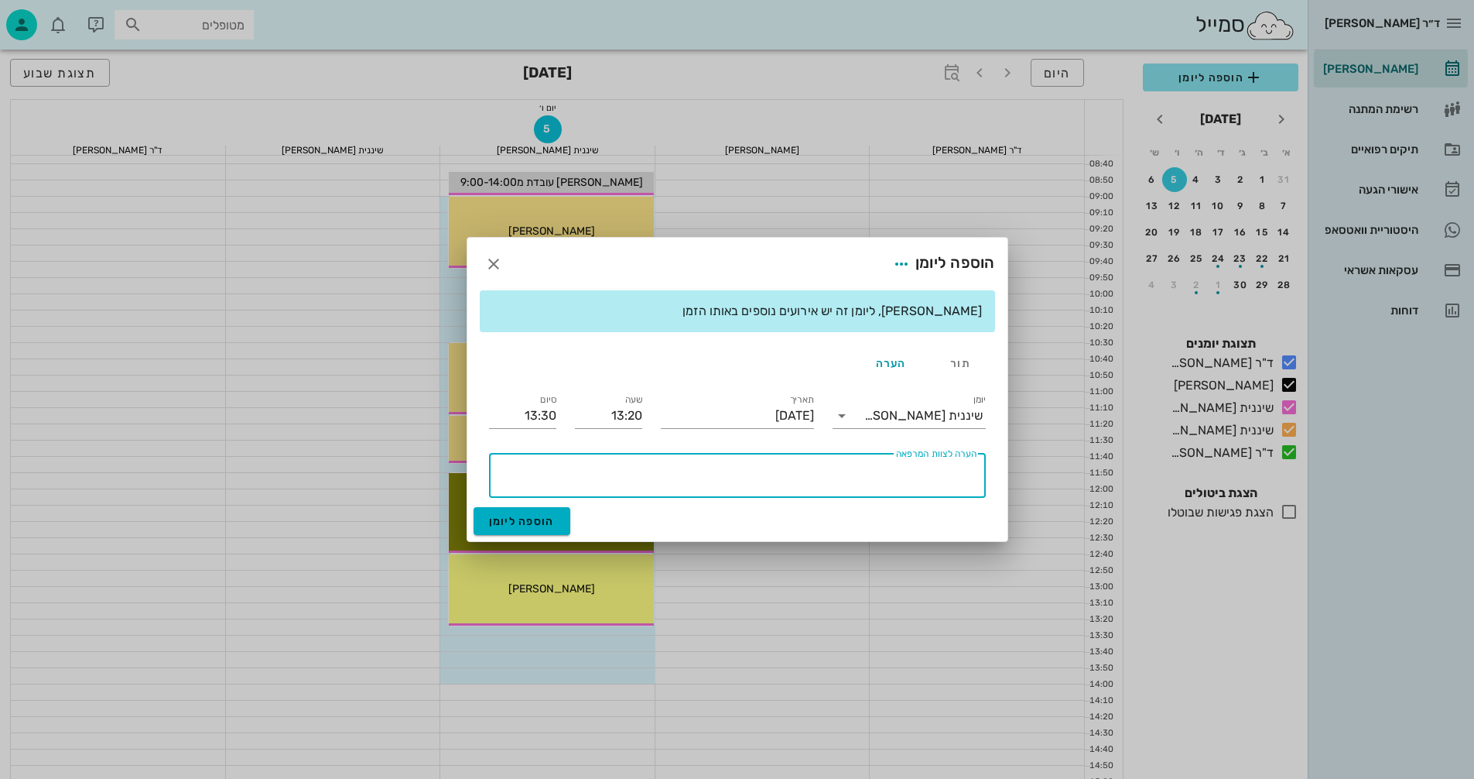
click at [844, 479] on textarea "הערה לצוות המרפאה" at bounding box center [734, 478] width 484 height 37
type textarea "סגור"
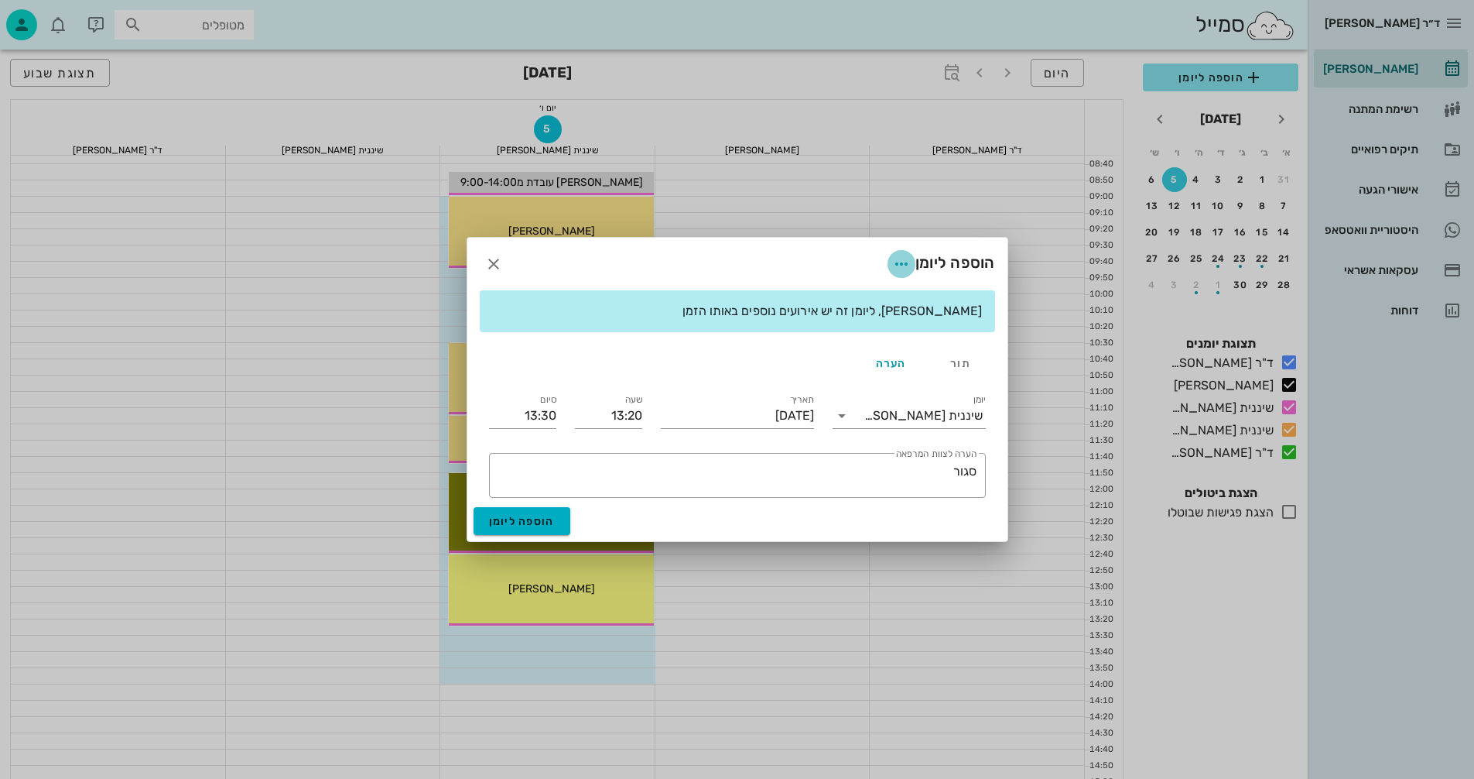
click at [904, 258] on icon "button" at bounding box center [901, 264] width 19 height 19
click at [865, 305] on div "צבע ההערה" at bounding box center [869, 303] width 64 height 15
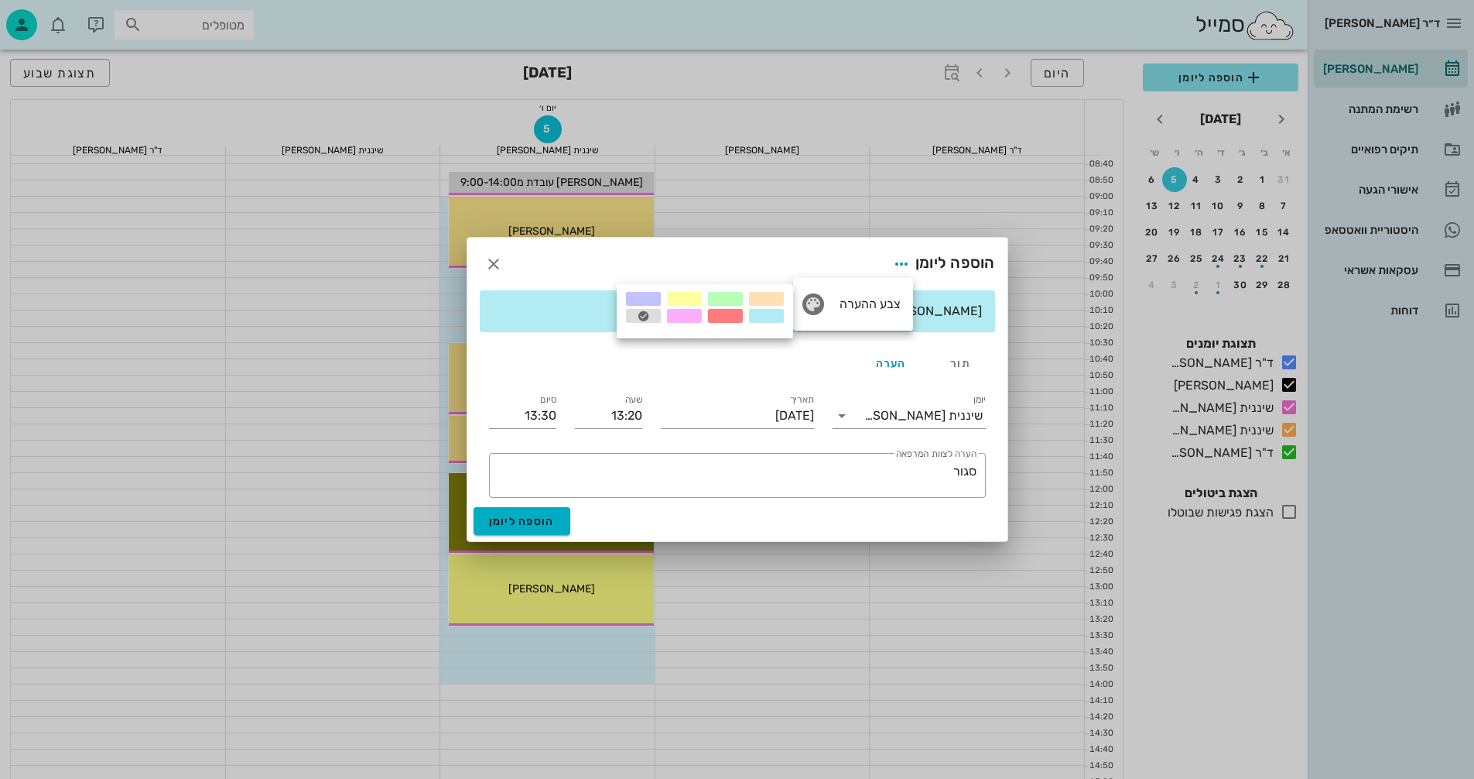
click at [704, 317] on div at bounding box center [684, 307] width 41 height 34
click at [895, 255] on icon "button" at bounding box center [901, 264] width 19 height 19
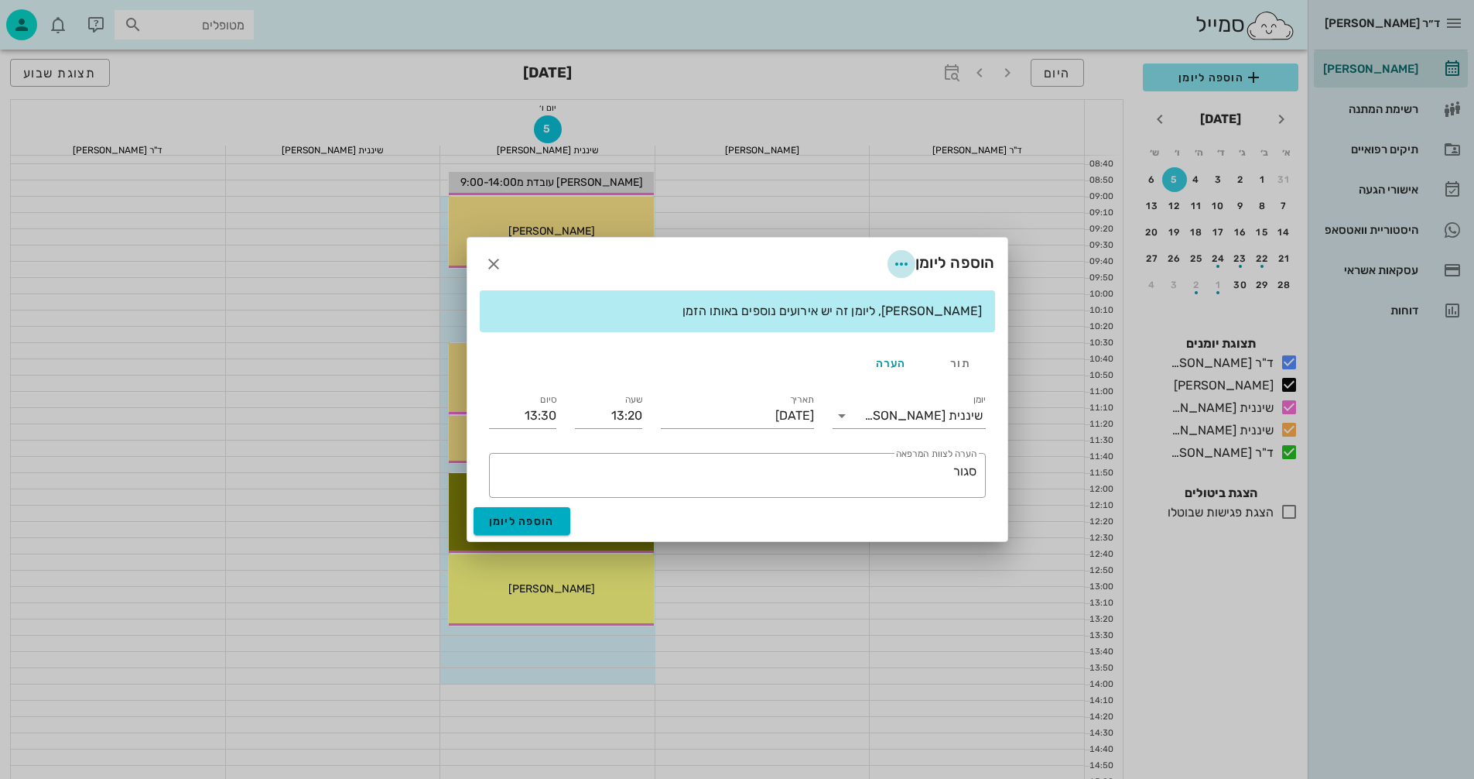
click at [895, 255] on icon "button" at bounding box center [901, 264] width 19 height 19
click at [874, 300] on div "צבע ההערה" at bounding box center [869, 303] width 64 height 15
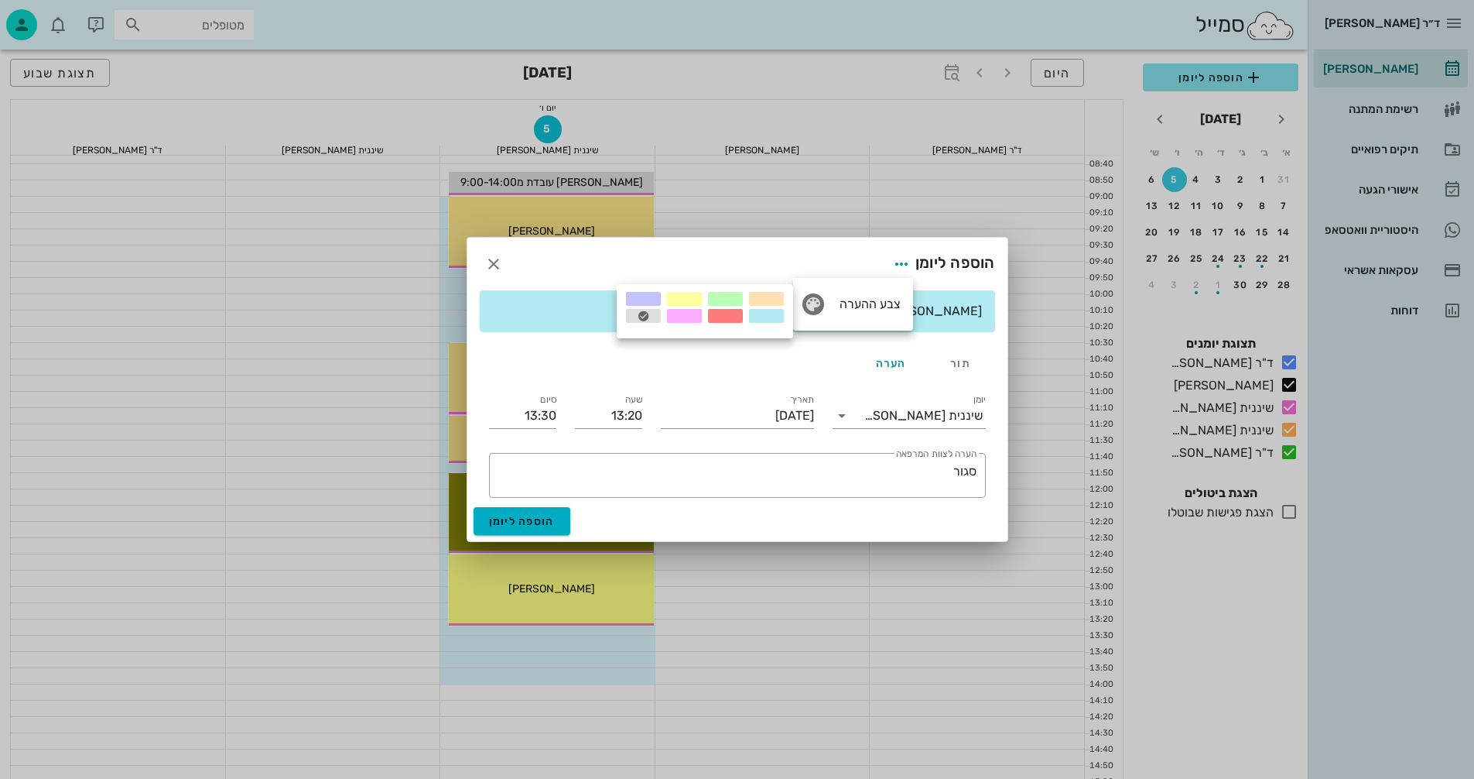
click at [732, 320] on div at bounding box center [725, 316] width 35 height 14
drag, startPoint x: 518, startPoint y: 416, endPoint x: 595, endPoint y: 418, distance: 77.4
click at [595, 418] on div "יומן שיננית אנסטסיה תאריך יום שישי, 5 בספטמבר 2025 שעה 13:20 סיום 13:30 ​ הערה …" at bounding box center [737, 444] width 515 height 125
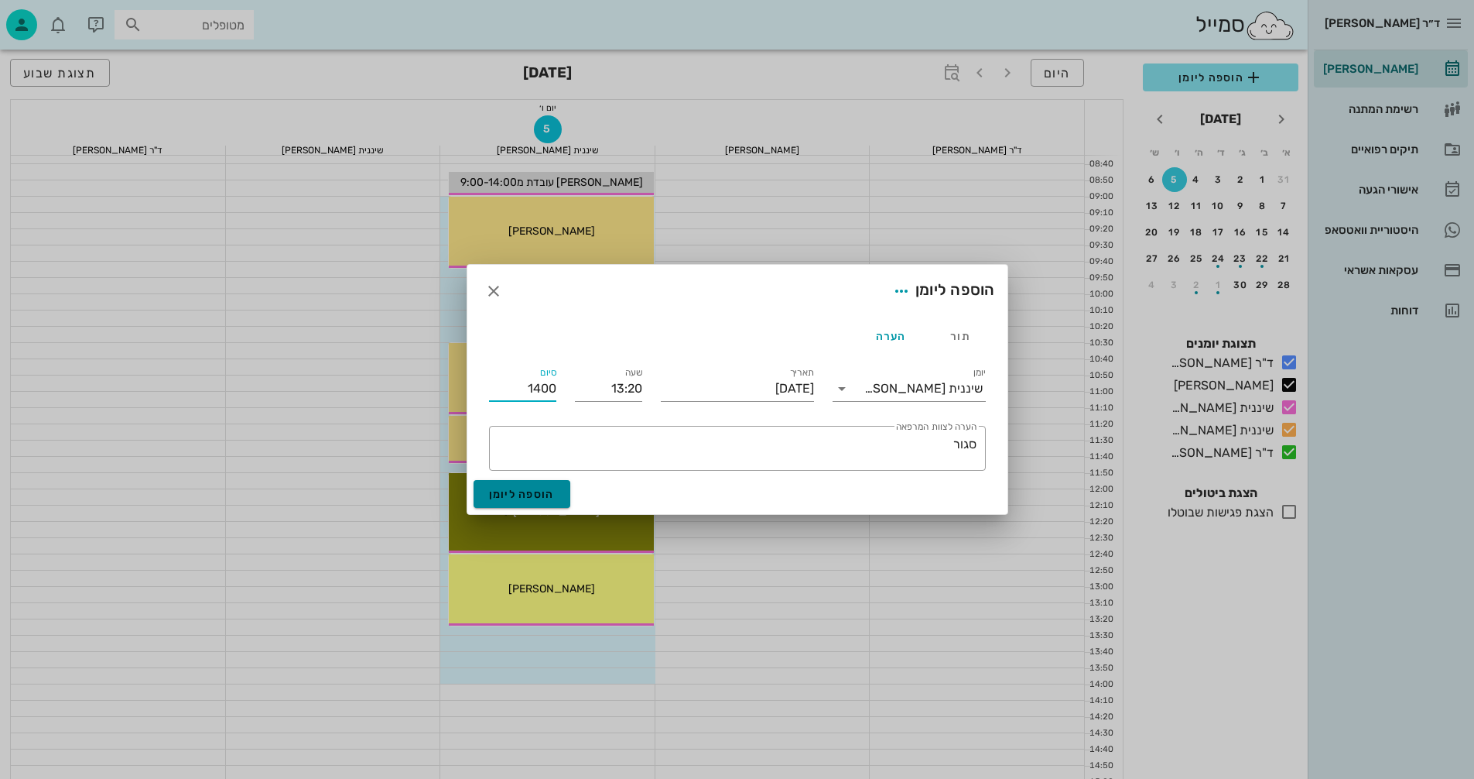
type input "14:00"
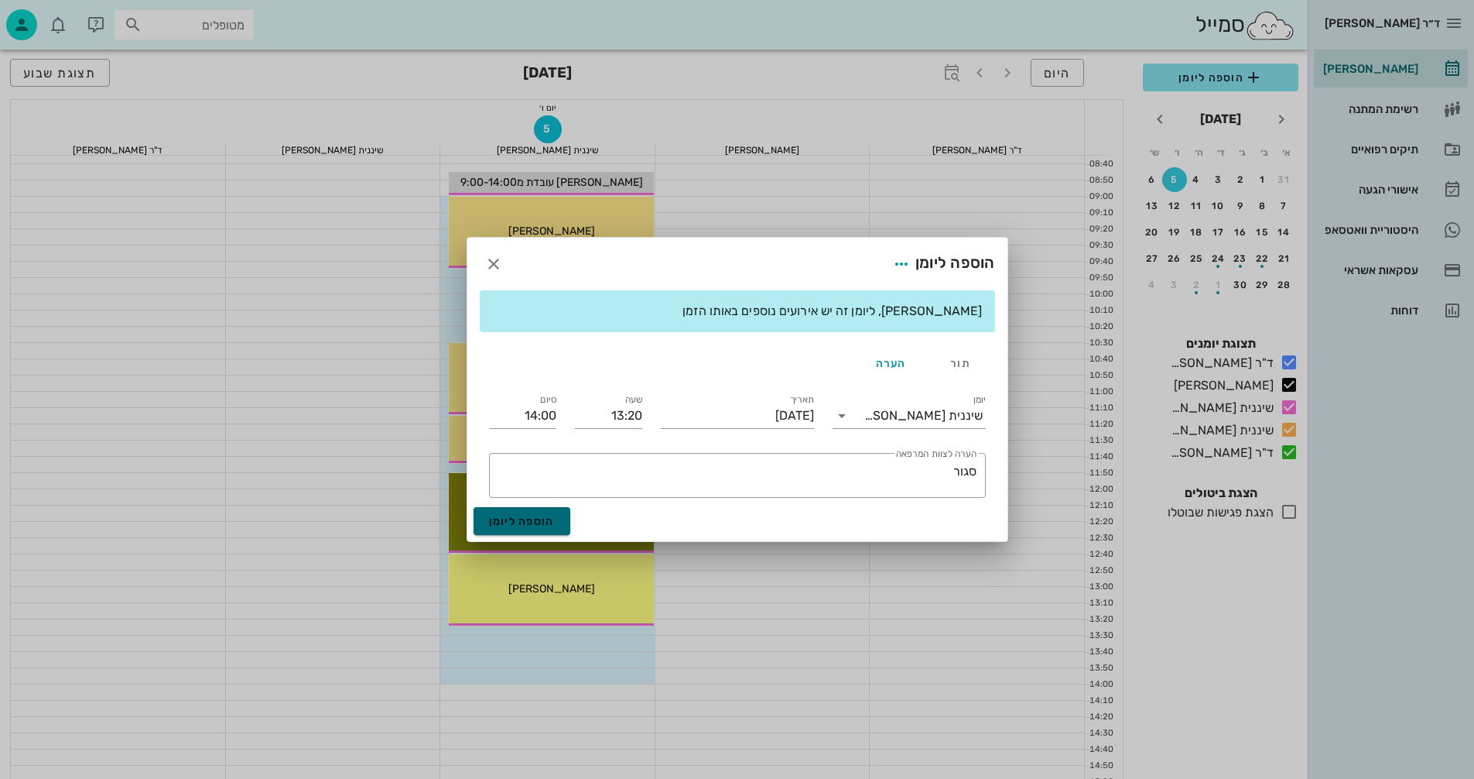
click at [540, 491] on form "הוספה ליומן שימו לב, ליומן זה יש אירועים נוספים באותו הזמן תור הערה יומן שיננית…" at bounding box center [737, 389] width 540 height 303
click at [526, 525] on span "הוספה ליומן" at bounding box center [522, 521] width 66 height 13
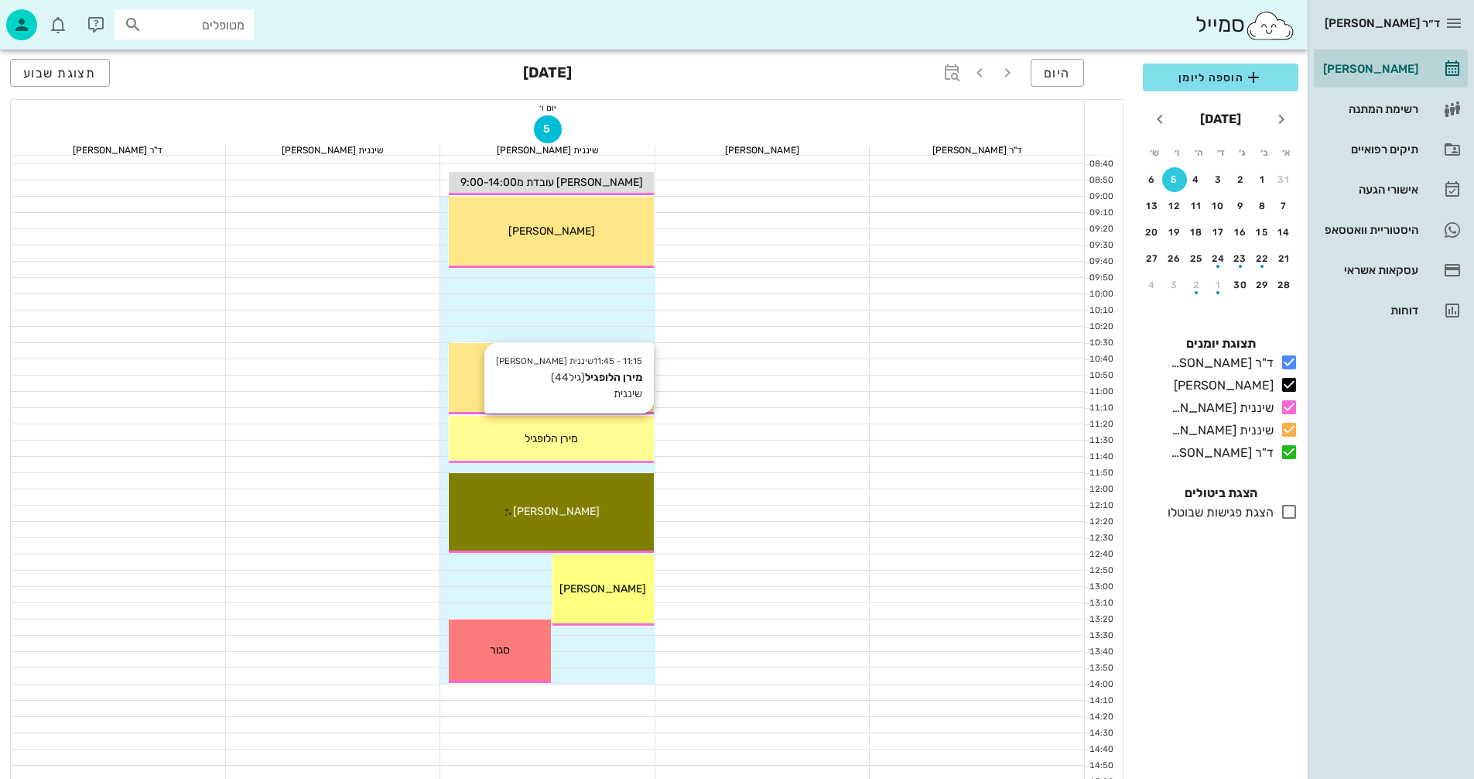
click at [625, 437] on div "מירן הלופגיל" at bounding box center [551, 438] width 205 height 16
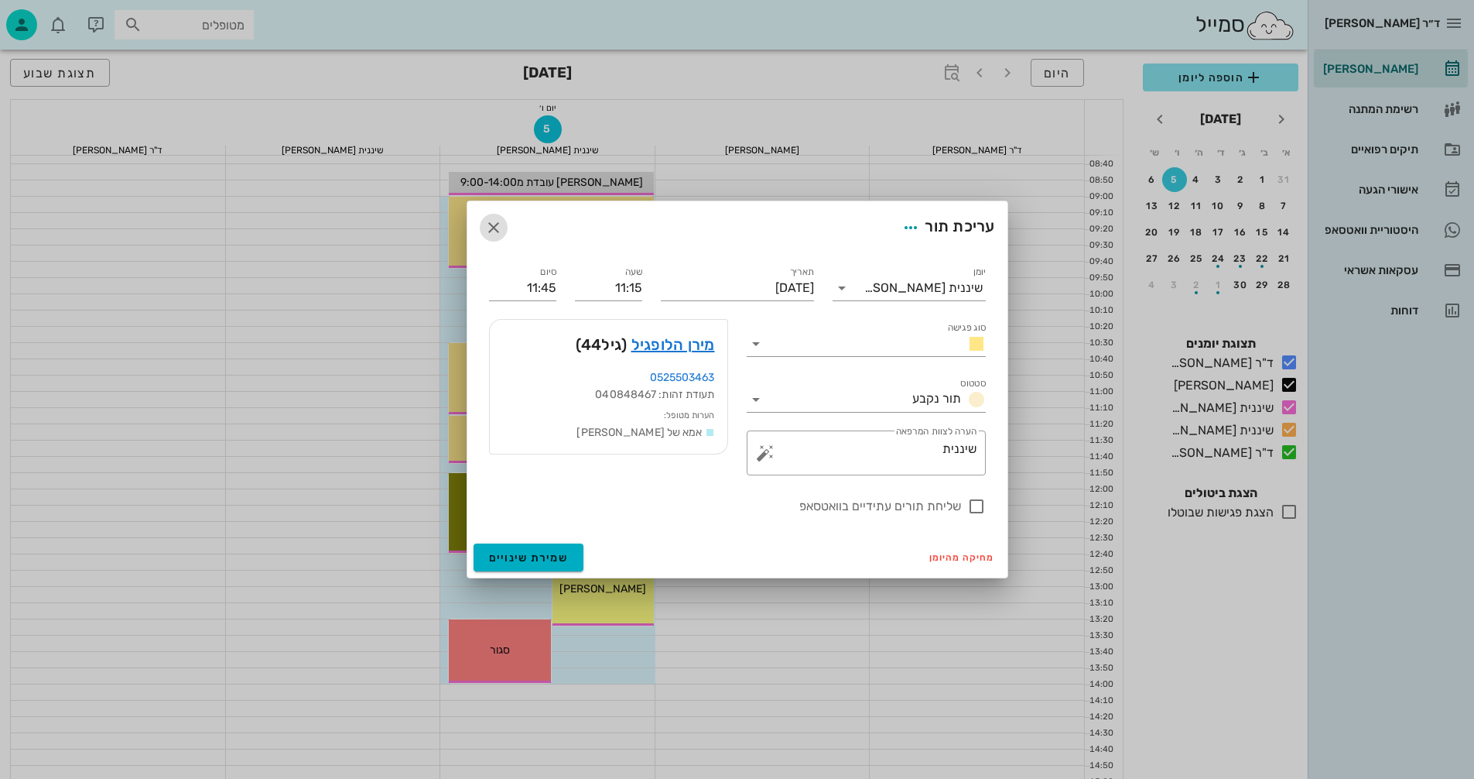
click at [495, 223] on icon "button" at bounding box center [493, 227] width 19 height 19
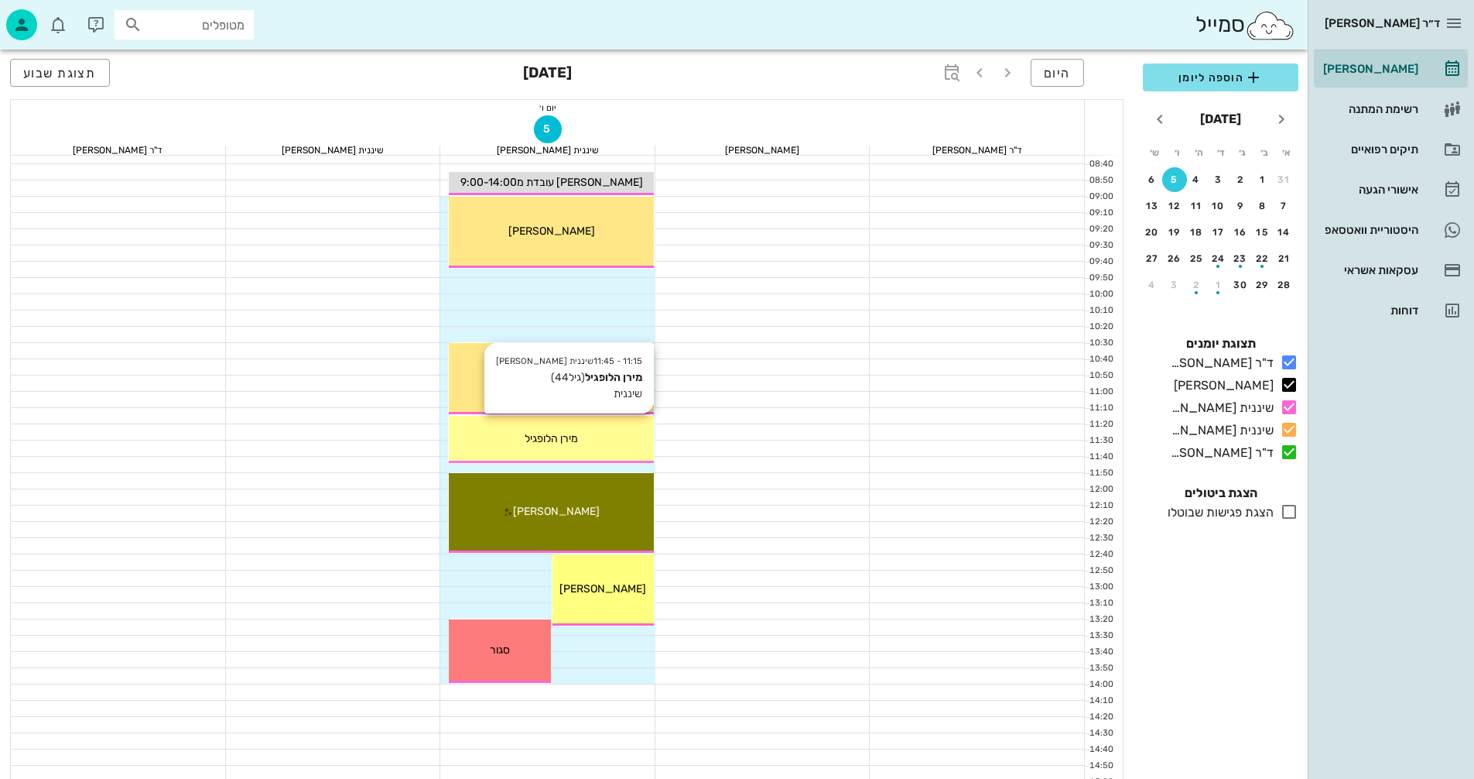
drag, startPoint x: 609, startPoint y: 430, endPoint x: 567, endPoint y: 429, distance: 41.8
click at [567, 429] on div "11:15 - 11:45 שיננית אנסטסיה מירן הלופגיל (גיל 44 ) שיננית מירן הלופגיל" at bounding box center [551, 439] width 205 height 47
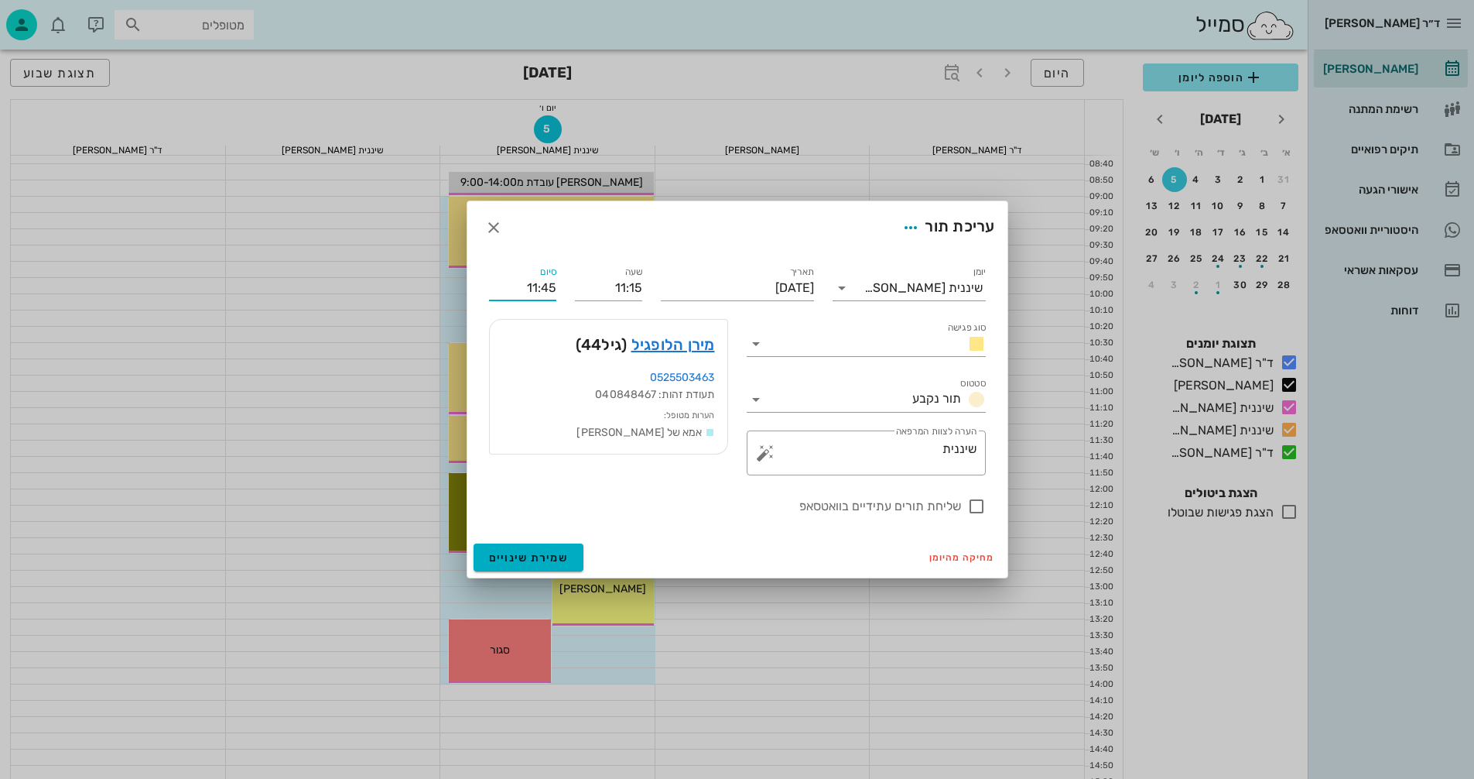
drag, startPoint x: 543, startPoint y: 286, endPoint x: 568, endPoint y: 289, distance: 25.6
click at [568, 289] on div "יומן שיננית אנסטסיה סוג פגישה סטטוס תור נקבע תאריך יום שישי, 5 בספטמבר 2025 שעה…" at bounding box center [737, 389] width 515 height 271
type input "11:45"
click at [547, 557] on span "שמירת שינויים" at bounding box center [529, 557] width 80 height 13
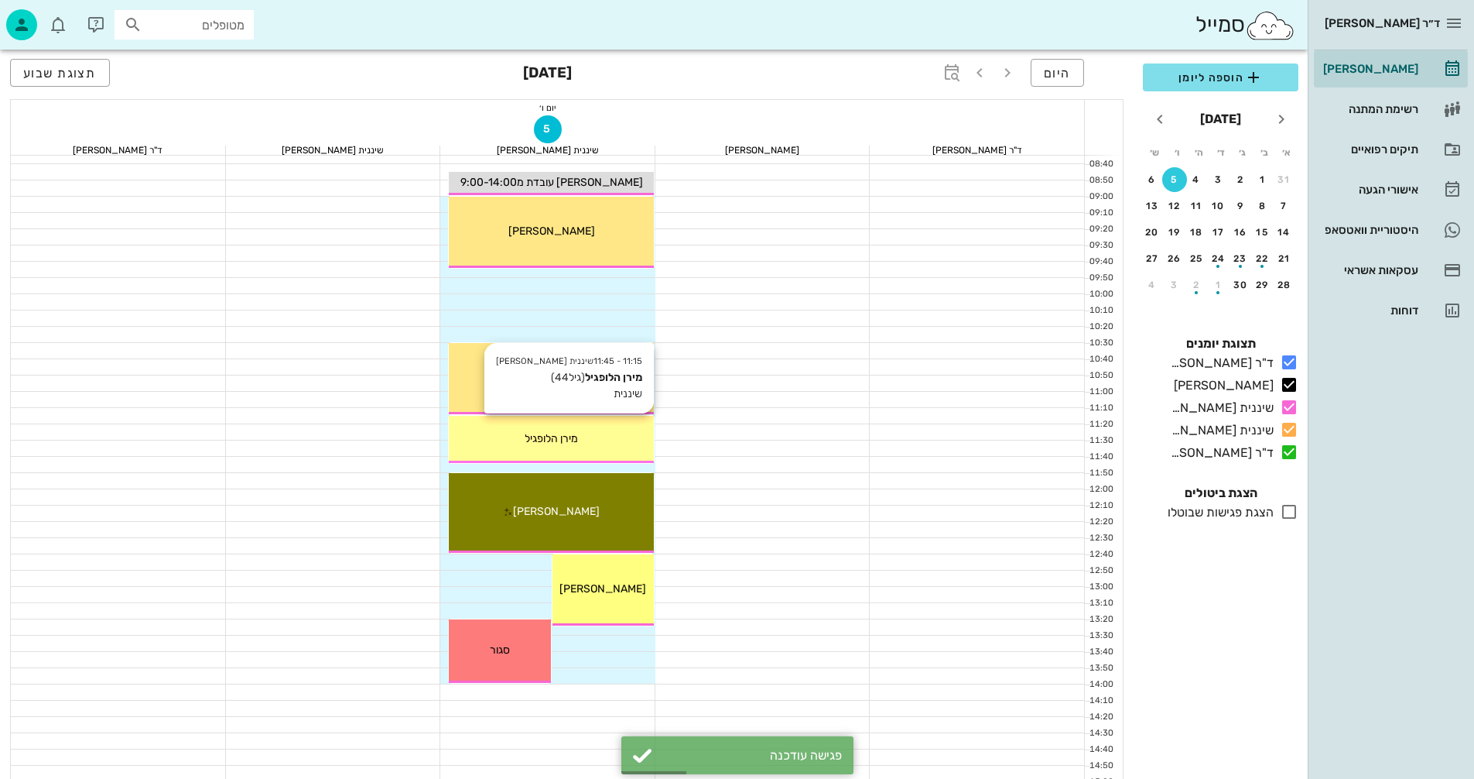
click at [558, 443] on span "מירן הלופגיל" at bounding box center [551, 438] width 53 height 13
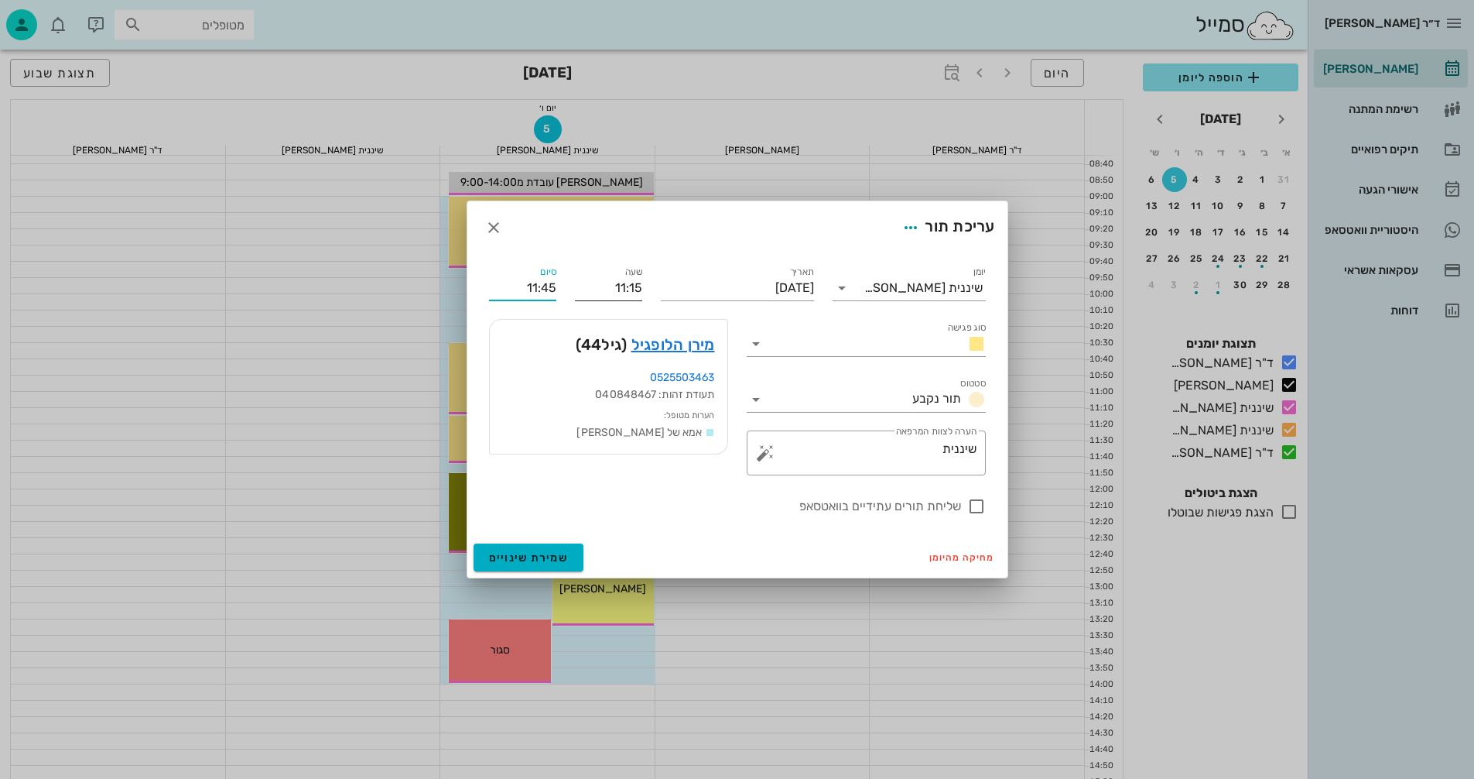
drag, startPoint x: 542, startPoint y: 286, endPoint x: 583, endPoint y: 287, distance: 41.0
click at [583, 287] on div "יומן שיננית אנסטסיה סוג פגישה סטטוס תור נקבע תאריך יום שישי, 5 בספטמבר 2025 שעה…" at bounding box center [737, 389] width 515 height 271
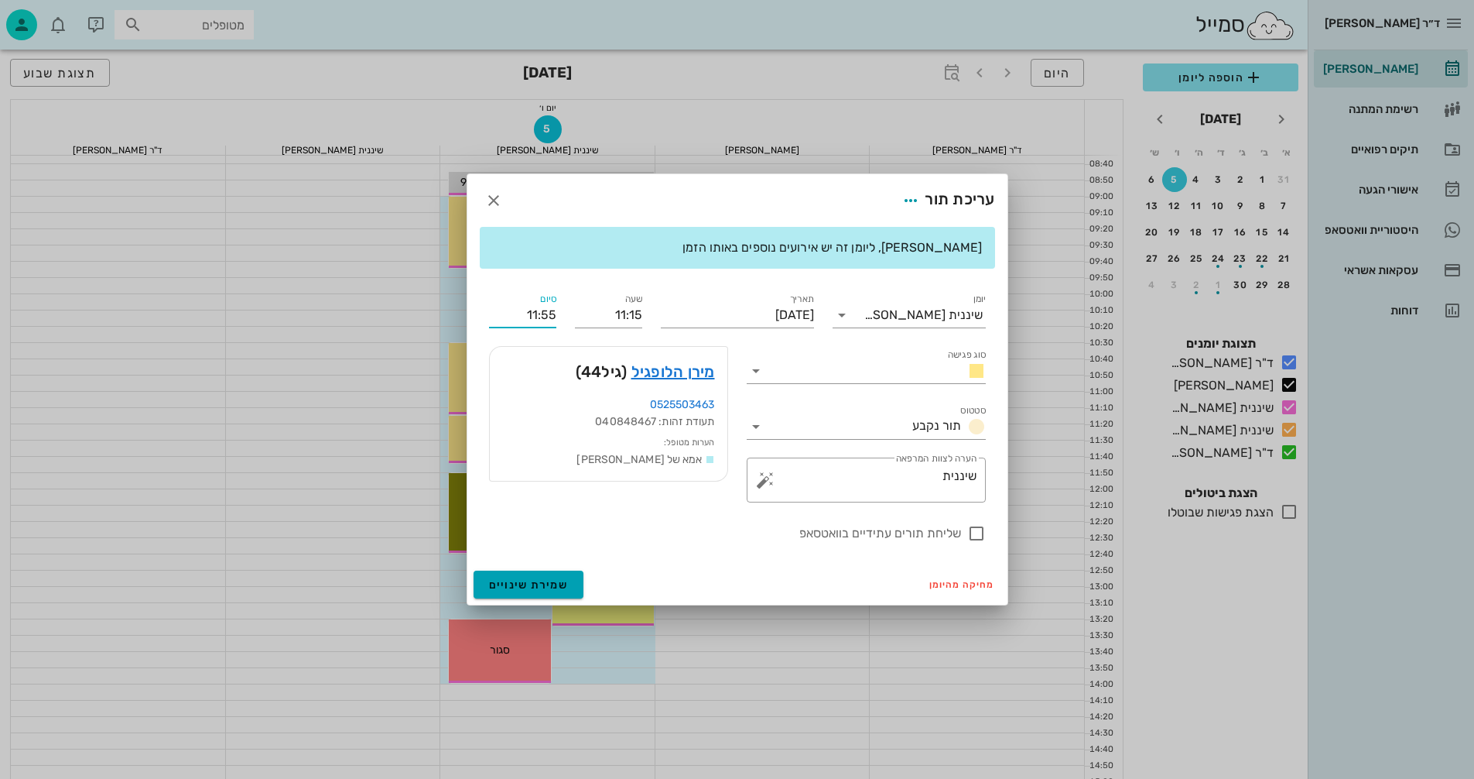
type input "11:55"
click at [549, 585] on span "שמירת שינויים" at bounding box center [529, 584] width 80 height 13
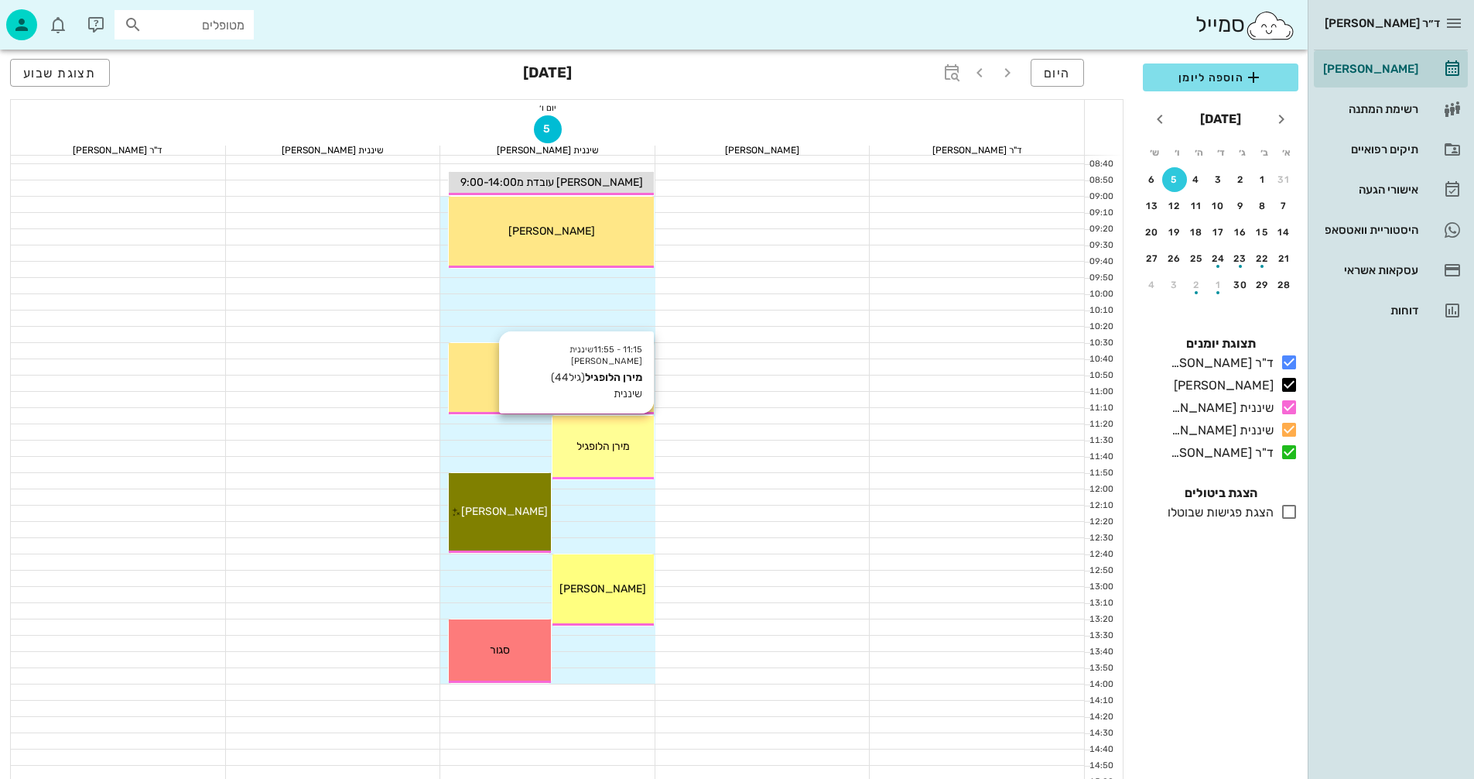
click at [610, 434] on div "11:15 - 11:55 שיננית אנסטסיה מירן הלופגיל (גיל 44 ) שיננית מירן הלופגיל" at bounding box center [603, 447] width 101 height 63
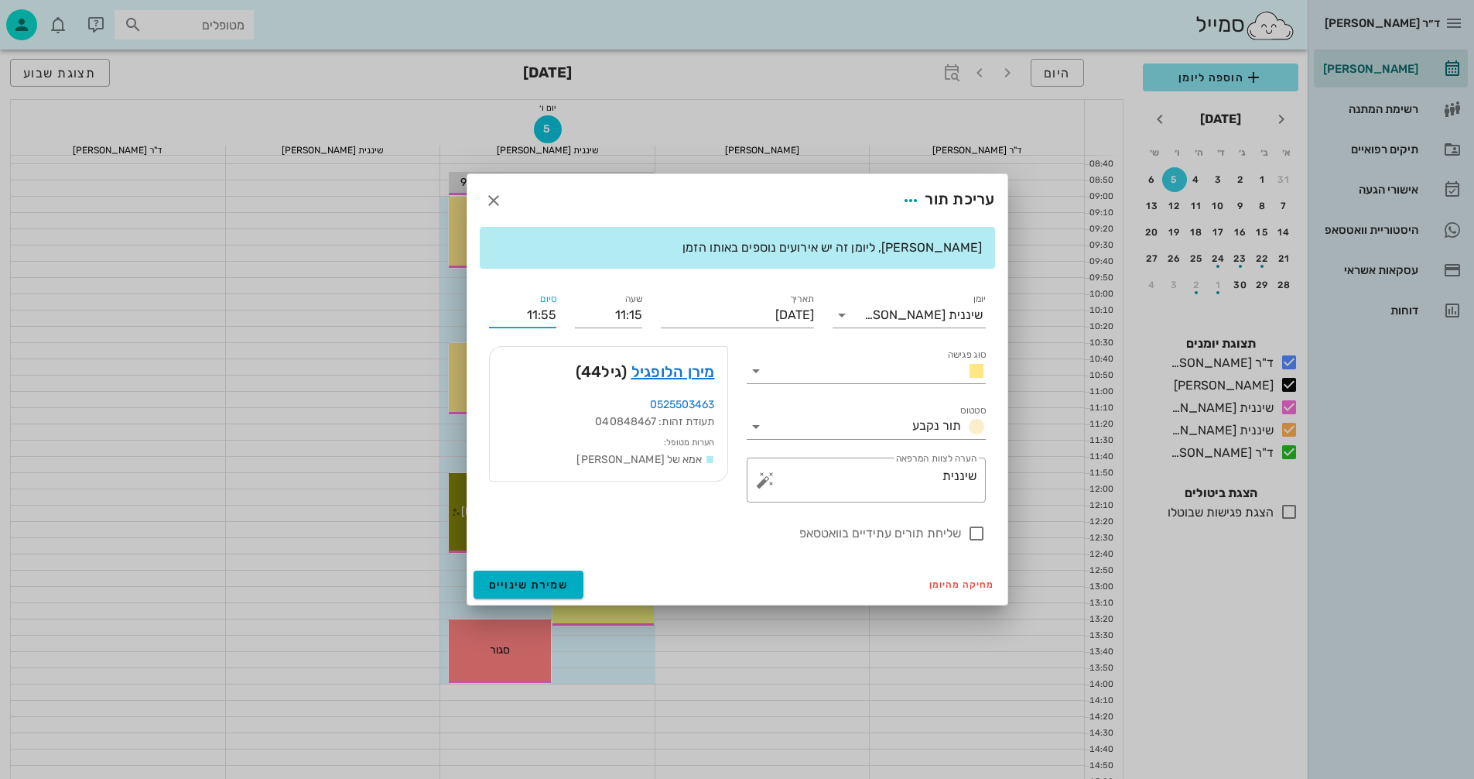
click at [541, 310] on input "11:55" at bounding box center [522, 315] width 67 height 25
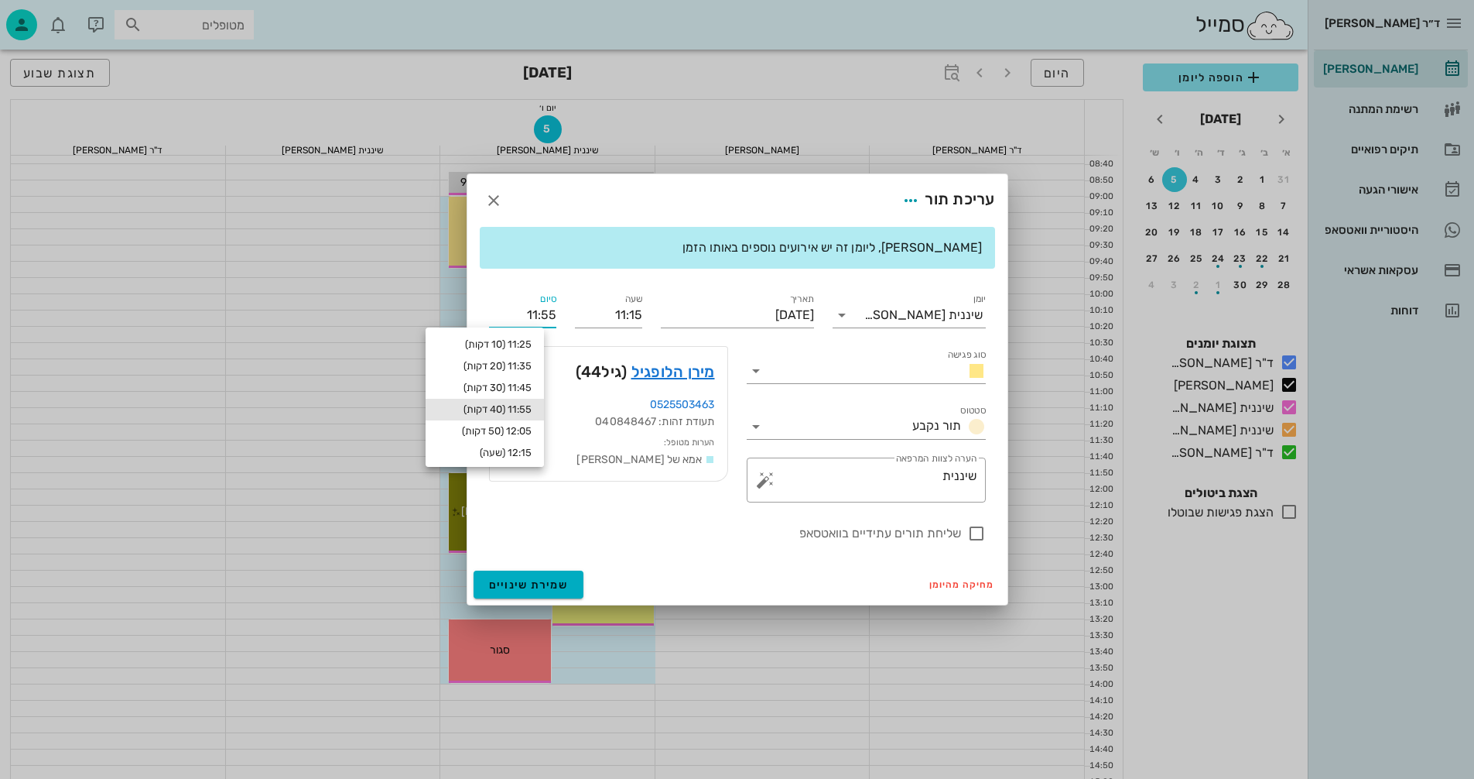
drag, startPoint x: 543, startPoint y: 313, endPoint x: 561, endPoint y: 311, distance: 18.7
click at [561, 311] on div "סיום 11:55" at bounding box center [523, 309] width 86 height 56
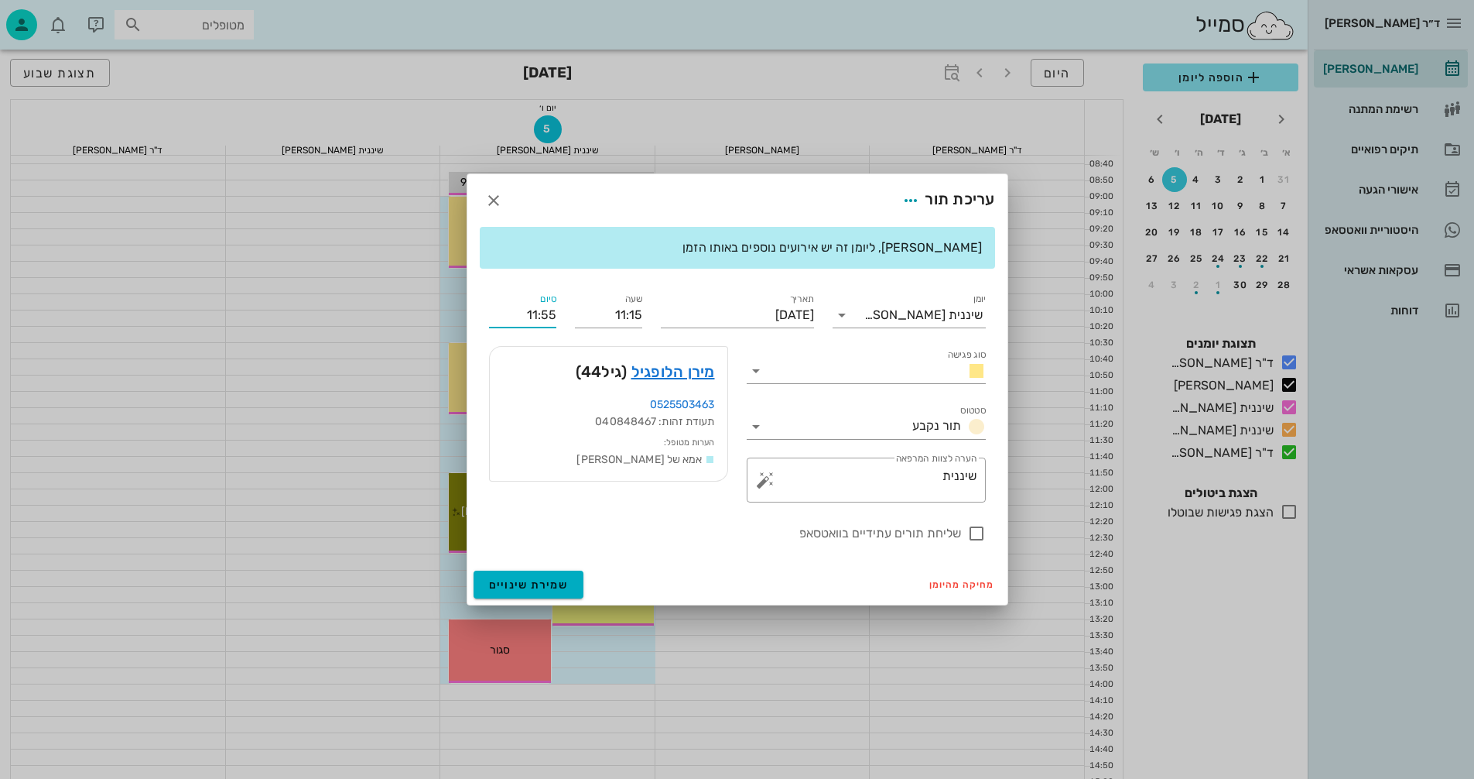
click at [508, 324] on input "11:55" at bounding box center [522, 315] width 67 height 25
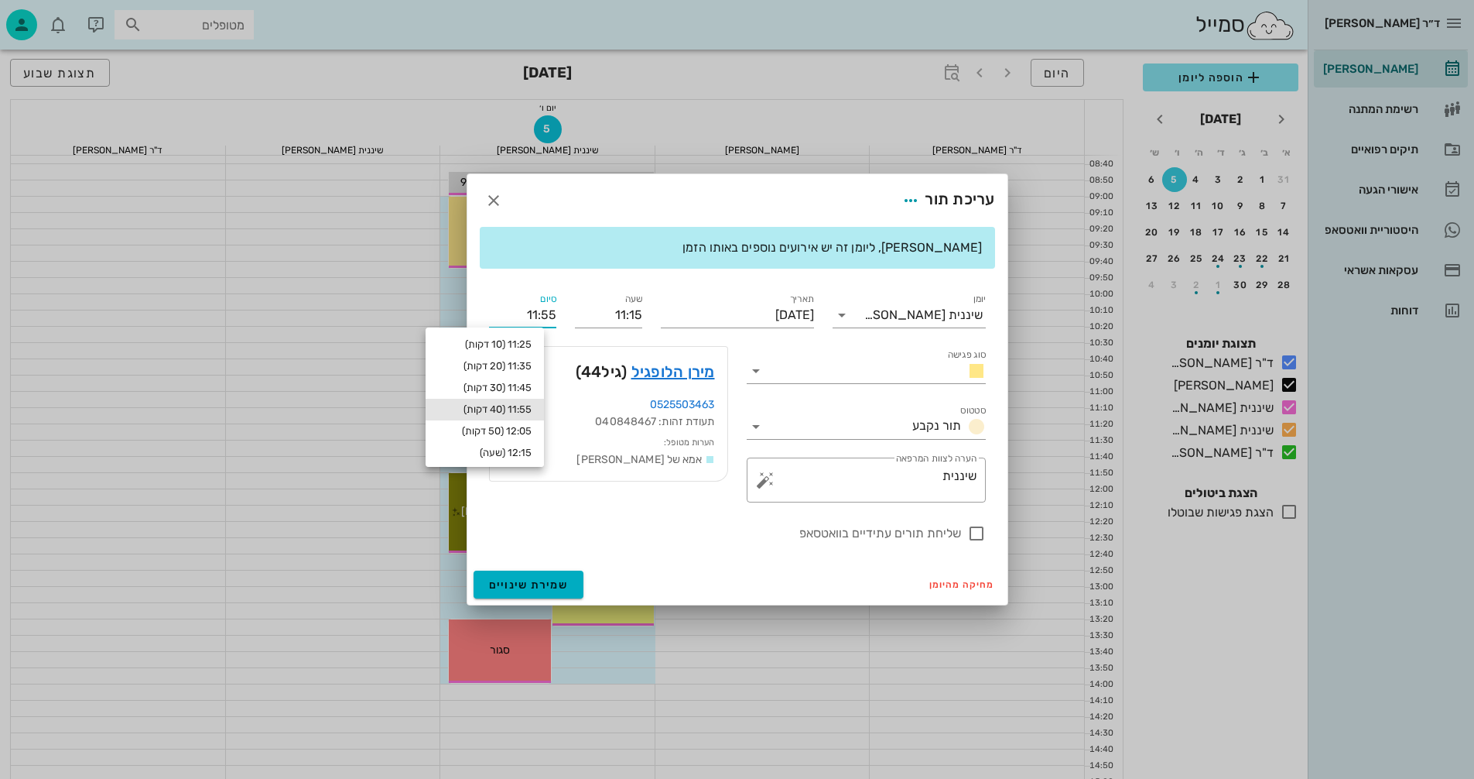
click at [521, 312] on input "11:55" at bounding box center [522, 315] width 67 height 25
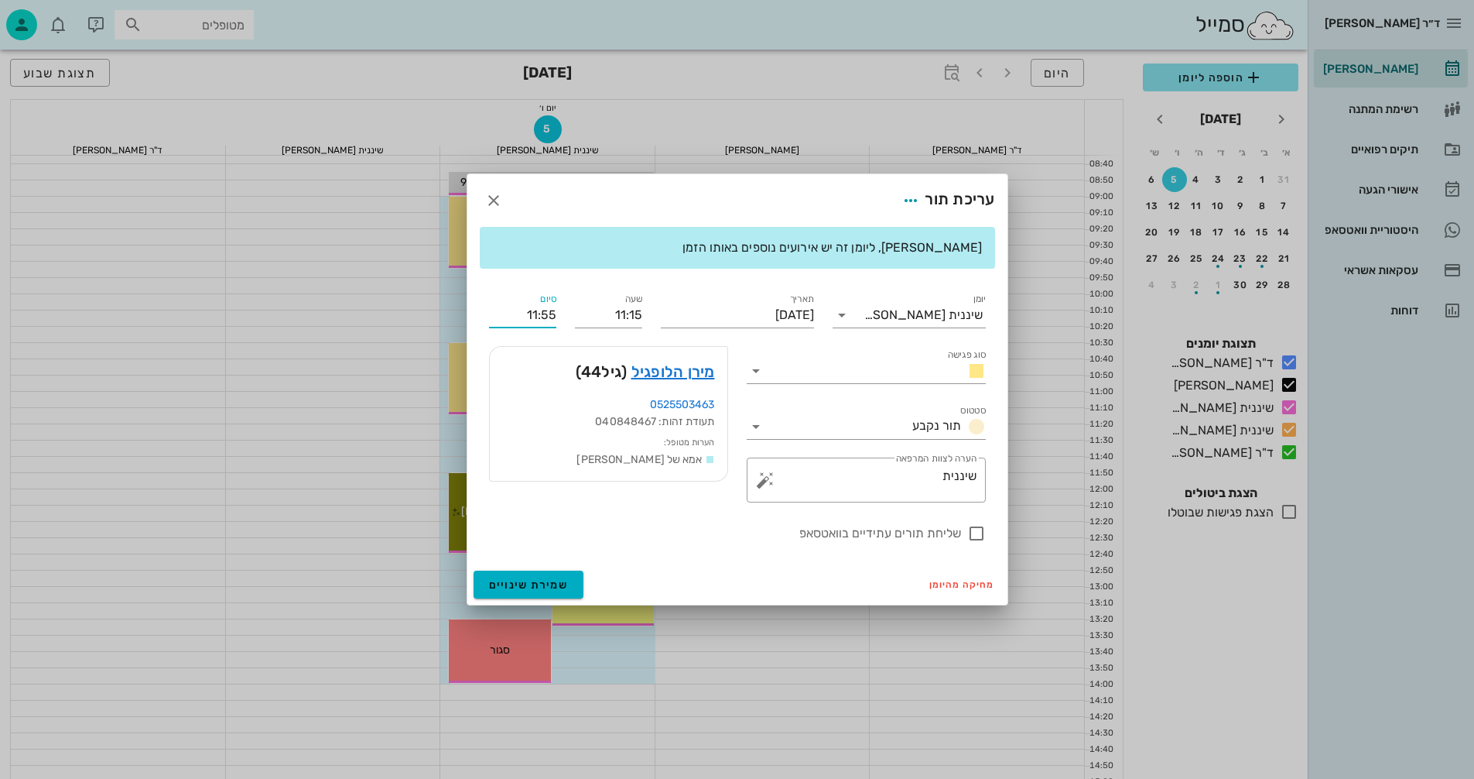
click at [521, 312] on input "11:55" at bounding box center [522, 315] width 67 height 25
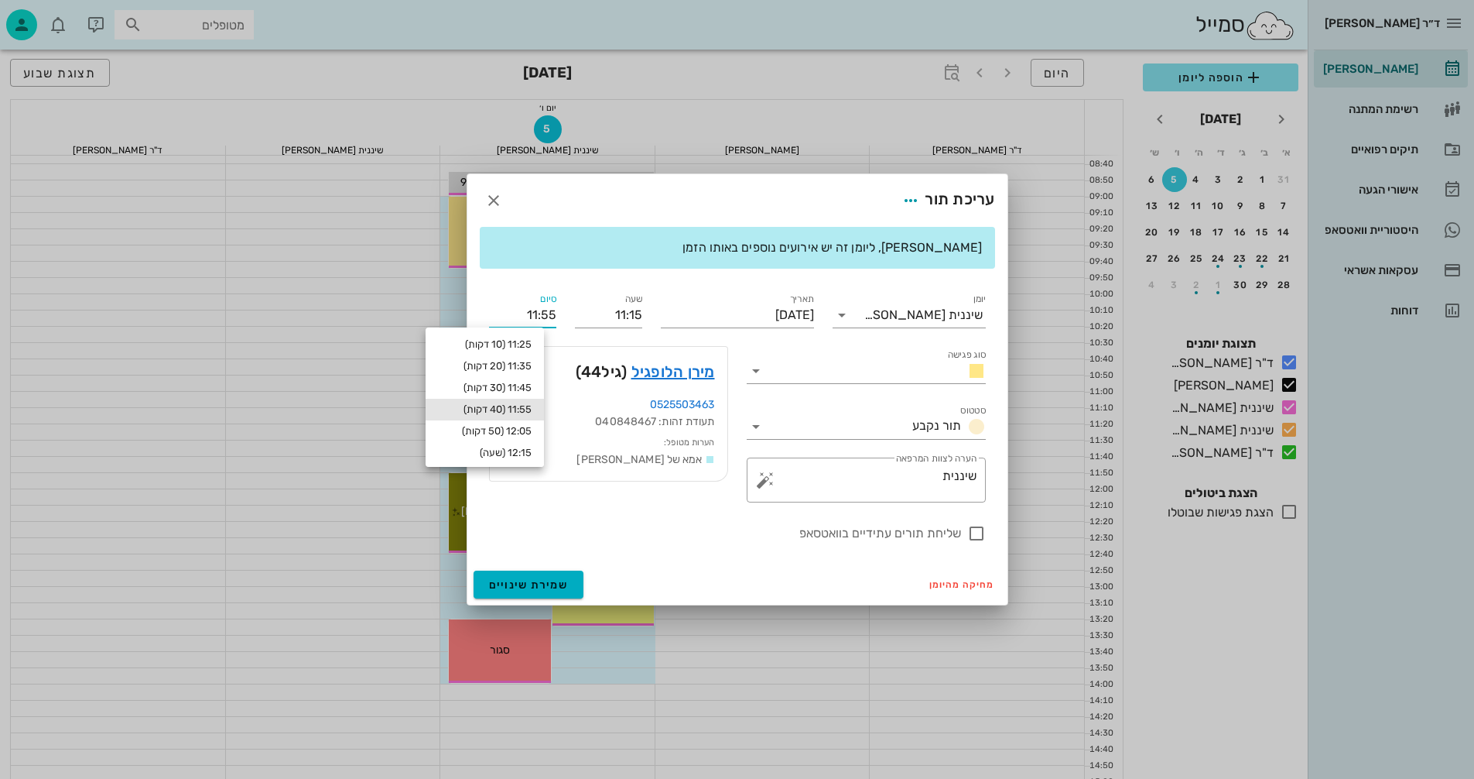
click at [517, 319] on input "11:55" at bounding box center [522, 315] width 67 height 25
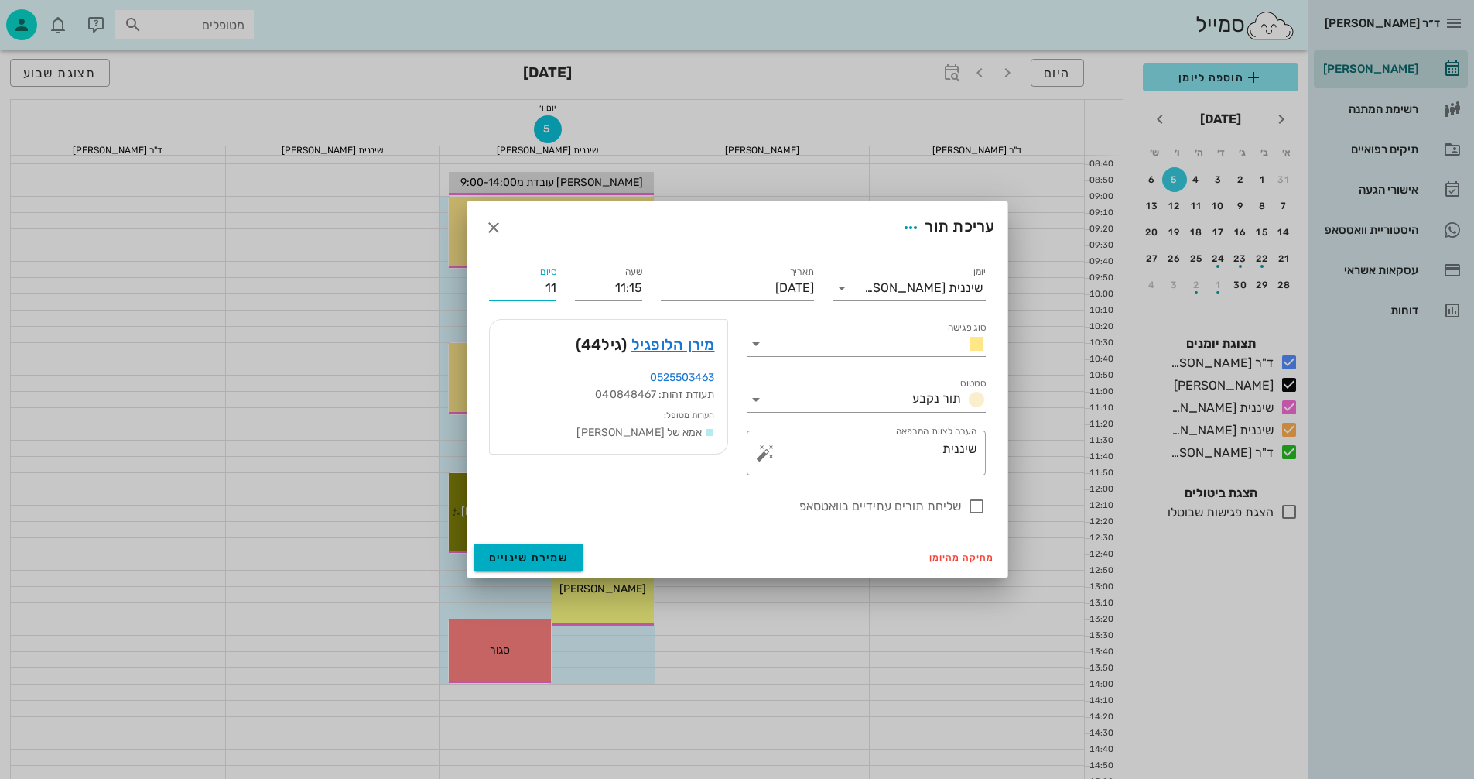
type input "1"
type input "12:00"
click at [521, 560] on form "עריכת תור יומן שיננית אנסטסיה סוג פגישה סטטוס תור נקבע תאריך יום שישי, 5 בספטמב…" at bounding box center [737, 389] width 540 height 376
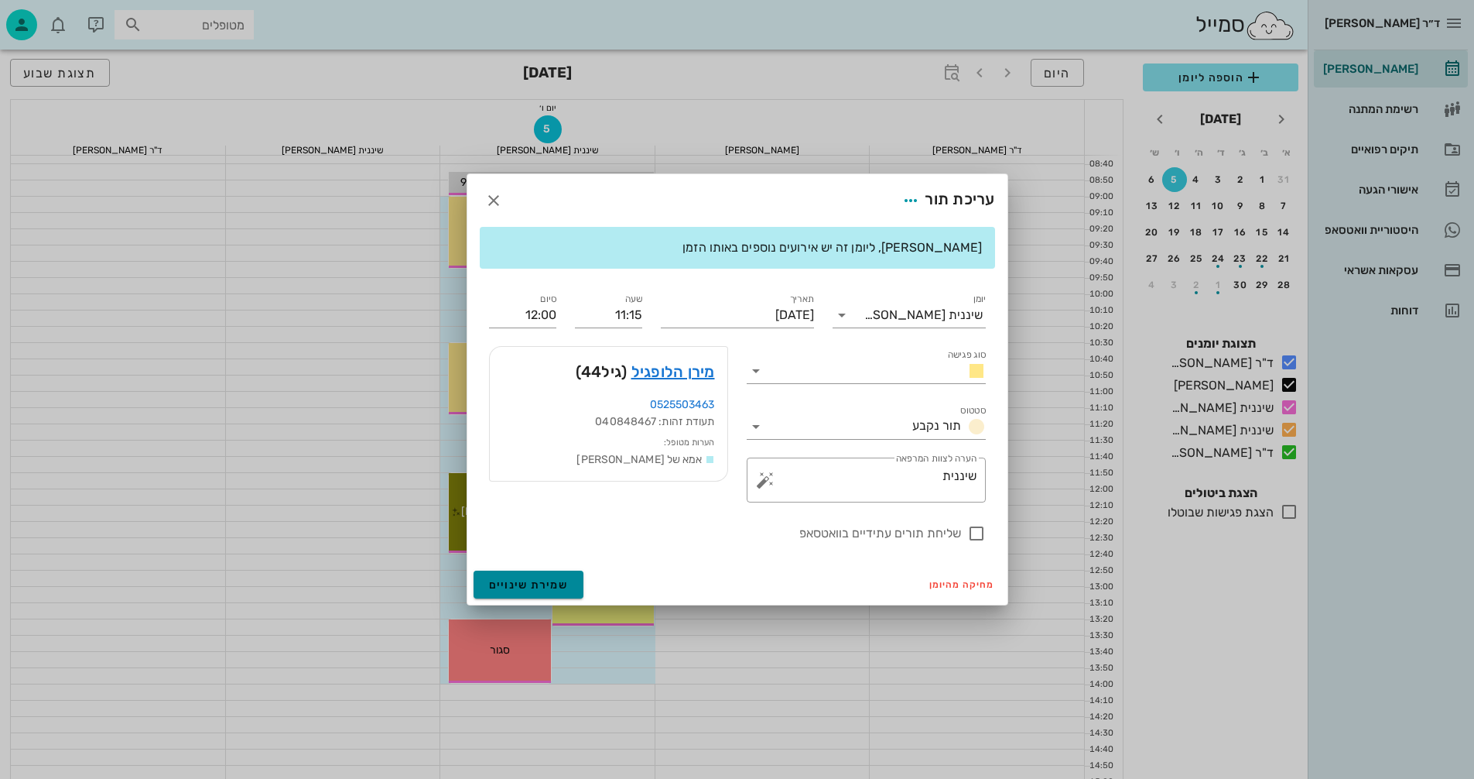
click at [557, 584] on span "שמירת שינויים" at bounding box center [529, 584] width 80 height 13
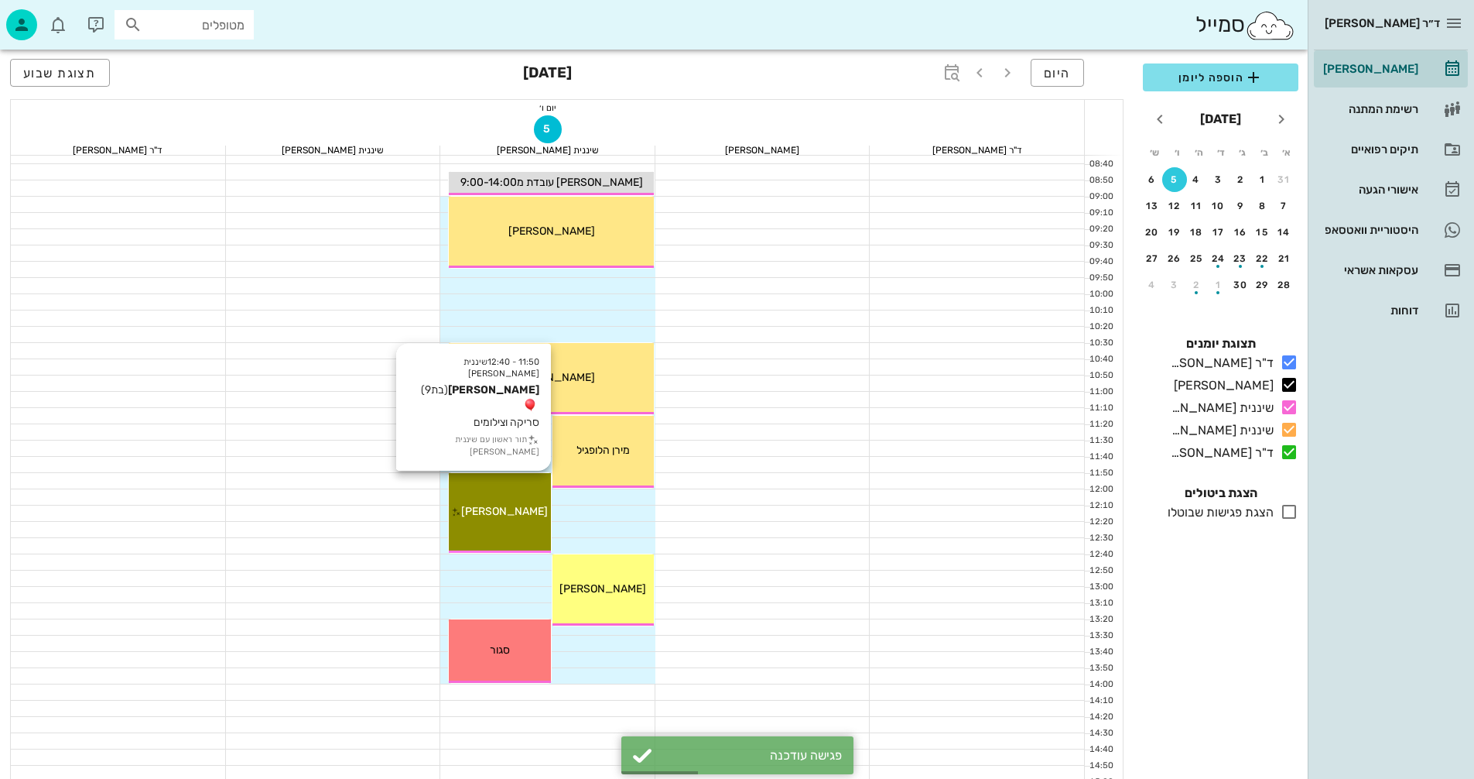
click at [535, 479] on div "11:50 - 12:40 שיננית אנסטסיה יהונתן צרמן (בת 9 ) סריקה וצילומים תור ראשון עם שי…" at bounding box center [499, 513] width 101 height 80
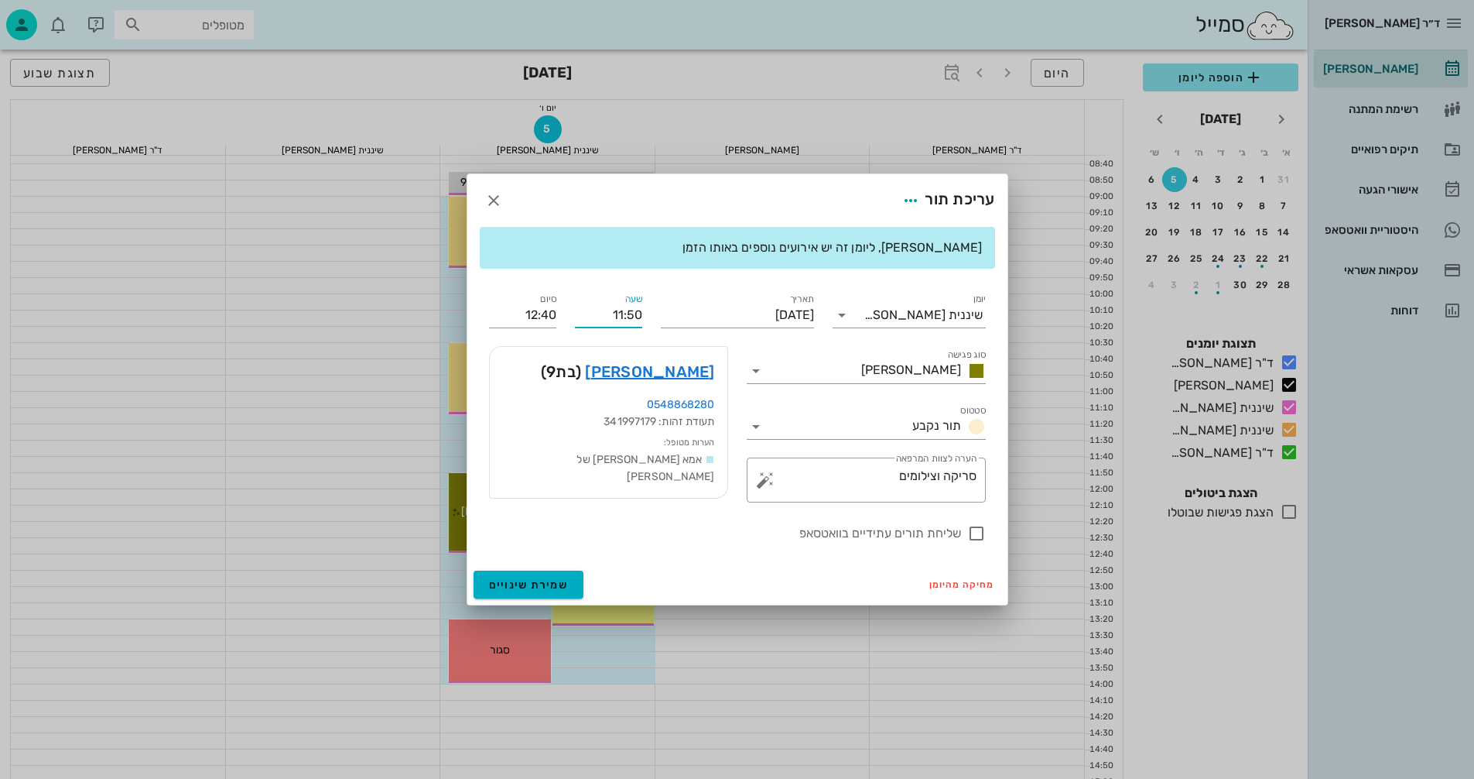
drag, startPoint x: 603, startPoint y: 308, endPoint x: 642, endPoint y: 310, distance: 39.5
click at [642, 310] on div "שעה 11:50" at bounding box center [609, 309] width 86 height 56
type input "12:00"
type input "12:50"
click at [514, 589] on span "שמירת שינויים" at bounding box center [529, 584] width 80 height 13
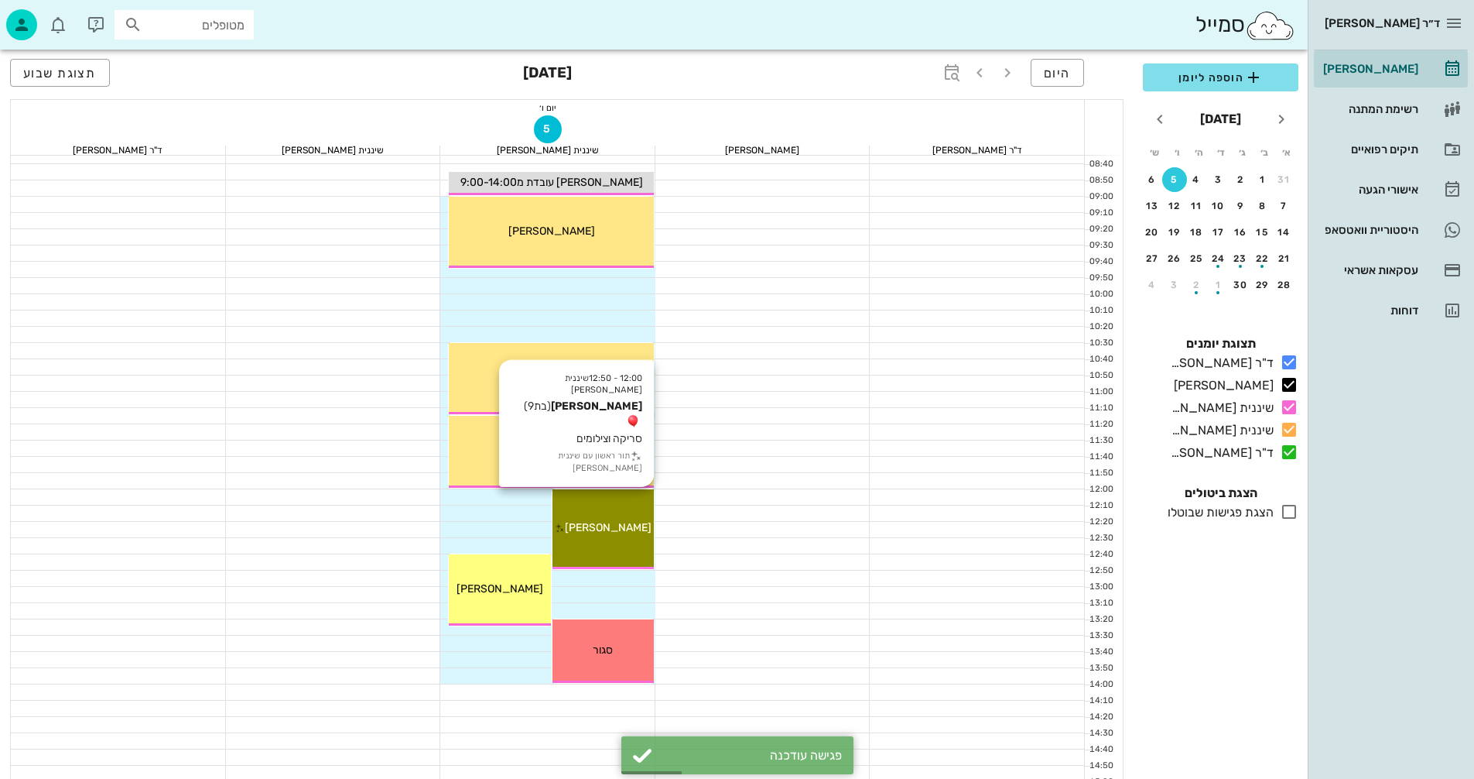
click at [611, 526] on span "יהונתן צרמן" at bounding box center [608, 527] width 87 height 13
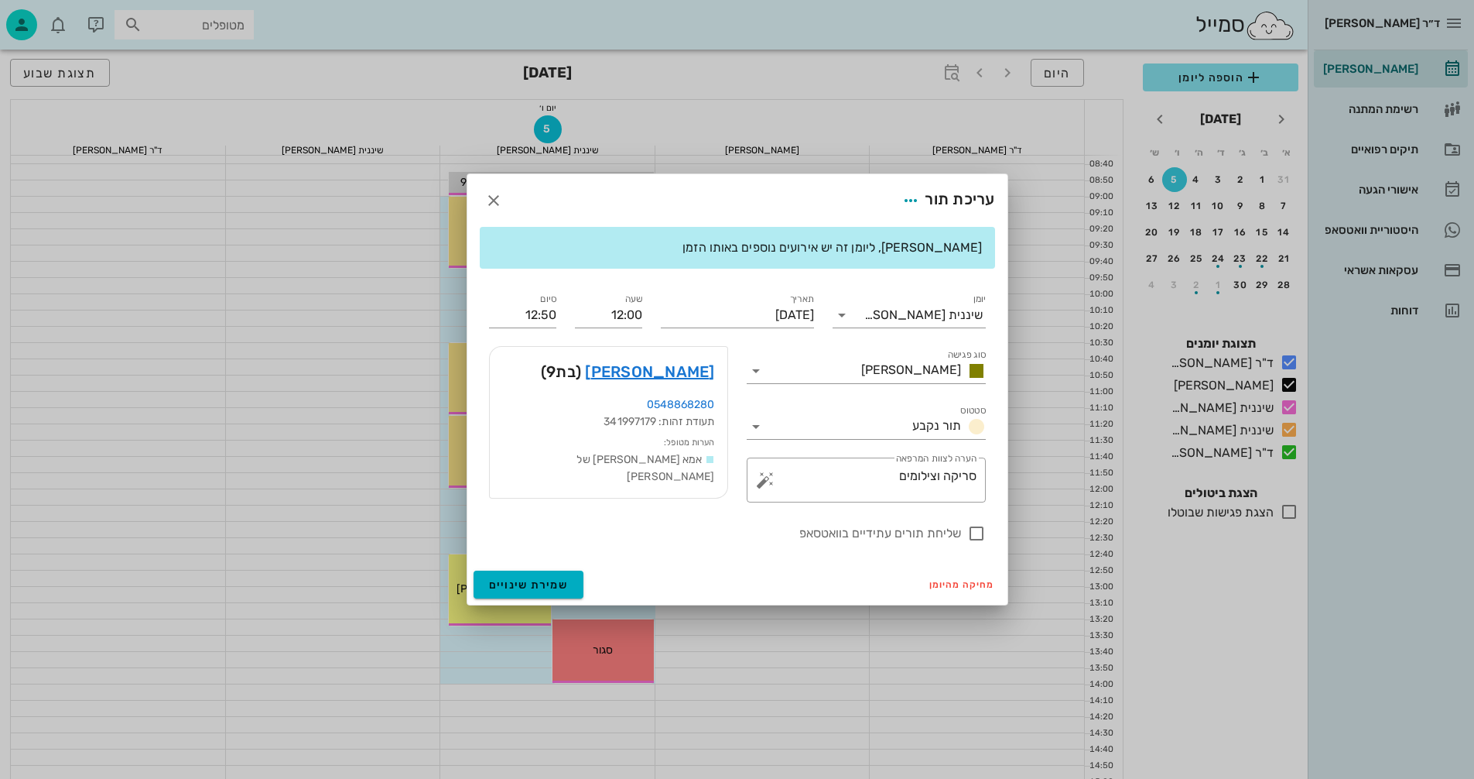
click at [693, 356] on div "יהונתן צרמן (בת 9 )" at bounding box center [609, 372] width 238 height 50
click at [664, 369] on link "יהונתן צרמן" at bounding box center [649, 371] width 129 height 25
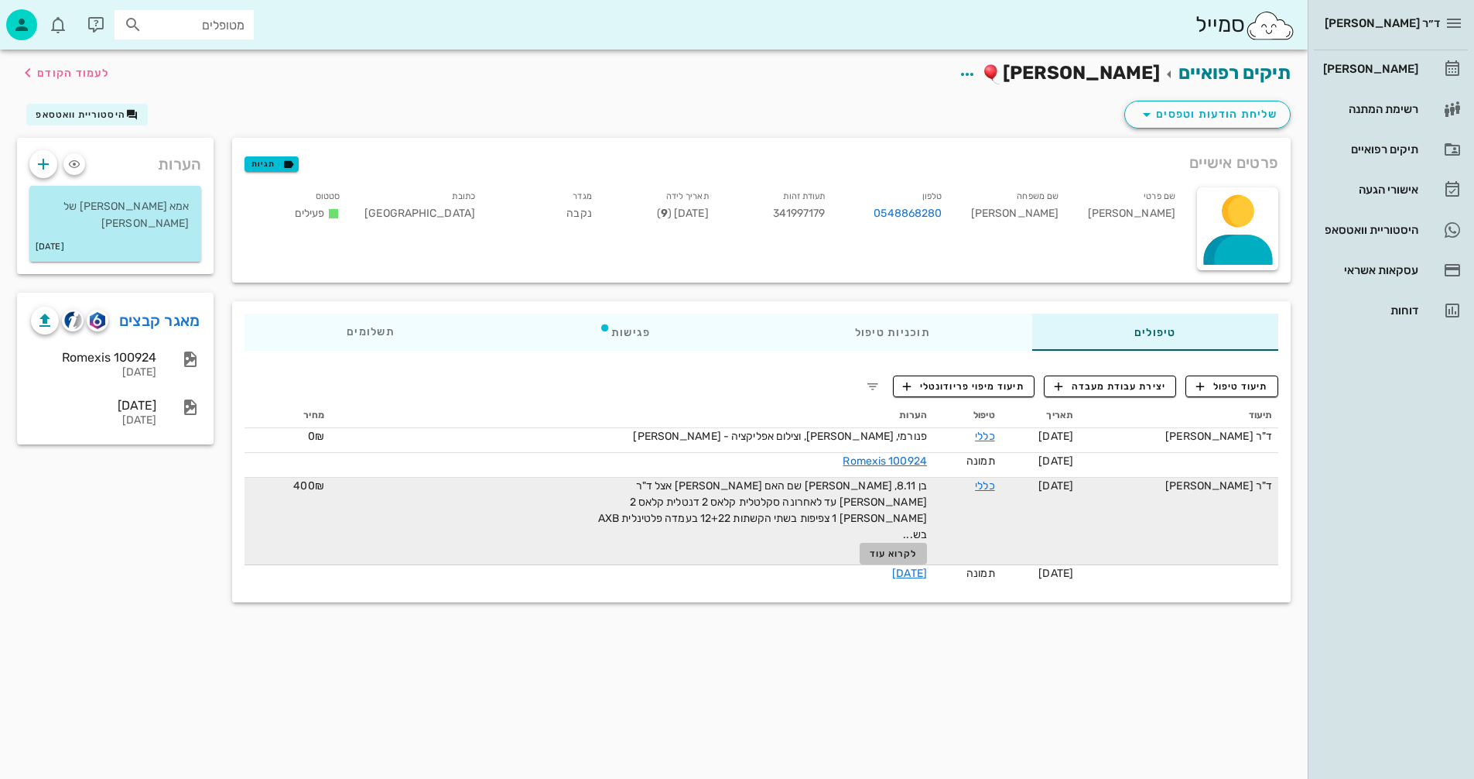
click at [892, 548] on span "לקרוא עוד" at bounding box center [894, 553] width 48 height 11
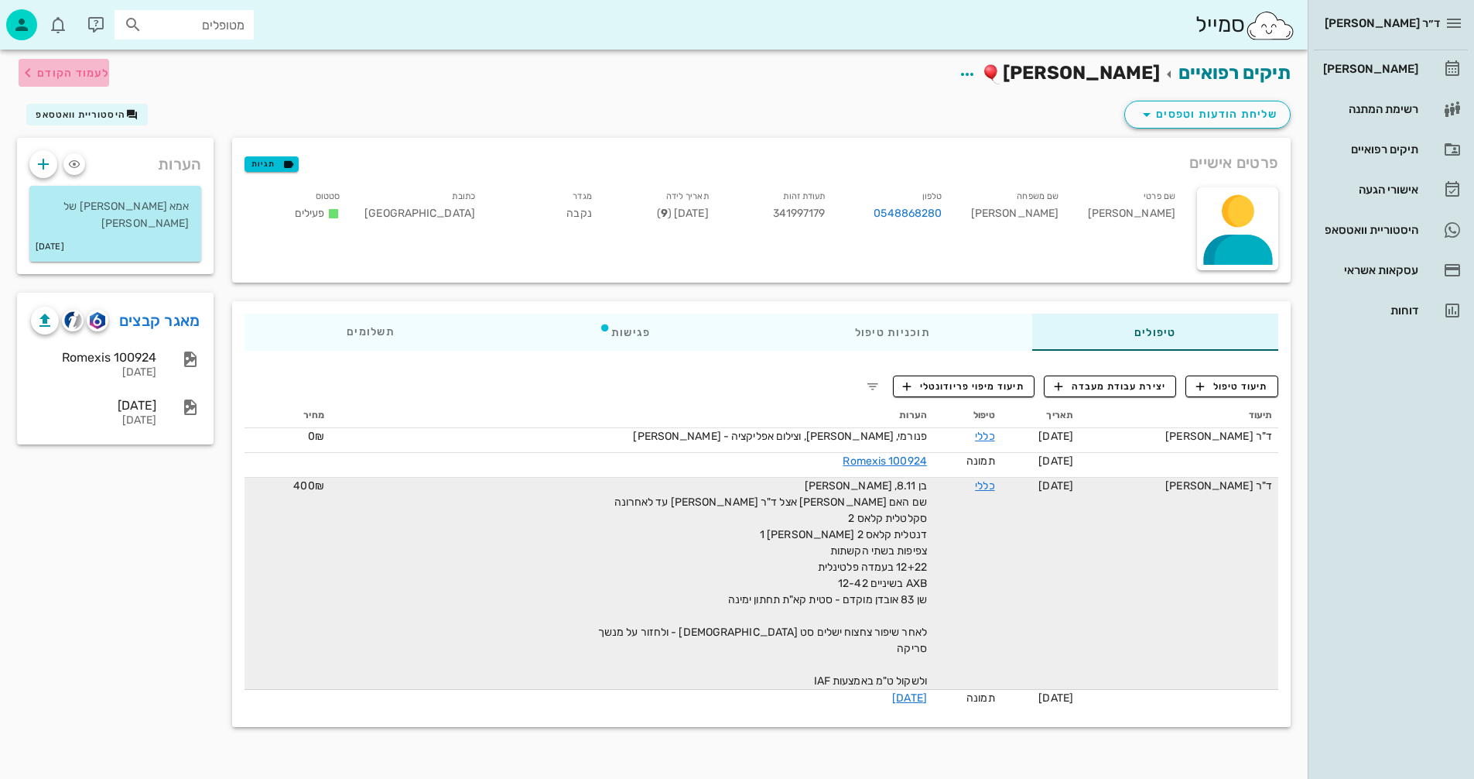
click at [37, 71] on span "לעמוד הקודם" at bounding box center [73, 73] width 72 height 13
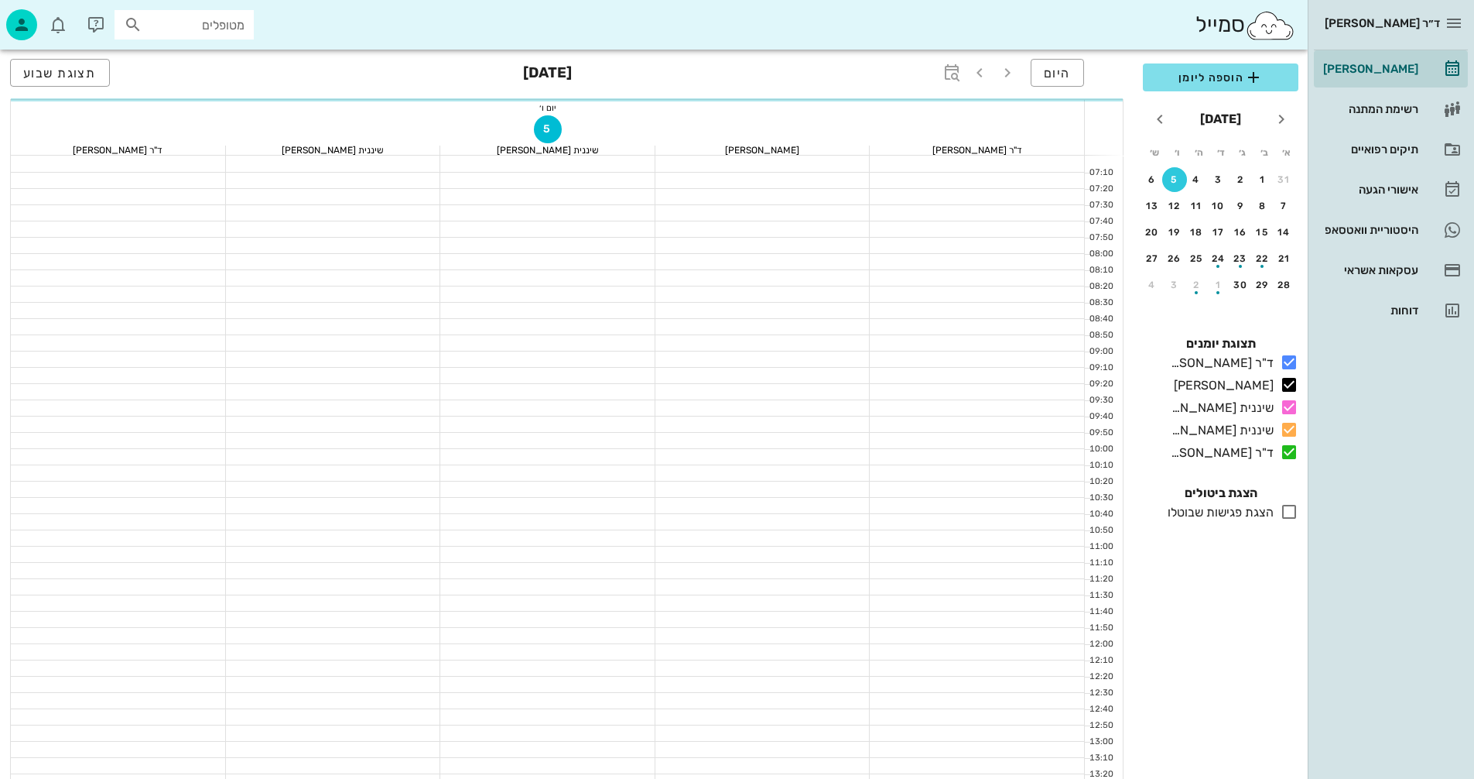
scroll to position [155, 0]
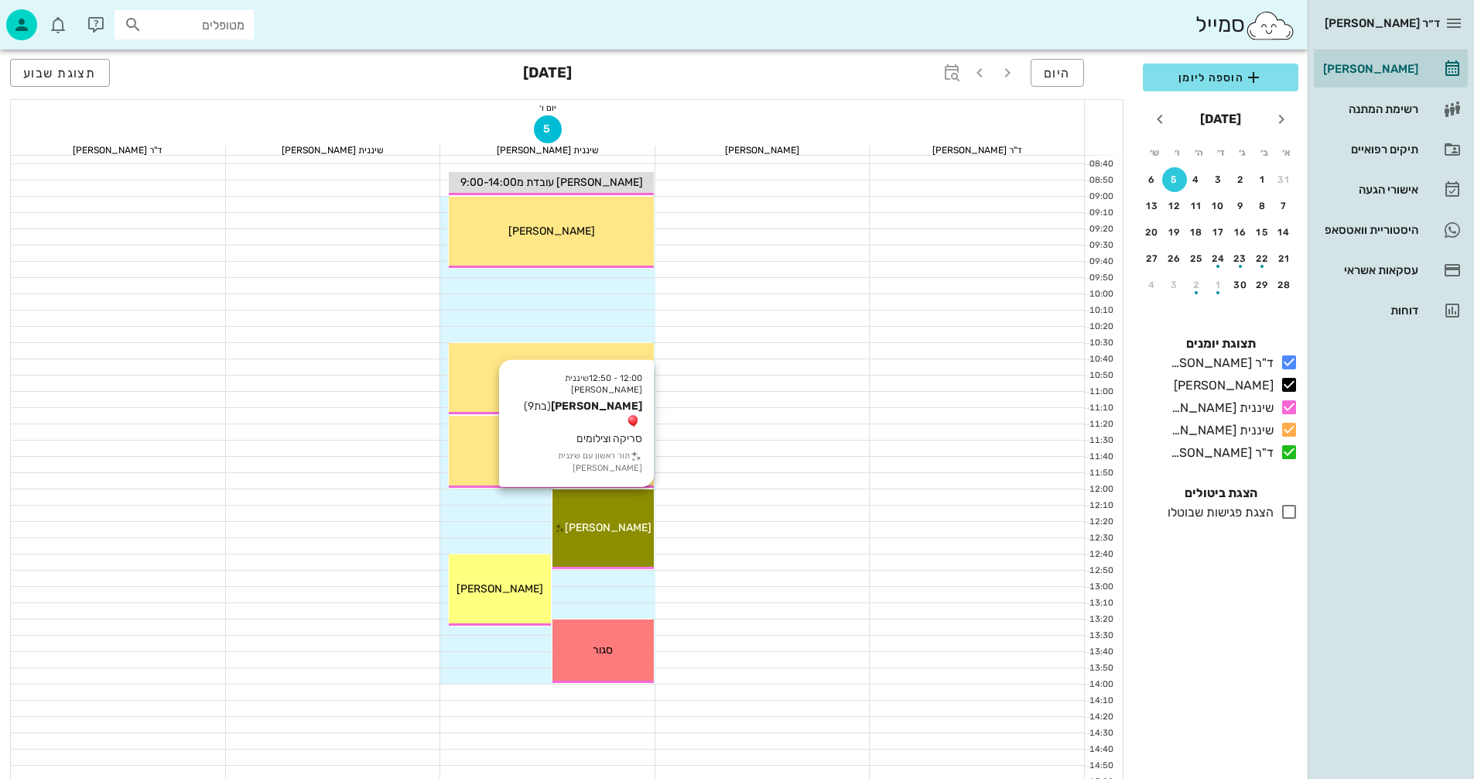
click at [612, 541] on div "12:00 - 12:50 שיננית אנסטסיה יהונתן צרמן (בת 9 ) סריקה וצילומים תור ראשון עם שי…" at bounding box center [603, 529] width 101 height 80
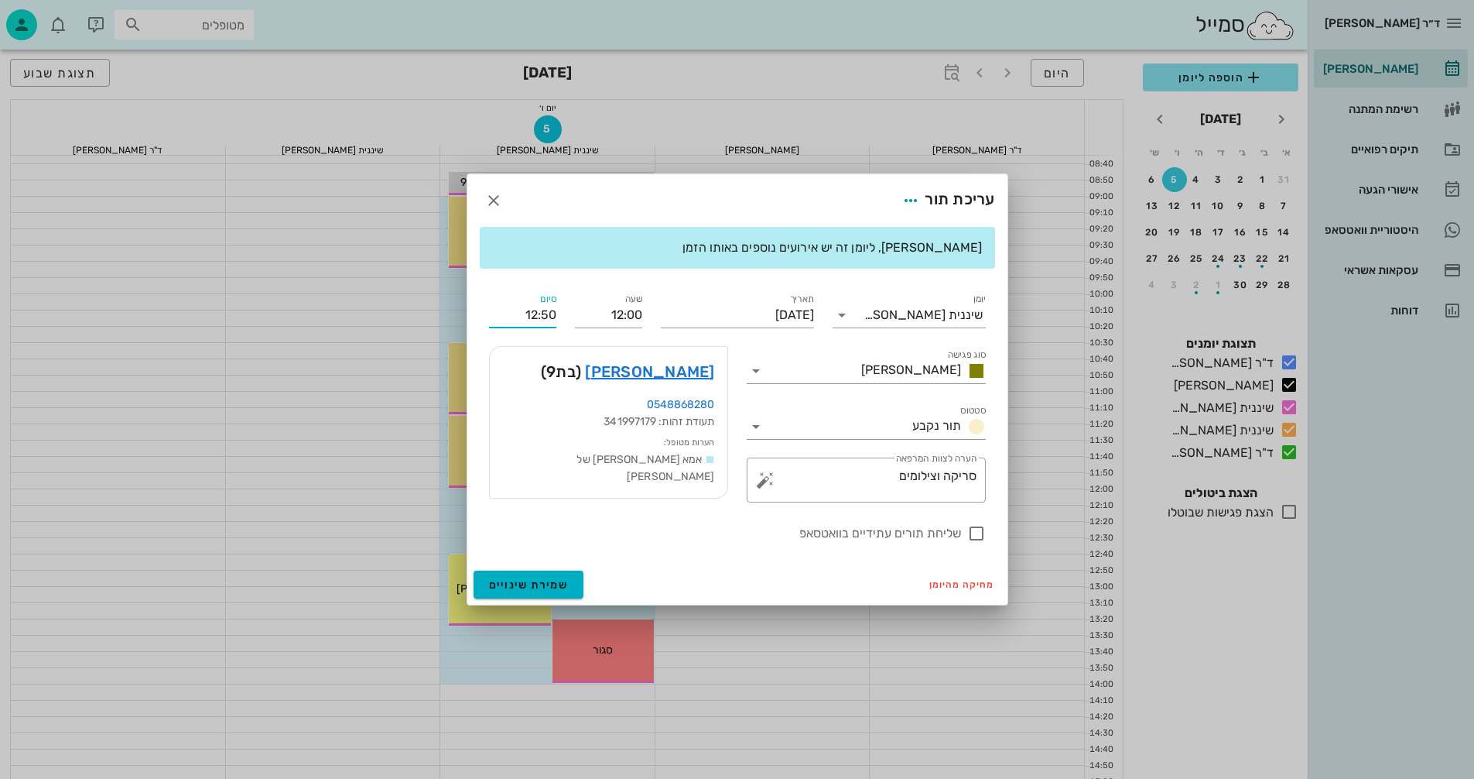
click at [526, 311] on input "12:50" at bounding box center [522, 315] width 67 height 25
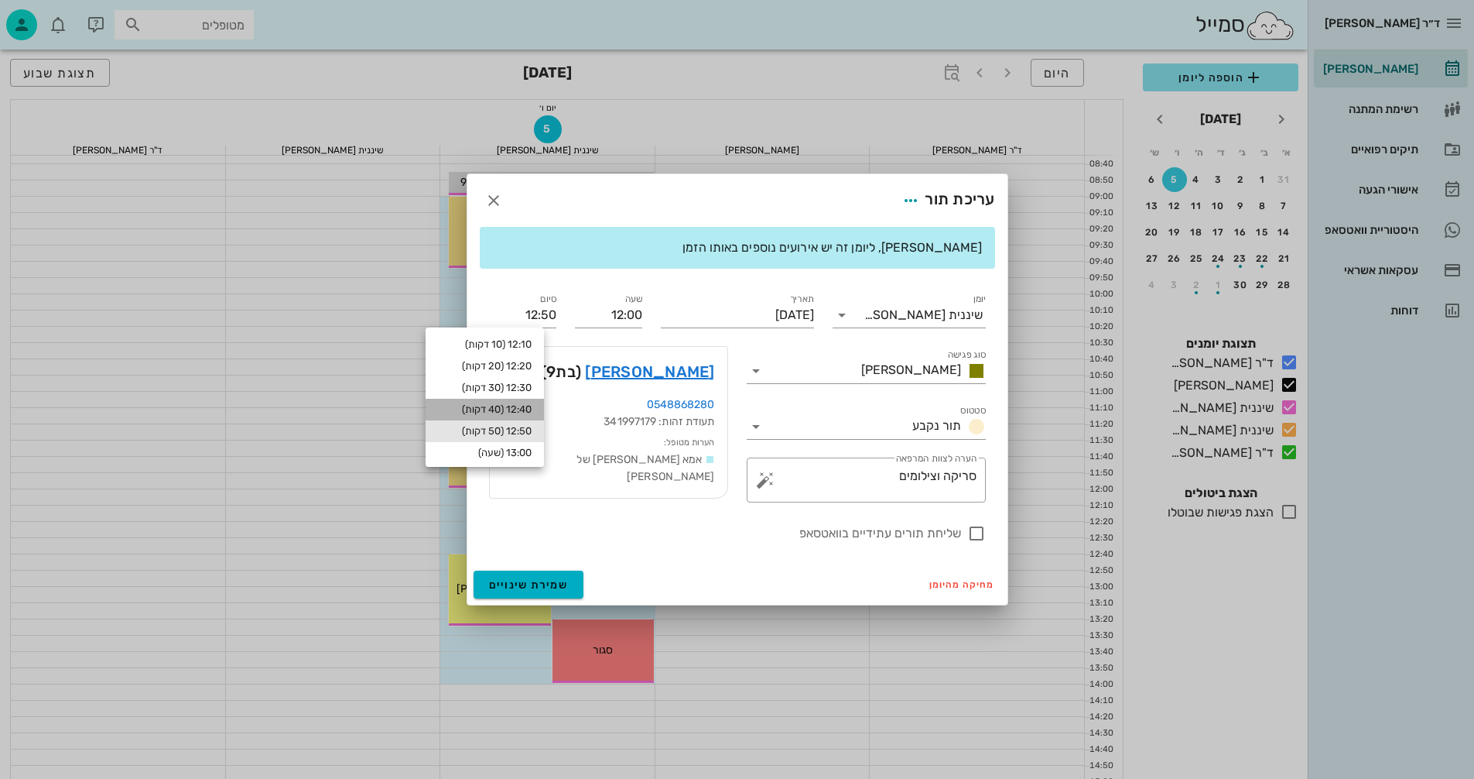
click at [531, 406] on div "12:40 (40 דקות)" at bounding box center [485, 409] width 94 height 12
type input "12:40"
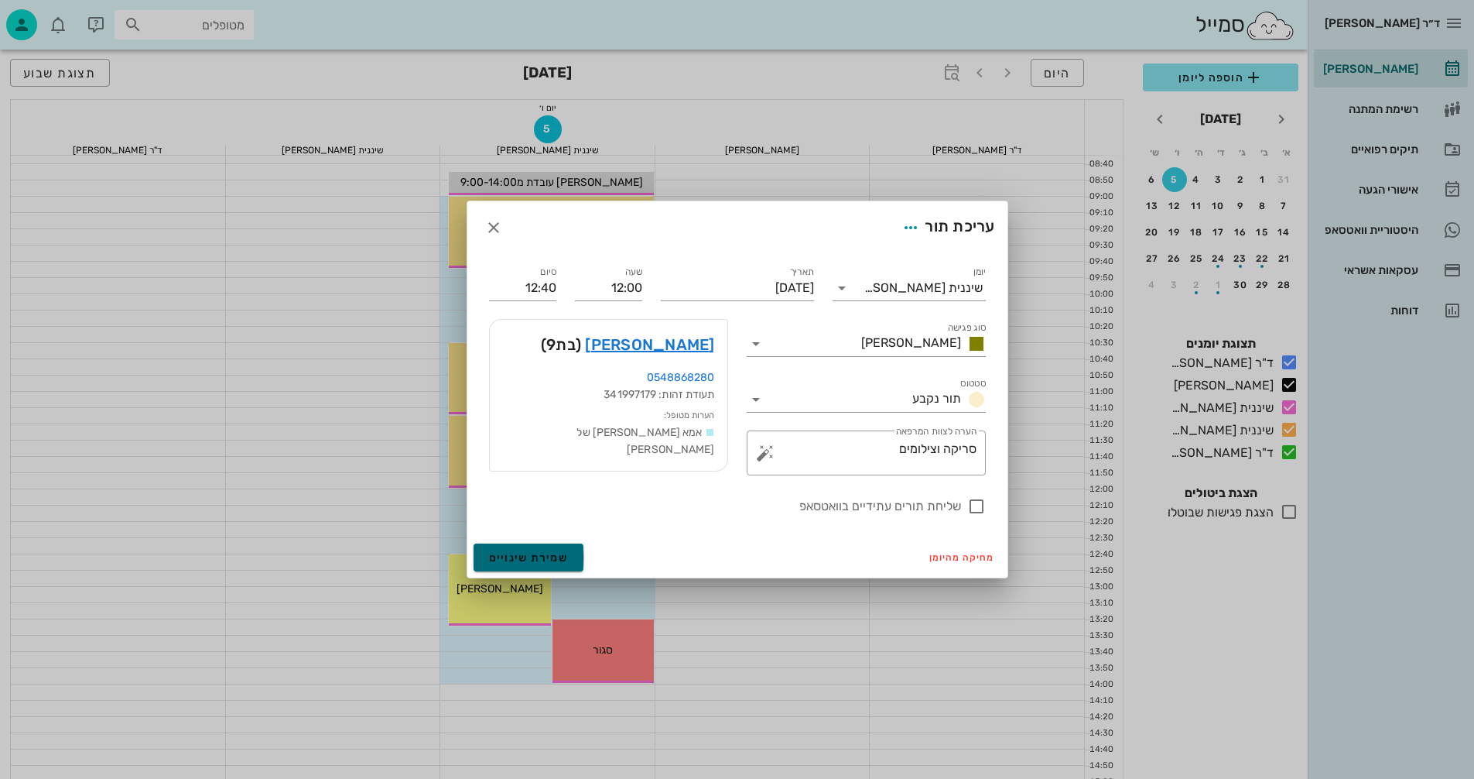
click at [539, 561] on span "שמירת שינויים" at bounding box center [529, 557] width 80 height 13
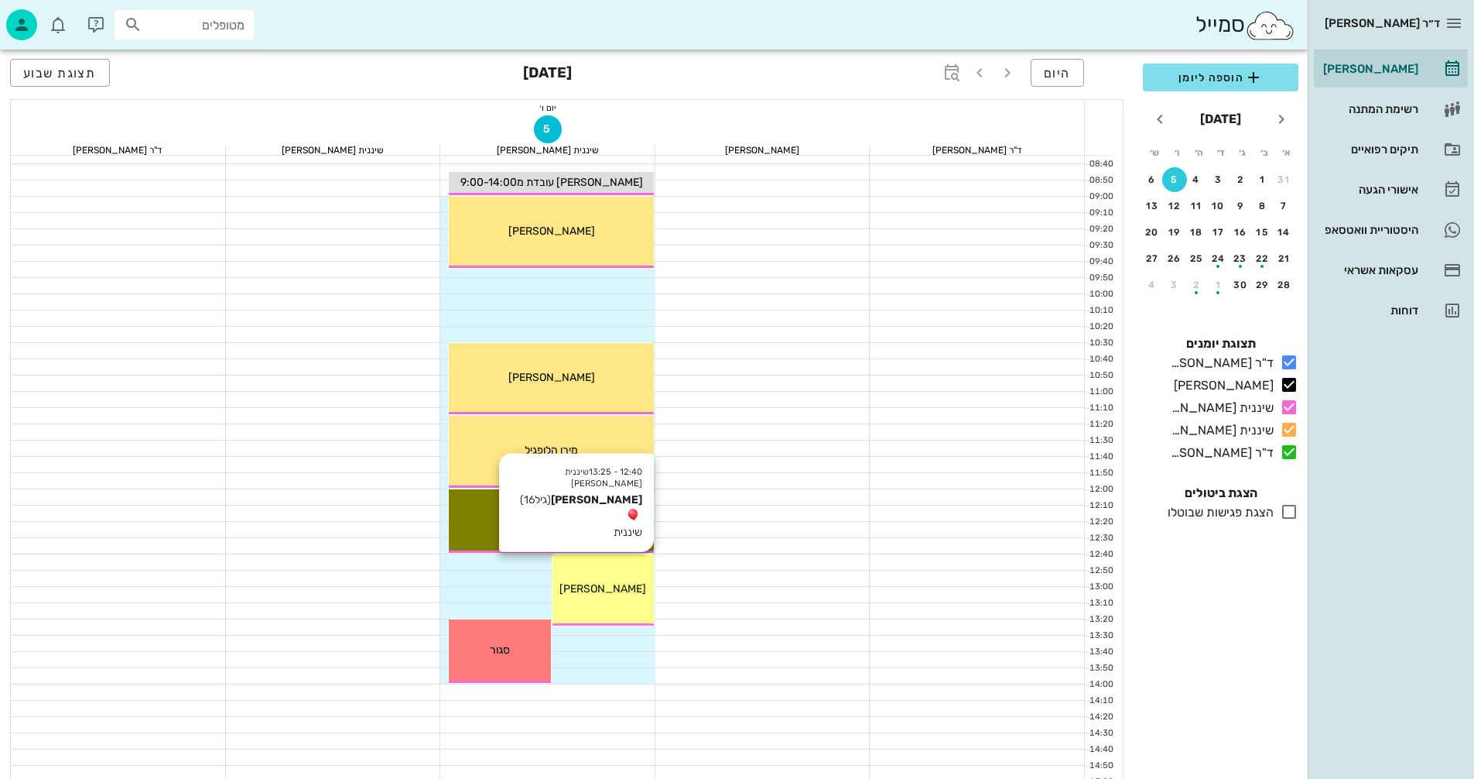
click at [611, 573] on div "12:40 - 13:25 שיננית אנסטסיה אריאל צברי (גיל 16 ) שיננית אריאל צברי" at bounding box center [603, 590] width 101 height 72
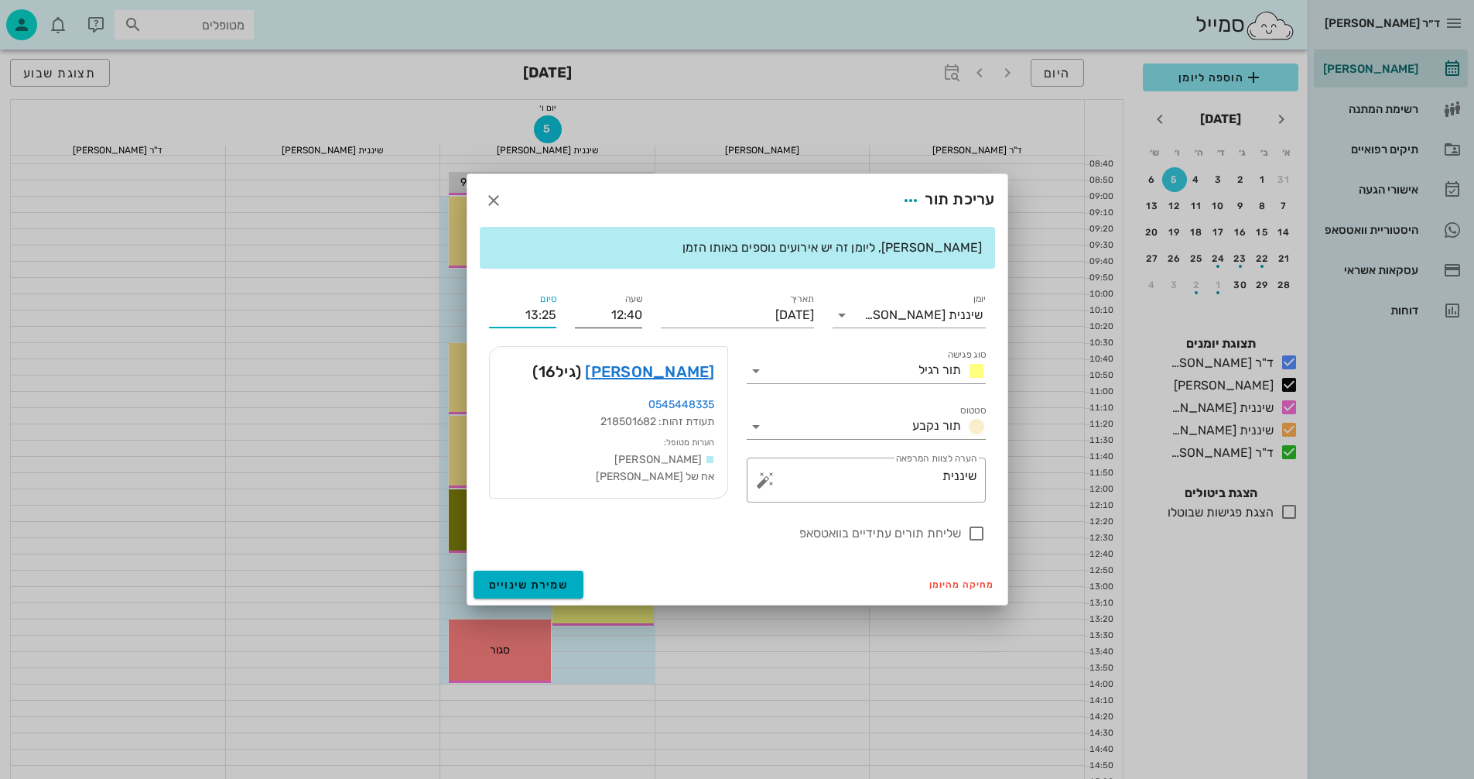
drag, startPoint x: 522, startPoint y: 312, endPoint x: 577, endPoint y: 316, distance: 55.1
click at [577, 316] on div "יומן שיננית אנסטסיה סוג פגישה תור רגיל סטטוס תור נקבע תאריך יום שישי, 5 בספטמבר…" at bounding box center [737, 416] width 515 height 271
click at [498, 204] on icon "button" at bounding box center [493, 200] width 19 height 19
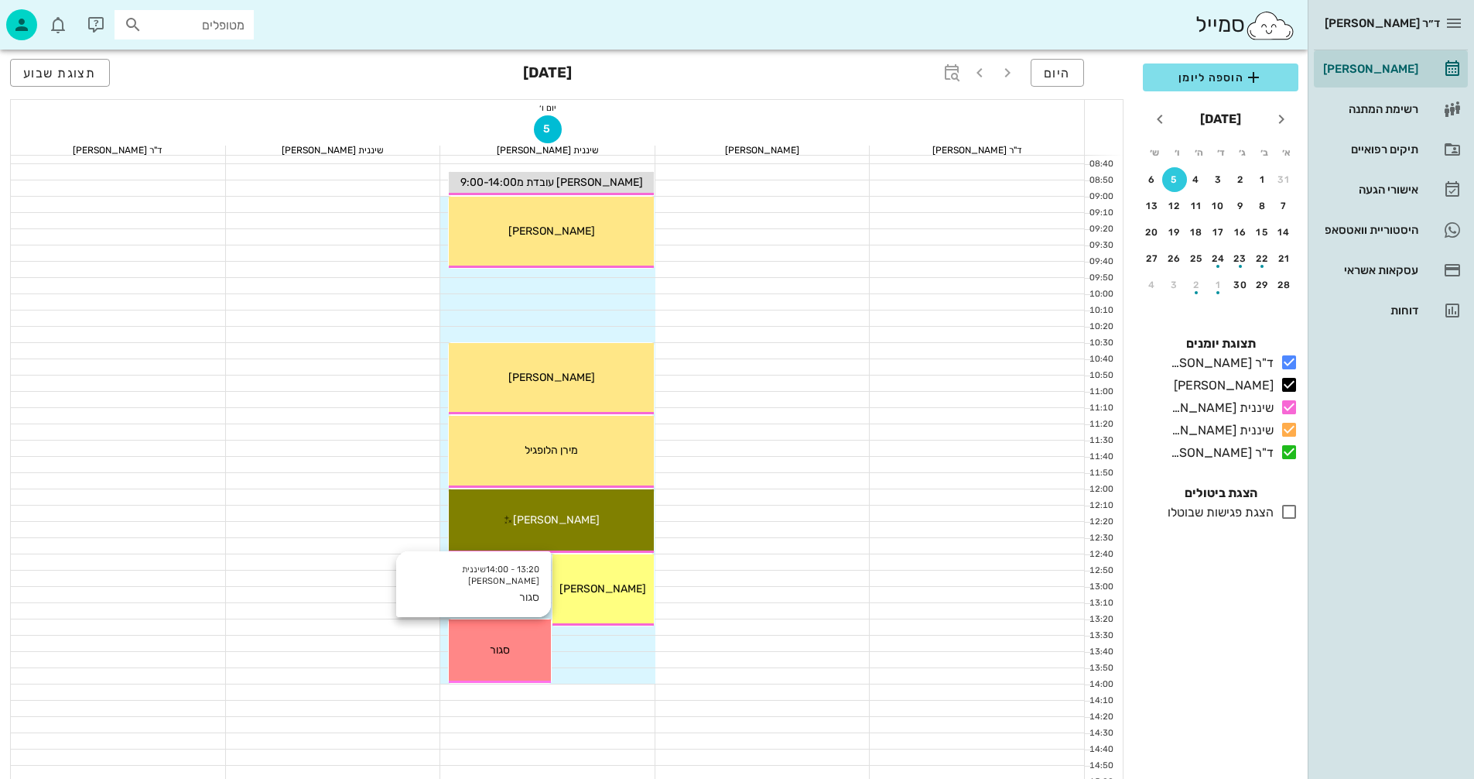
click at [530, 624] on div "13:20 - 14:00 שיננית אנסטסיה סגור סגור" at bounding box center [499, 650] width 101 height 63
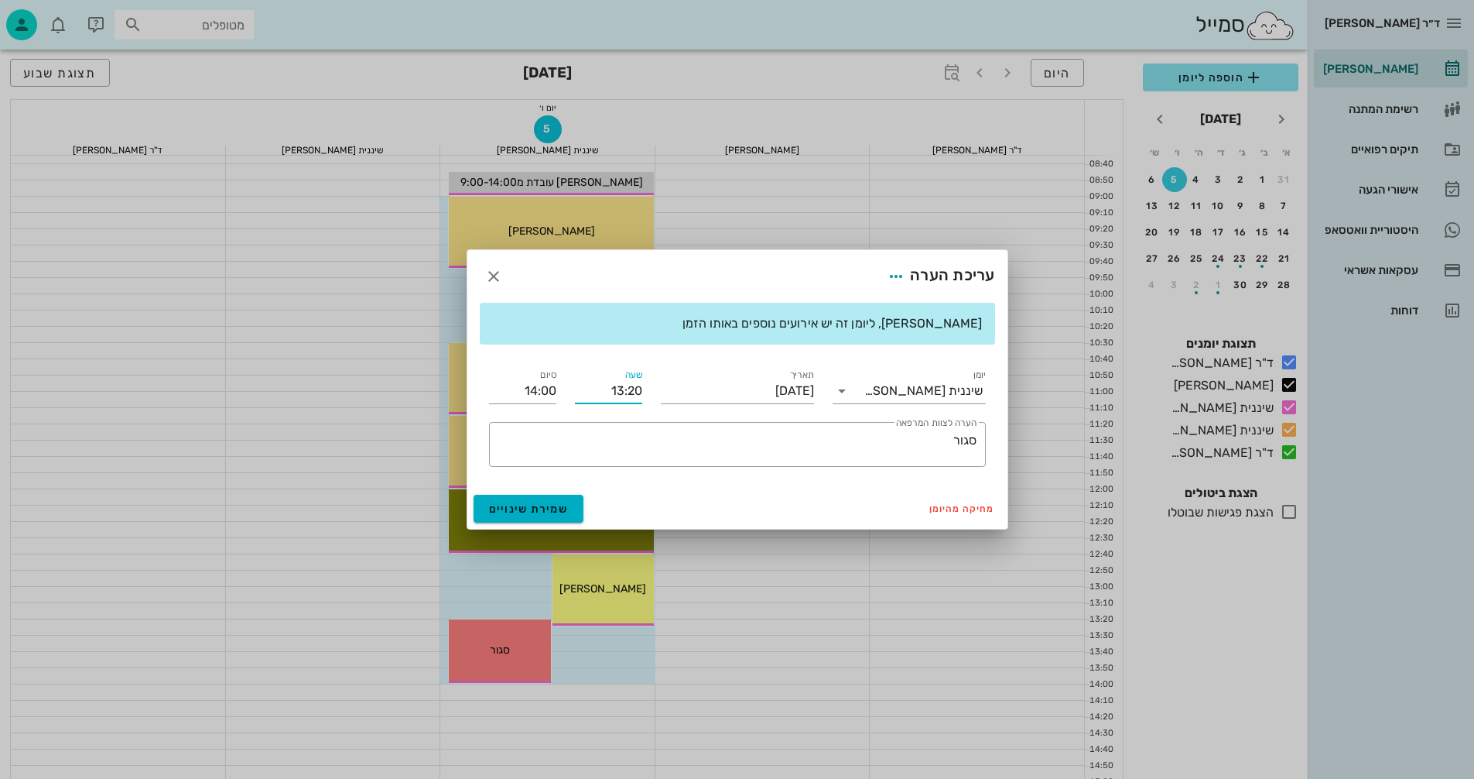
click at [635, 385] on input "13:20" at bounding box center [608, 390] width 67 height 25
click at [629, 389] on input "13:20" at bounding box center [608, 390] width 67 height 25
drag, startPoint x: 628, startPoint y: 390, endPoint x: 643, endPoint y: 389, distance: 15.6
click at [643, 389] on div "שעה 13:20" at bounding box center [609, 385] width 86 height 56
type input "13:30"
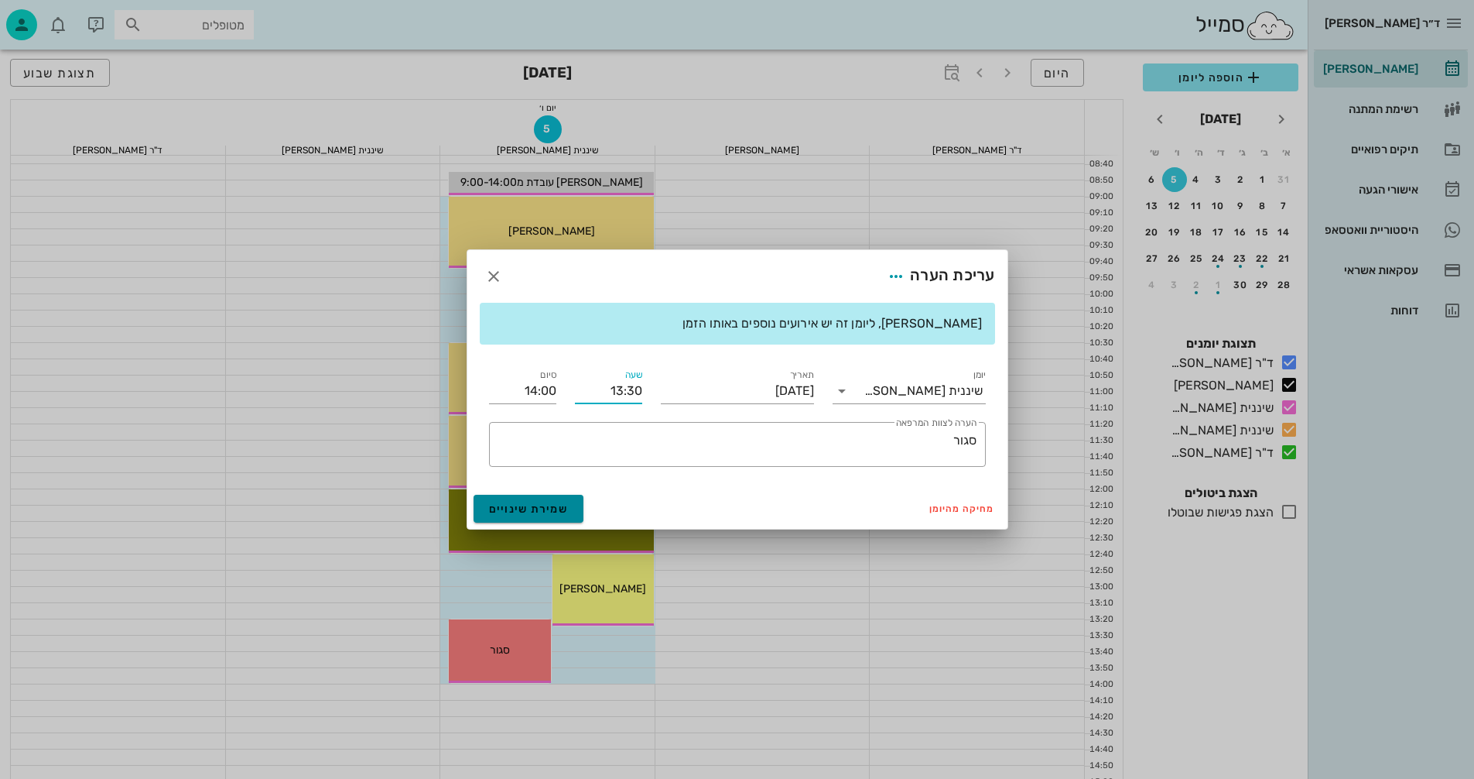
type input "14:10"
click at [564, 508] on div "ד״ר נמרוד דיקשטיין יומן מרפאה רשימת המתנה תיקים רפואיים אישורי הגעה היסטוריית ו…" at bounding box center [737, 605] width 1474 height 1521
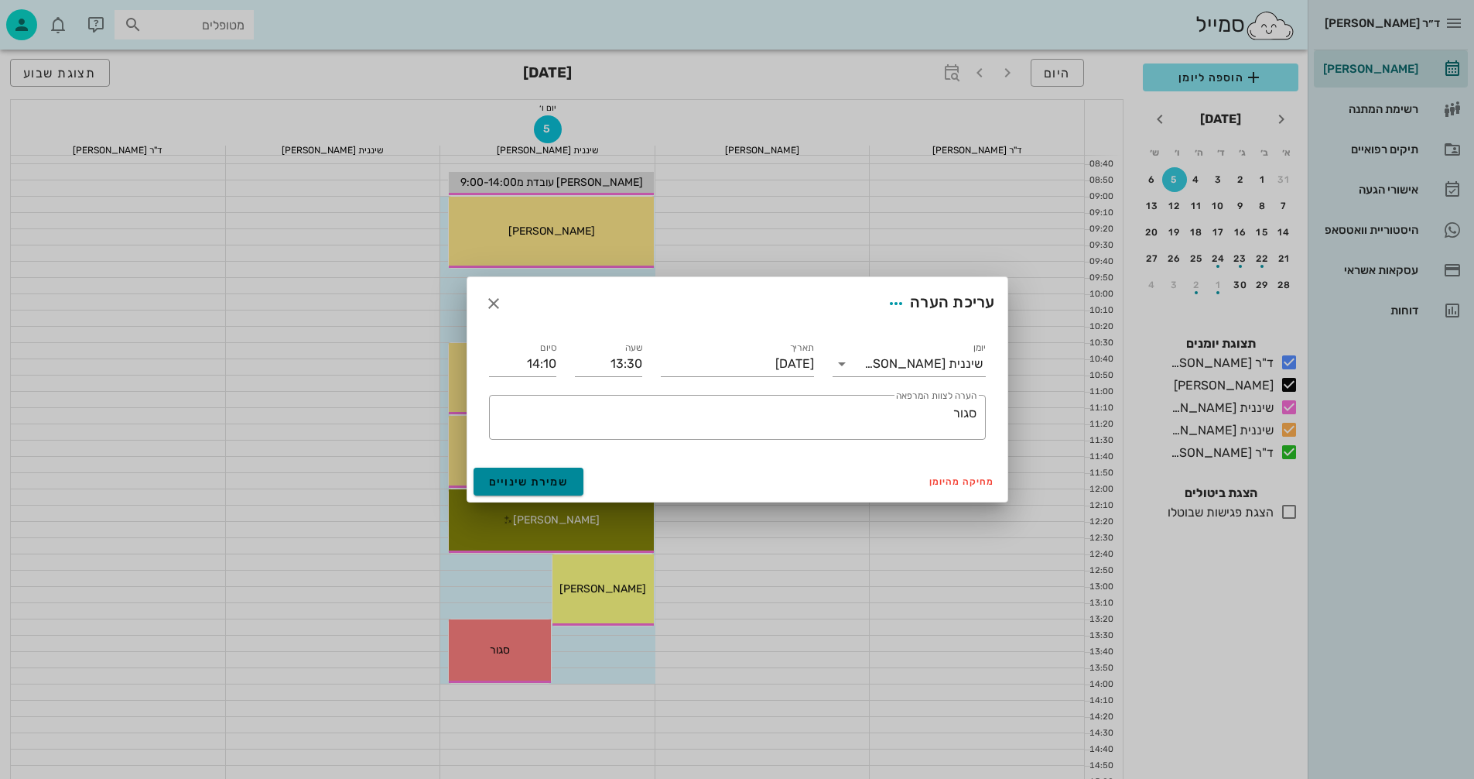
click at [519, 481] on span "שמירת שינויים" at bounding box center [529, 481] width 80 height 13
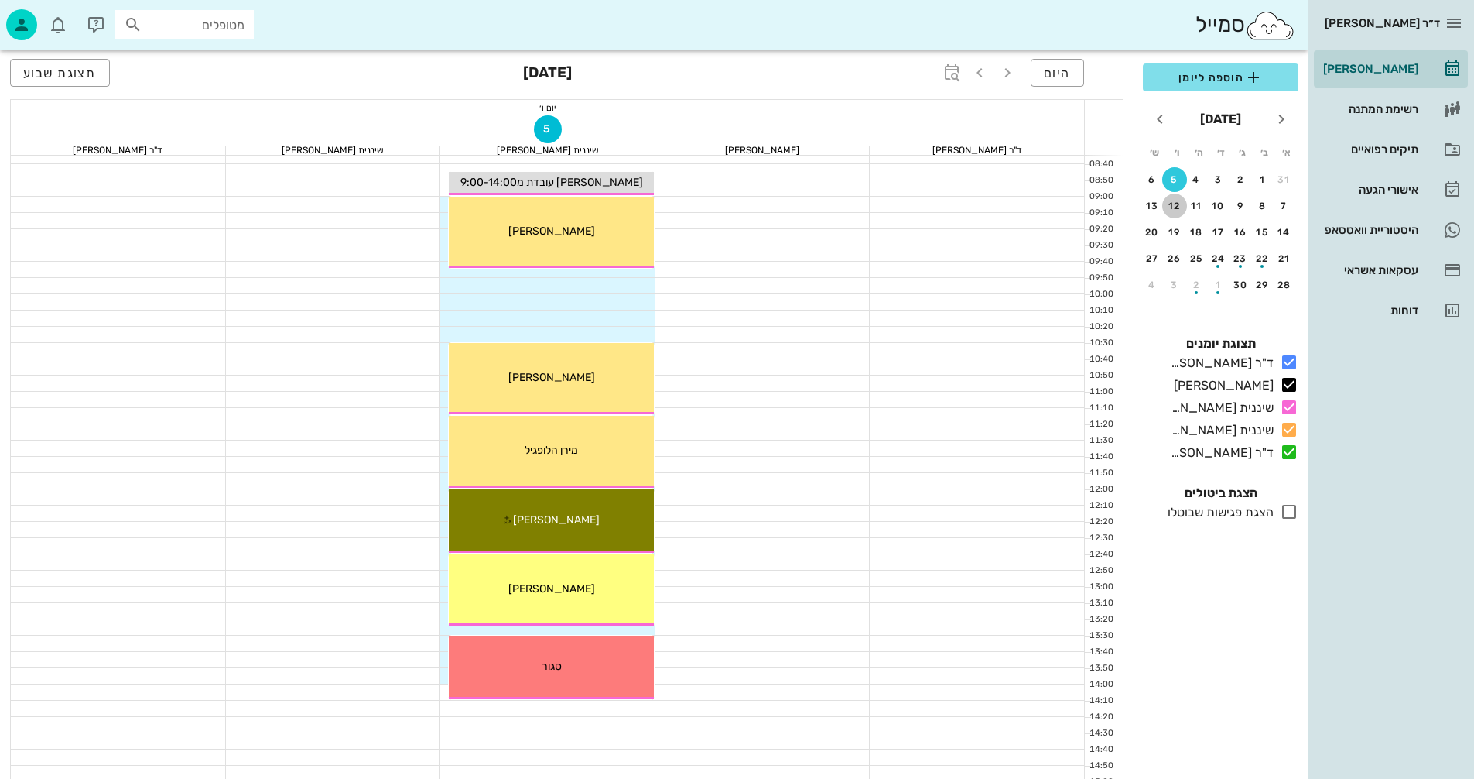
click at [1177, 207] on div "12" at bounding box center [1174, 205] width 25 height 11
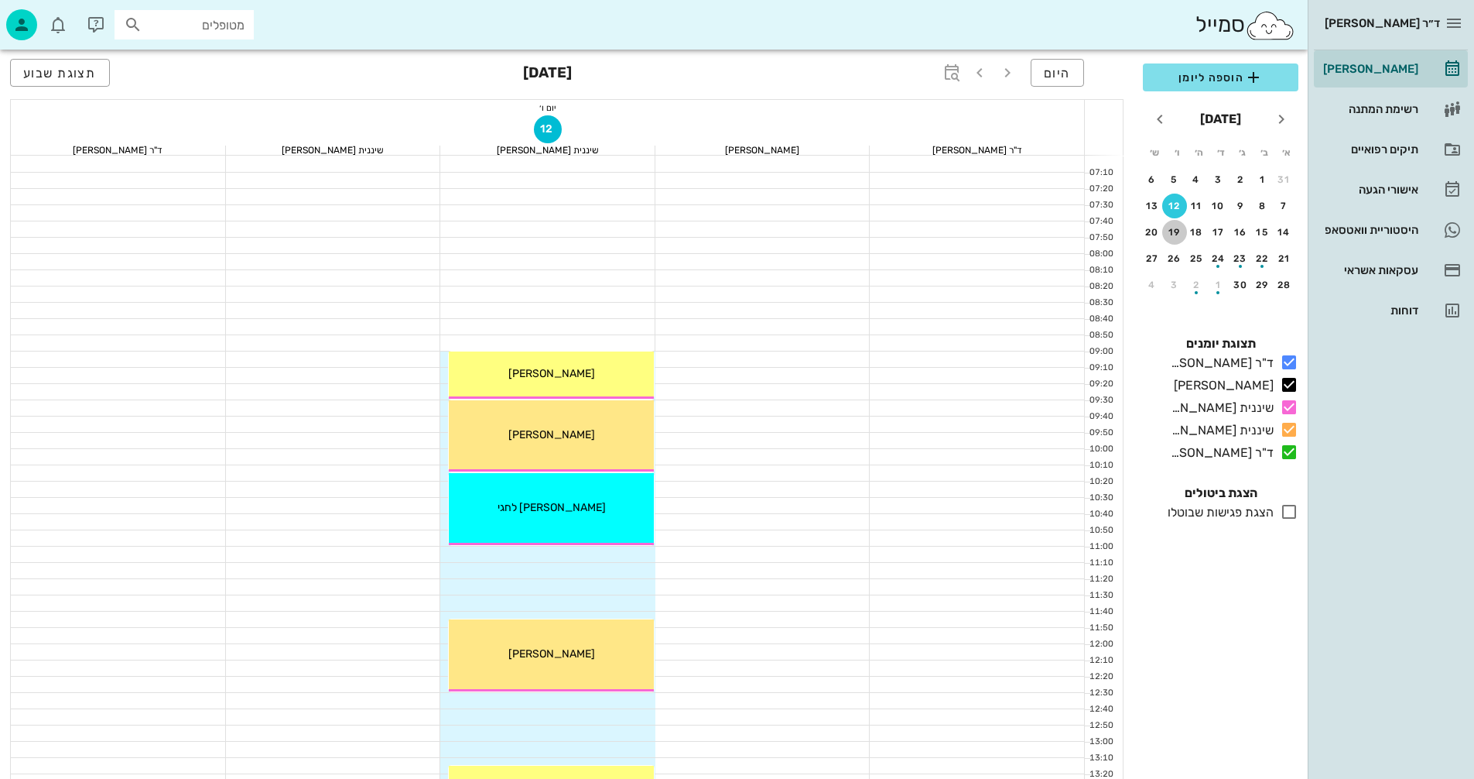
click at [1171, 234] on div "19" at bounding box center [1174, 232] width 25 height 11
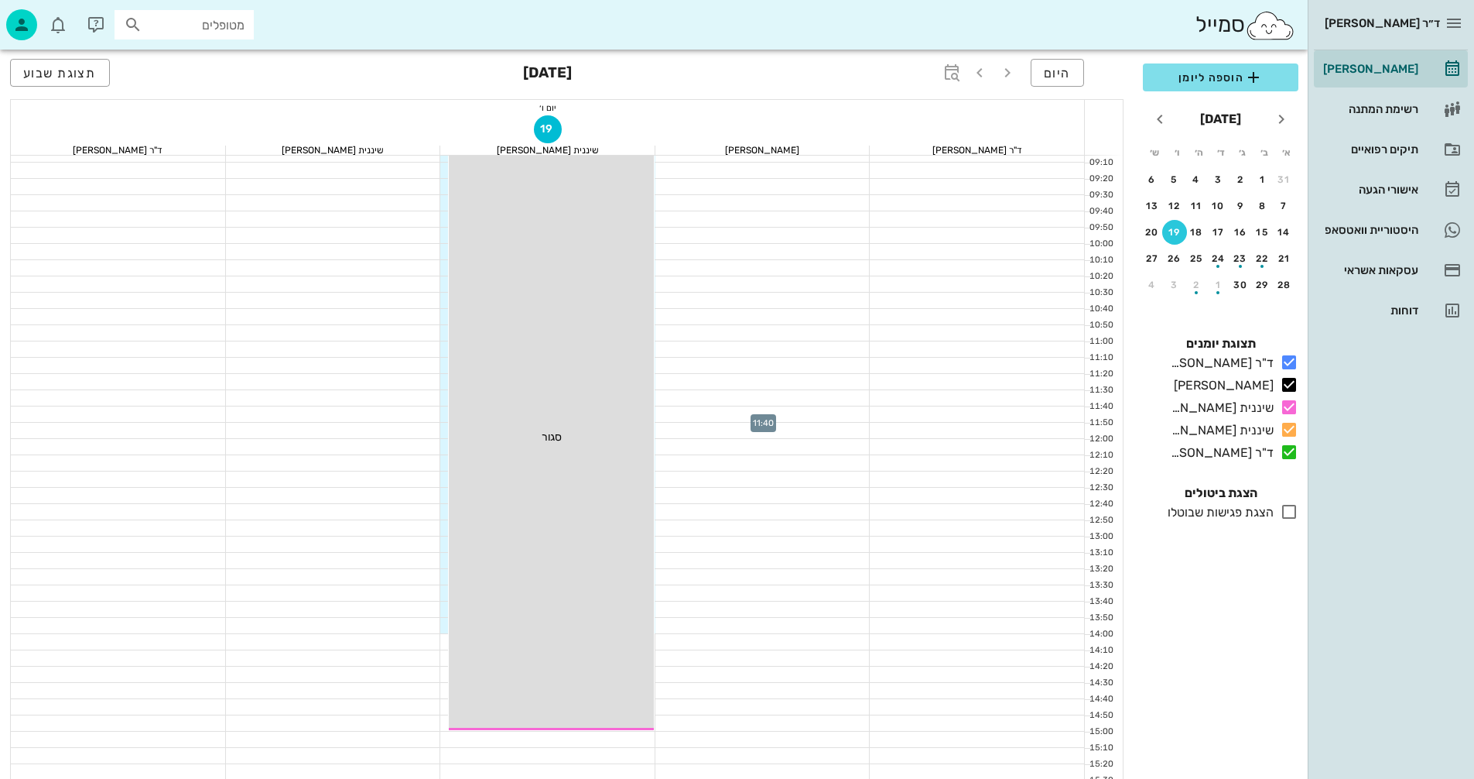
scroll to position [232, 0]
click at [1172, 258] on div "26" at bounding box center [1174, 258] width 25 height 11
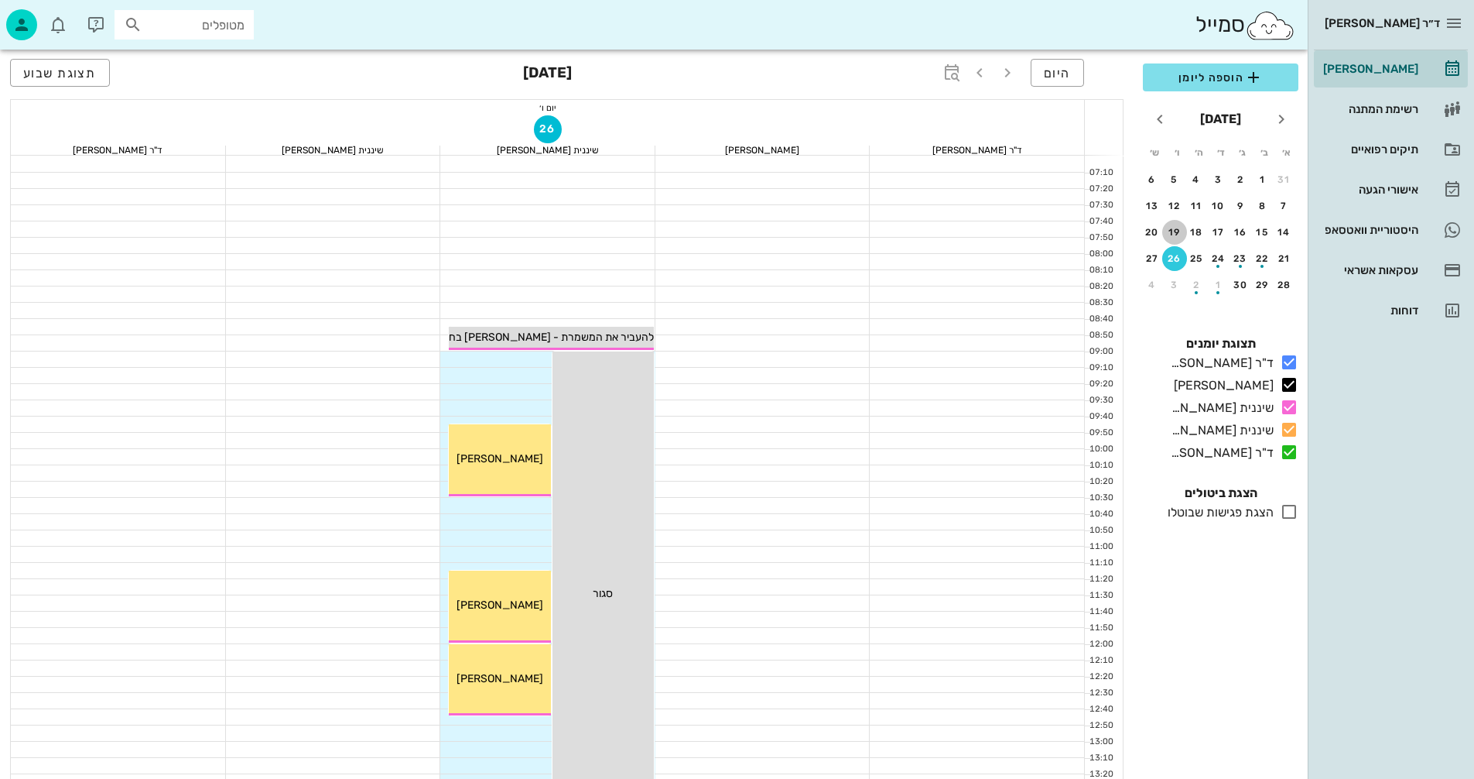
click at [1173, 235] on div "19" at bounding box center [1174, 232] width 25 height 11
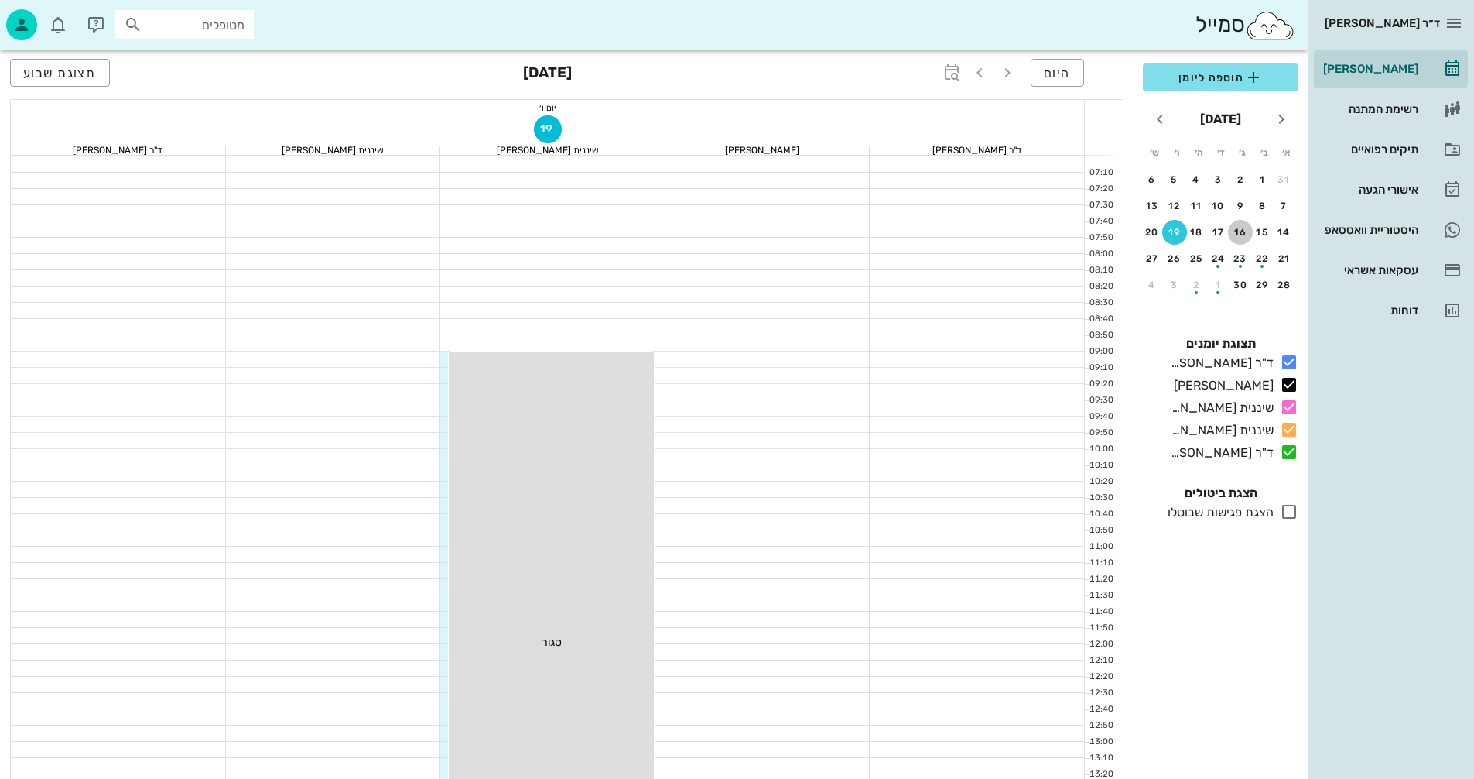
click at [1240, 237] on div "16" at bounding box center [1240, 232] width 25 height 11
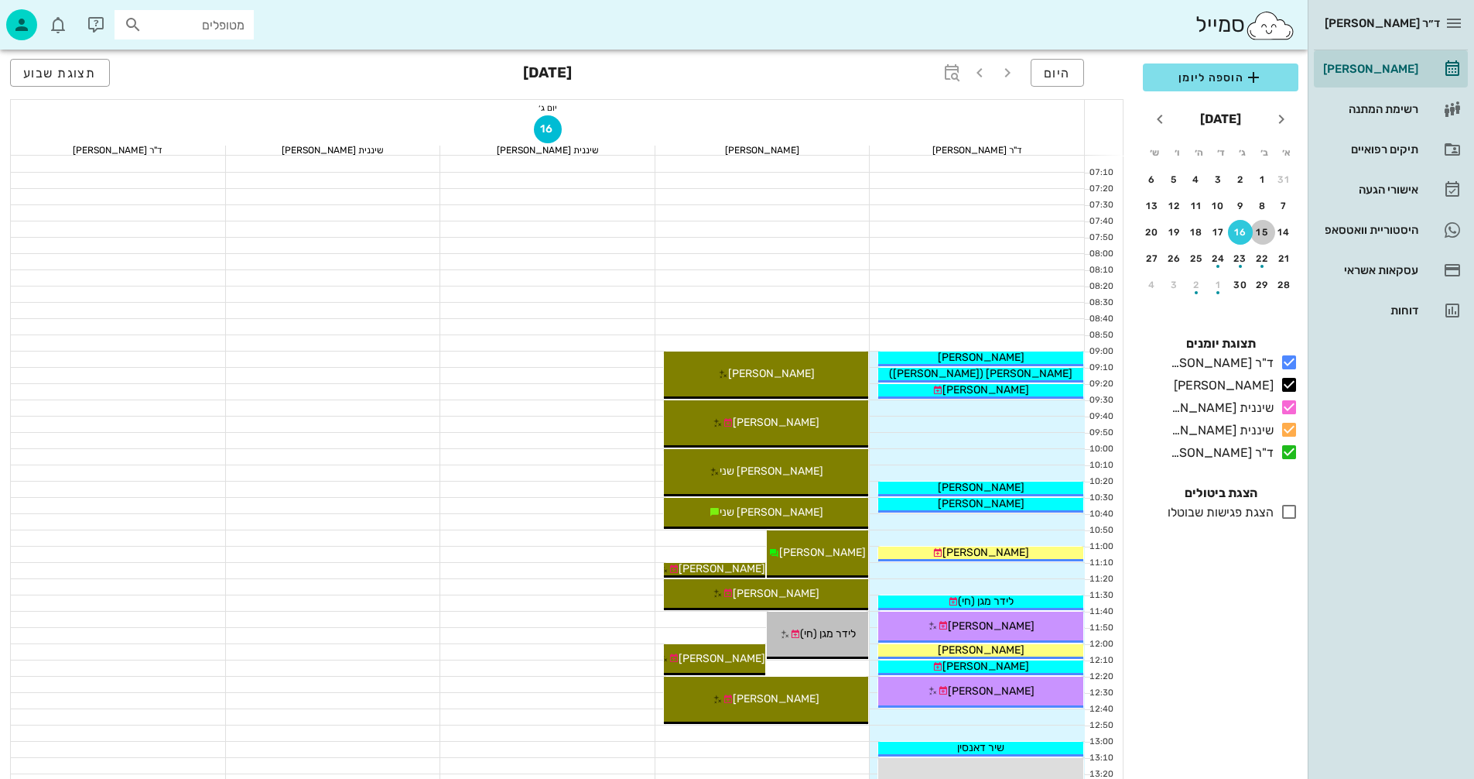
click at [1265, 230] on div "15" at bounding box center [1263, 232] width 25 height 11
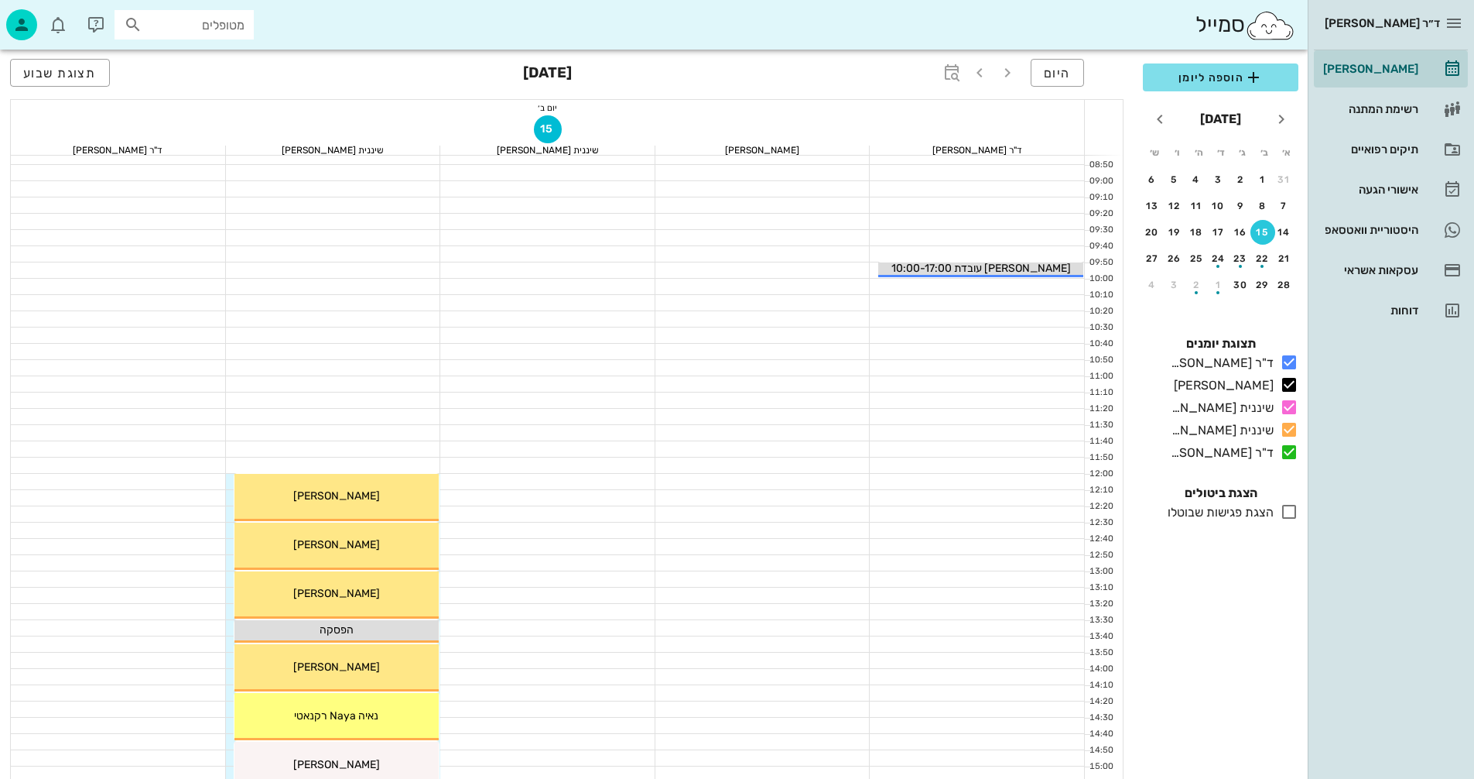
scroll to position [124, 0]
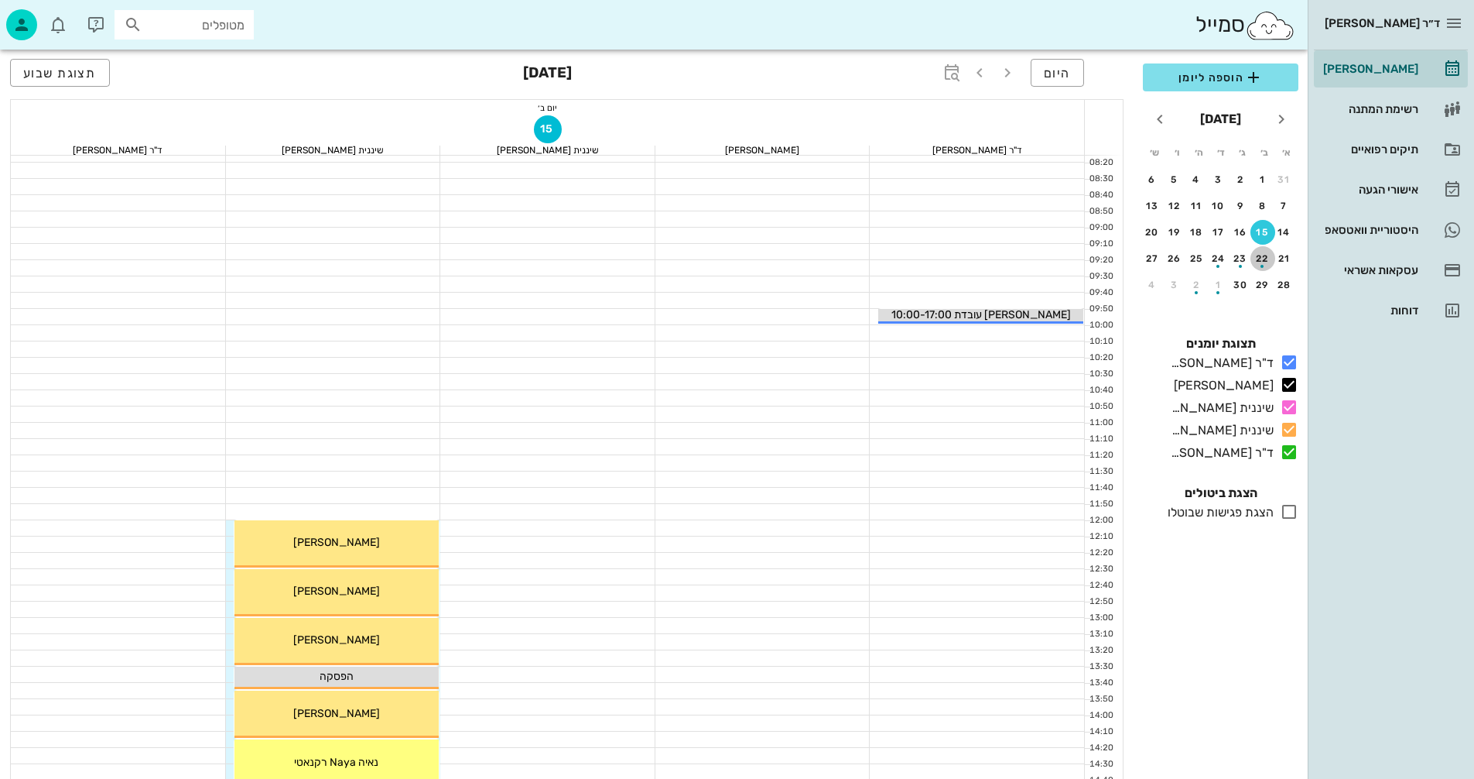
click at [1262, 263] on div "button" at bounding box center [1263, 262] width 25 height 9
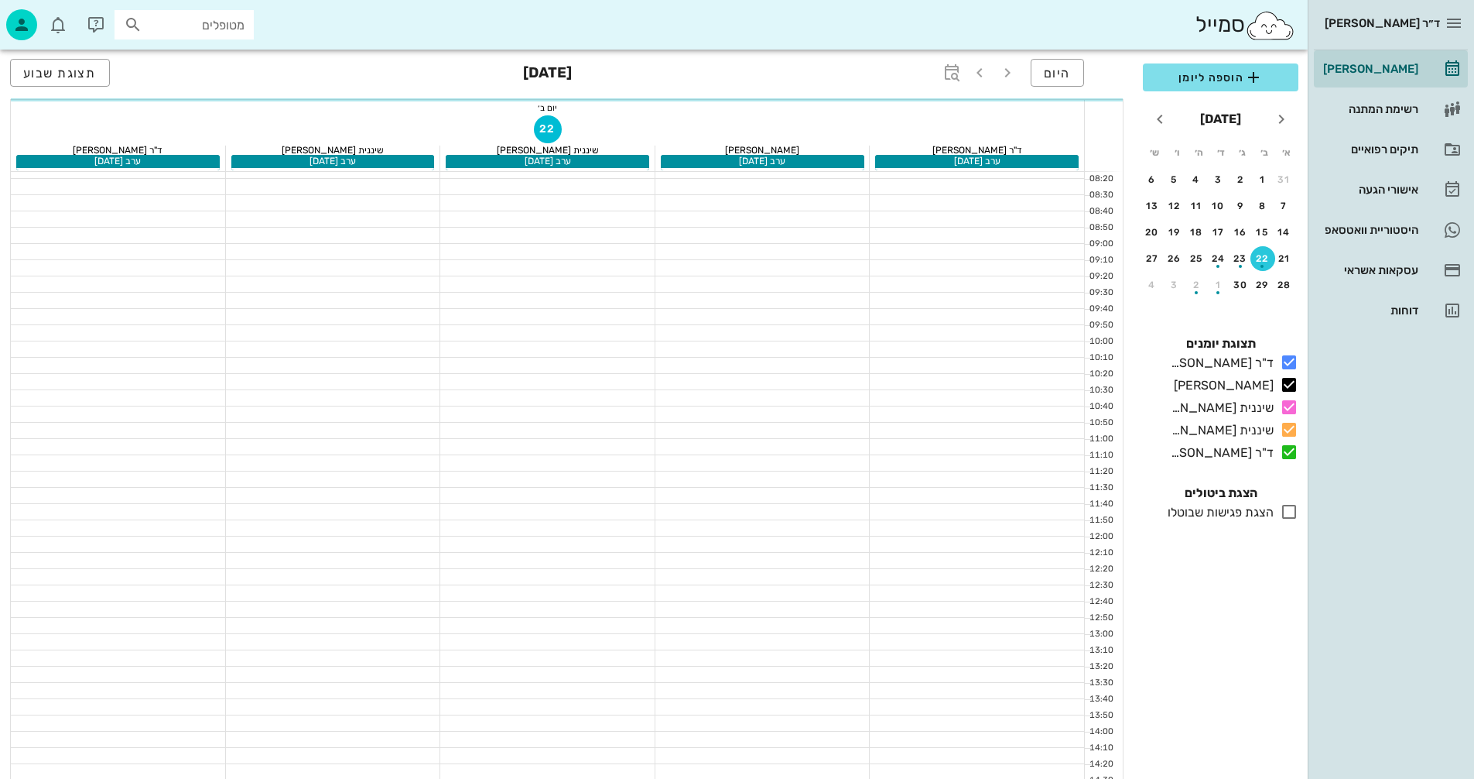
scroll to position [140, 0]
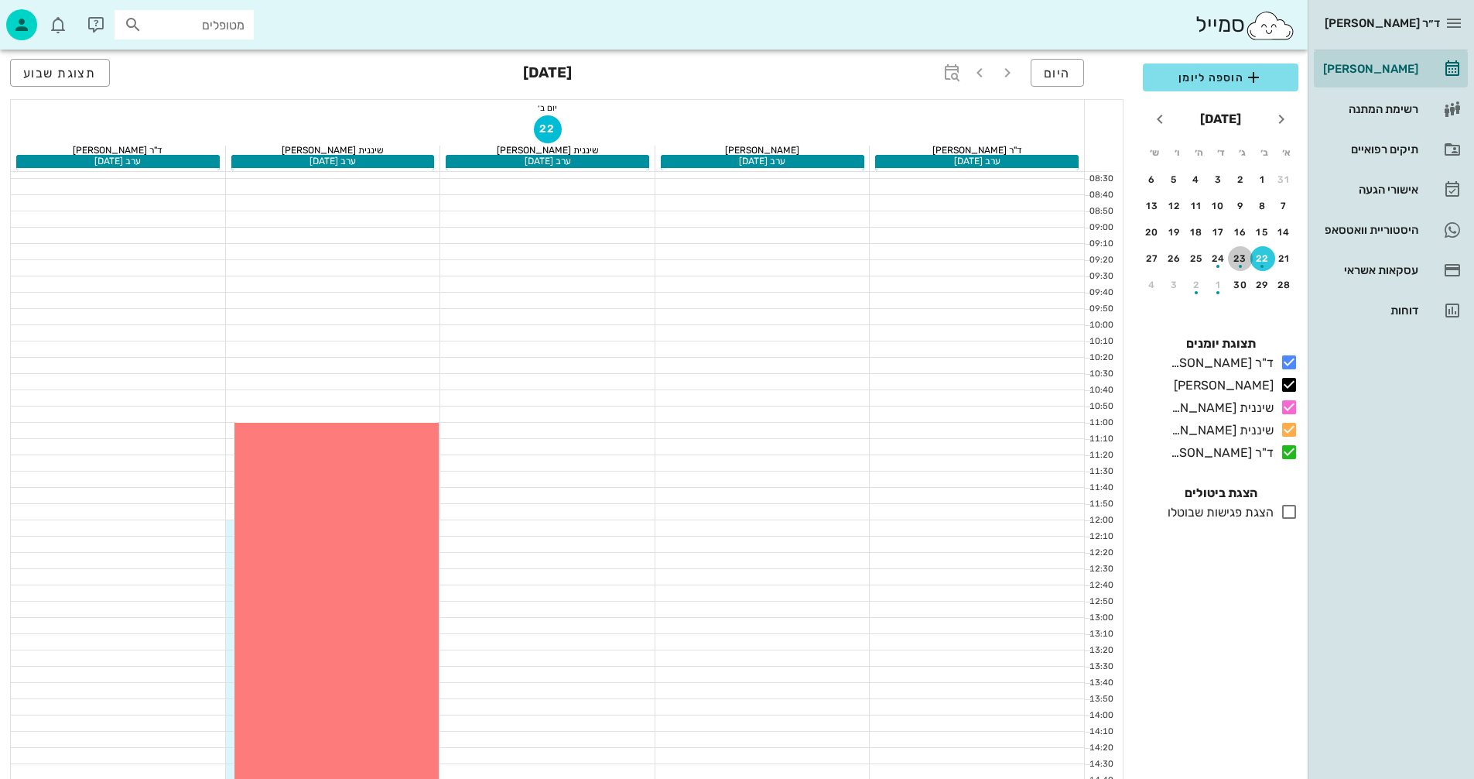
click at [1240, 263] on div "button" at bounding box center [1240, 262] width 25 height 9
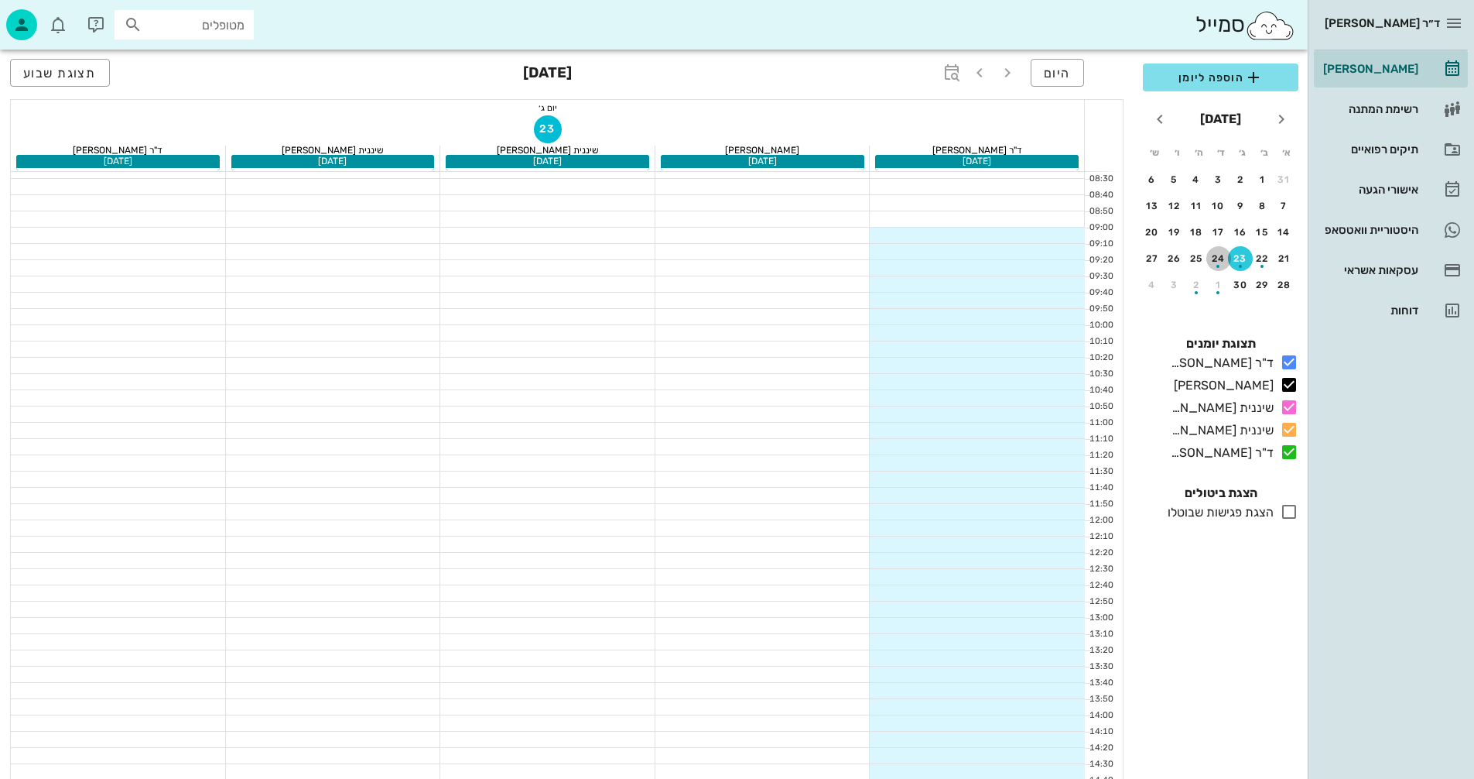
click at [1217, 263] on div "button" at bounding box center [1219, 262] width 25 height 9
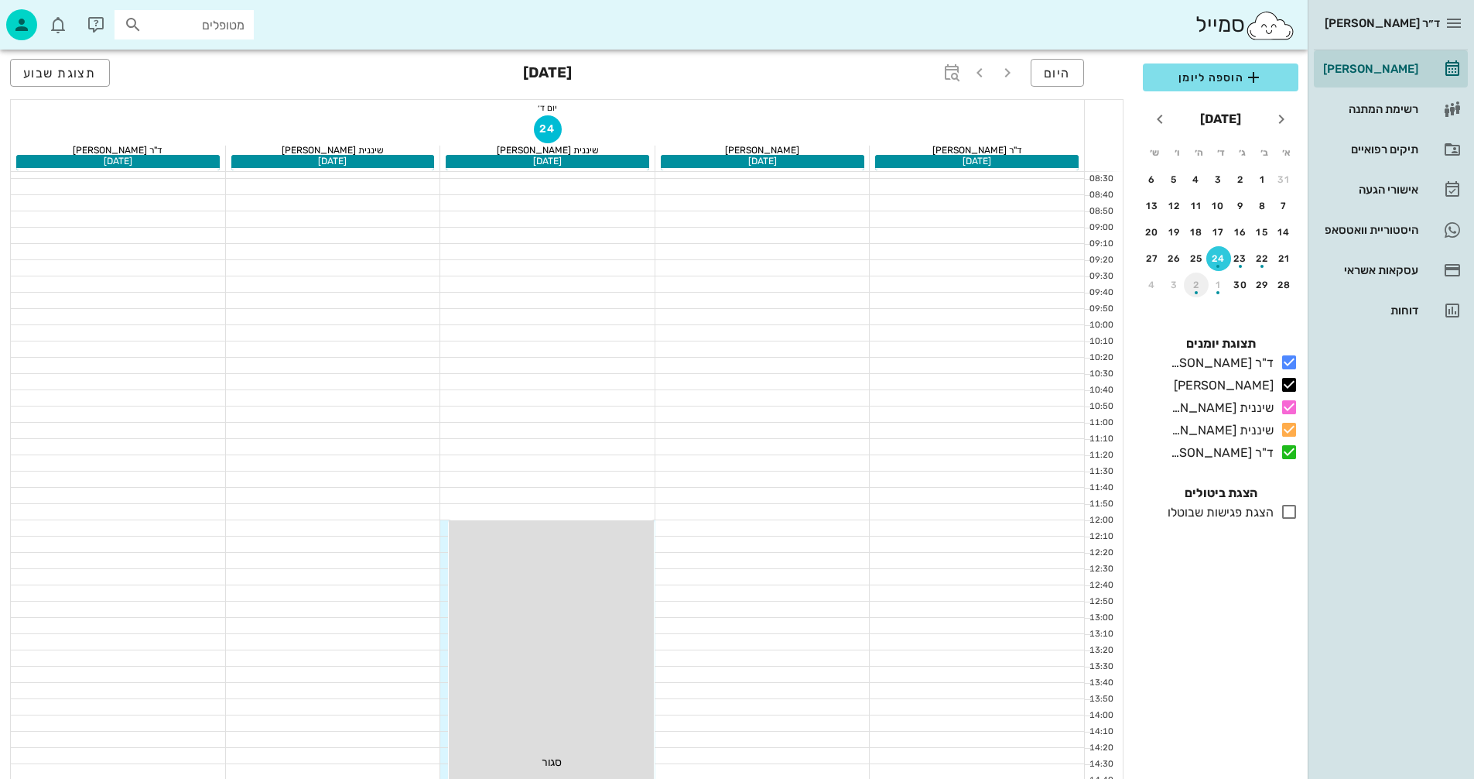
click at [1190, 285] on div "button" at bounding box center [1196, 288] width 25 height 9
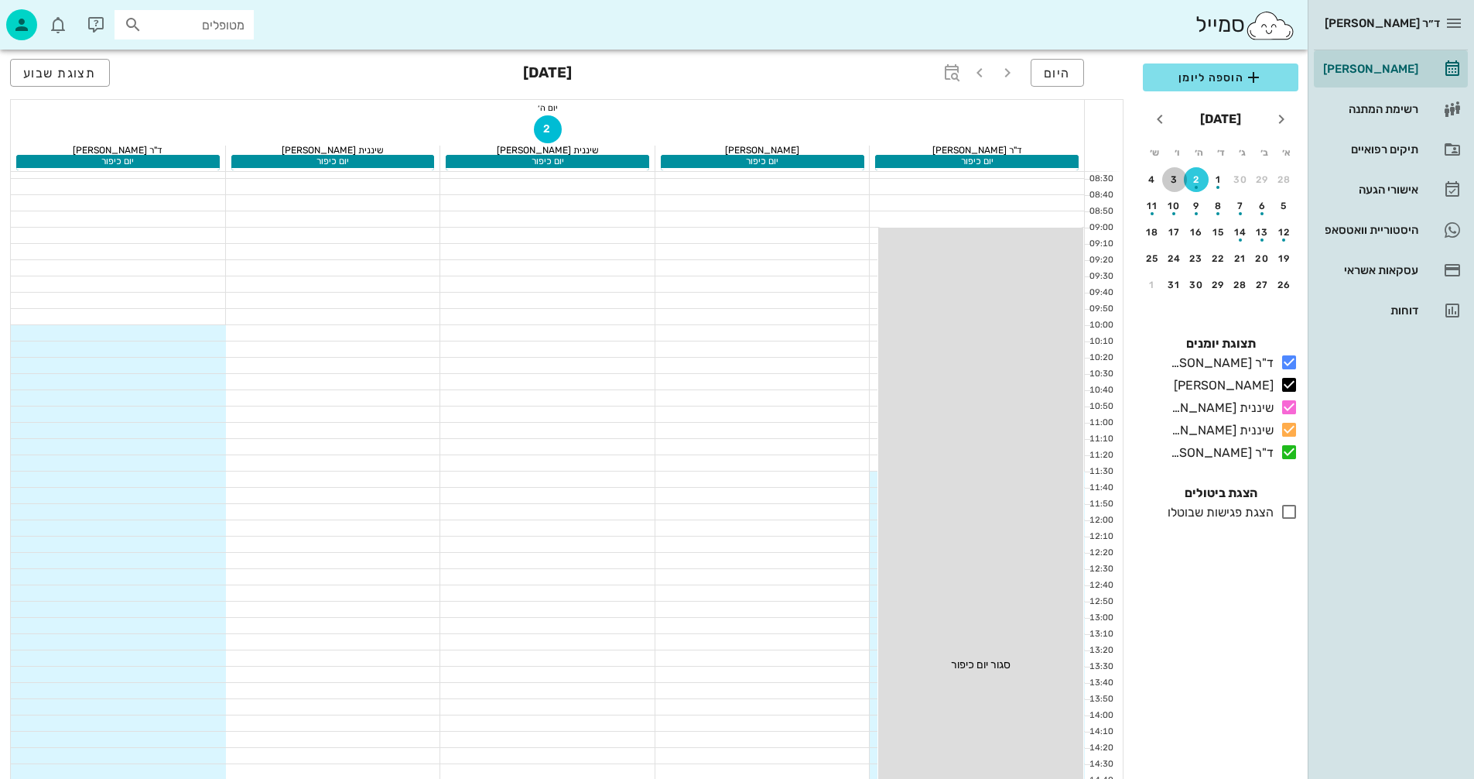
click at [1178, 182] on div "3" at bounding box center [1174, 179] width 25 height 11
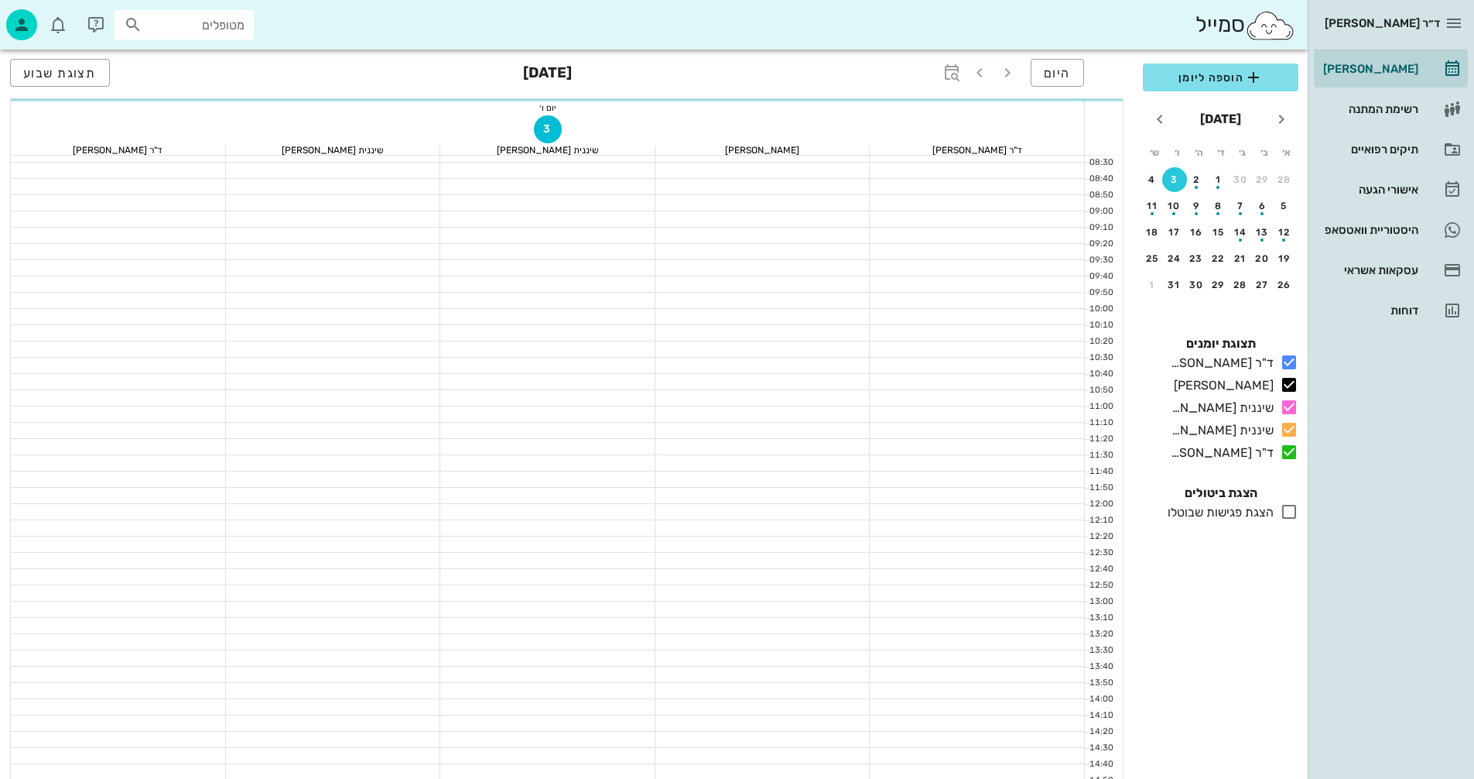
scroll to position [124, 0]
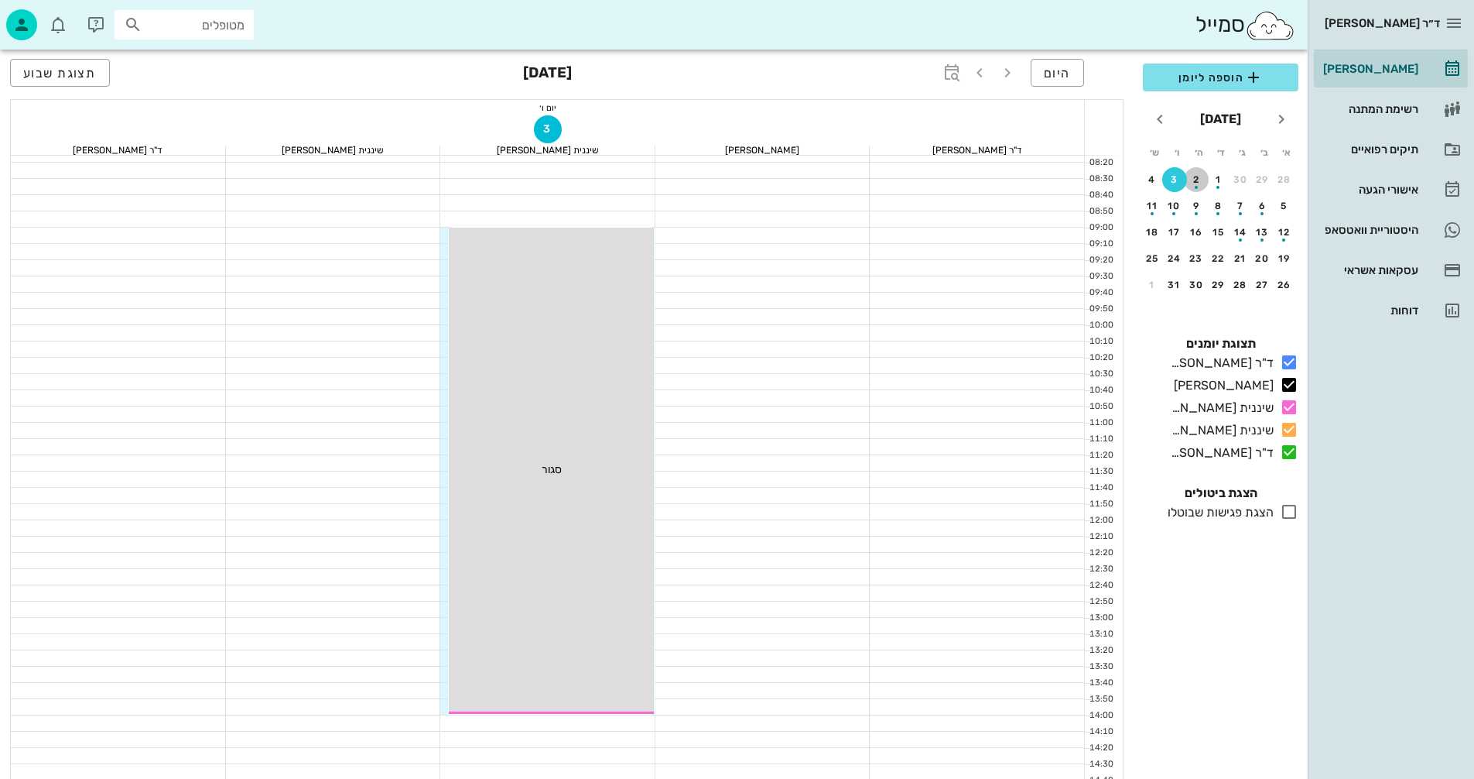
click at [1199, 183] on div "button" at bounding box center [1196, 183] width 25 height 9
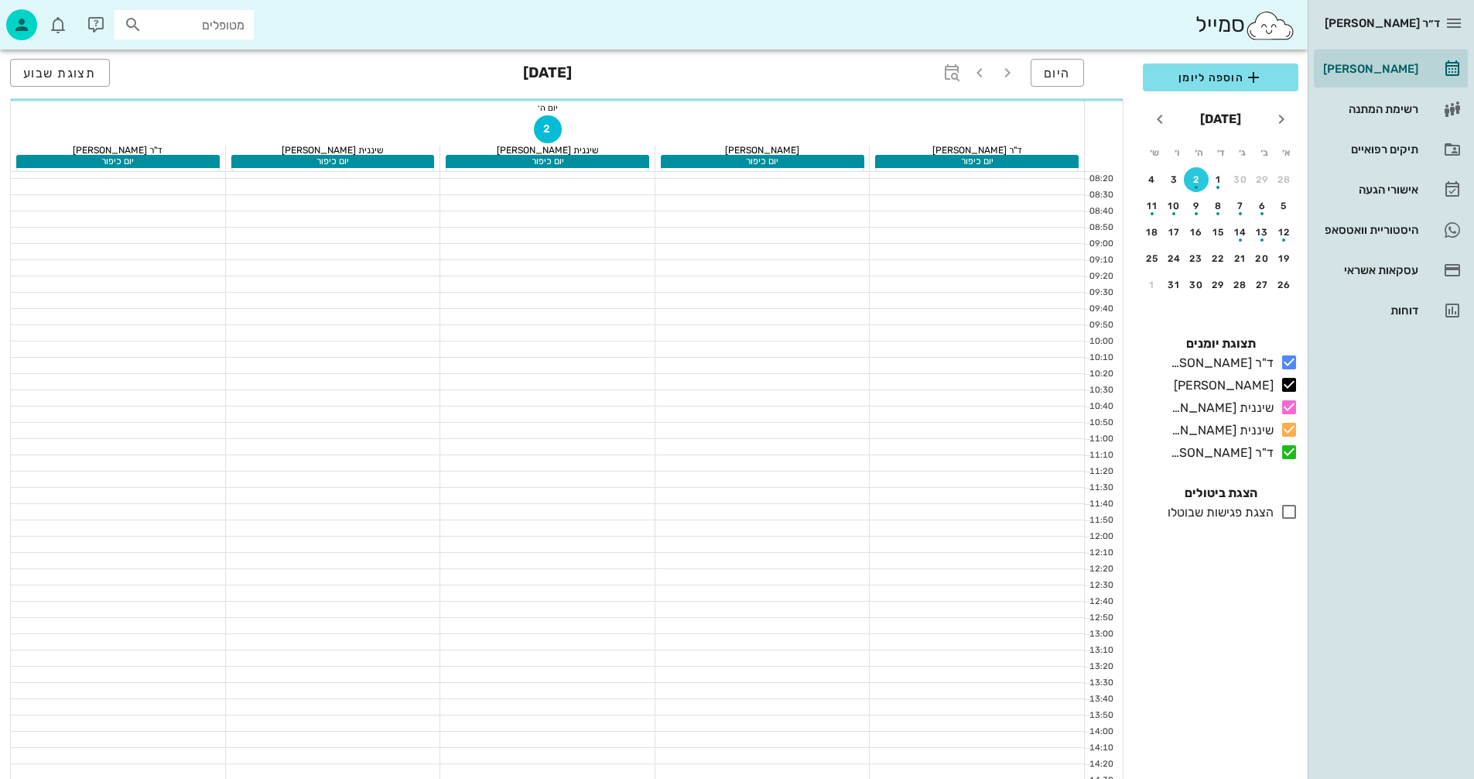
scroll to position [140, 0]
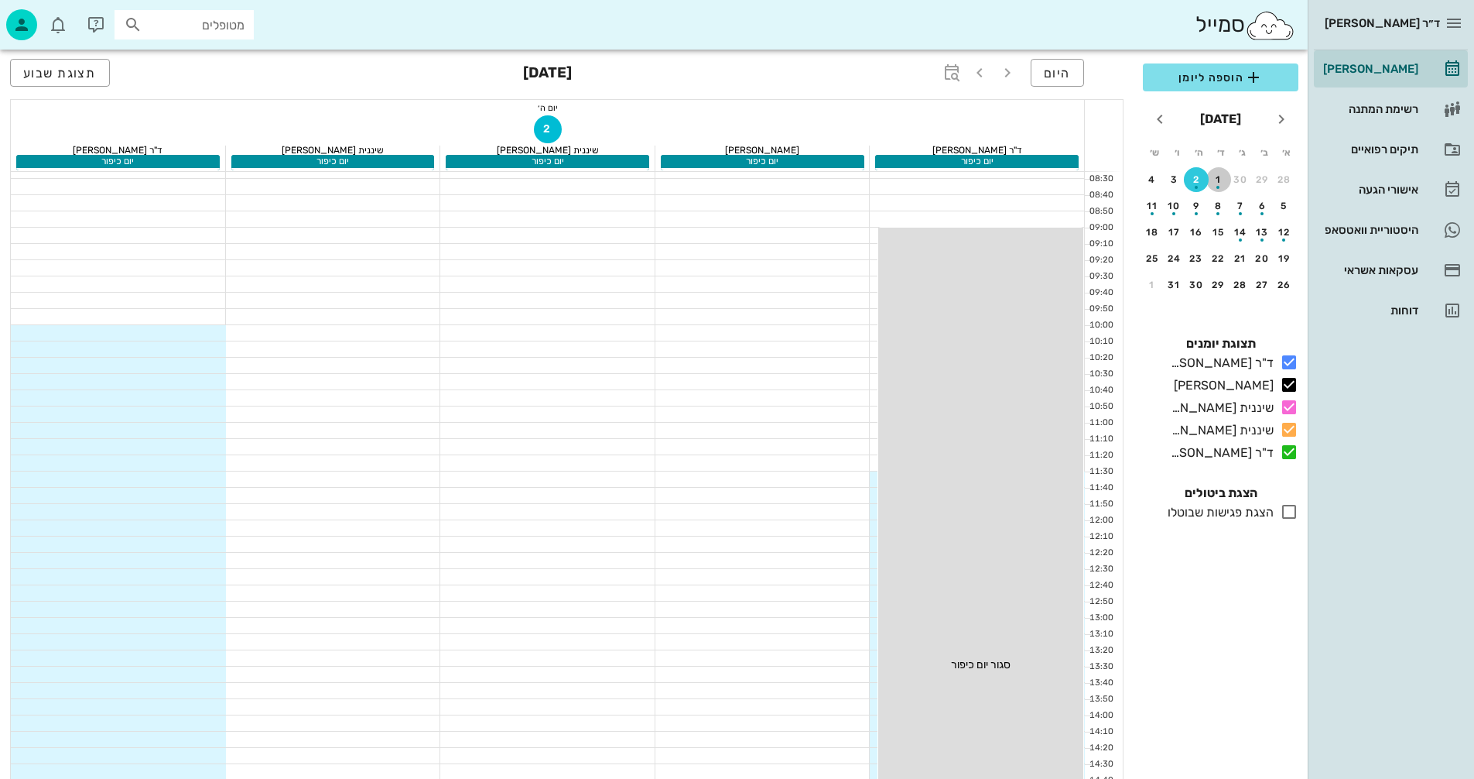
click at [1216, 183] on div "button" at bounding box center [1219, 183] width 25 height 9
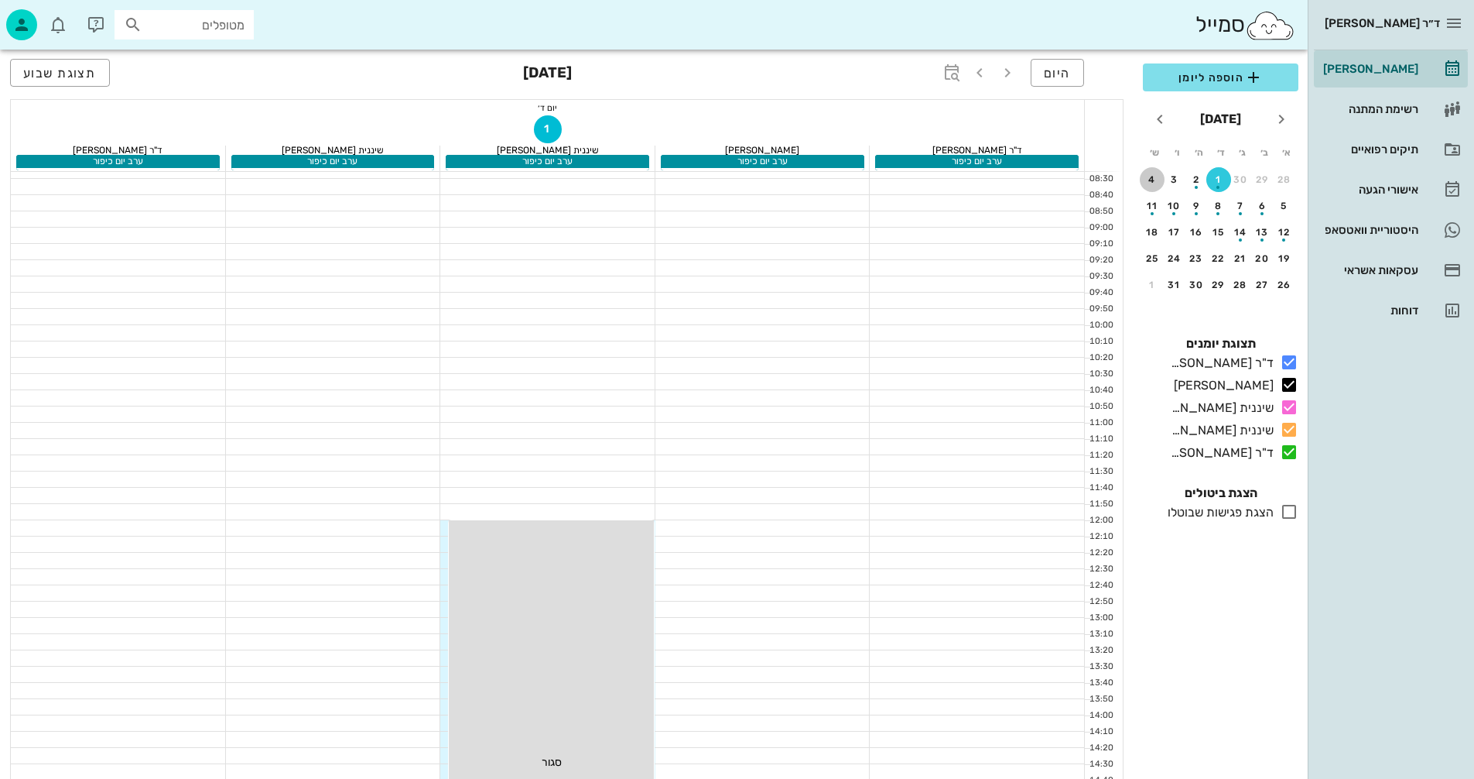
click at [1153, 181] on div "4" at bounding box center [1152, 179] width 25 height 11
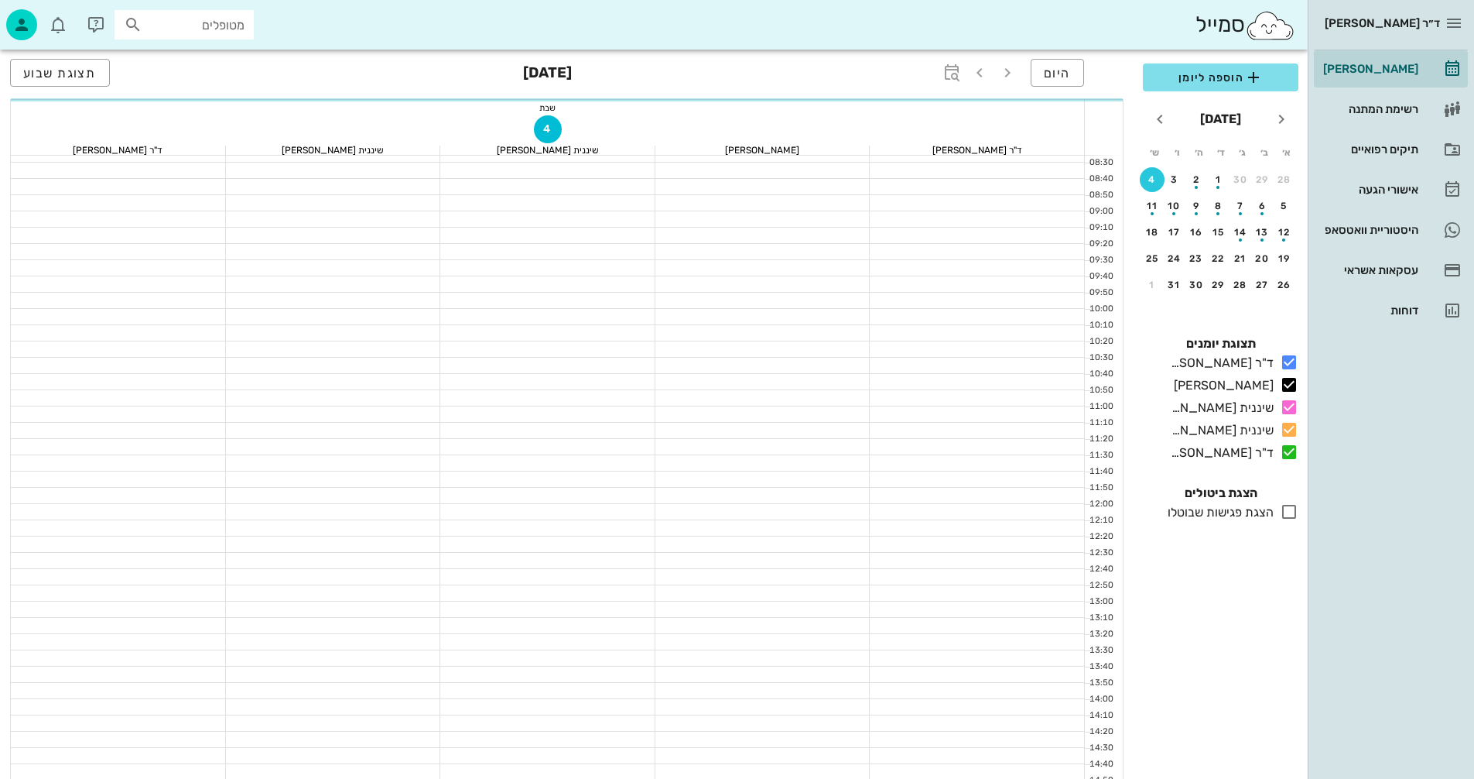
scroll to position [124, 0]
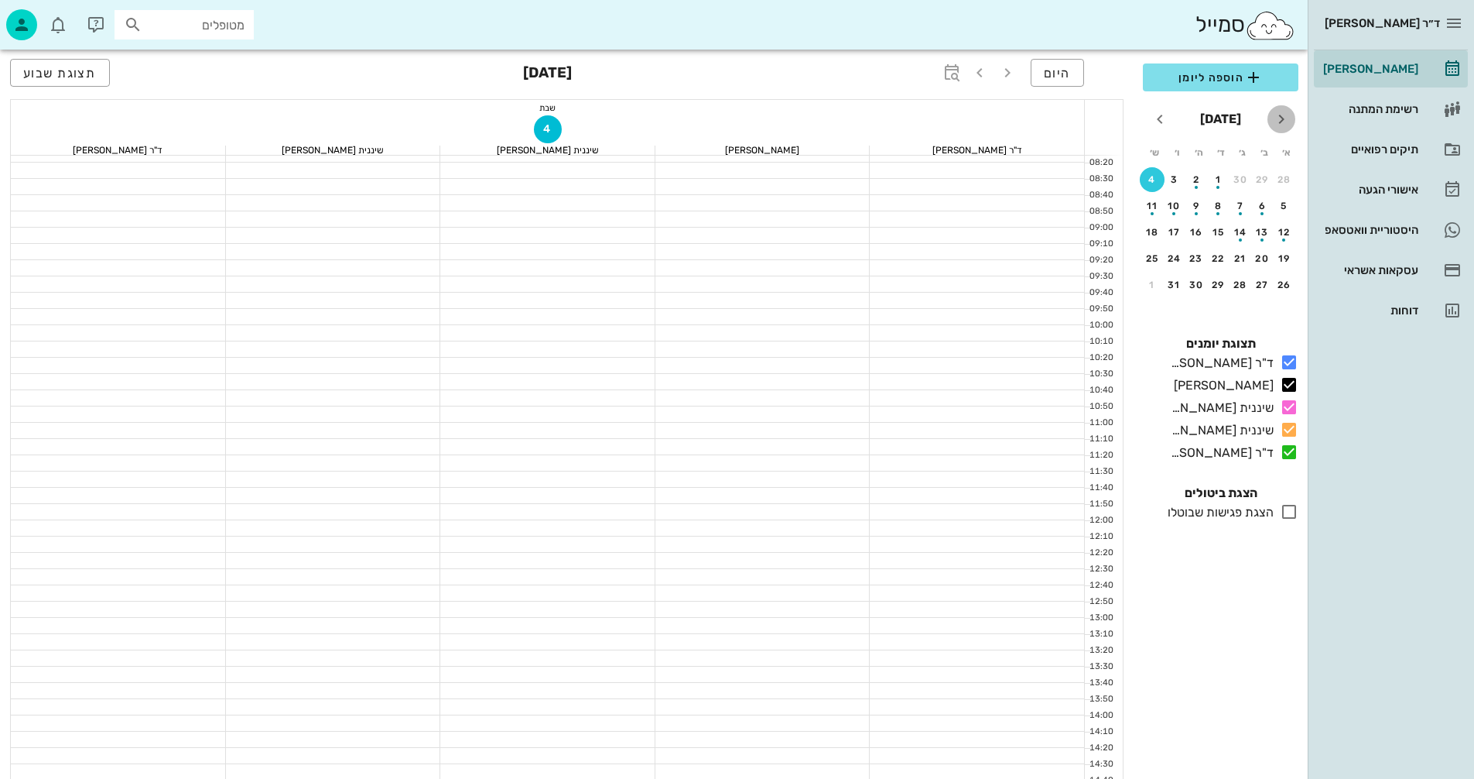
click at [1286, 122] on icon "חודש שעבר" at bounding box center [1281, 119] width 19 height 19
click at [1258, 234] on div "15" at bounding box center [1263, 232] width 25 height 11
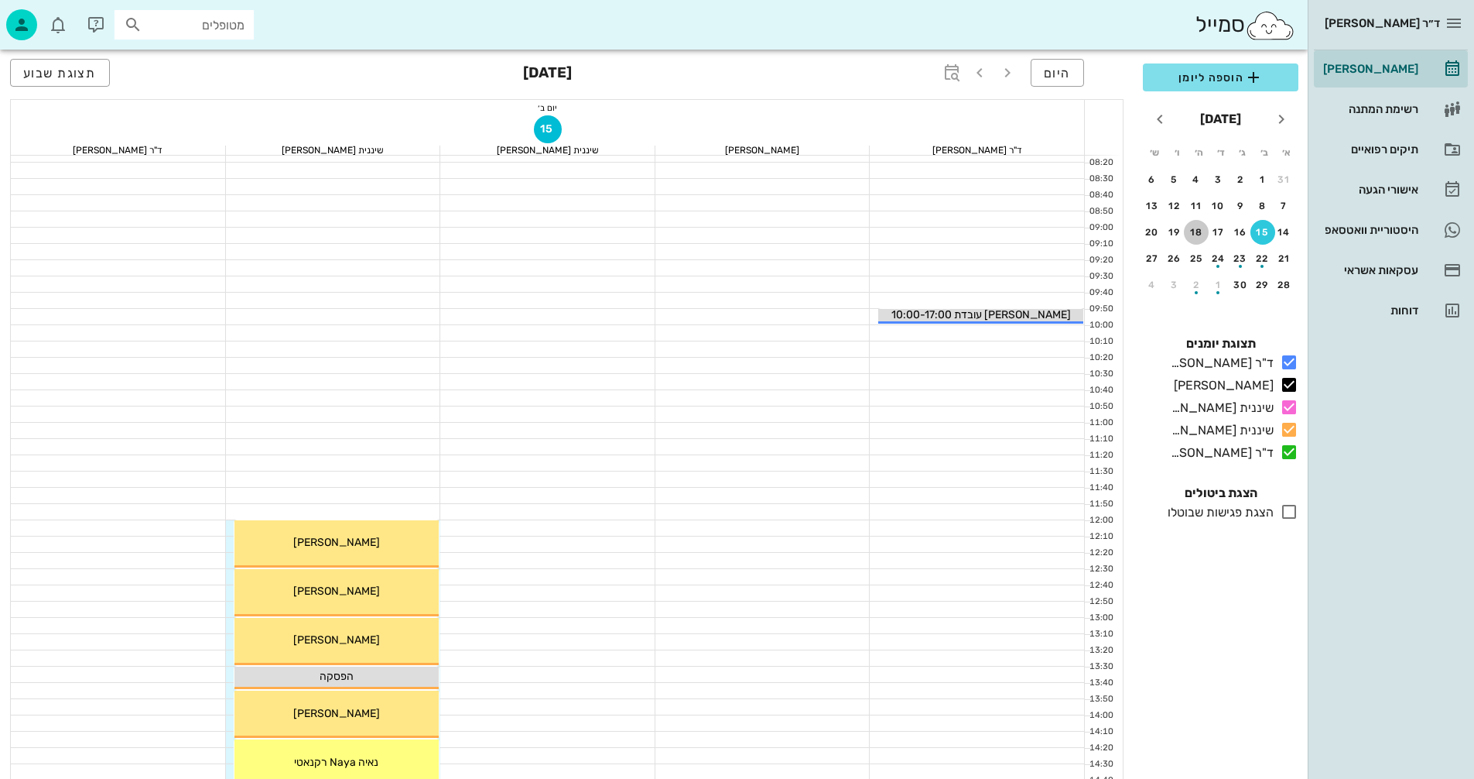
click at [1194, 233] on div "18" at bounding box center [1196, 232] width 25 height 11
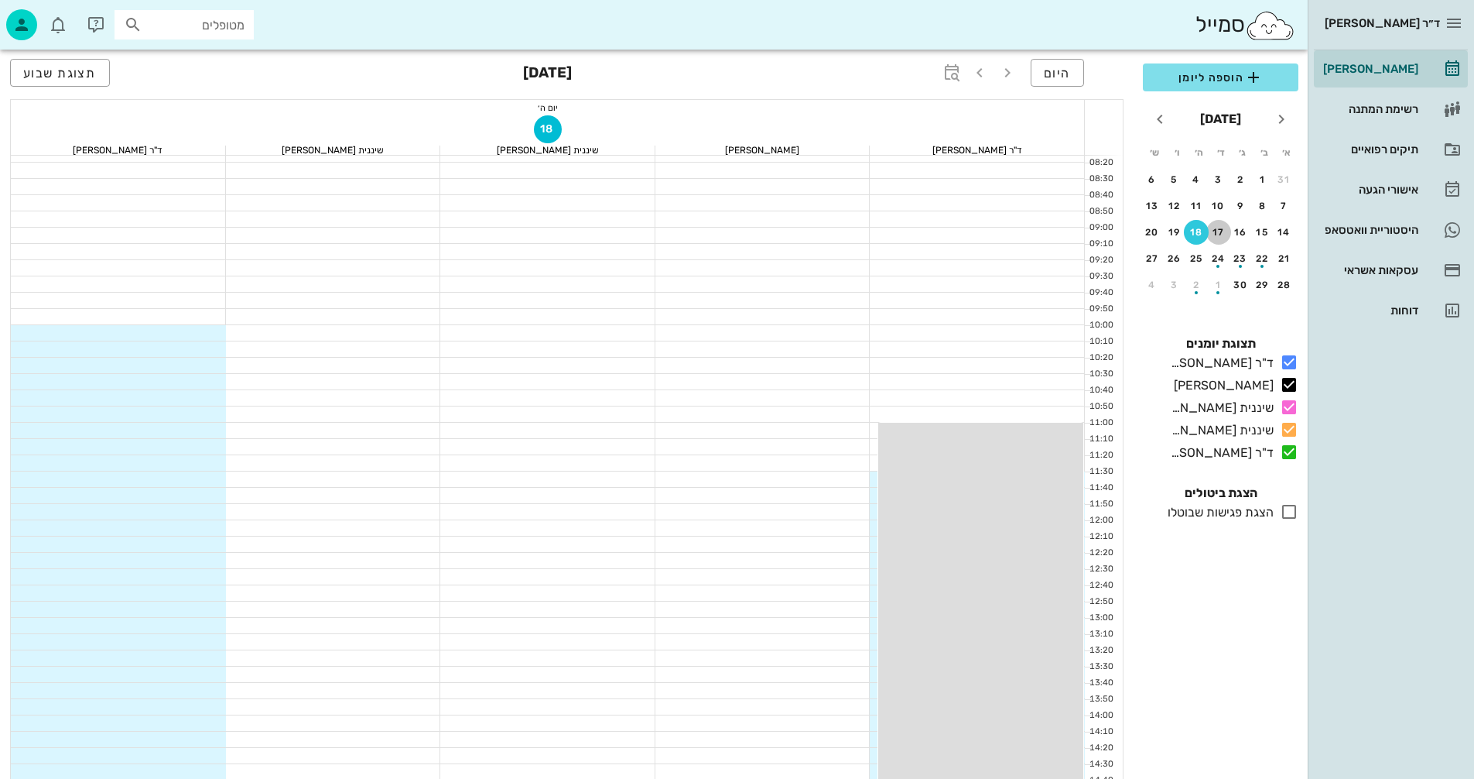
click at [1213, 235] on div "17" at bounding box center [1219, 232] width 25 height 11
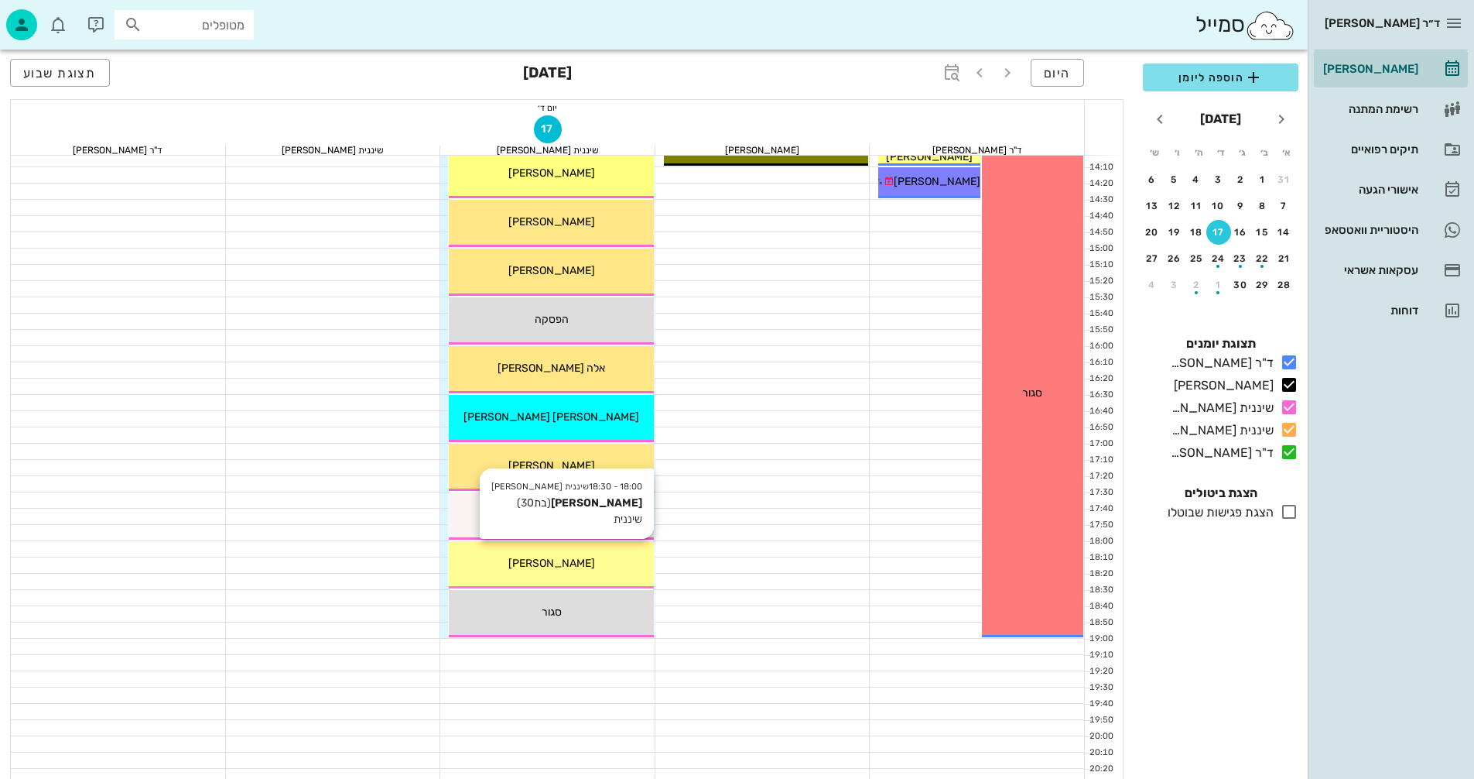
scroll to position [666, 0]
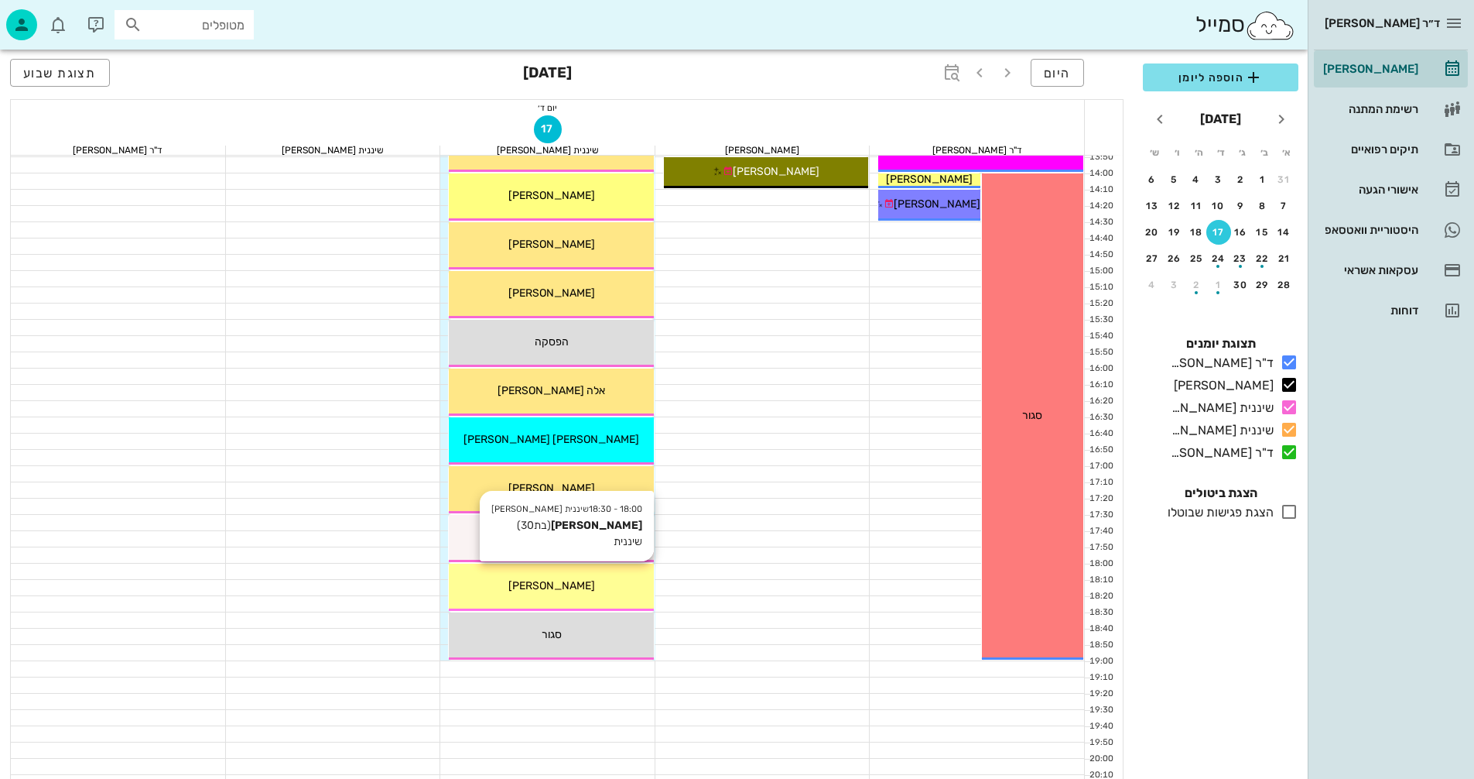
click at [601, 577] on div "שירן ראסק" at bounding box center [551, 585] width 205 height 16
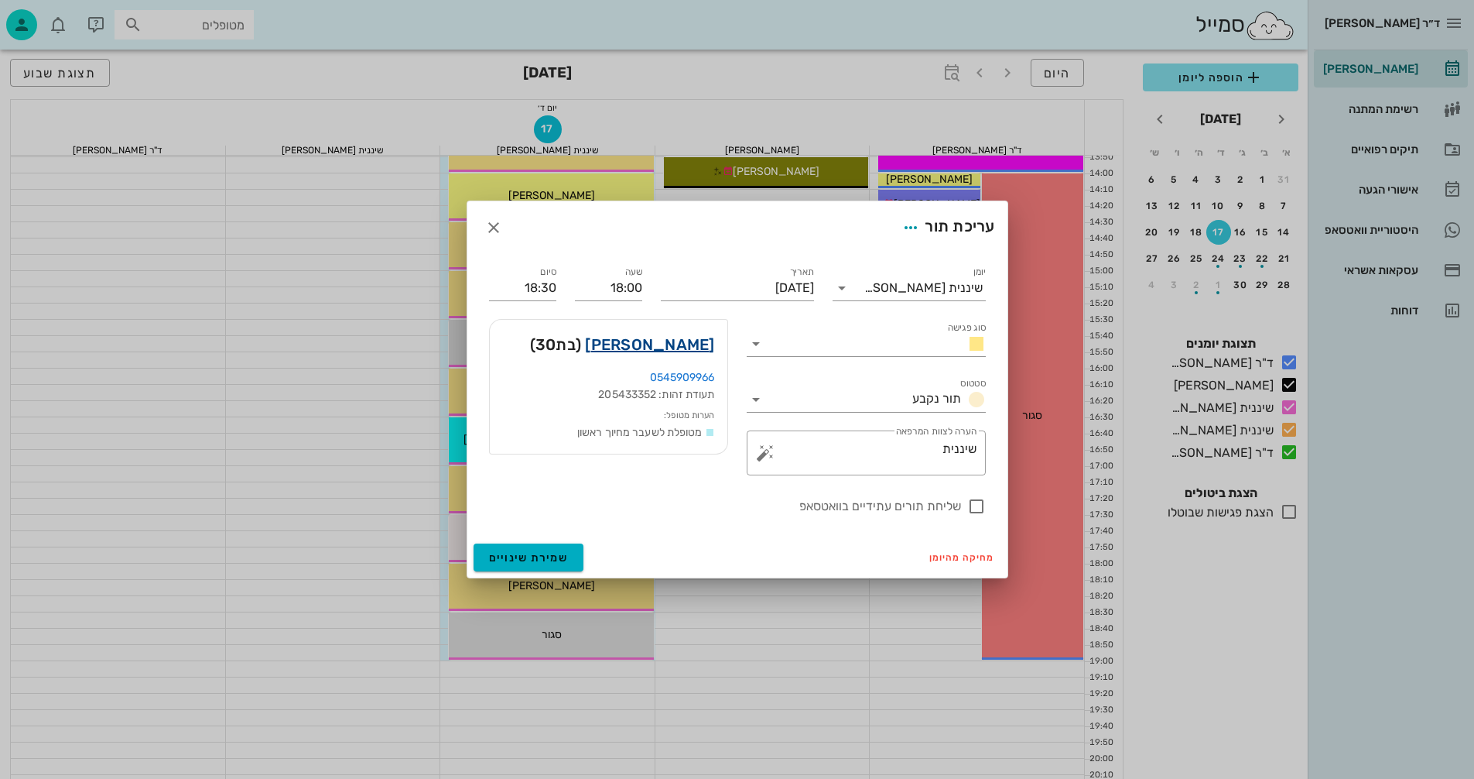
click at [670, 351] on link "שירן ראסק" at bounding box center [649, 344] width 129 height 25
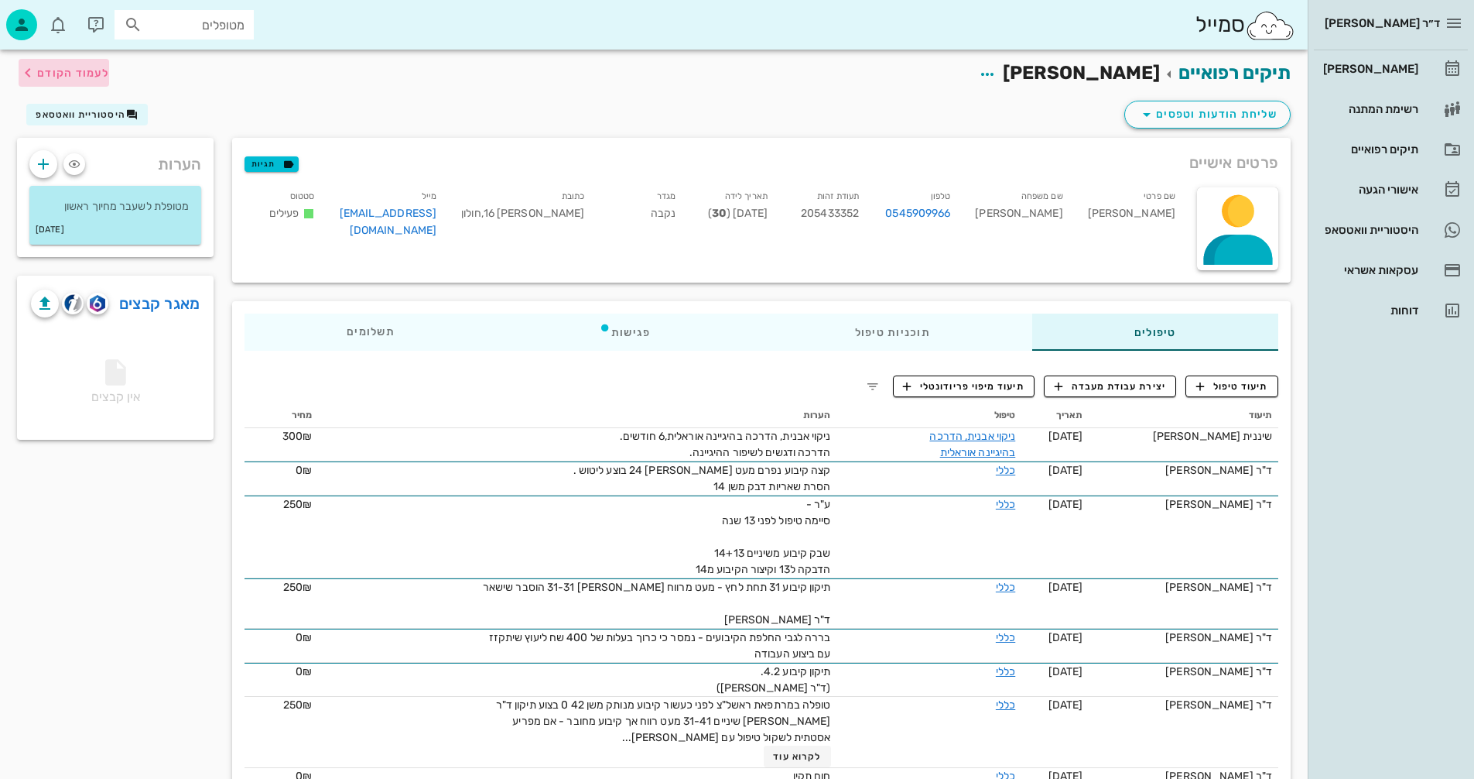
click at [47, 68] on span "לעמוד הקודם" at bounding box center [73, 73] width 72 height 13
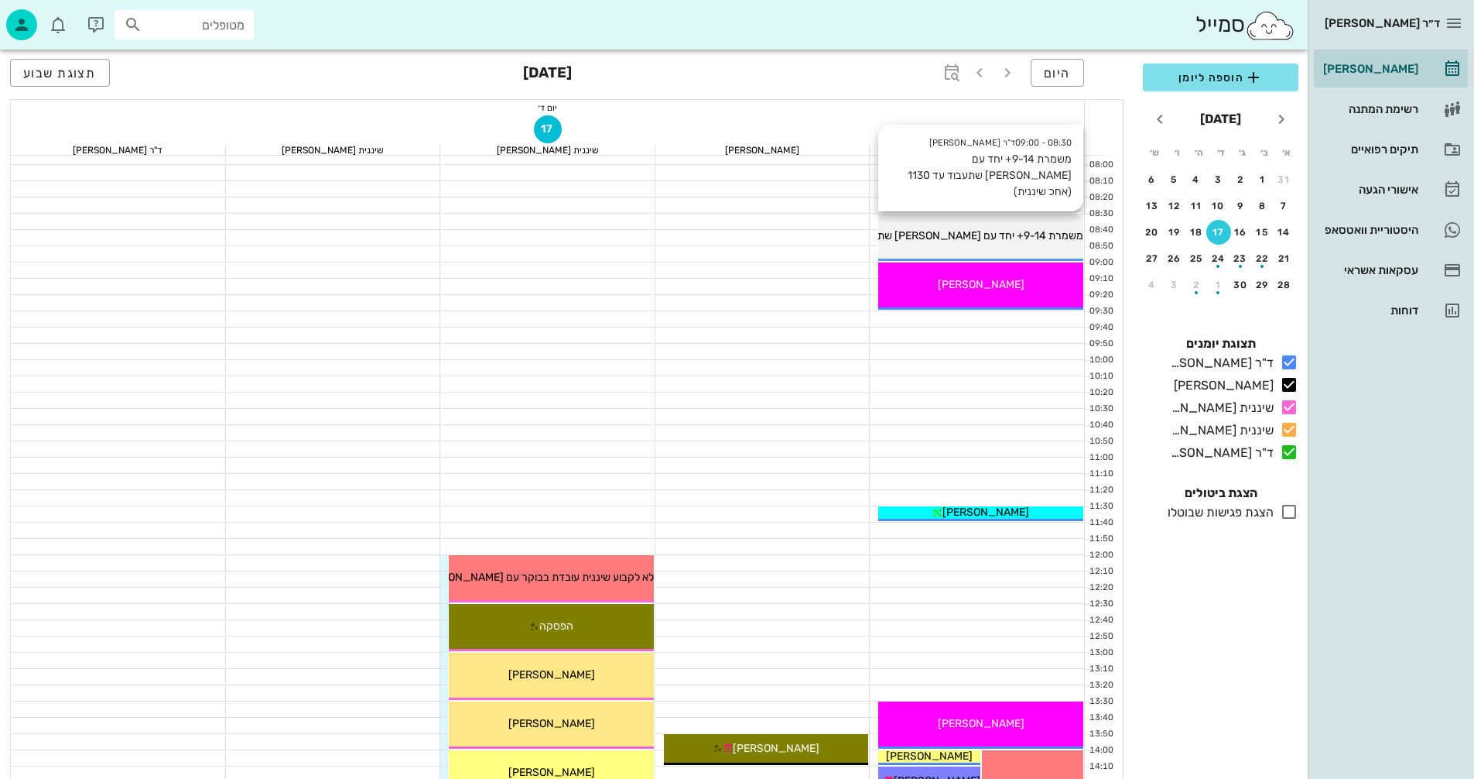
scroll to position [155, 0]
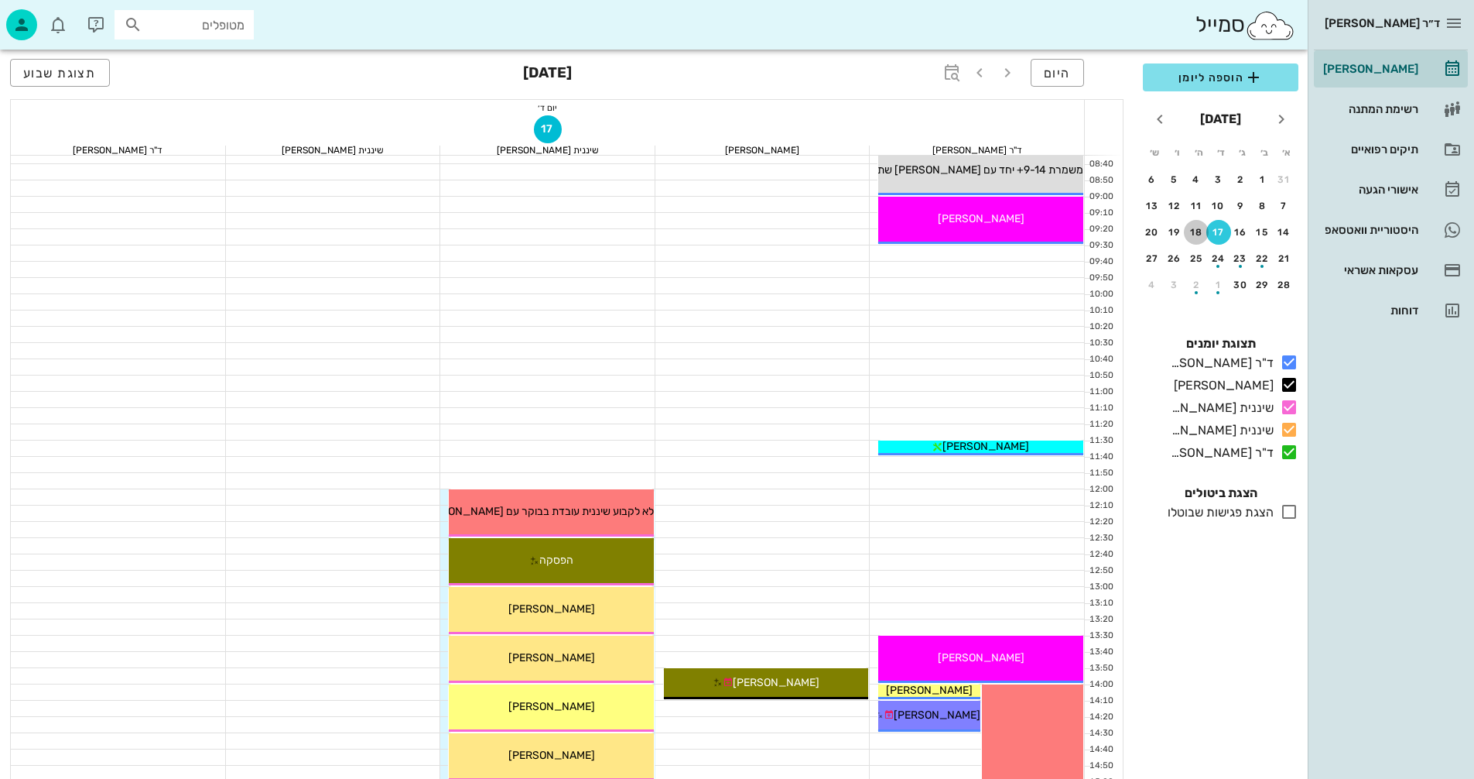
click at [1190, 232] on div "18" at bounding box center [1196, 232] width 25 height 11
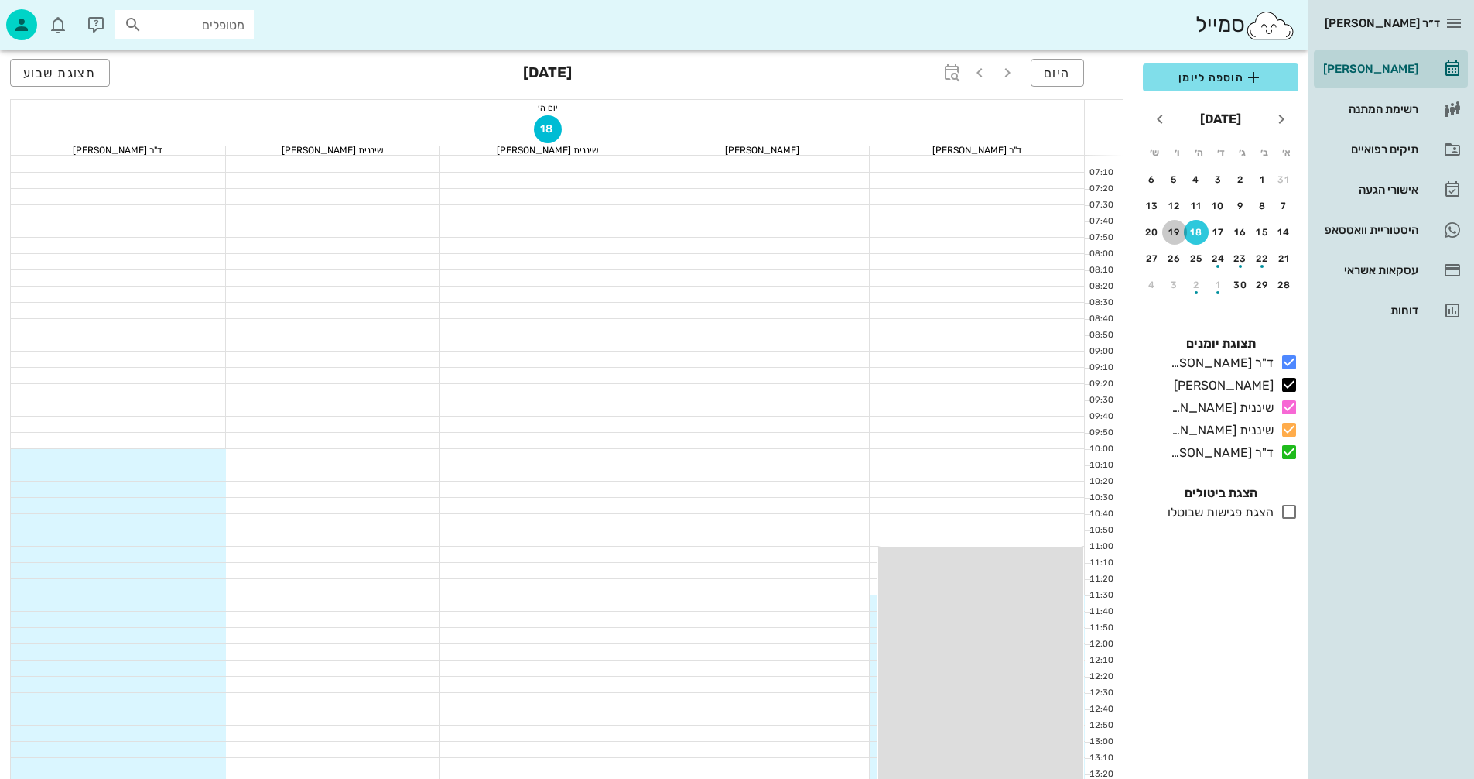
click at [1171, 235] on div "19" at bounding box center [1174, 232] width 25 height 11
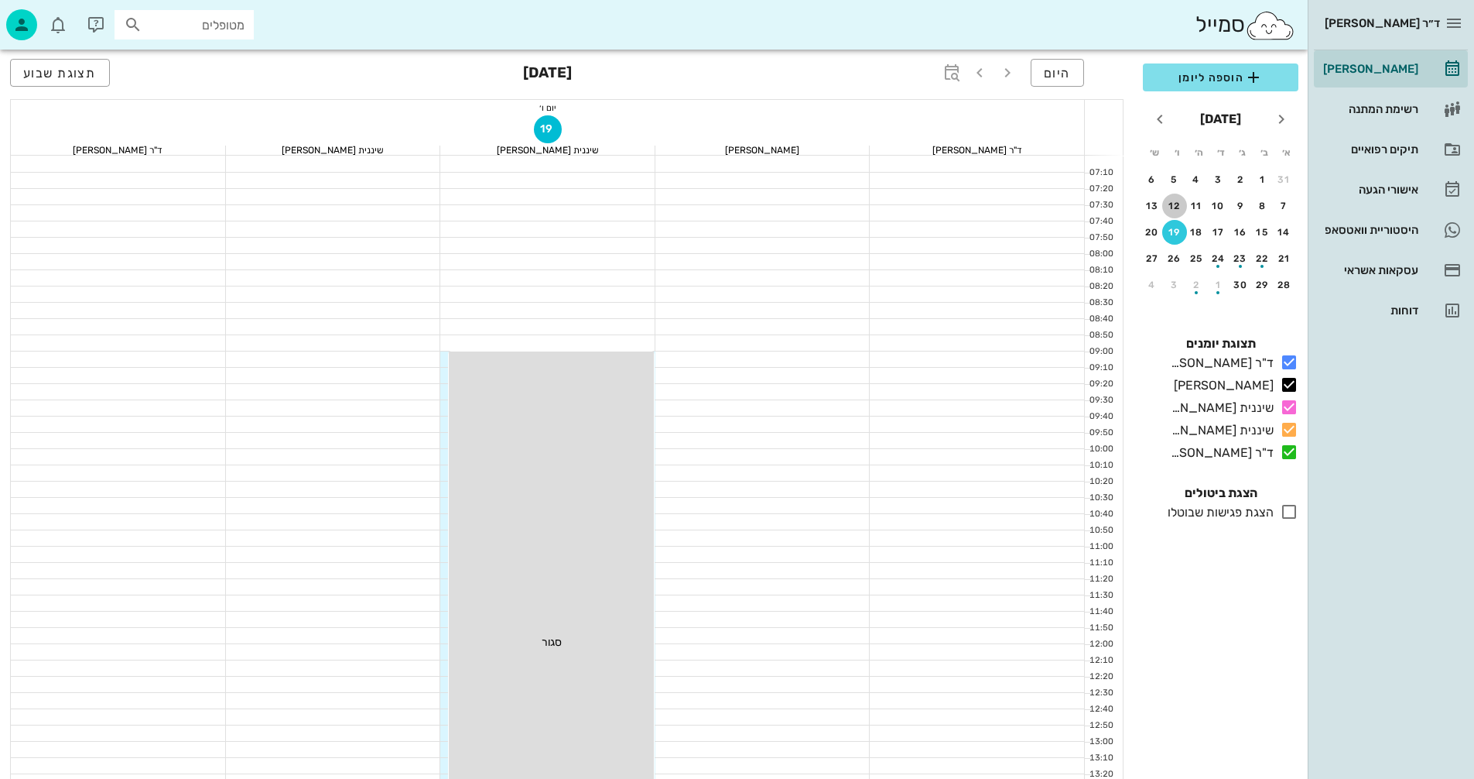
click at [1174, 197] on button "12" at bounding box center [1174, 205] width 25 height 25
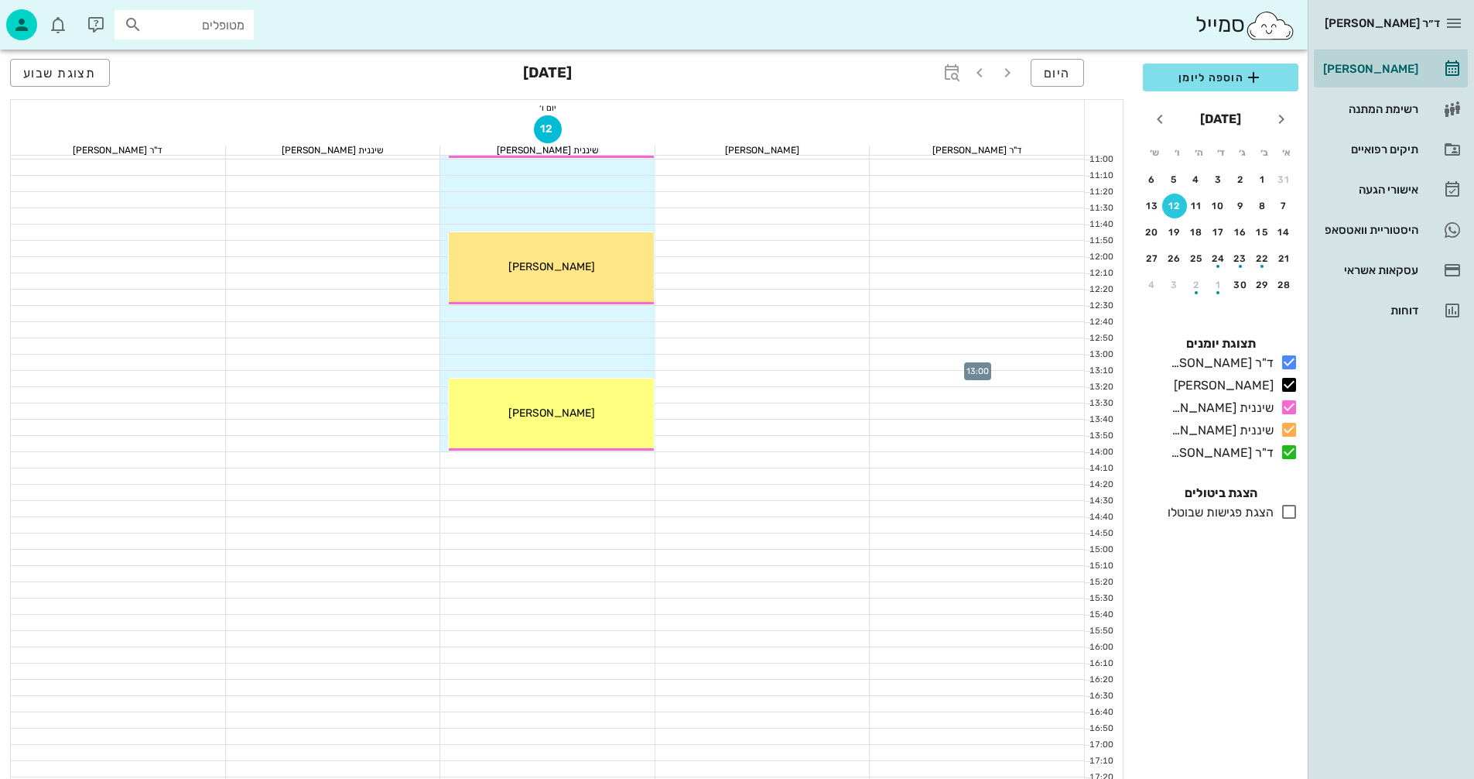
scroll to position [310, 0]
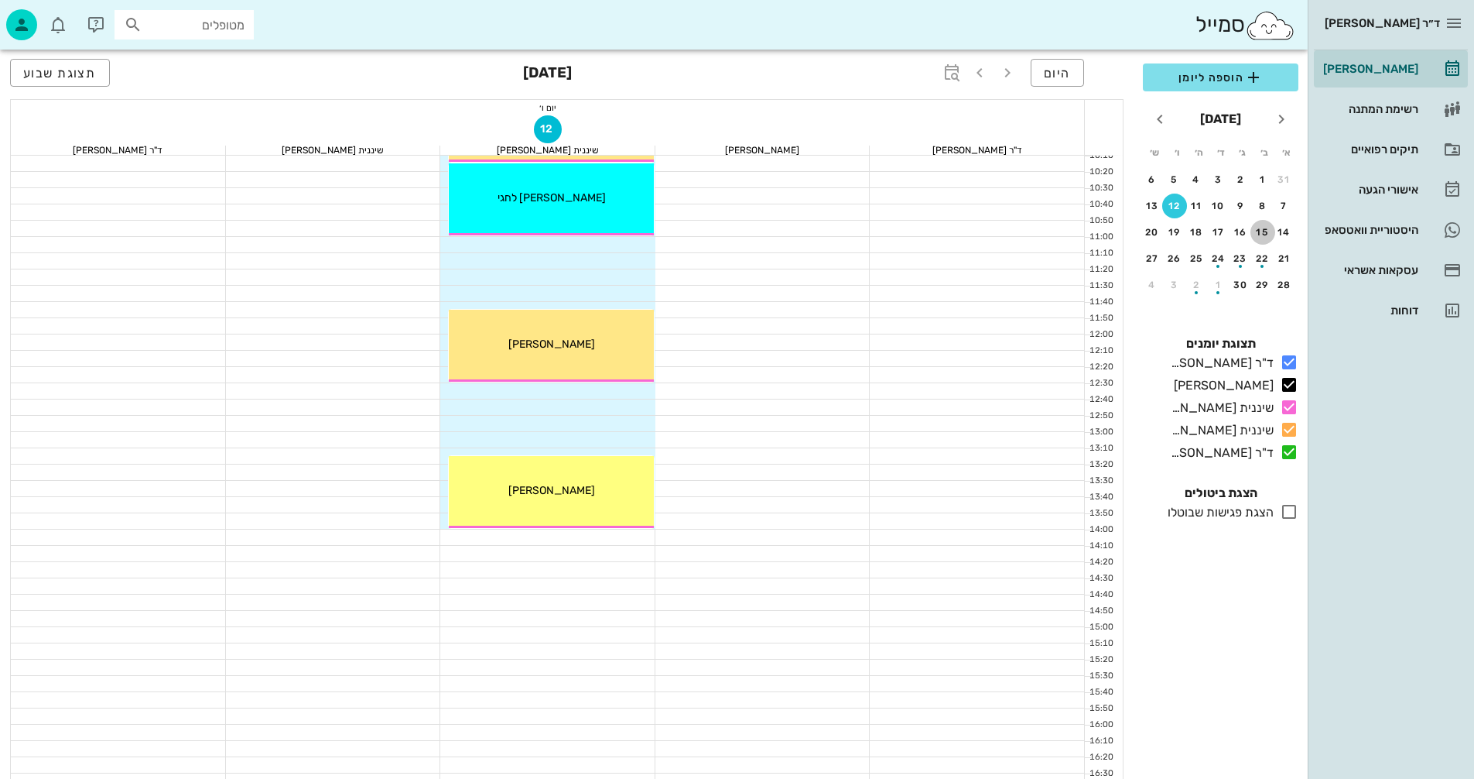
click at [1260, 231] on div "15" at bounding box center [1263, 232] width 25 height 11
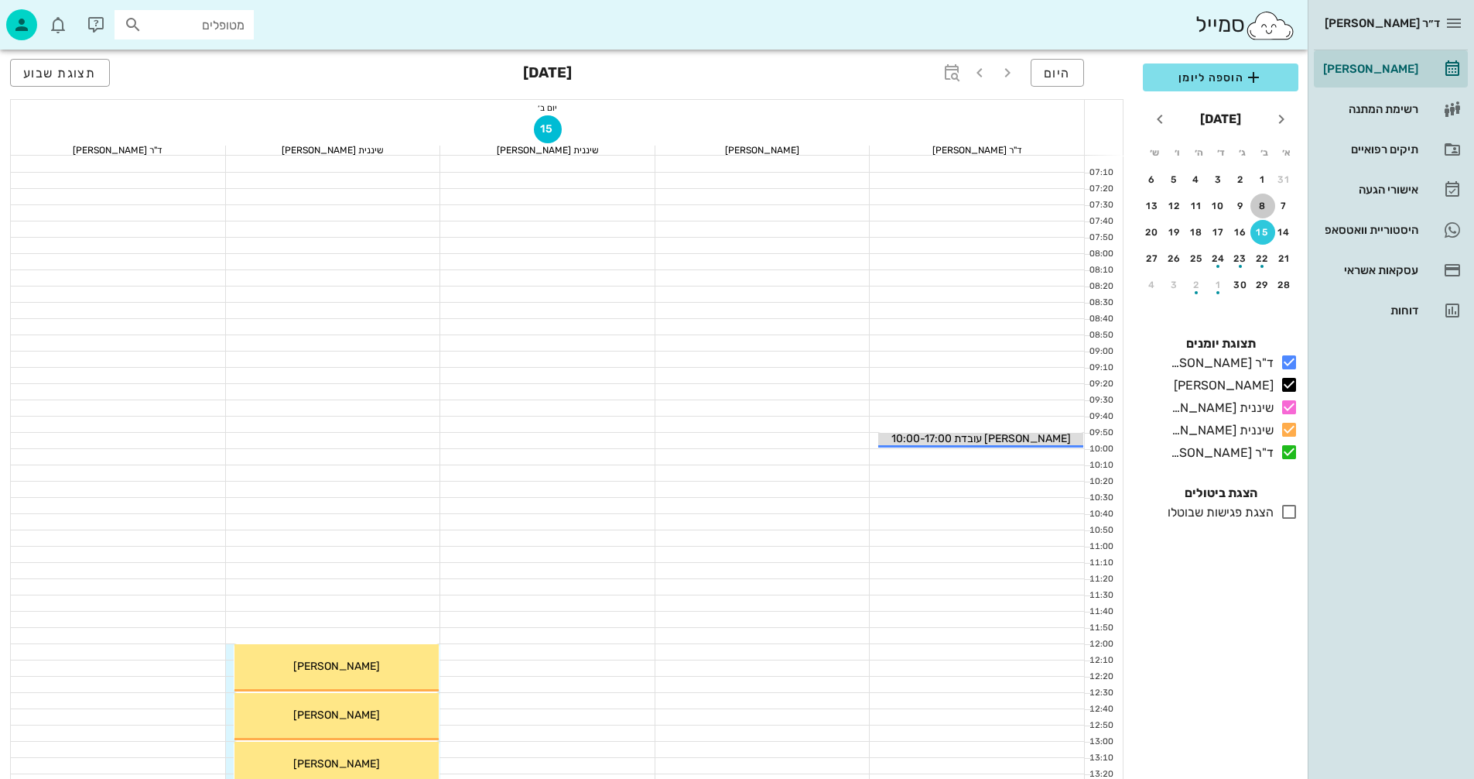
click at [1262, 204] on div "8" at bounding box center [1263, 205] width 25 height 11
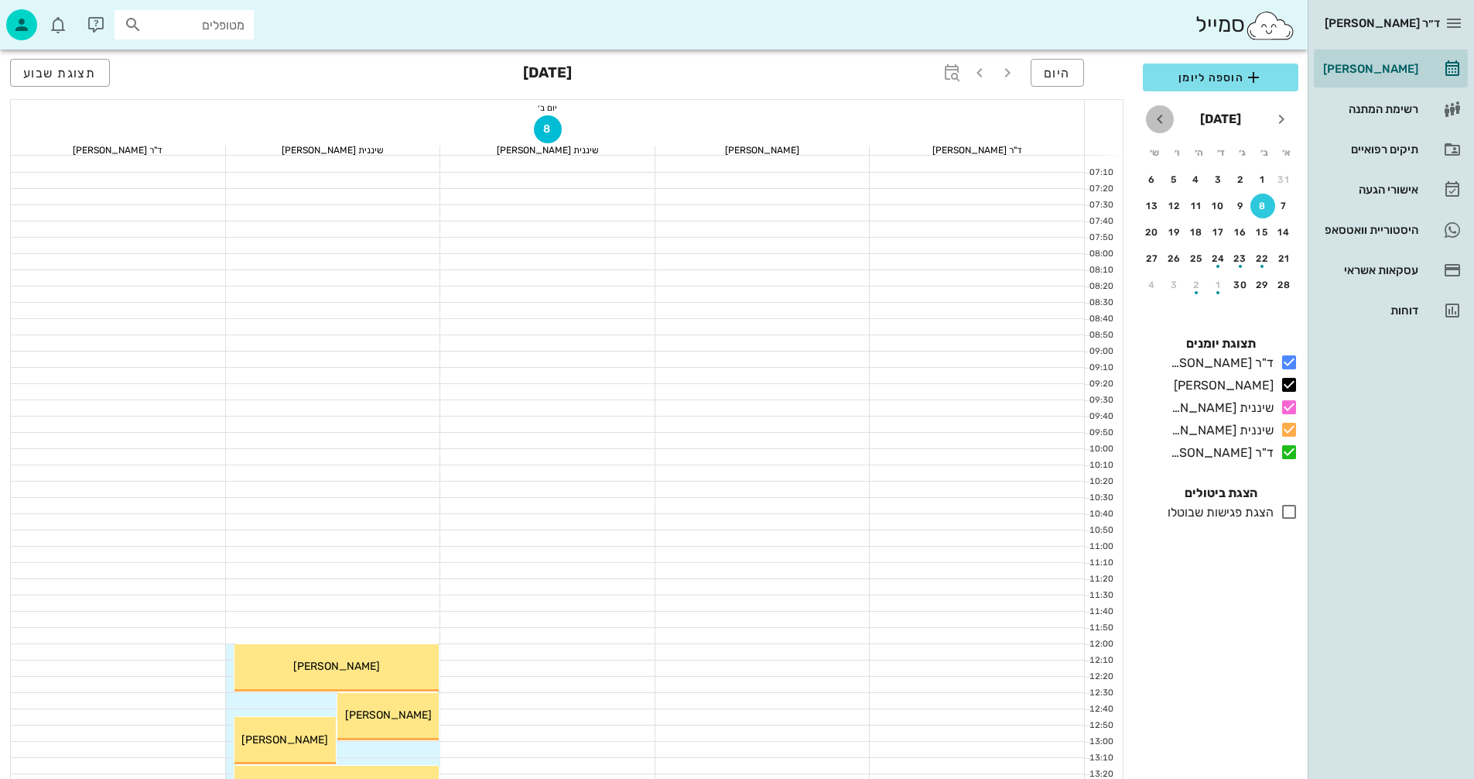
click at [1156, 118] on icon "חודש הבא" at bounding box center [1160, 119] width 19 height 19
click at [1275, 124] on icon "חודש שעבר" at bounding box center [1281, 119] width 19 height 19
click at [1177, 288] on div "29" at bounding box center [1174, 284] width 25 height 11
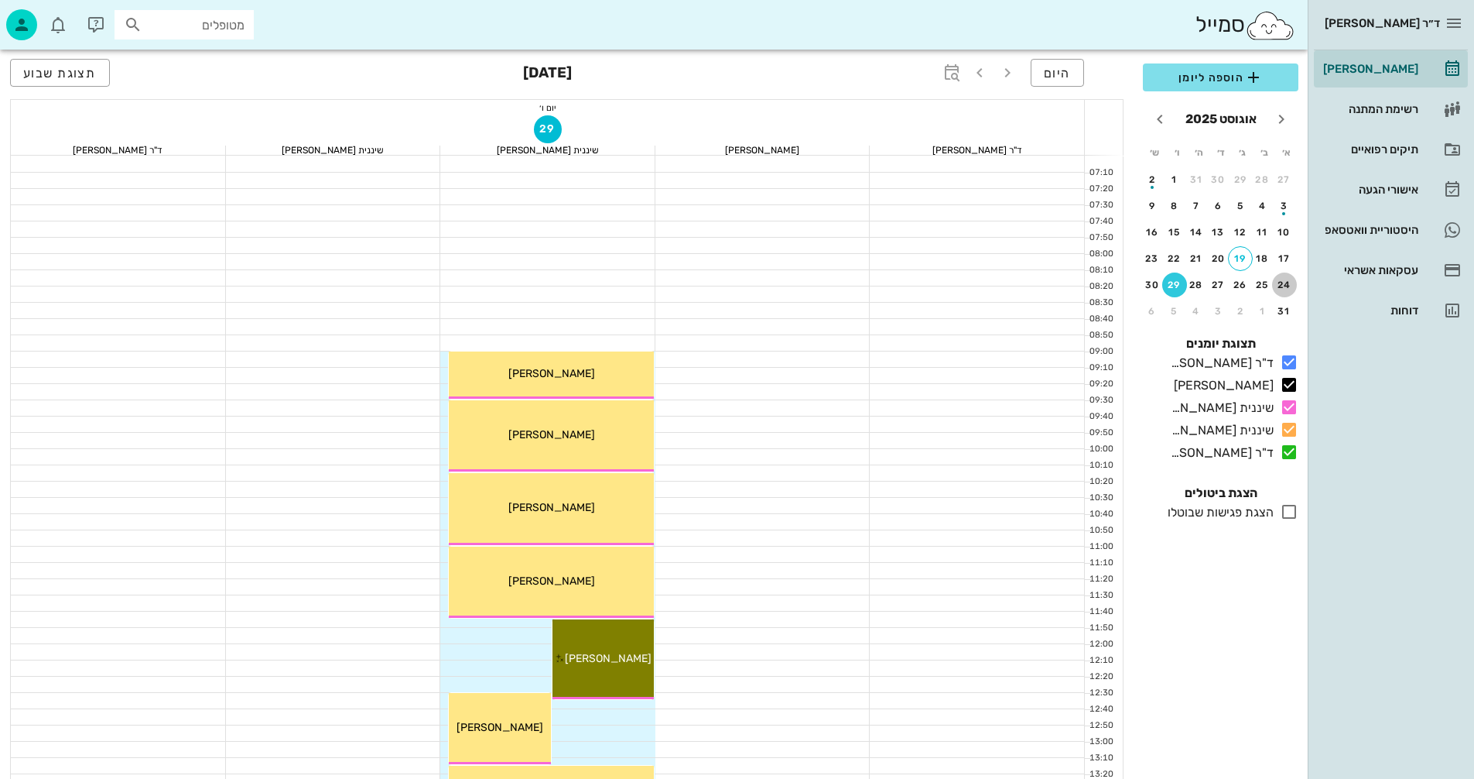
click at [1281, 287] on div "24" at bounding box center [1284, 284] width 25 height 11
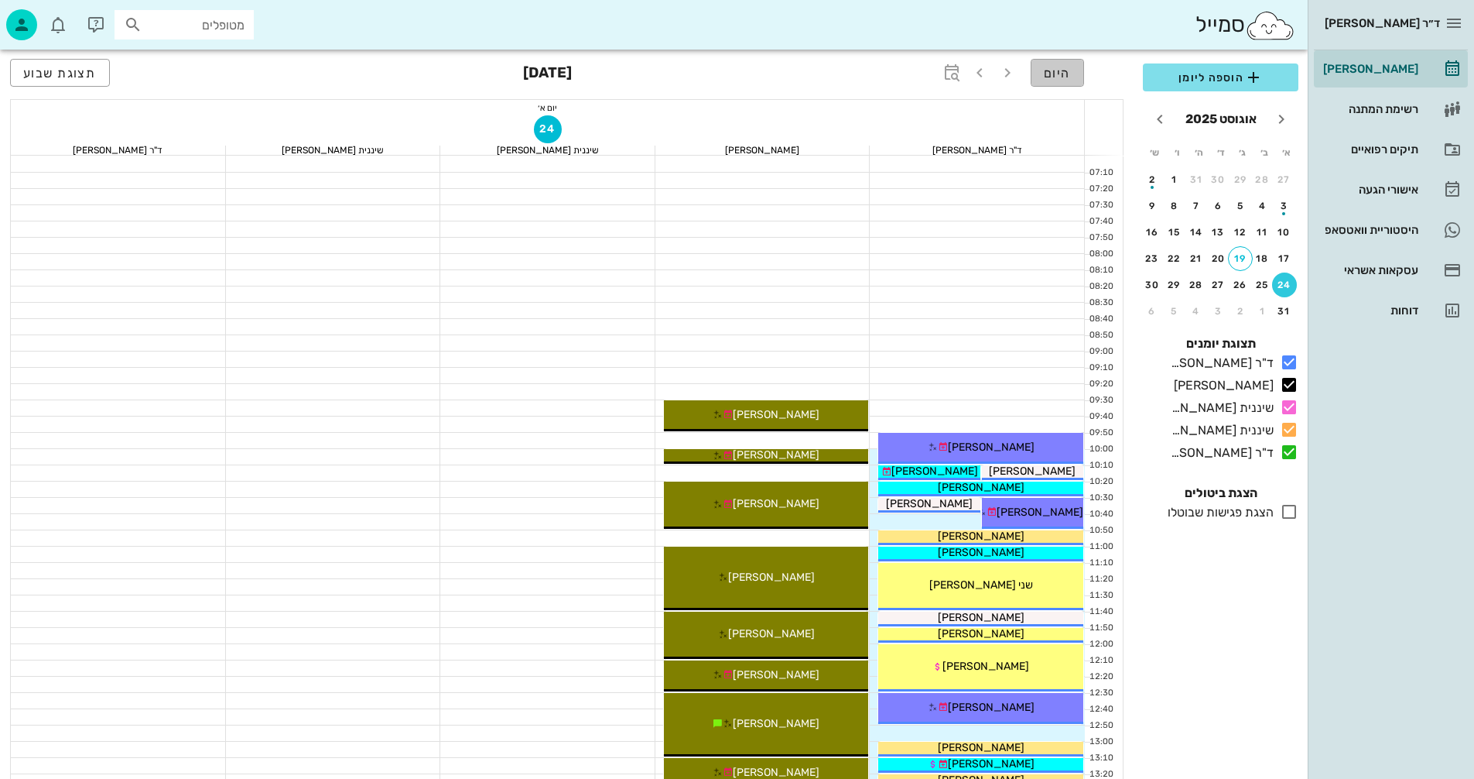
click at [1069, 72] on span "היום" at bounding box center [1057, 73] width 27 height 15
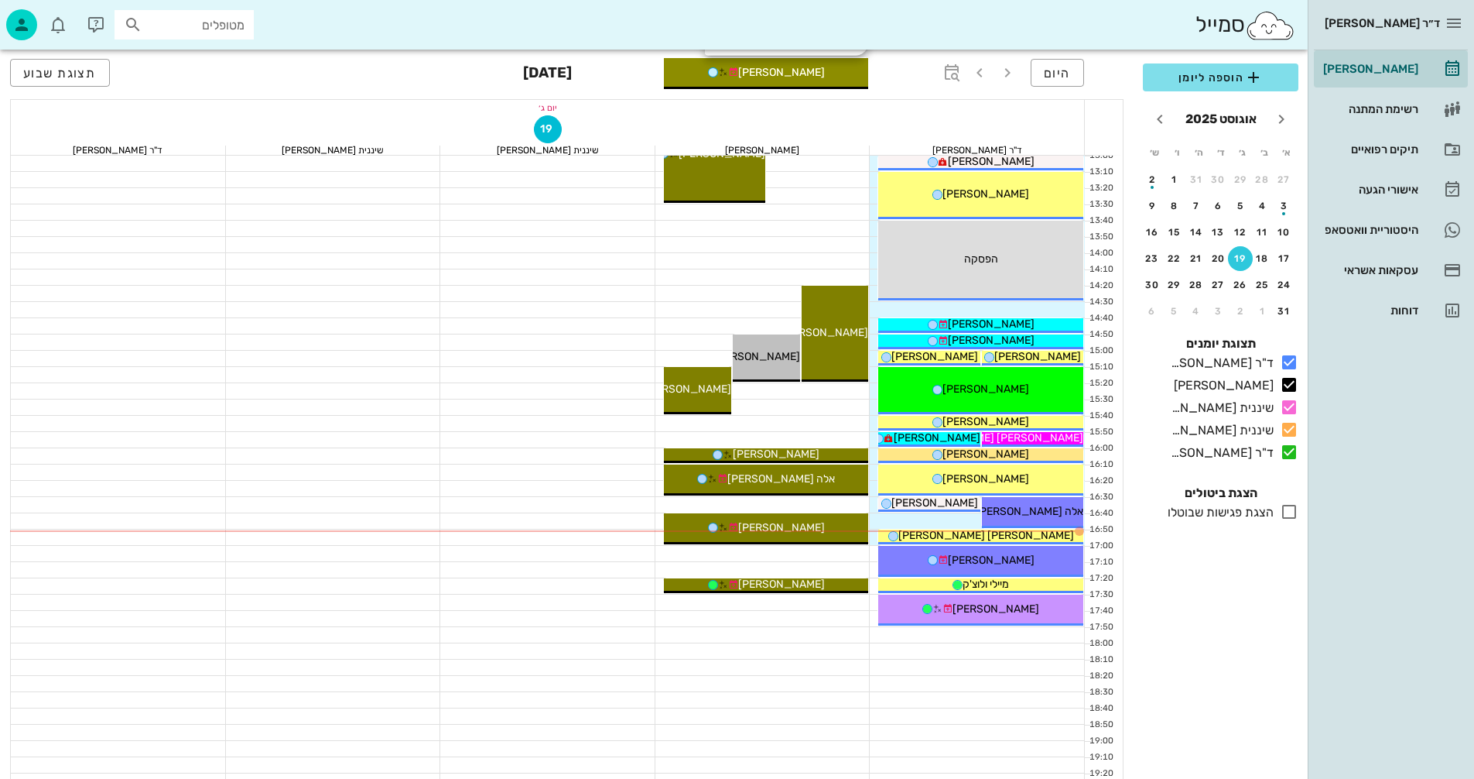
scroll to position [619, 0]
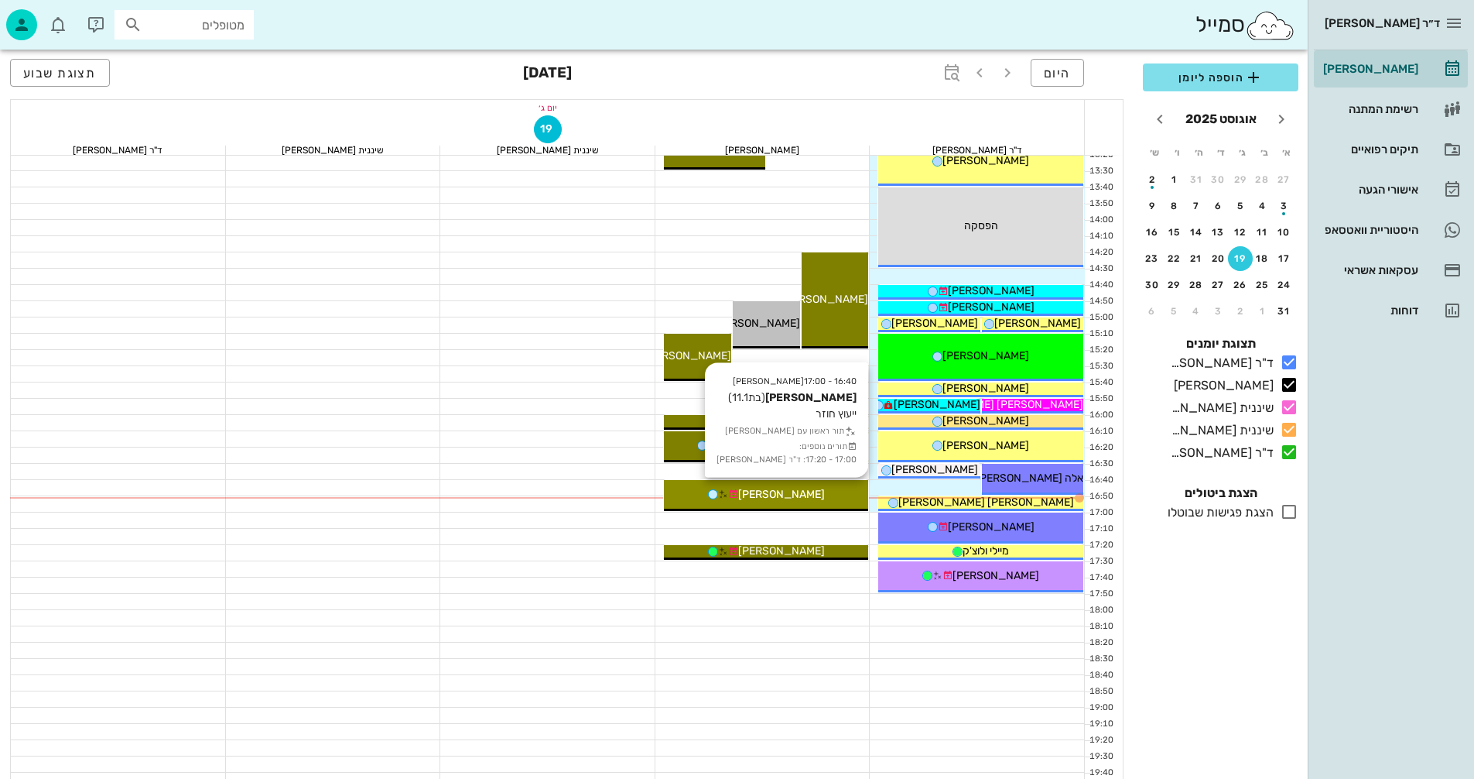
click at [812, 491] on div "[PERSON_NAME]" at bounding box center [766, 494] width 205 height 16
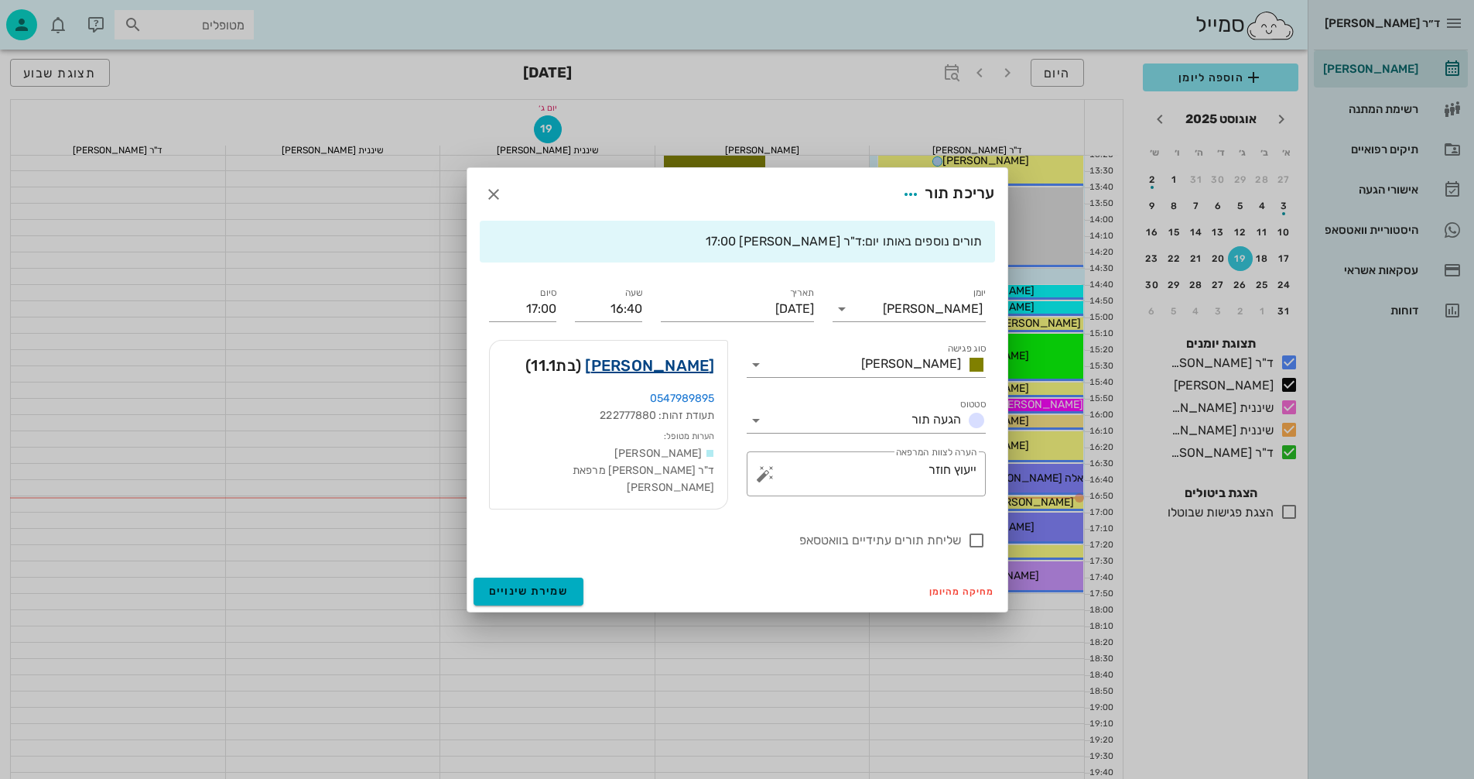
click at [685, 374] on link "יובל זימן" at bounding box center [649, 365] width 129 height 25
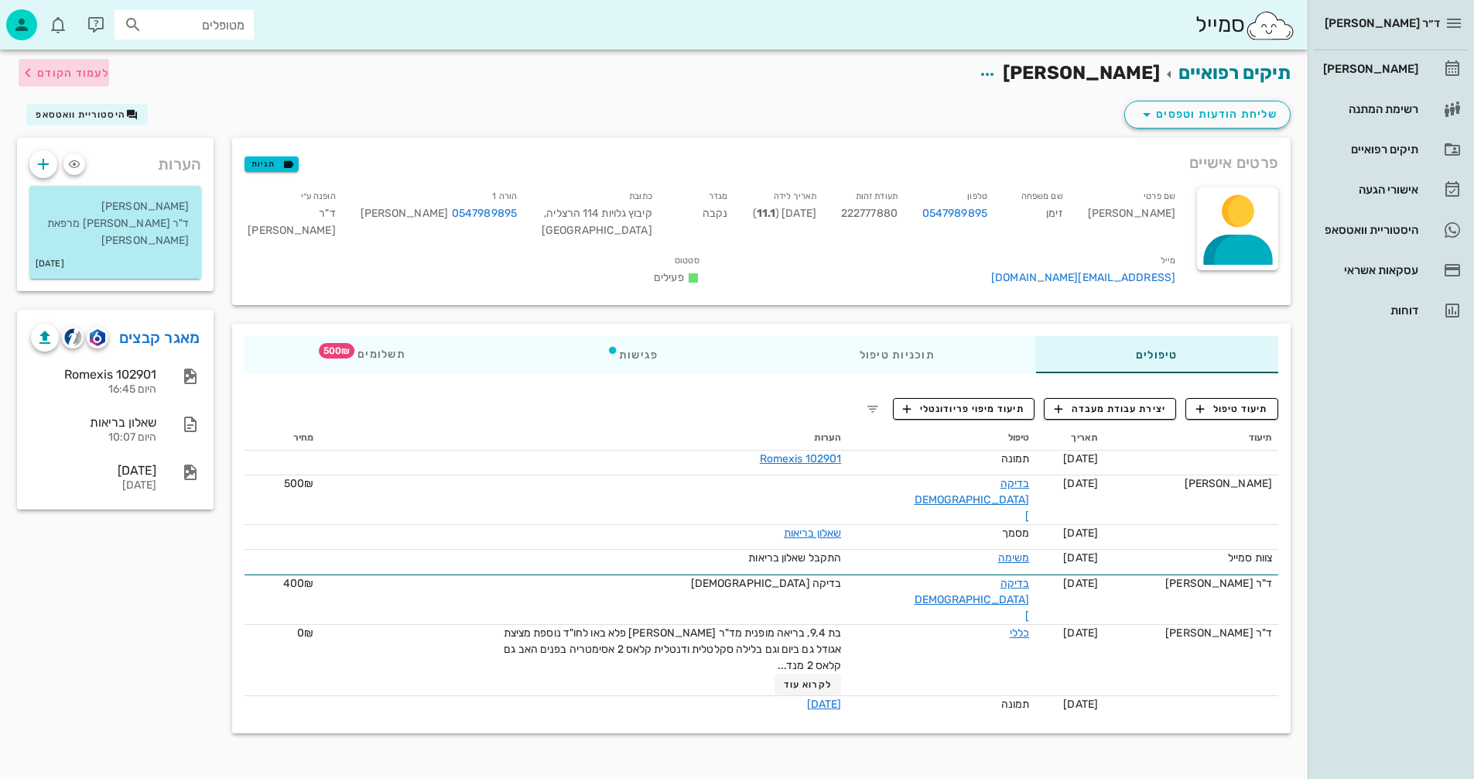
click at [67, 72] on span "לעמוד הקודם" at bounding box center [73, 73] width 72 height 13
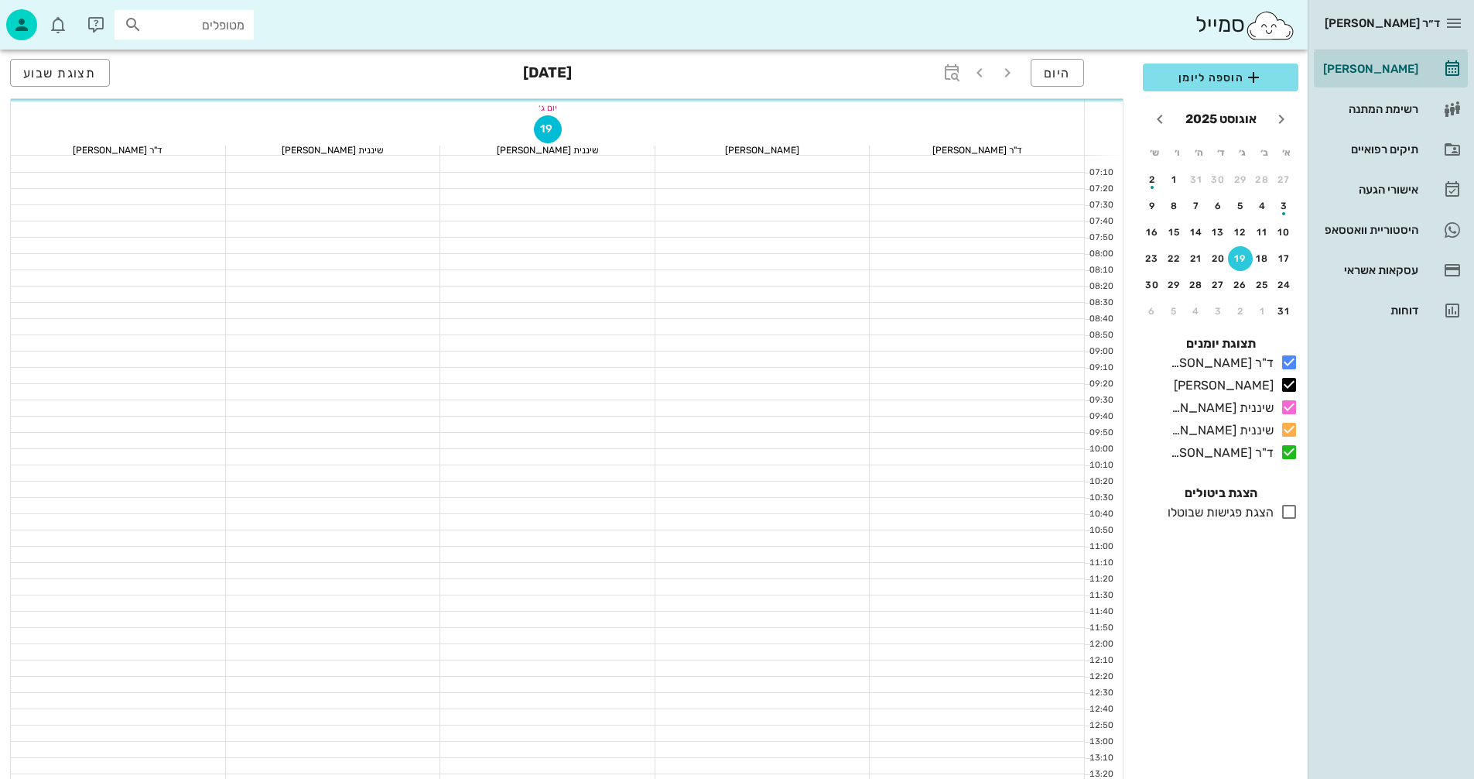
scroll to position [619, 0]
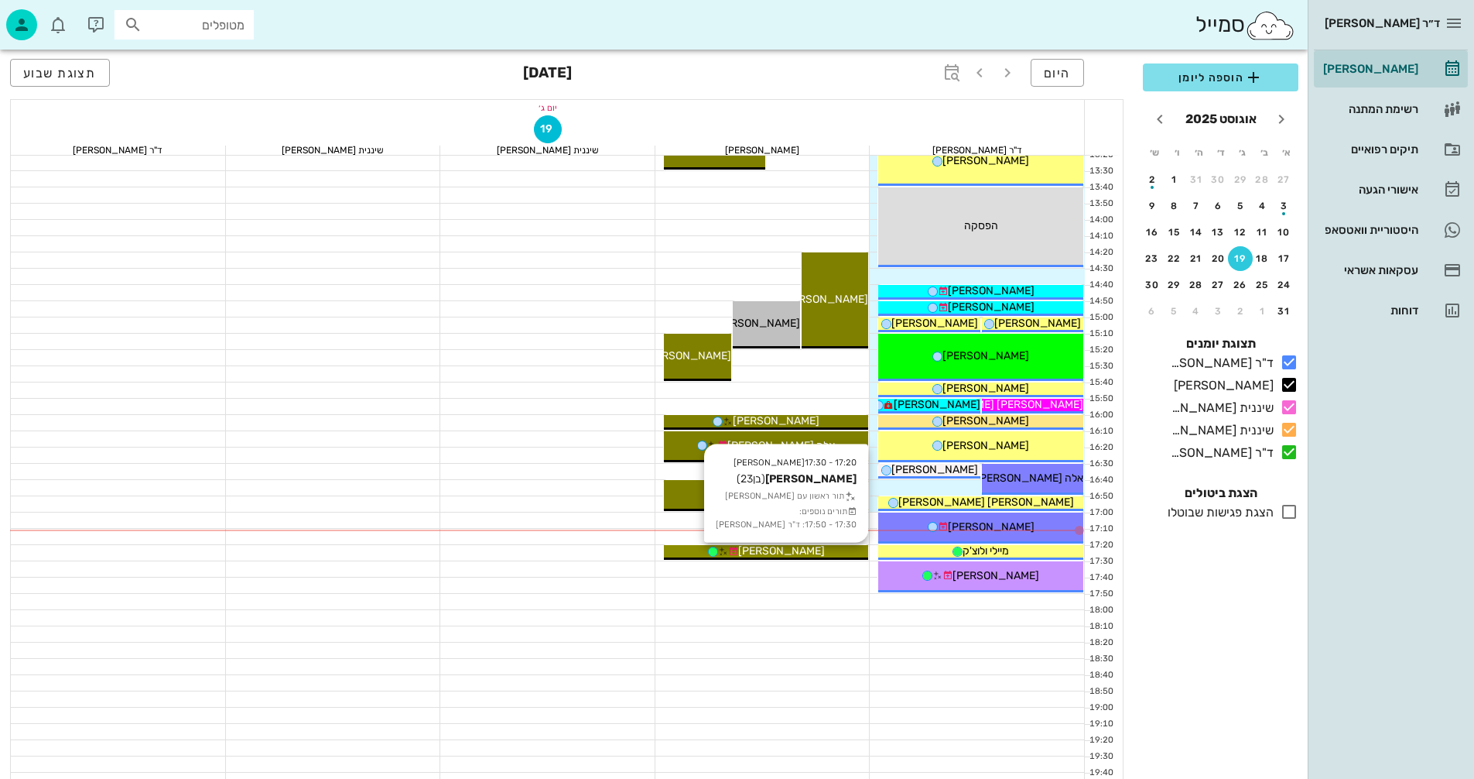
click at [821, 554] on div "[PERSON_NAME]" at bounding box center [766, 551] width 205 height 16
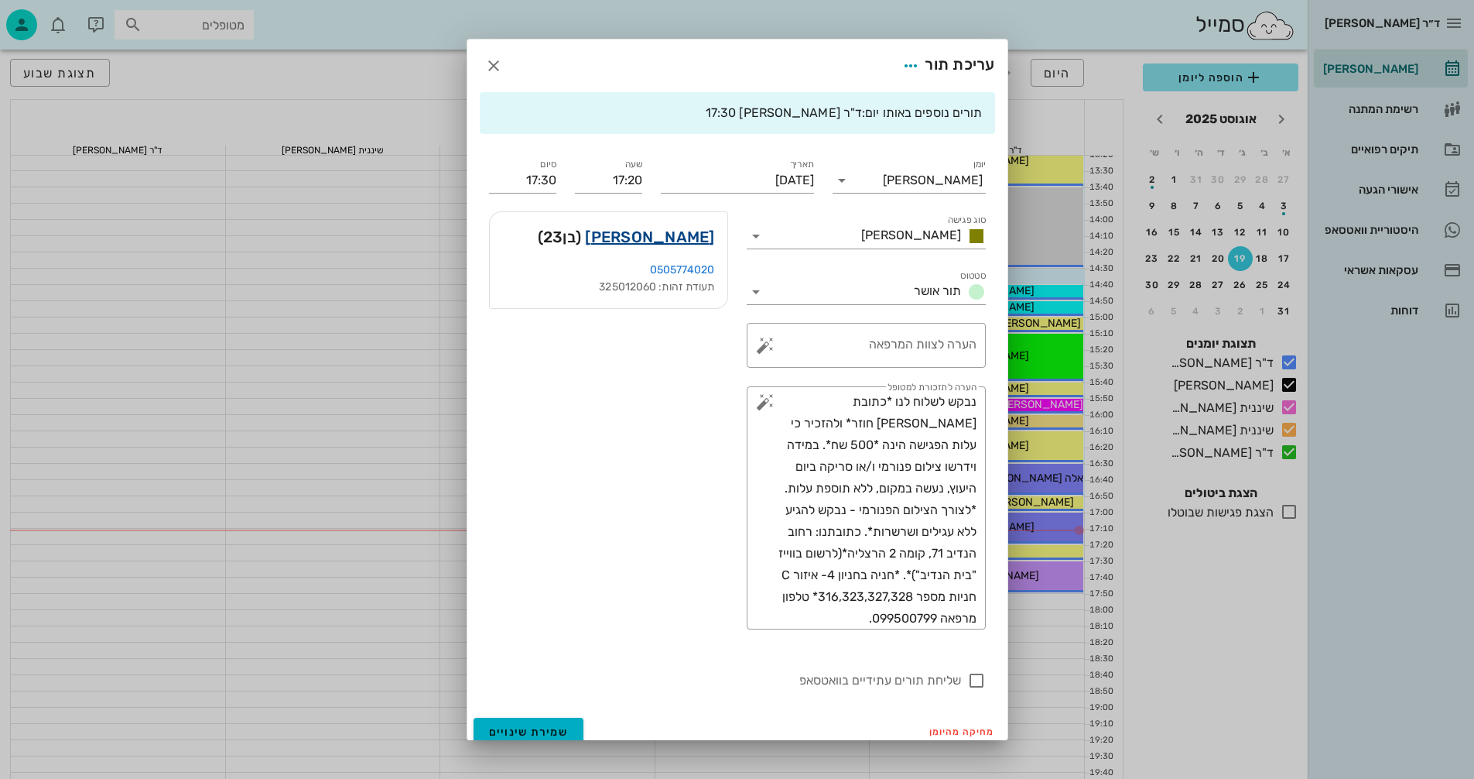
click at [697, 245] on link "חדד תומר" at bounding box center [649, 236] width 129 height 25
